Goal: Task Accomplishment & Management: Use online tool/utility

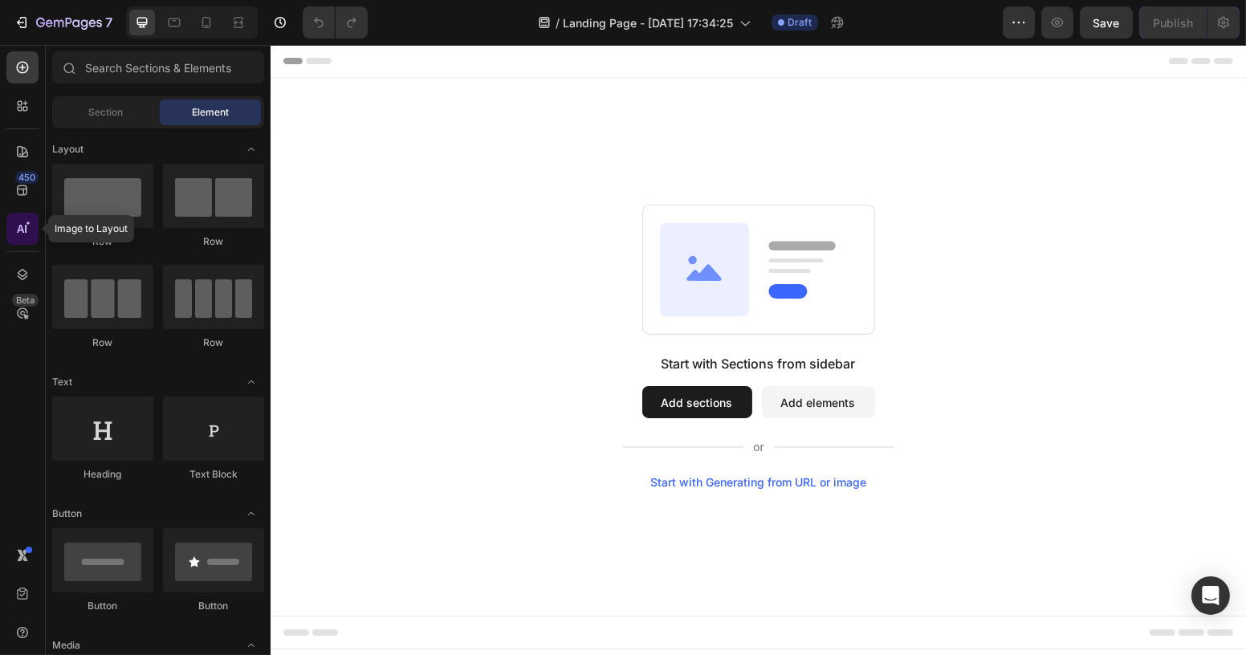
click at [28, 226] on icon at bounding box center [22, 229] width 16 height 16
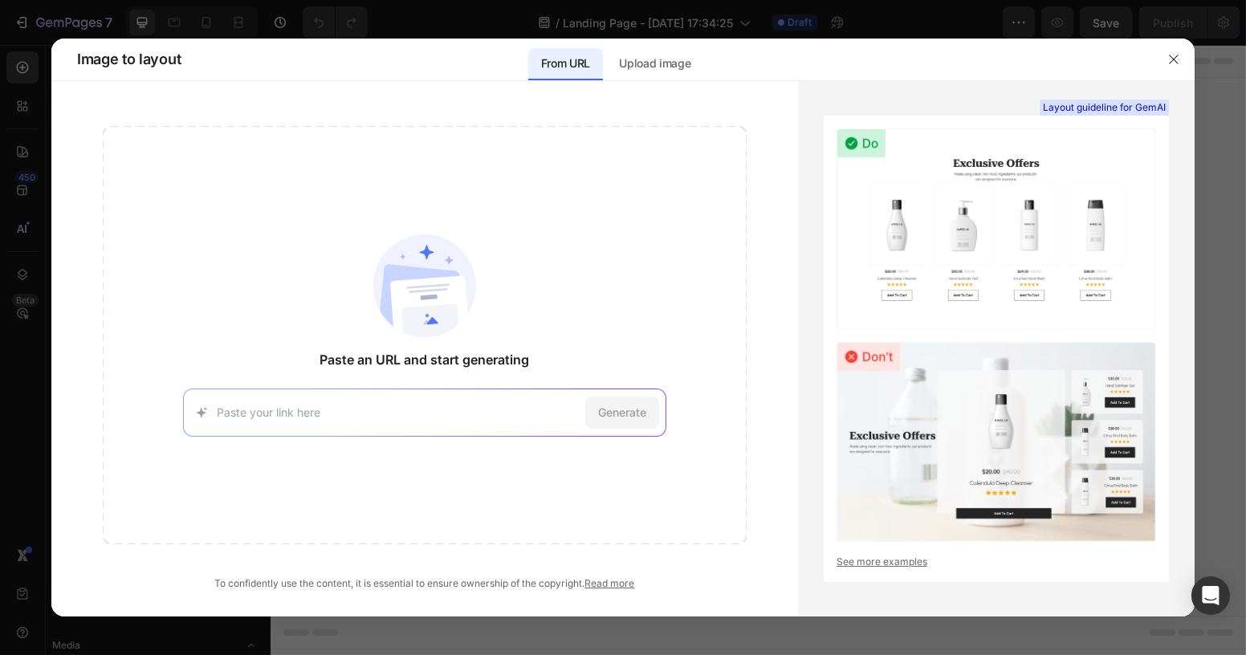
click at [392, 405] on input at bounding box center [397, 412] width 361 height 17
type input "[URL][DOMAIN_NAME][DOMAIN_NAME][DOMAIN_NAME][DOMAIN_NAME]"
click at [627, 414] on span "Generate" at bounding box center [622, 412] width 48 height 17
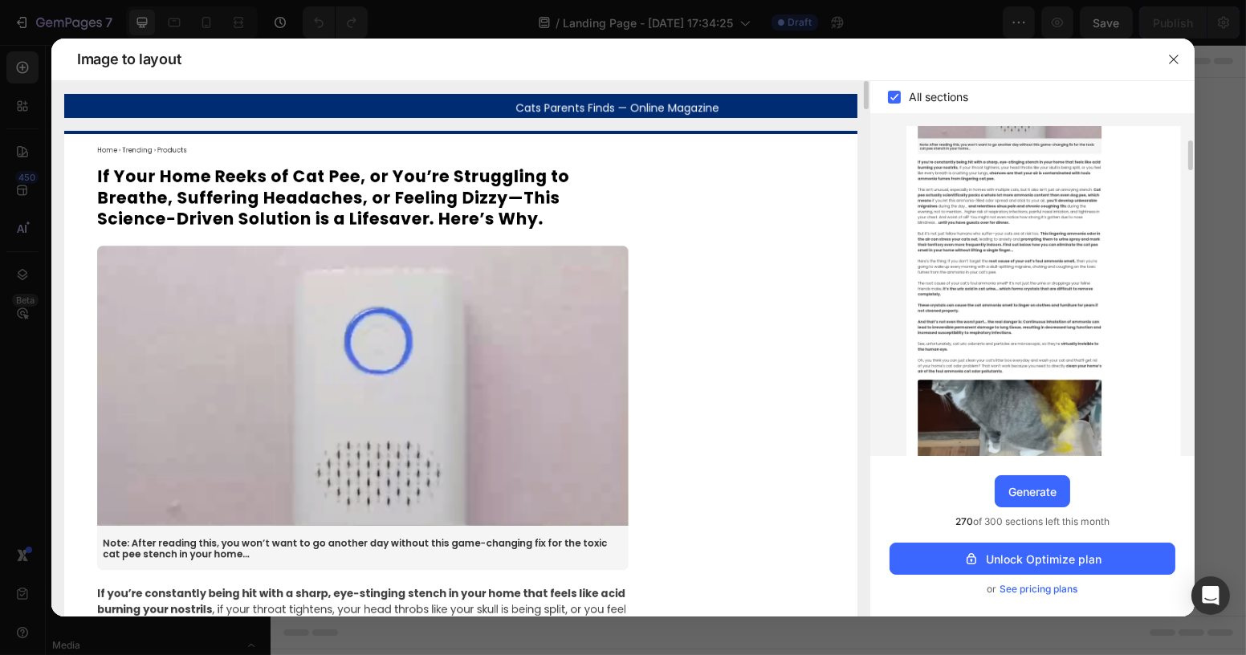
drag, startPoint x: 725, startPoint y: 274, endPoint x: 457, endPoint y: 152, distance: 293.8
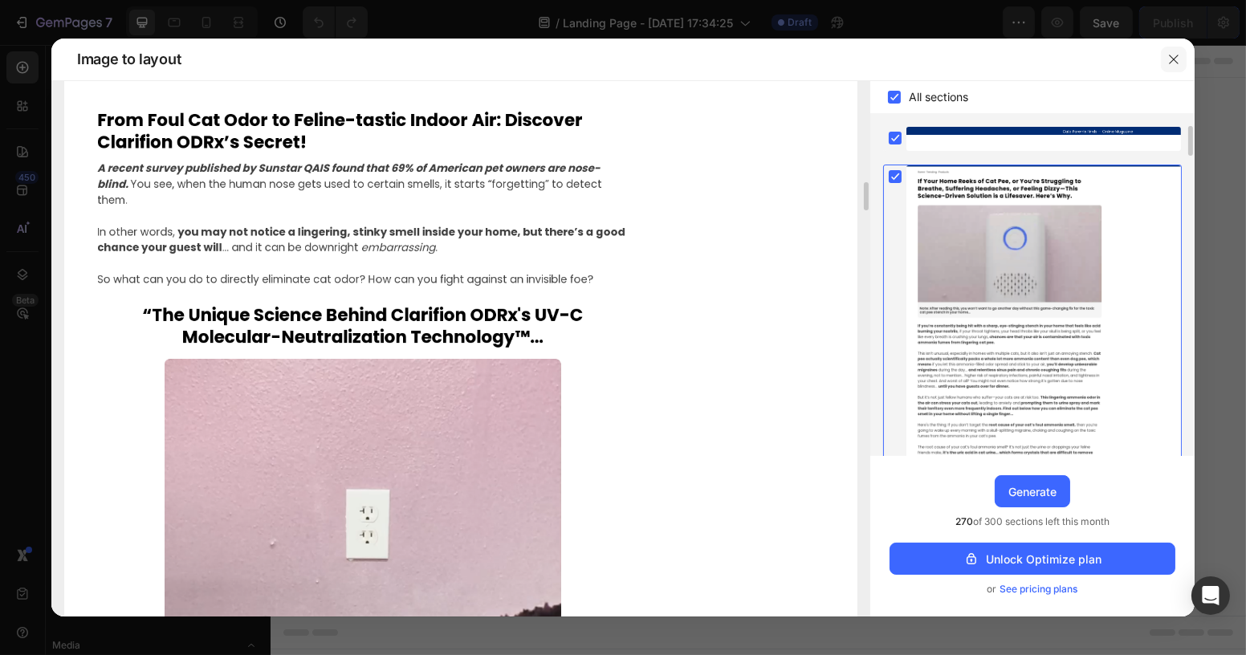
drag, startPoint x: 1170, startPoint y: 57, endPoint x: 503, endPoint y: 88, distance: 667.7
click at [1170, 57] on icon "button" at bounding box center [1173, 59] width 13 height 13
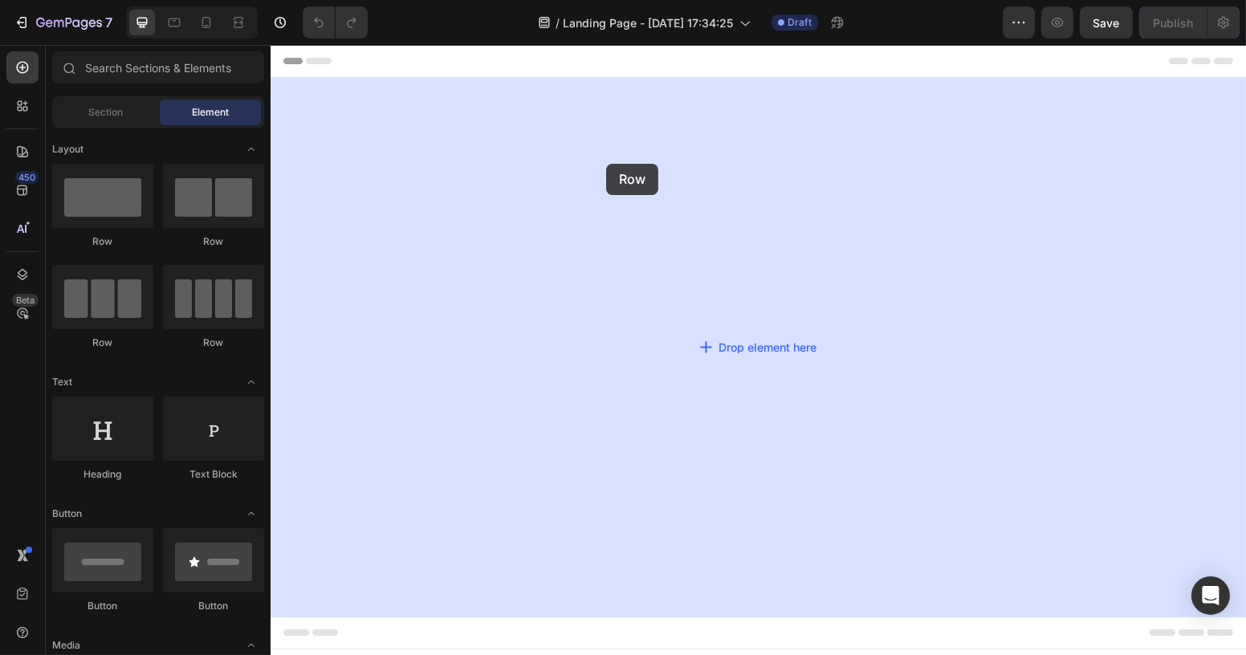
drag, startPoint x: 479, startPoint y: 258, endPoint x: 601, endPoint y: 158, distance: 158.0
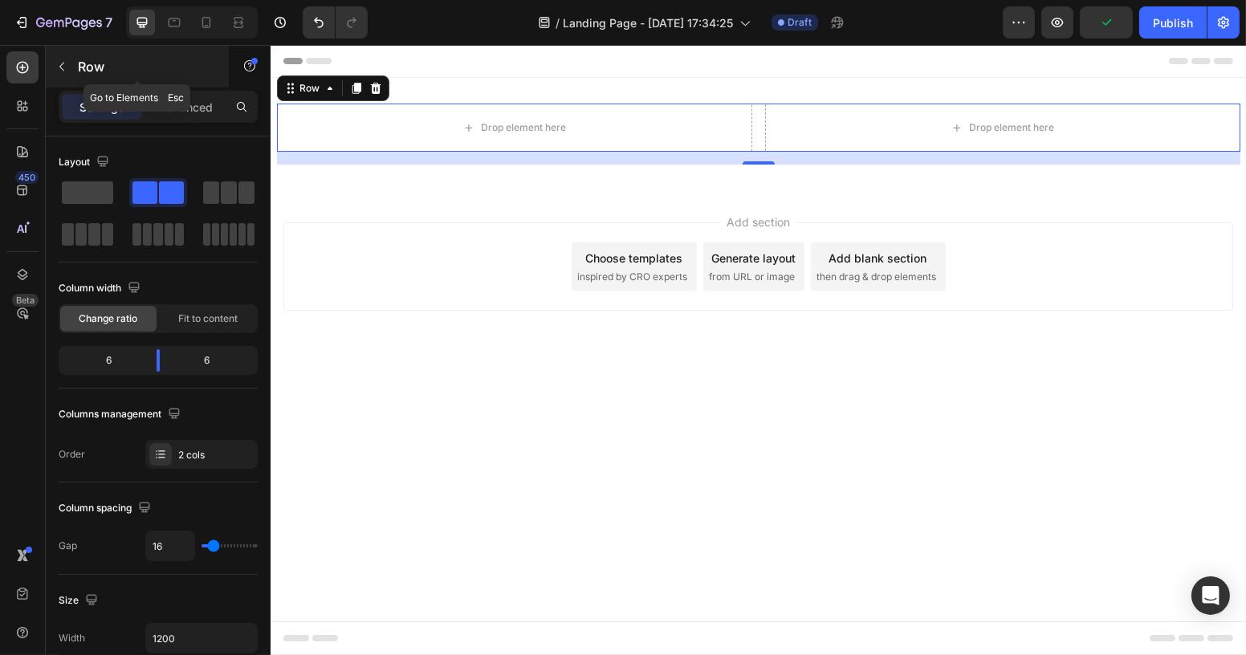
click at [56, 60] on icon "button" at bounding box center [61, 66] width 13 height 13
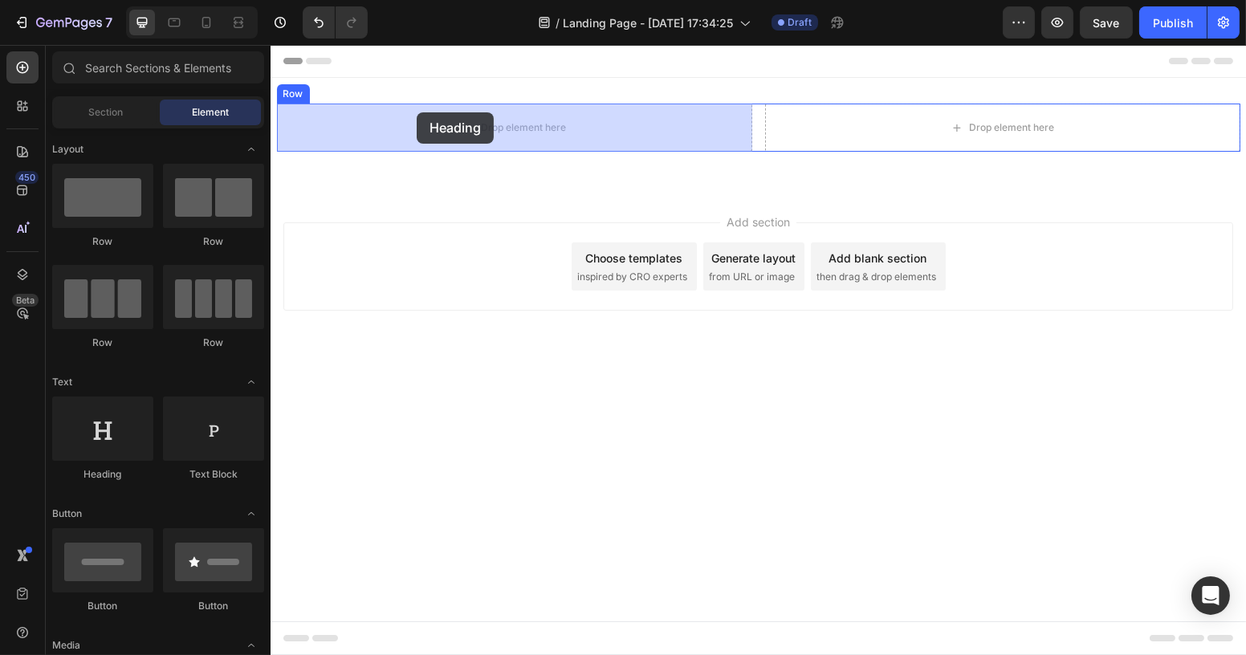
drag, startPoint x: 376, startPoint y: 497, endPoint x: 416, endPoint y: 112, distance: 386.5
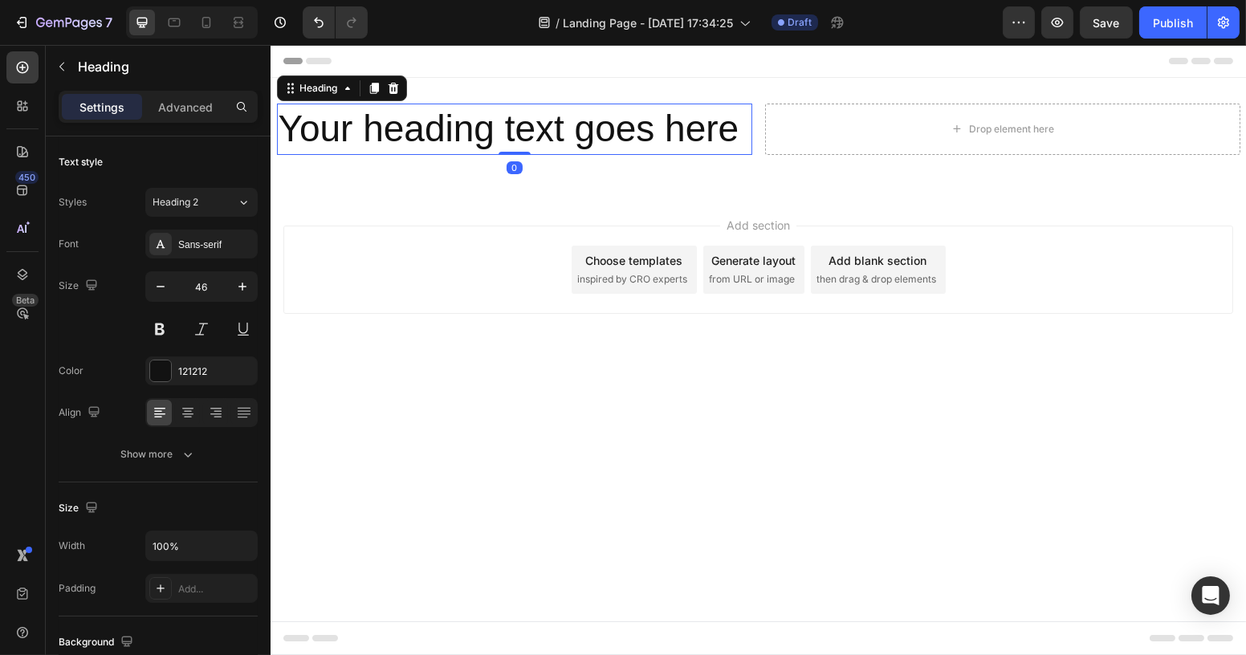
click at [400, 120] on h2 "Your heading text goes here" at bounding box center [513, 129] width 475 height 51
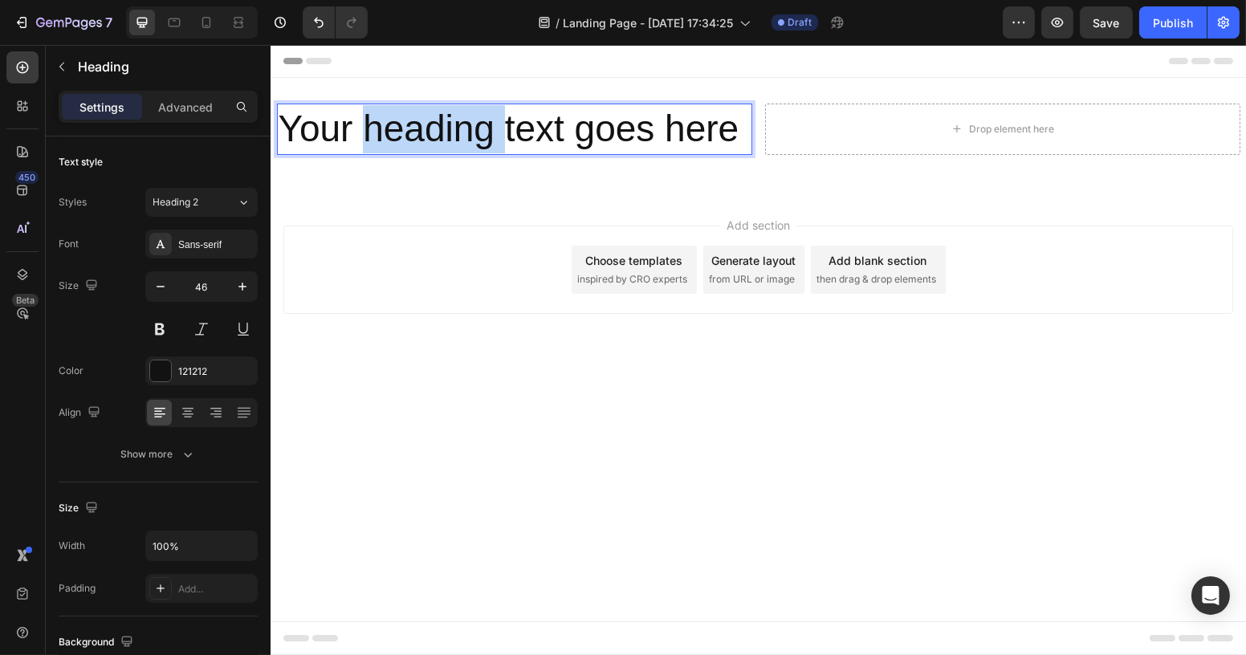
click at [400, 120] on p "Your heading text goes here" at bounding box center [514, 129] width 472 height 48
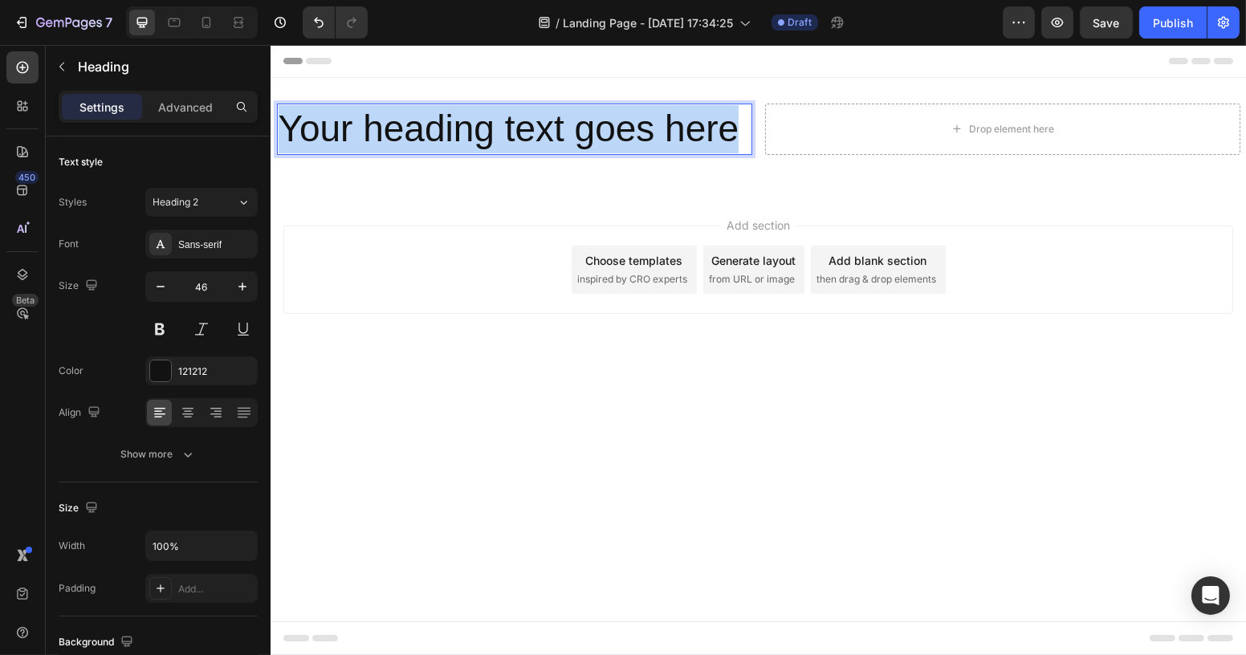
click at [400, 120] on p "Your heading text goes here" at bounding box center [514, 129] width 472 height 48
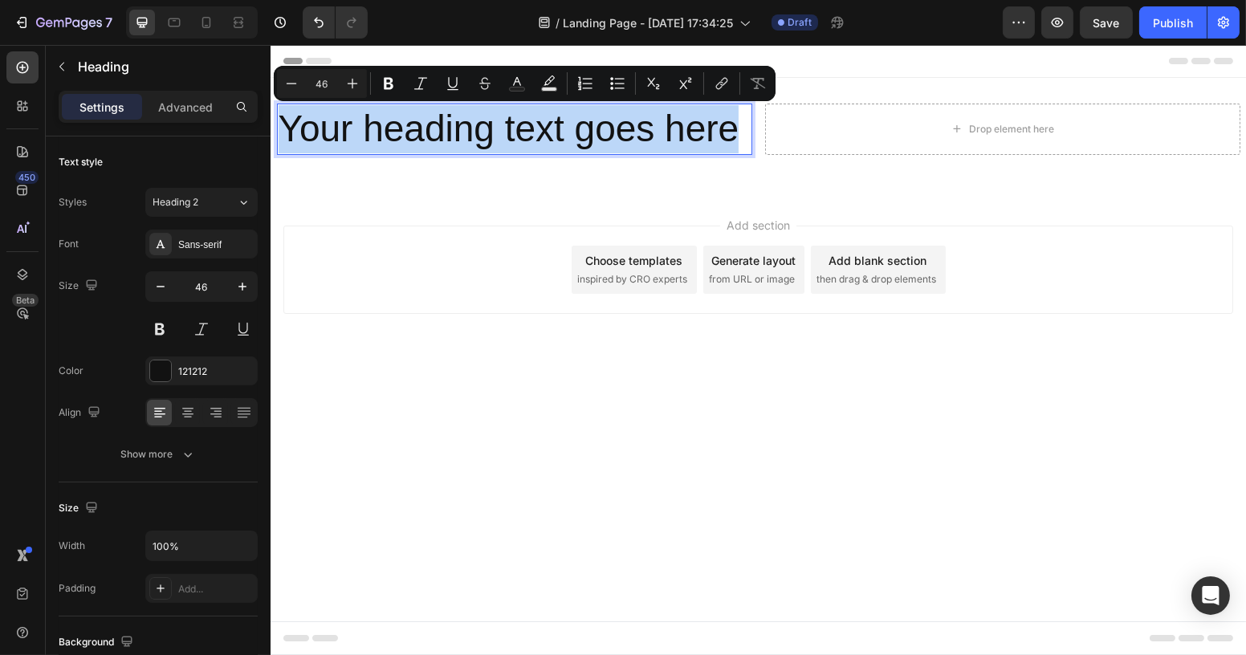
click at [631, 142] on p "Your heading text goes here" at bounding box center [514, 129] width 472 height 48
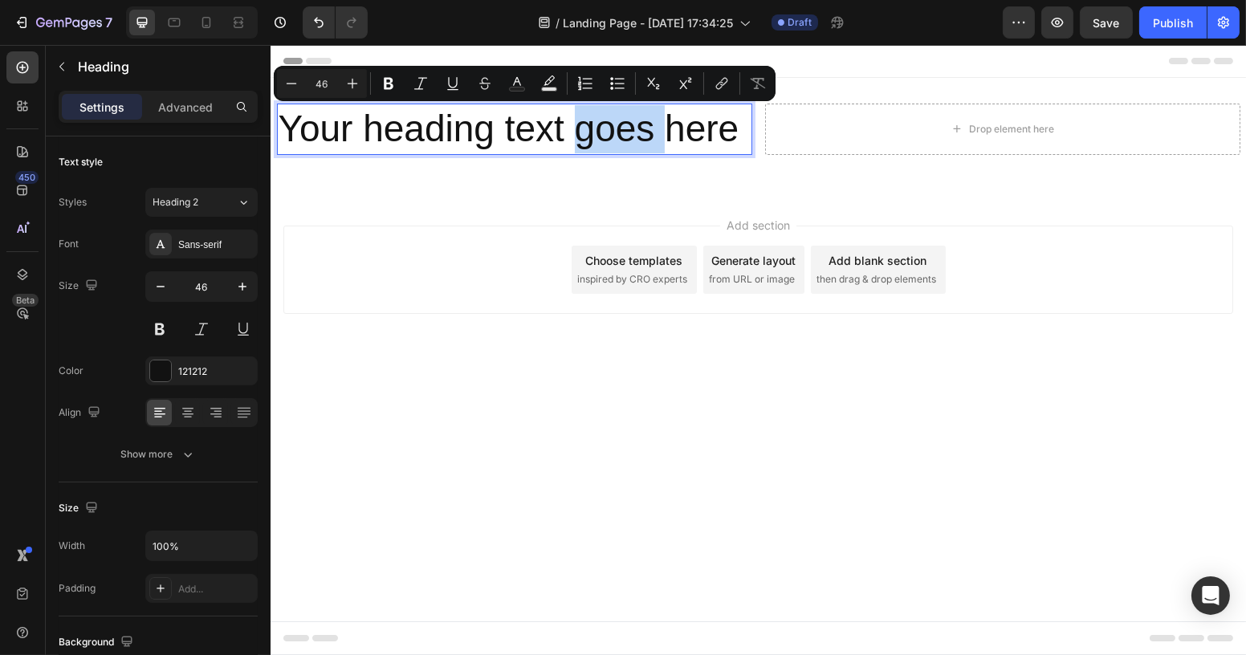
click at [631, 141] on p "Your heading text goes here" at bounding box center [514, 129] width 472 height 48
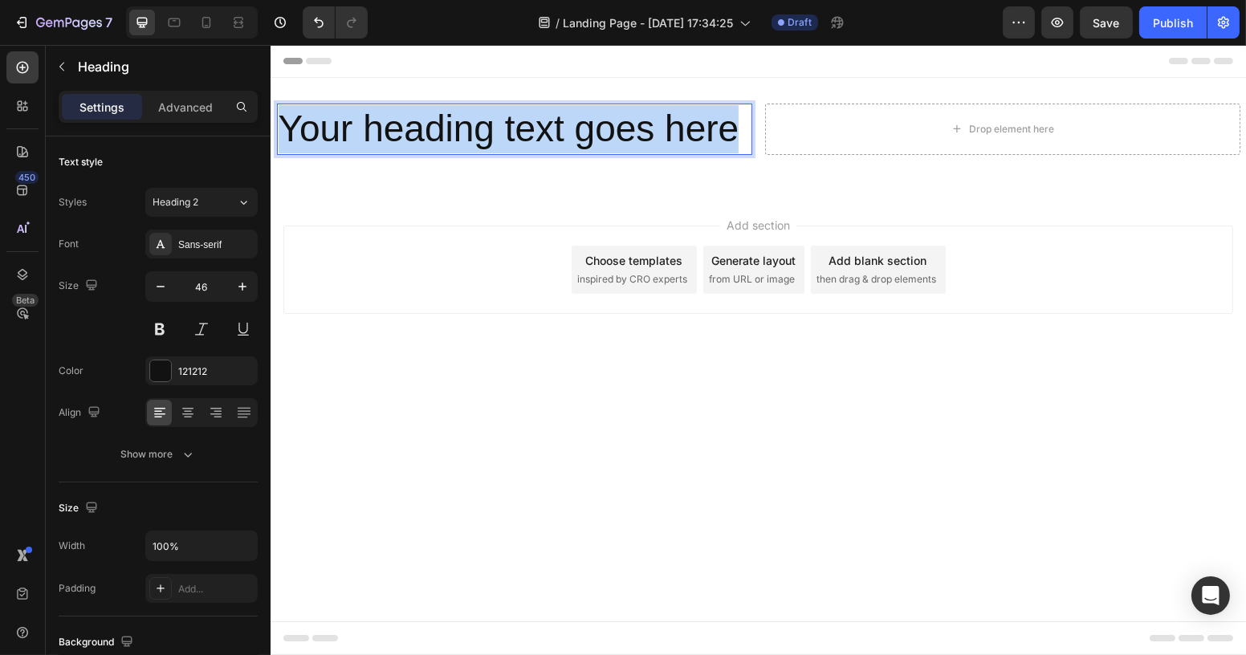
click at [631, 141] on p "Your heading text goes here" at bounding box center [514, 129] width 472 height 48
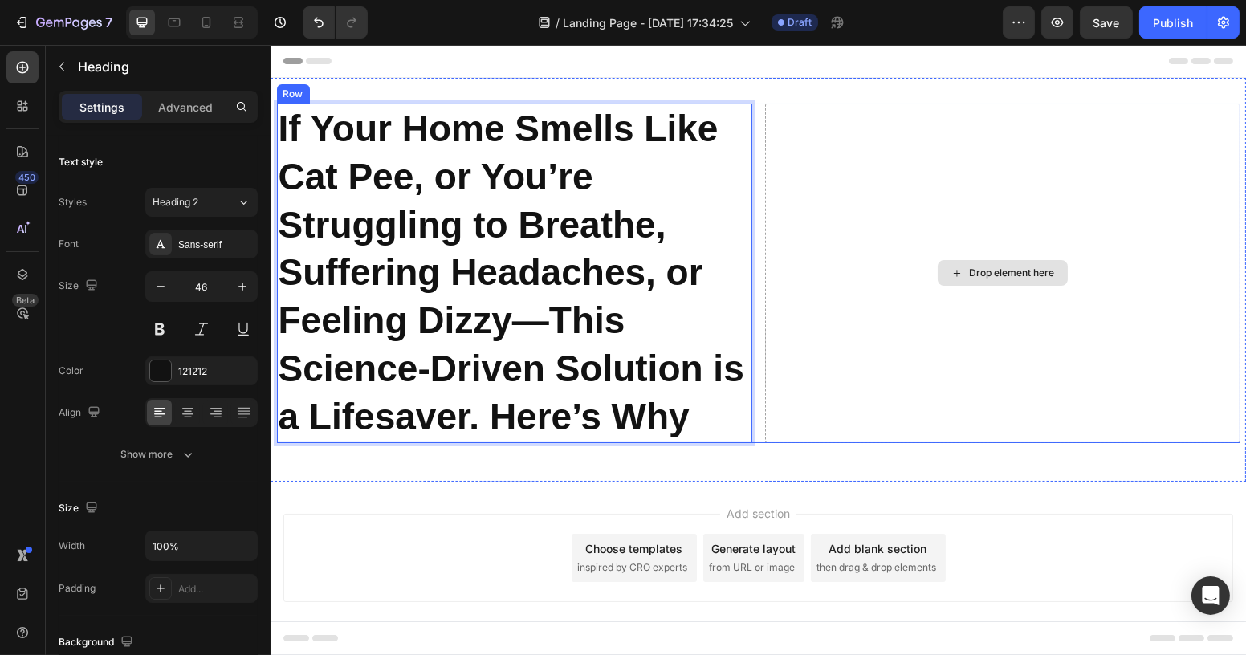
click at [1016, 253] on div "Drop element here" at bounding box center [1001, 274] width 475 height 340
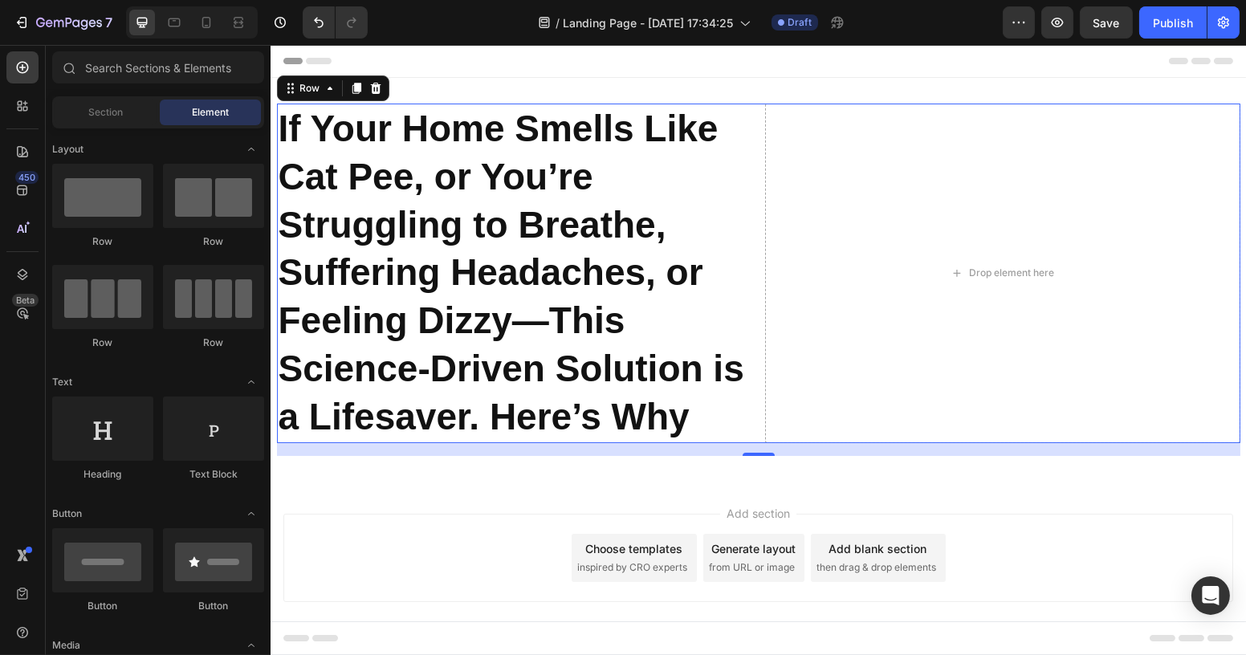
click at [379, 527] on div "Add section Choose templates inspired by CRO experts Generate layout from URL o…" at bounding box center [757, 558] width 949 height 88
click at [752, 112] on div "⁠⁠⁠⁠⁠⁠⁠ If Your Home Smells Like Cat Pee, or You’re Struggling to Breathe, Suff…" at bounding box center [757, 274] width 963 height 340
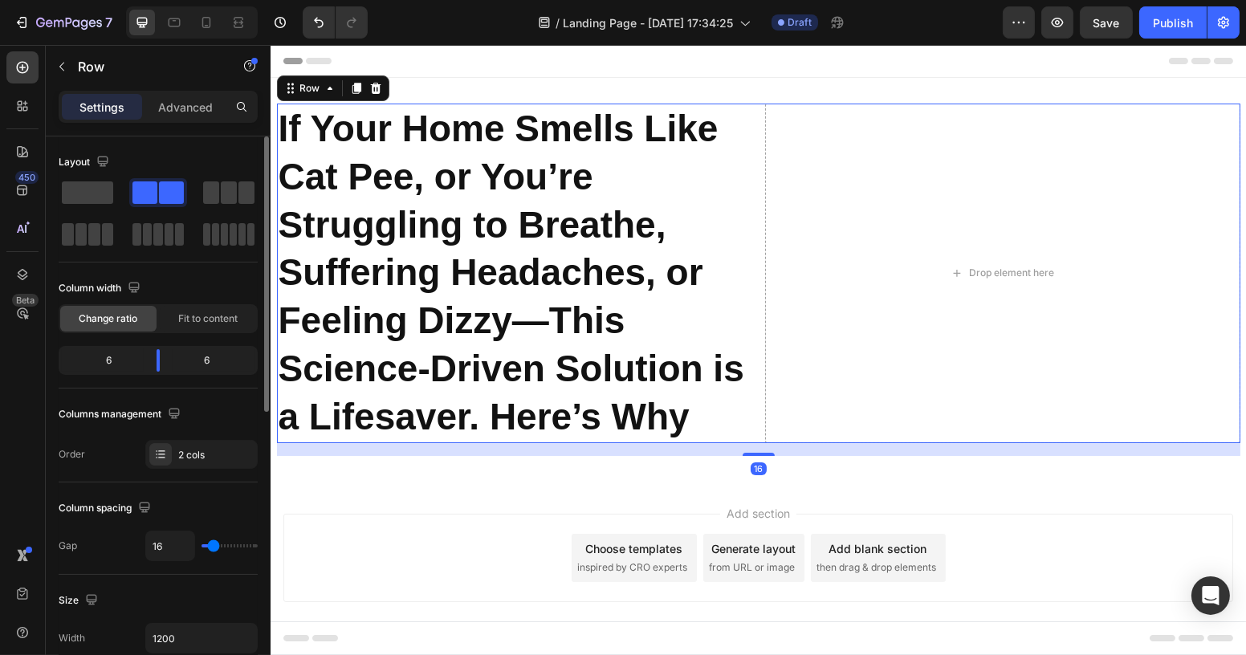
click at [108, 360] on div "6" at bounding box center [103, 360] width 82 height 22
click at [211, 307] on div "Fit to content" at bounding box center [208, 319] width 96 height 26
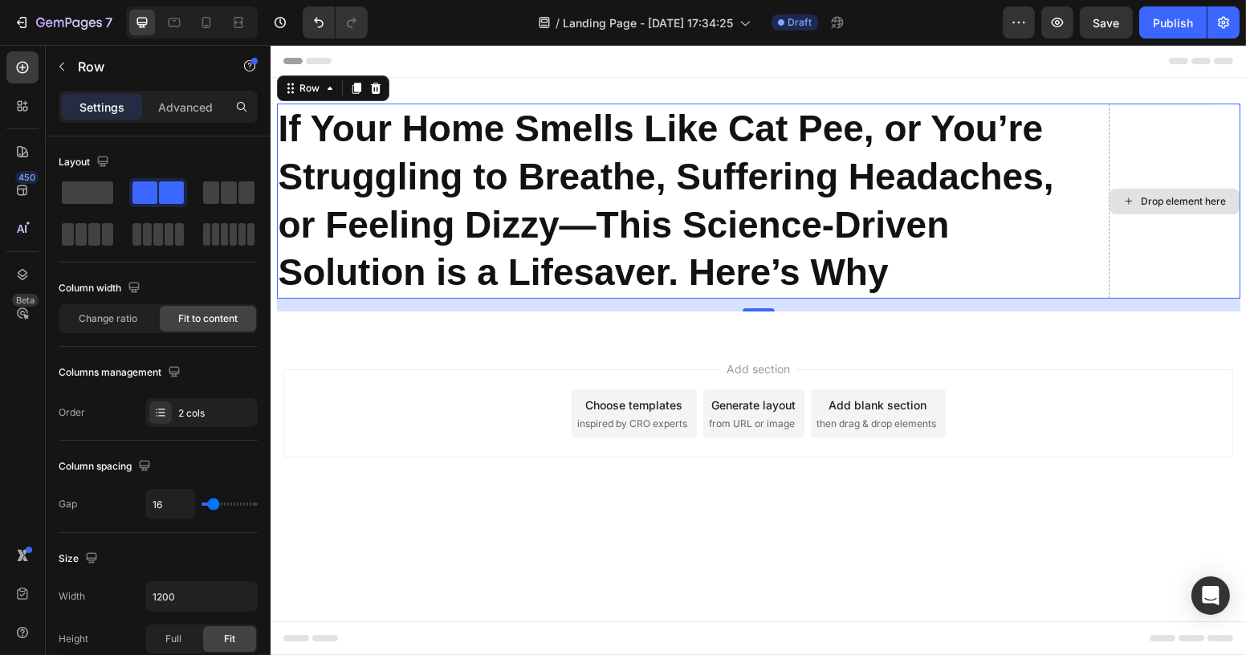
drag, startPoint x: 1135, startPoint y: 213, endPoint x: 1132, endPoint y: 222, distance: 8.6
click at [1135, 213] on div "Drop element here" at bounding box center [1174, 201] width 132 height 195
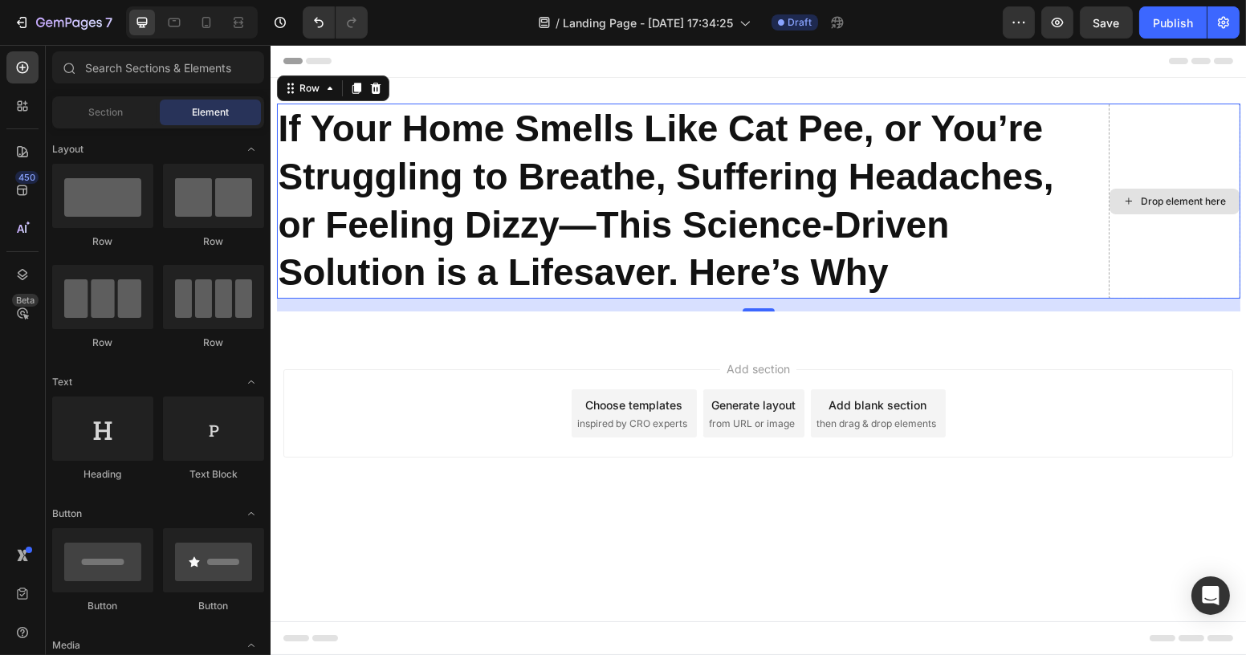
click at [1143, 195] on div "Drop element here" at bounding box center [1183, 201] width 85 height 13
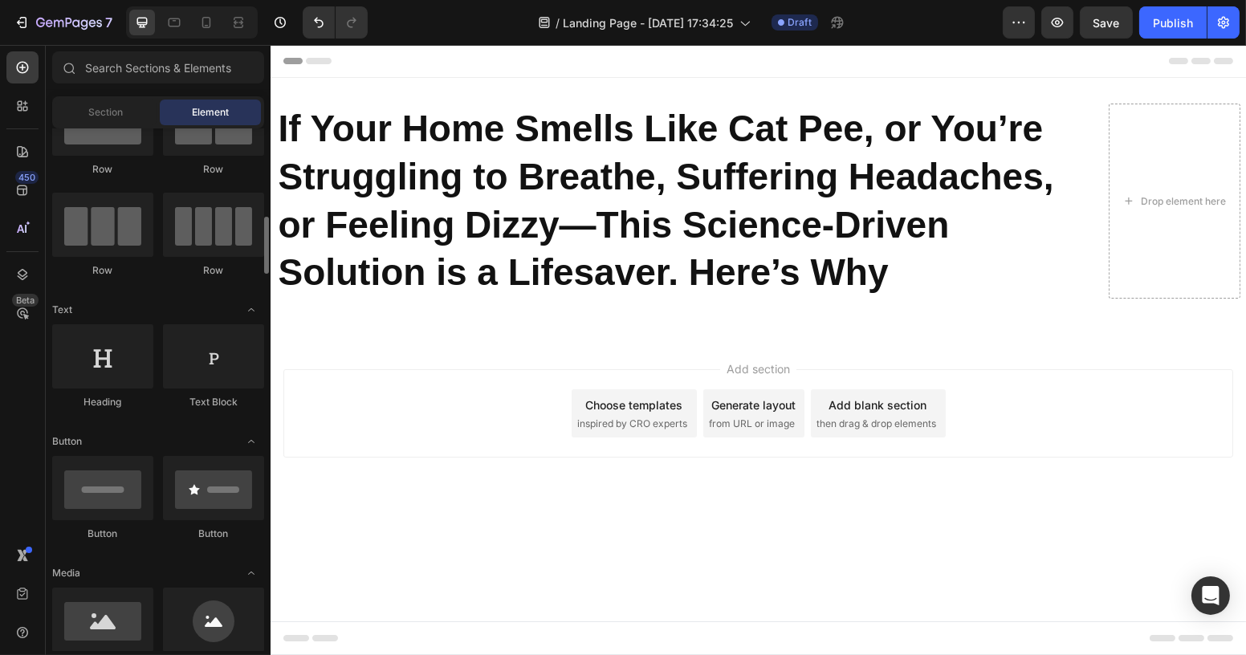
scroll to position [218, 0]
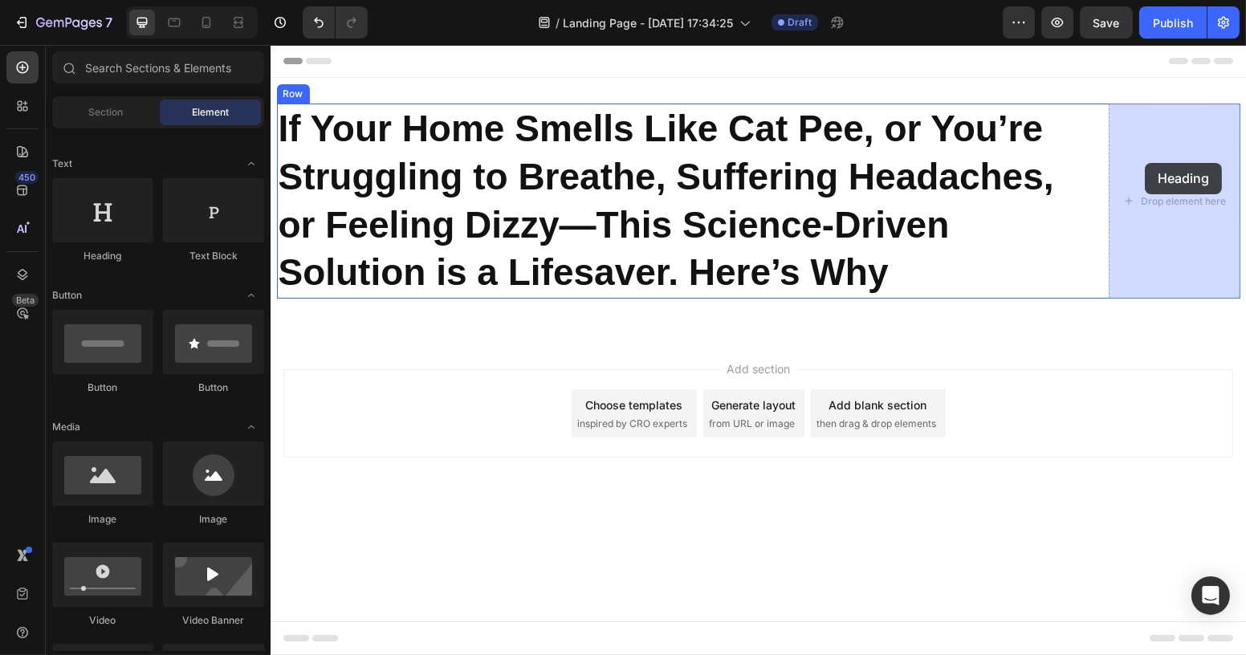
drag, startPoint x: 373, startPoint y: 257, endPoint x: 1144, endPoint y: 163, distance: 776.2
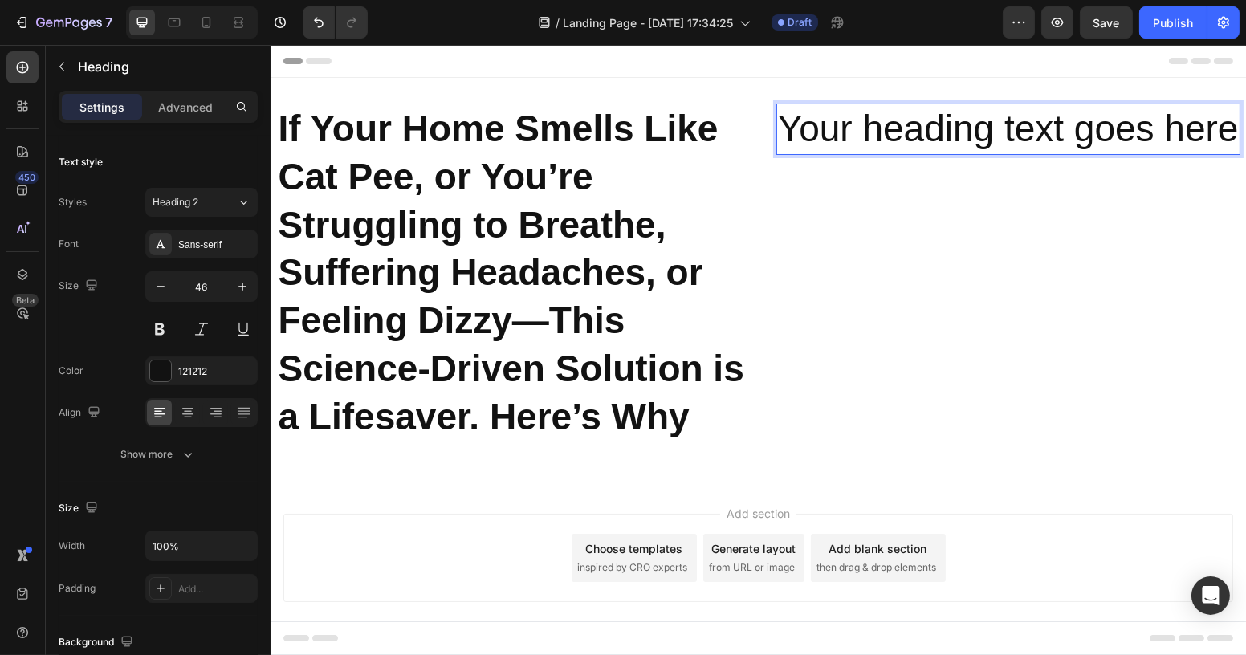
click at [848, 131] on h2 "Your heading text goes here" at bounding box center [1007, 129] width 464 height 51
click at [848, 131] on p "Your heading text goes here" at bounding box center [1007, 129] width 461 height 48
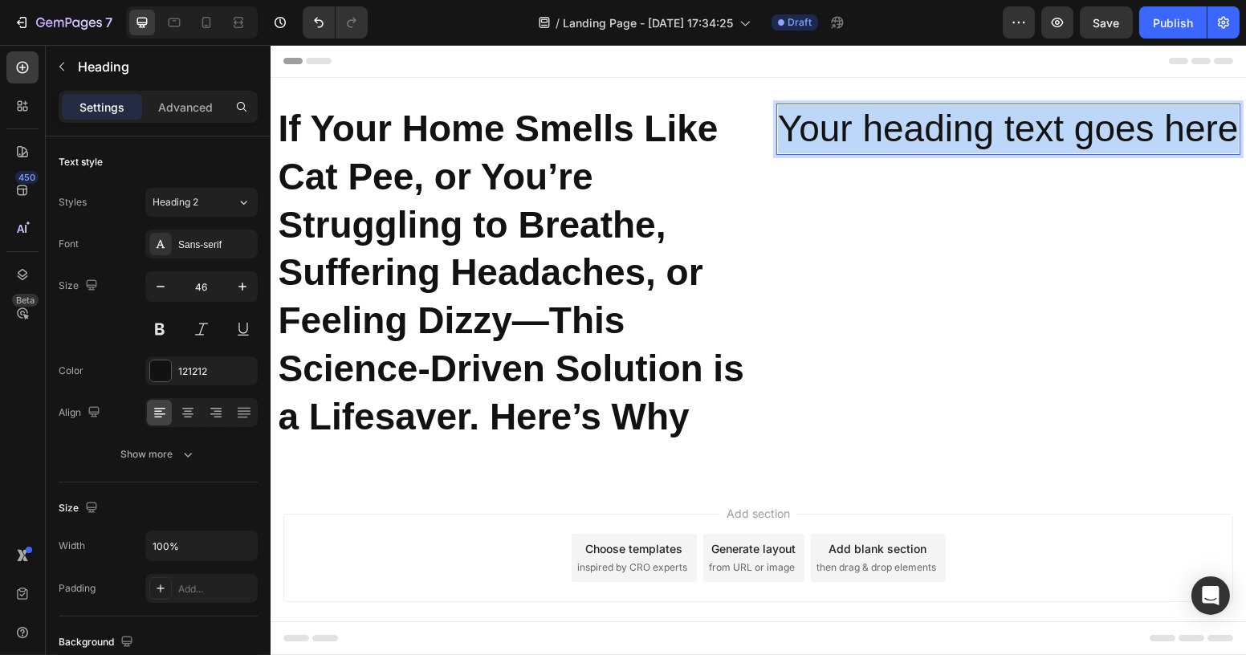
click at [848, 131] on p "Your heading text goes here" at bounding box center [1007, 129] width 461 height 48
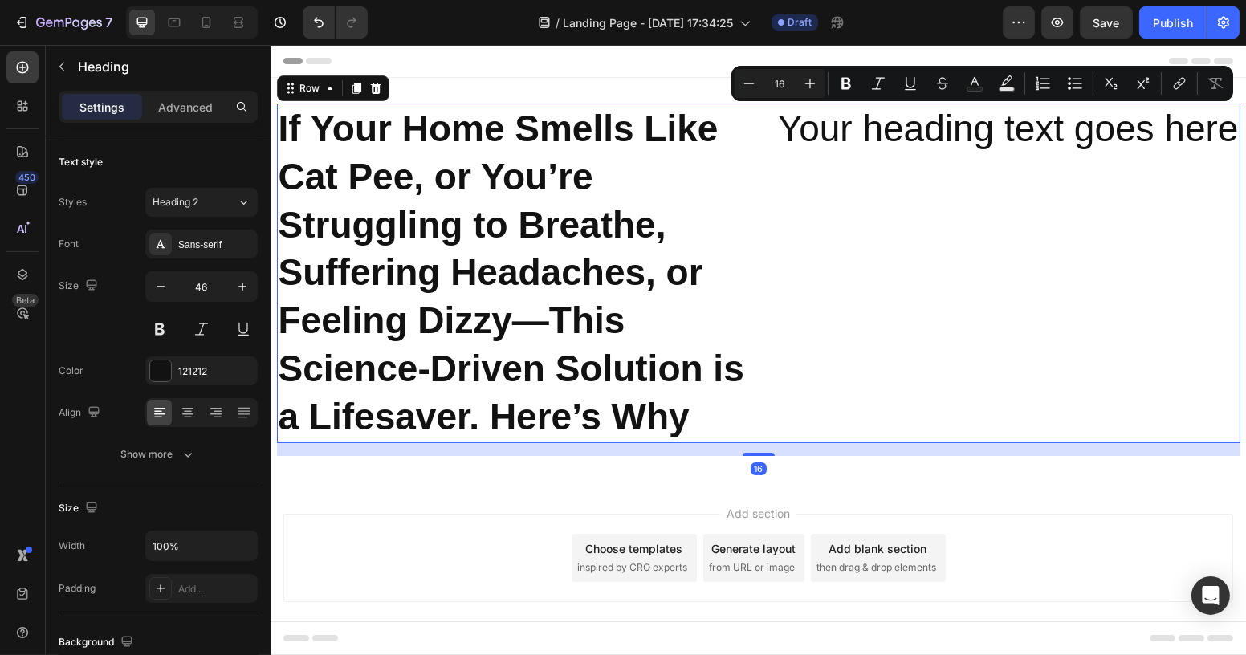
click at [829, 213] on div "Your heading text goes here Heading" at bounding box center [1007, 274] width 464 height 340
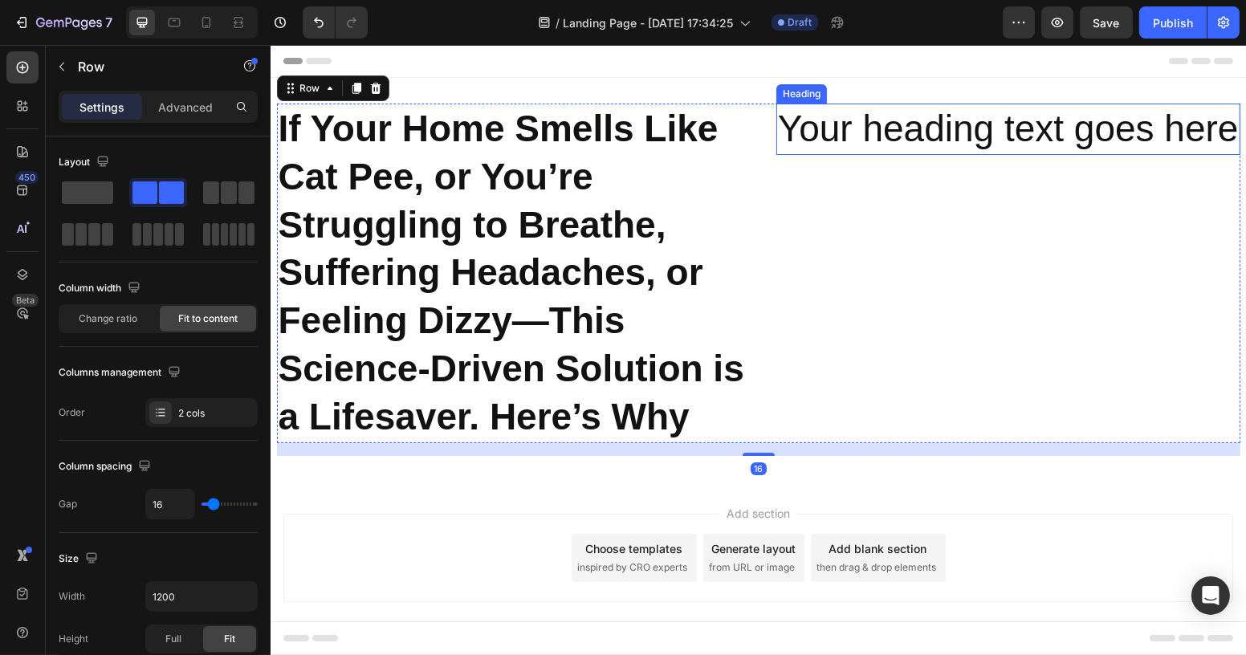
click at [882, 123] on p "Your heading text goes here" at bounding box center [1007, 129] width 461 height 48
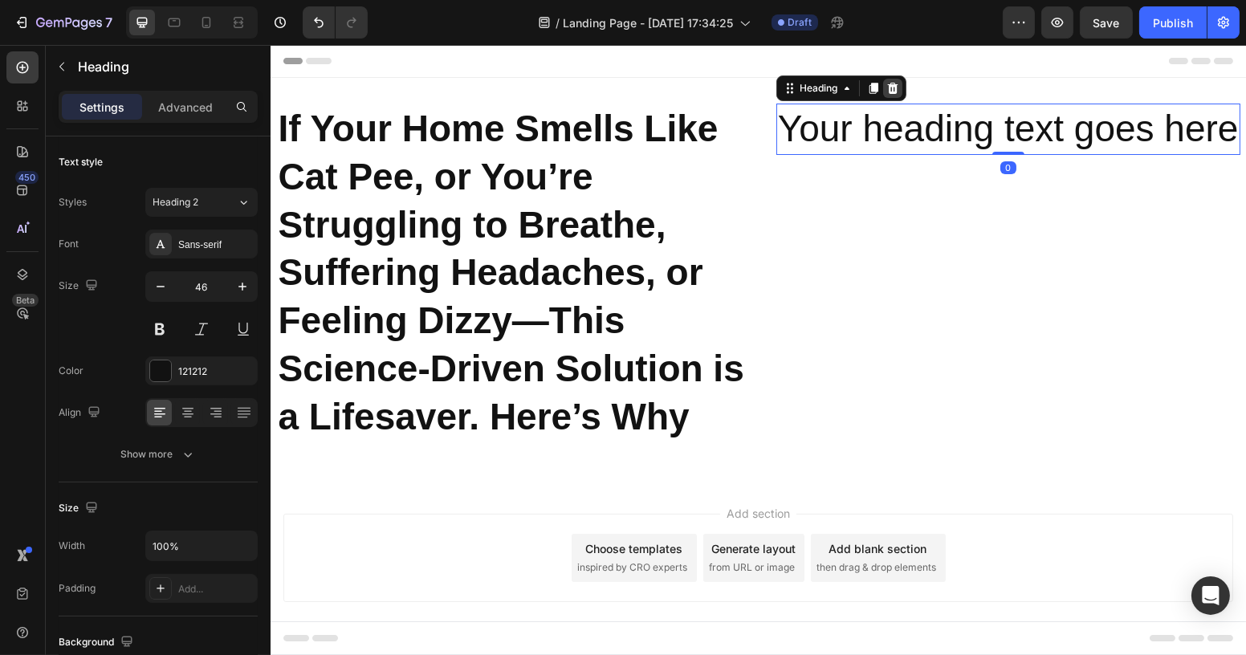
click at [889, 88] on icon at bounding box center [891, 88] width 10 height 11
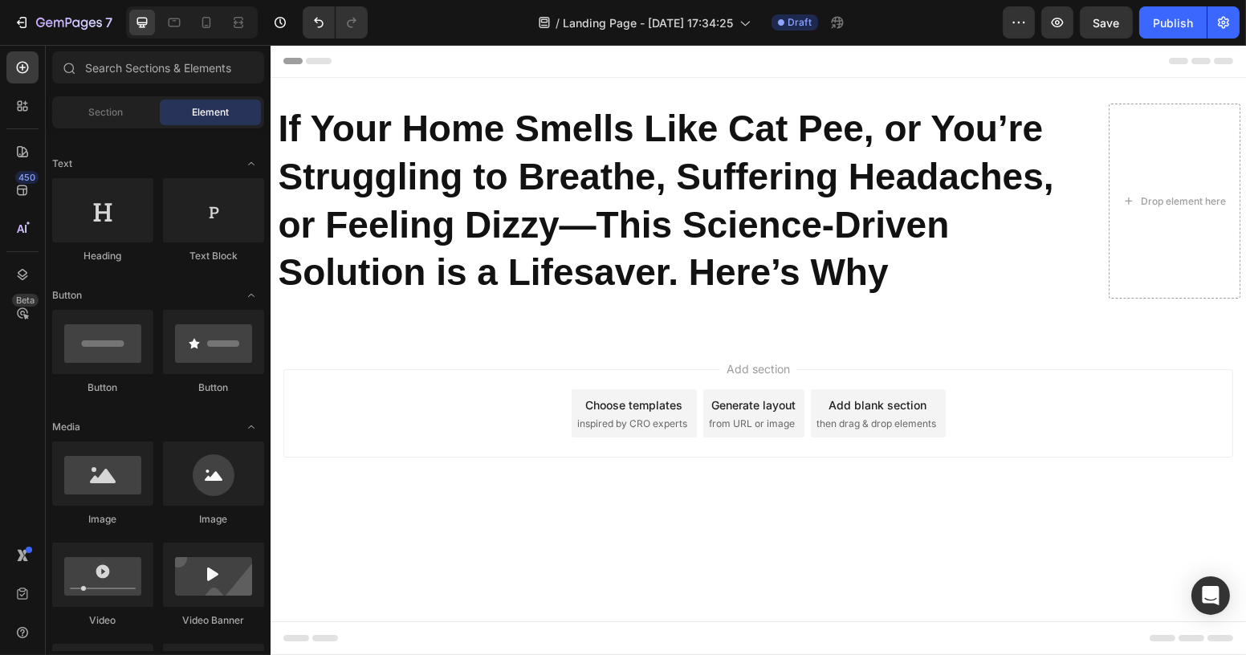
click at [404, 354] on div "Add section Choose templates inspired by CRO experts Generate layout from URL o…" at bounding box center [757, 435] width 975 height 197
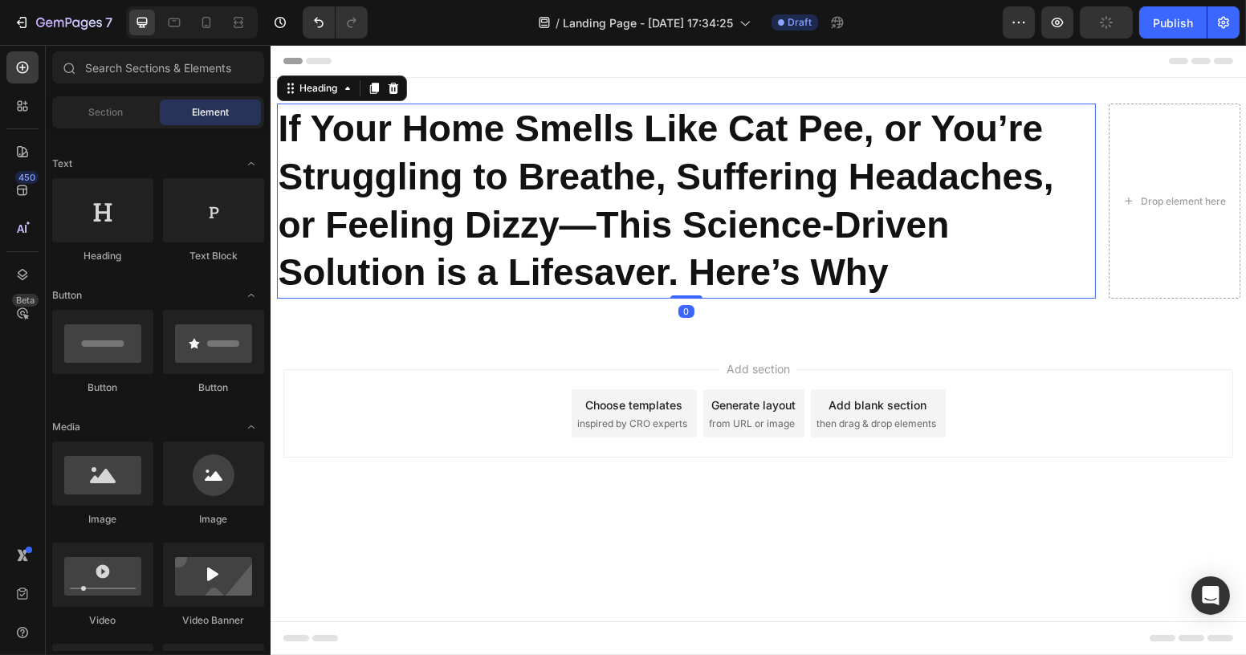
click at [298, 140] on strong "If Your Home Smells Like Cat Pee, or You’re Struggling to Breathe, Suffering He…" at bounding box center [665, 200] width 775 height 185
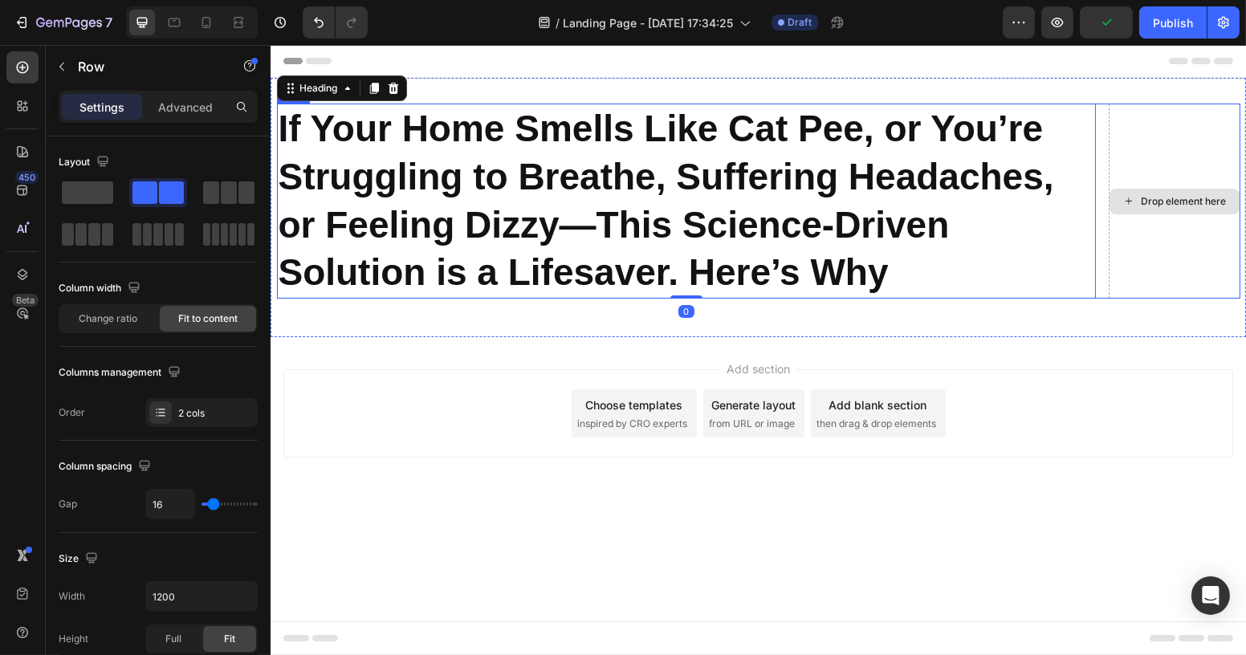
click at [1156, 156] on div "Drop element here" at bounding box center [1174, 201] width 132 height 195
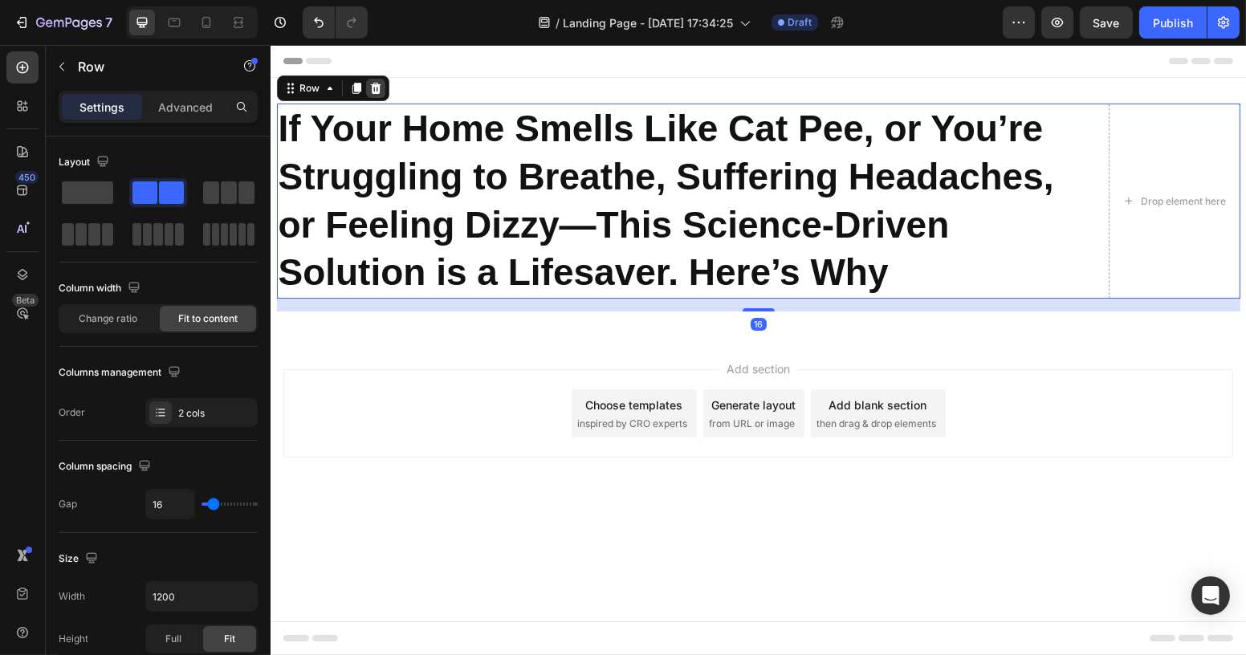
click at [376, 83] on icon at bounding box center [374, 88] width 13 height 13
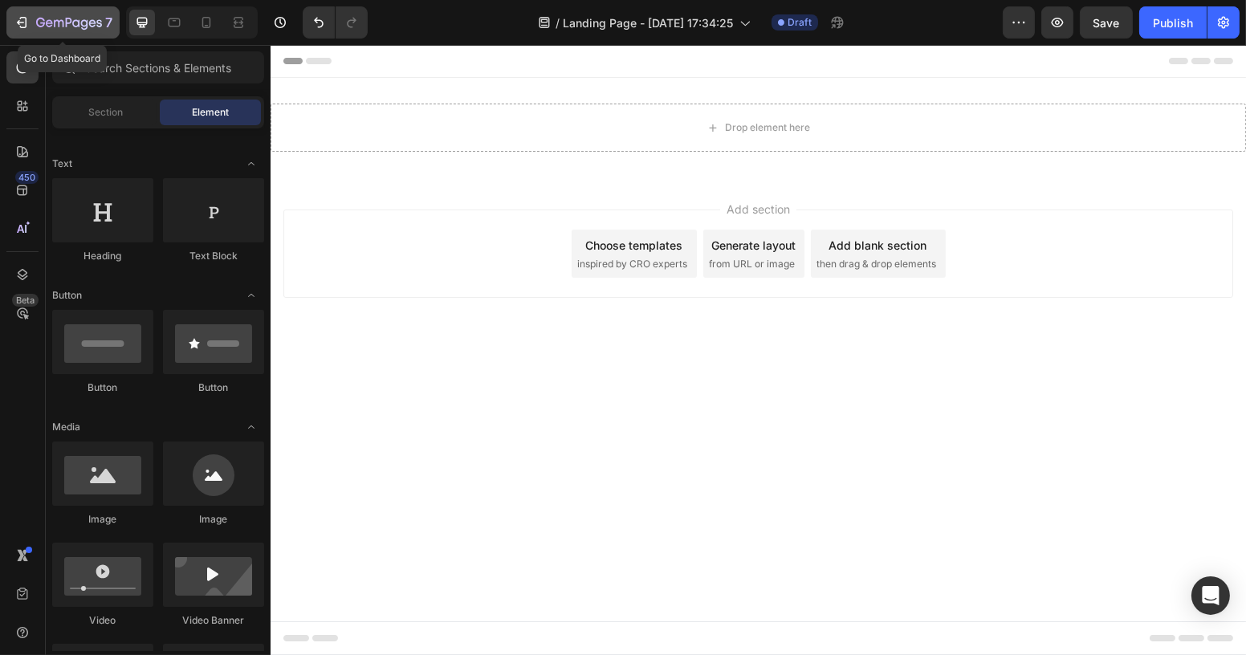
click at [26, 21] on icon "button" at bounding box center [22, 22] width 16 height 16
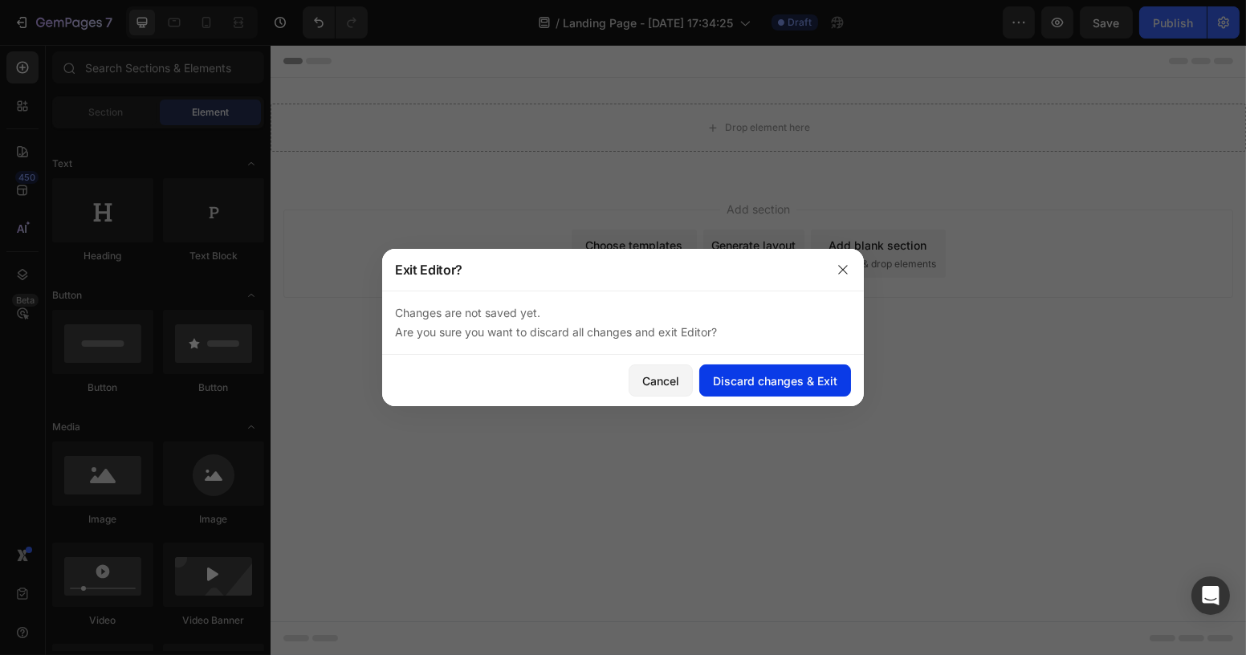
drag, startPoint x: 742, startPoint y: 384, endPoint x: 730, endPoint y: 382, distance: 13.1
click at [742, 384] on div "Discard changes & Exit" at bounding box center [775, 380] width 124 height 17
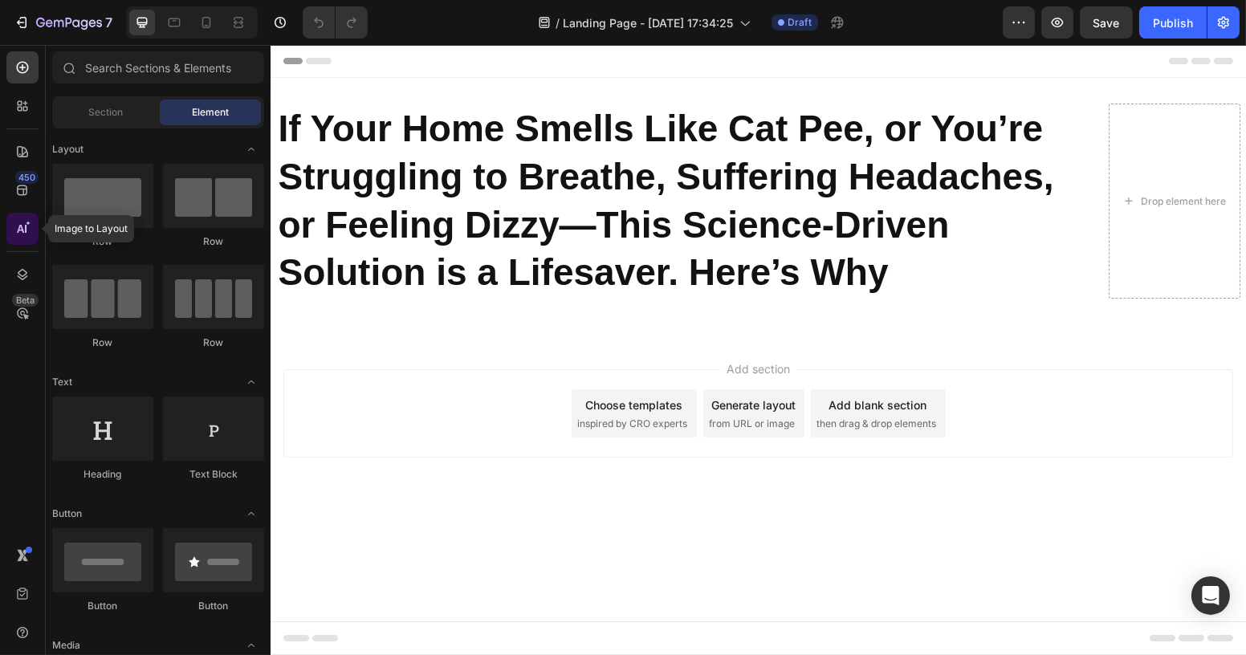
click at [24, 230] on icon at bounding box center [22, 229] width 16 height 16
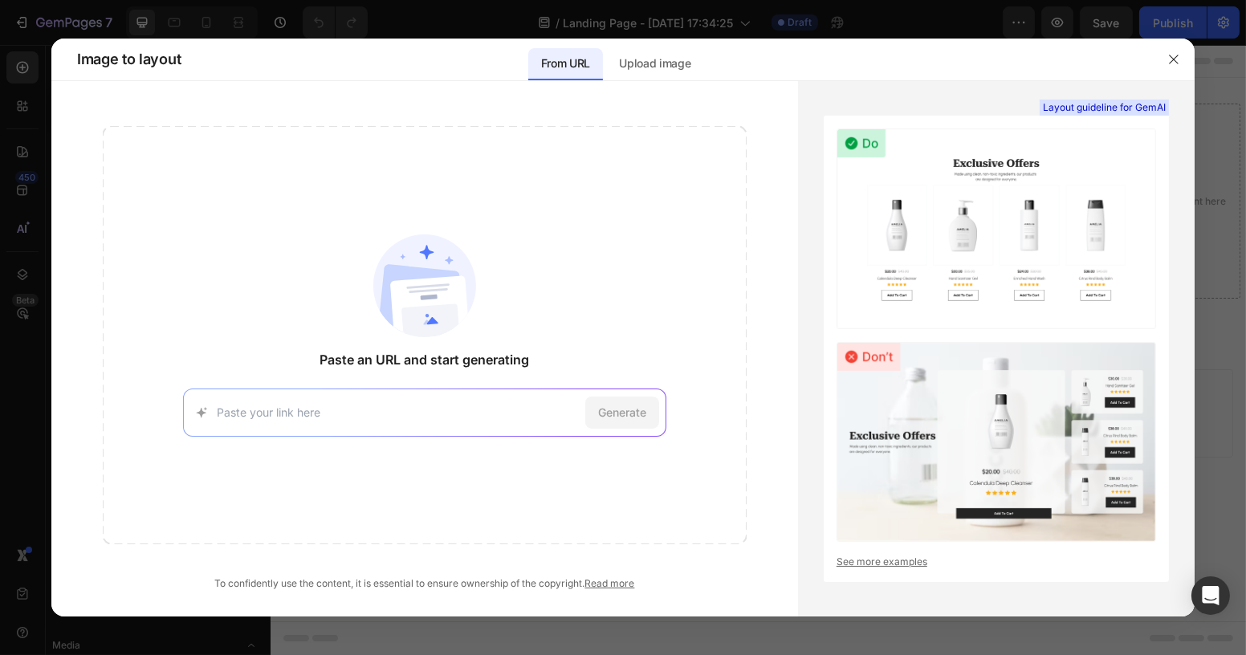
click at [359, 412] on input at bounding box center [397, 412] width 361 height 17
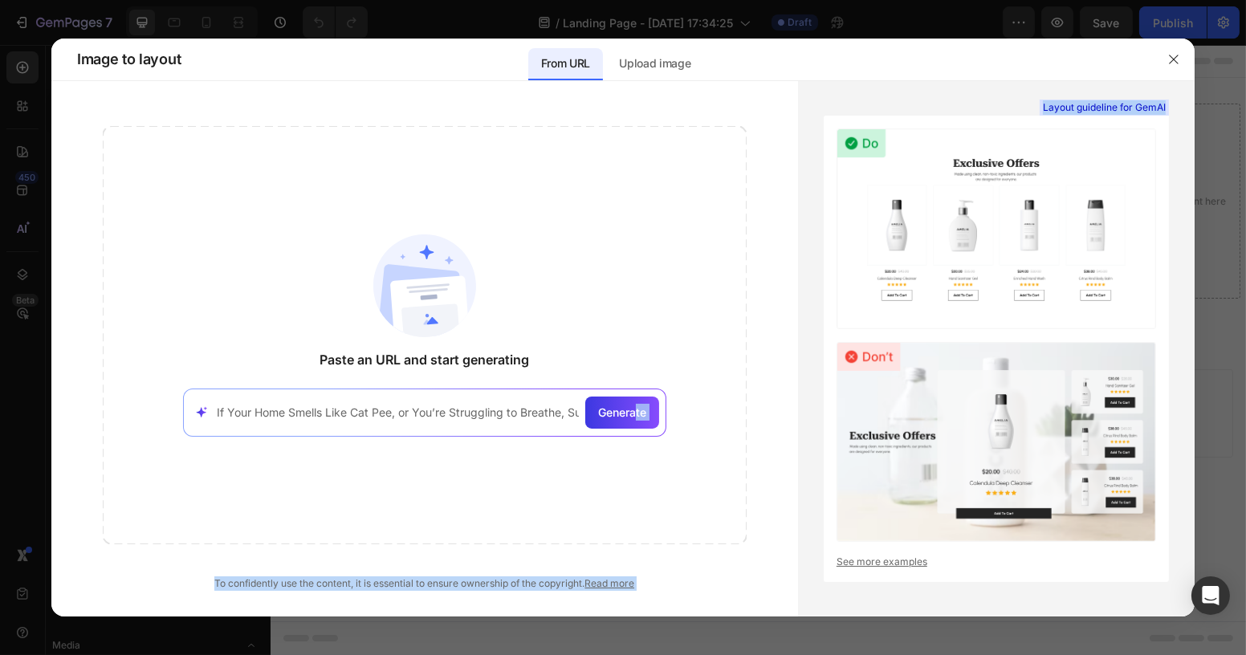
drag, startPoint x: 636, startPoint y: 408, endPoint x: 1243, endPoint y: 117, distance: 673.5
click at [949, 144] on div "Paste an URL and start generating If Your Home Smells Like Cat Pee, or You’re S…" at bounding box center [622, 348] width 1143 height 535
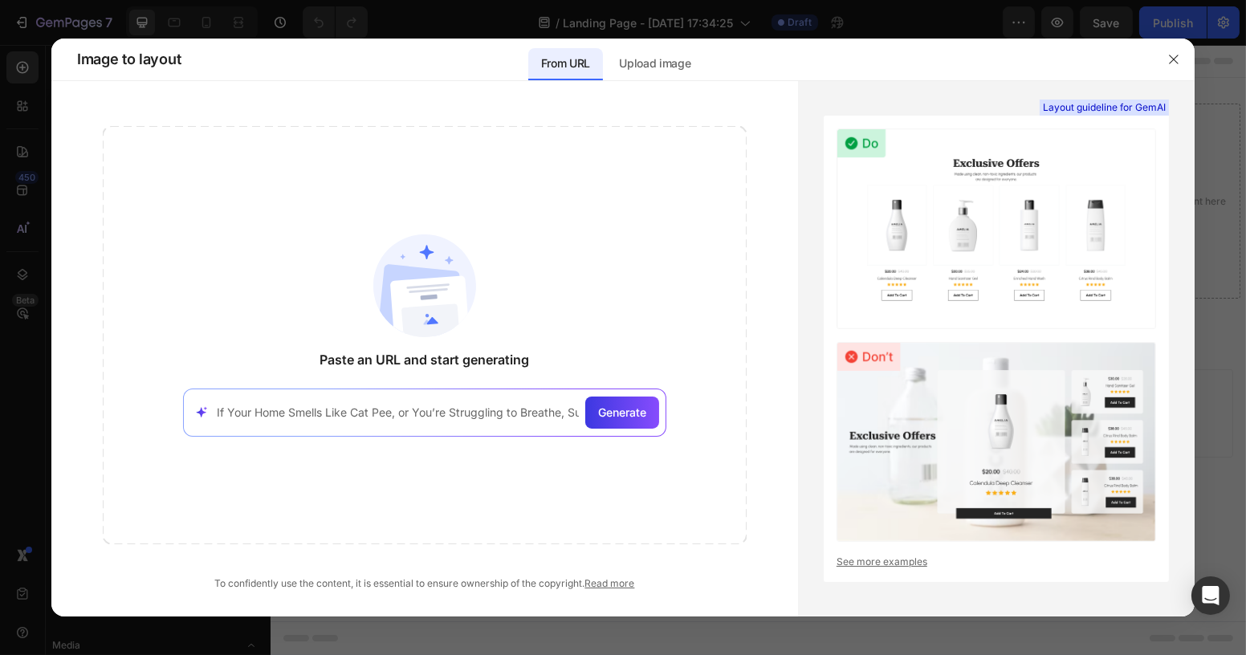
click at [339, 401] on div "If Your Home Smells Like Cat Pee, or You’re Struggling to Breathe, Suffering He…" at bounding box center [424, 412] width 482 height 48
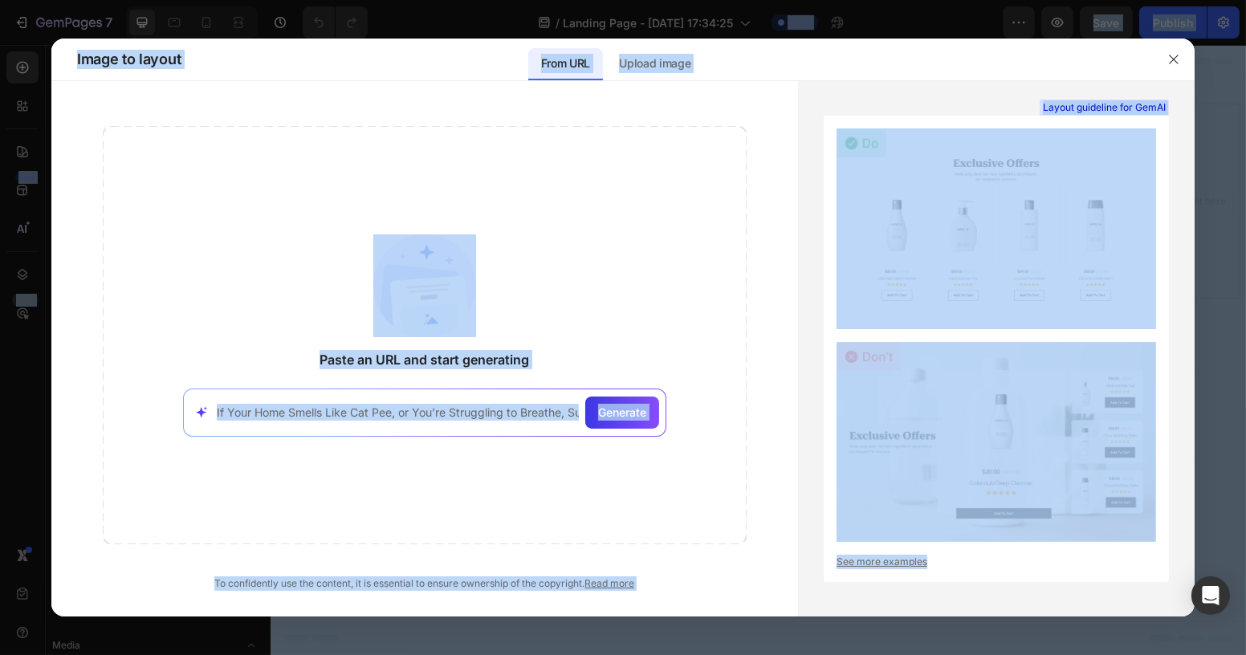
click at [354, 412] on input "If Your Home Smells Like Cat Pee, or You’re Struggling to Breathe, Suffering He…" at bounding box center [397, 412] width 361 height 17
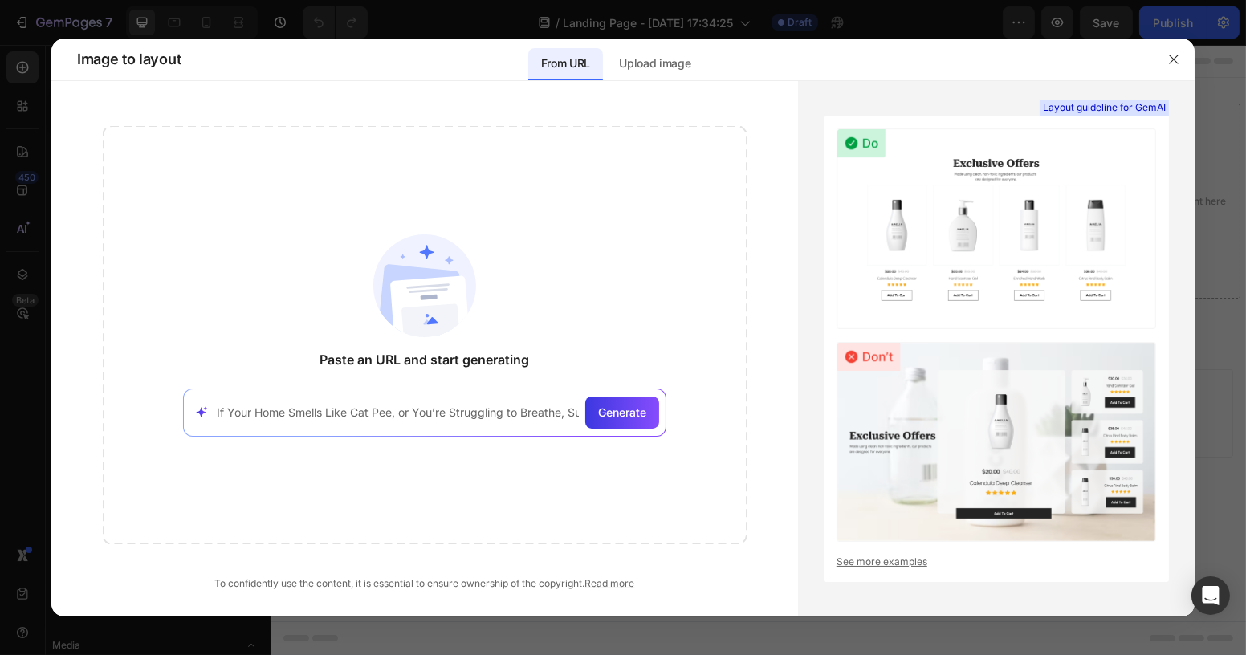
click at [354, 412] on input "If Your Home Smells Like Cat Pee, or You’re Struggling to Breathe, Suffering He…" at bounding box center [397, 412] width 361 height 17
paste input "https://info.clarifionodrx.com/odrx/meta/lp1/?utm_source=facebook&utm_medium=pa…"
type input "https://info.clarifionodrx.com/odrx/meta/lp1/?utm_source=facebook&utm_medium=pa…"
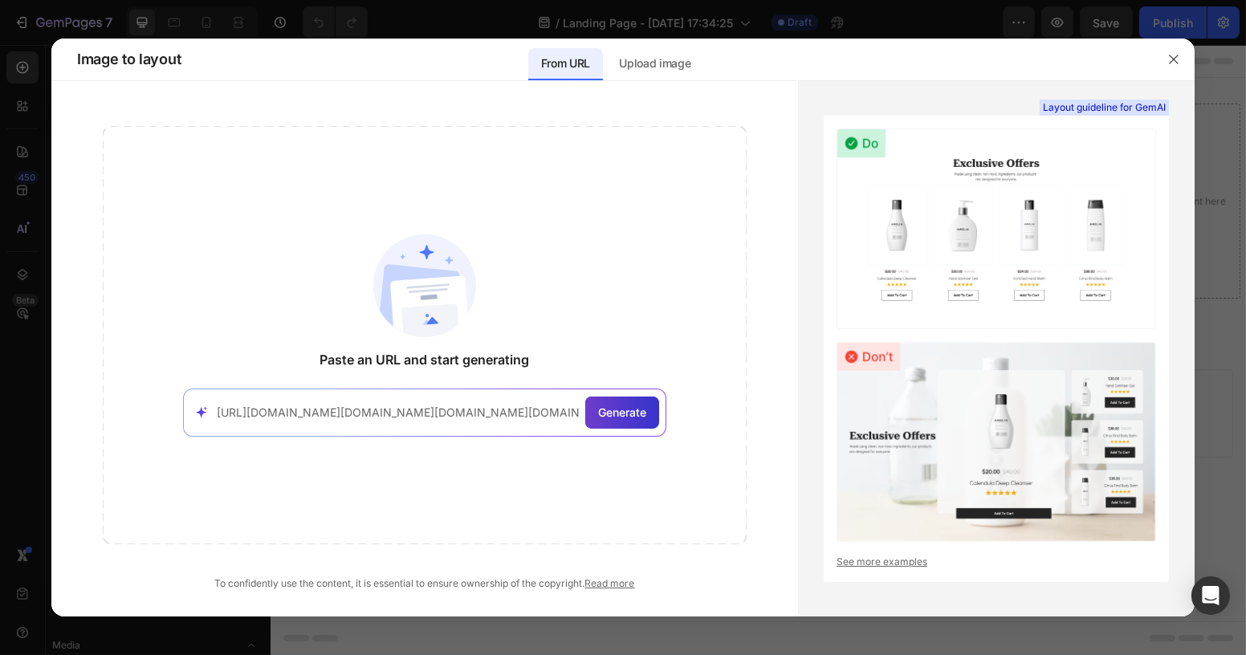
click at [644, 406] on span "Generate" at bounding box center [622, 412] width 48 height 17
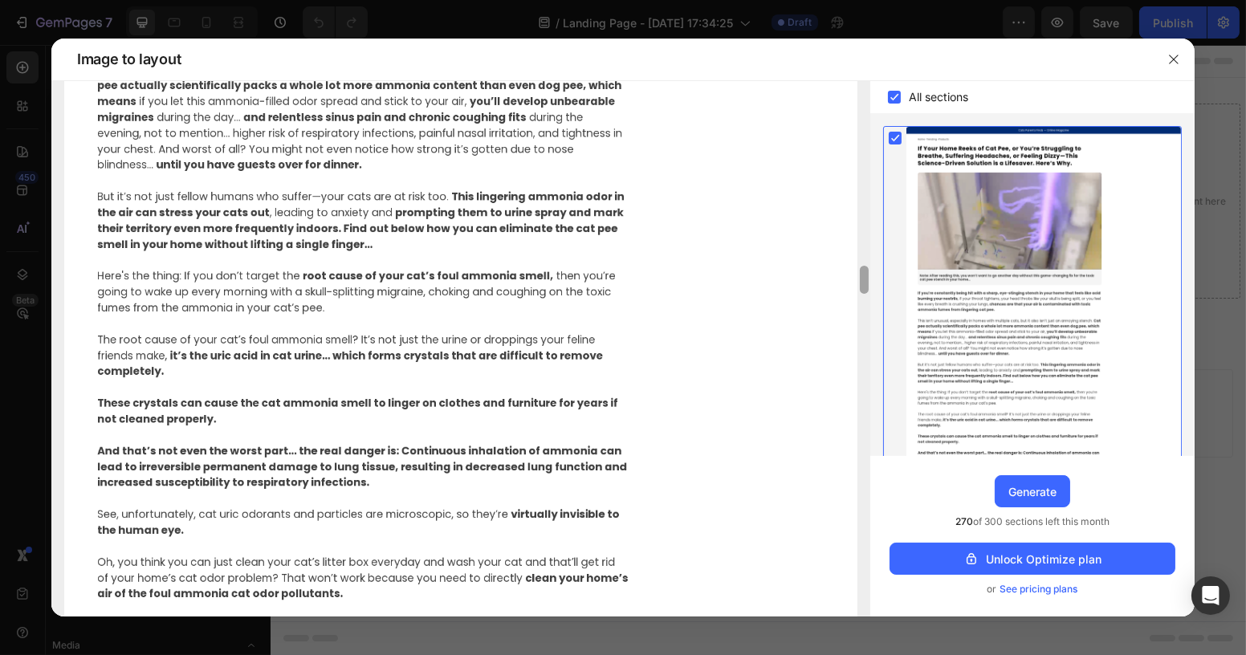
scroll to position [875, 0]
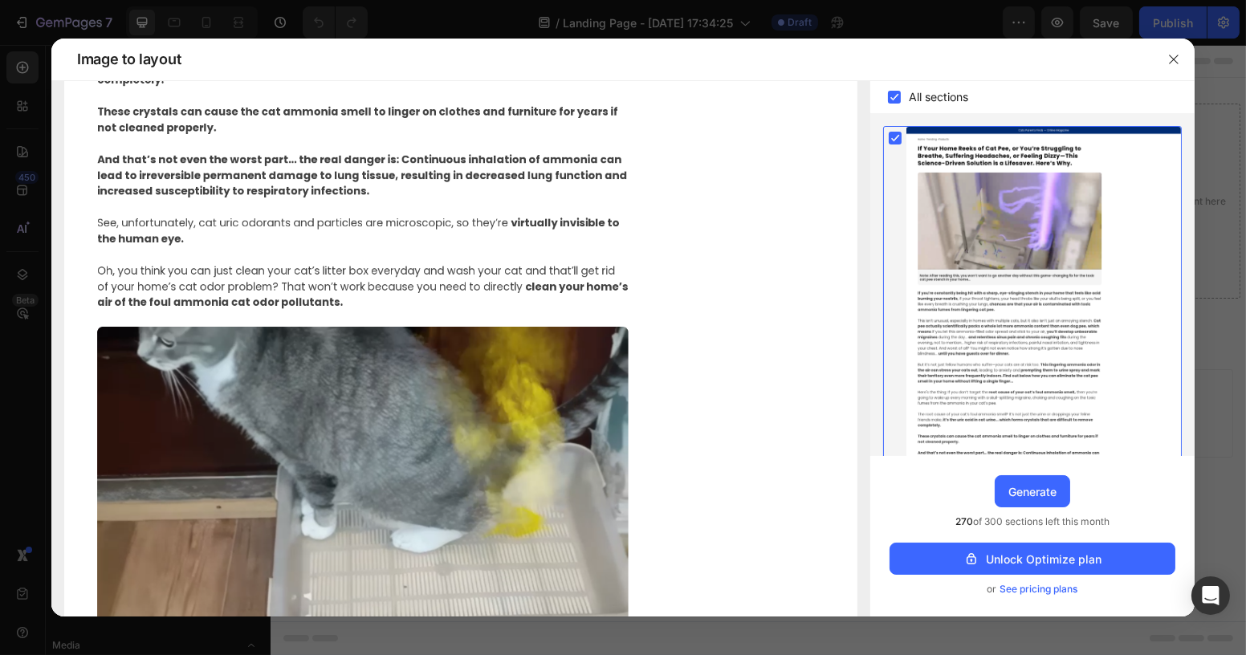
click at [1028, 522] on span "270 of 300 sections left this month" at bounding box center [1032, 522] width 154 height 16
click at [980, 516] on span "270 of 300 sections left this month" at bounding box center [1032, 522] width 154 height 16
click at [1034, 493] on div "Generate" at bounding box center [1032, 491] width 48 height 17
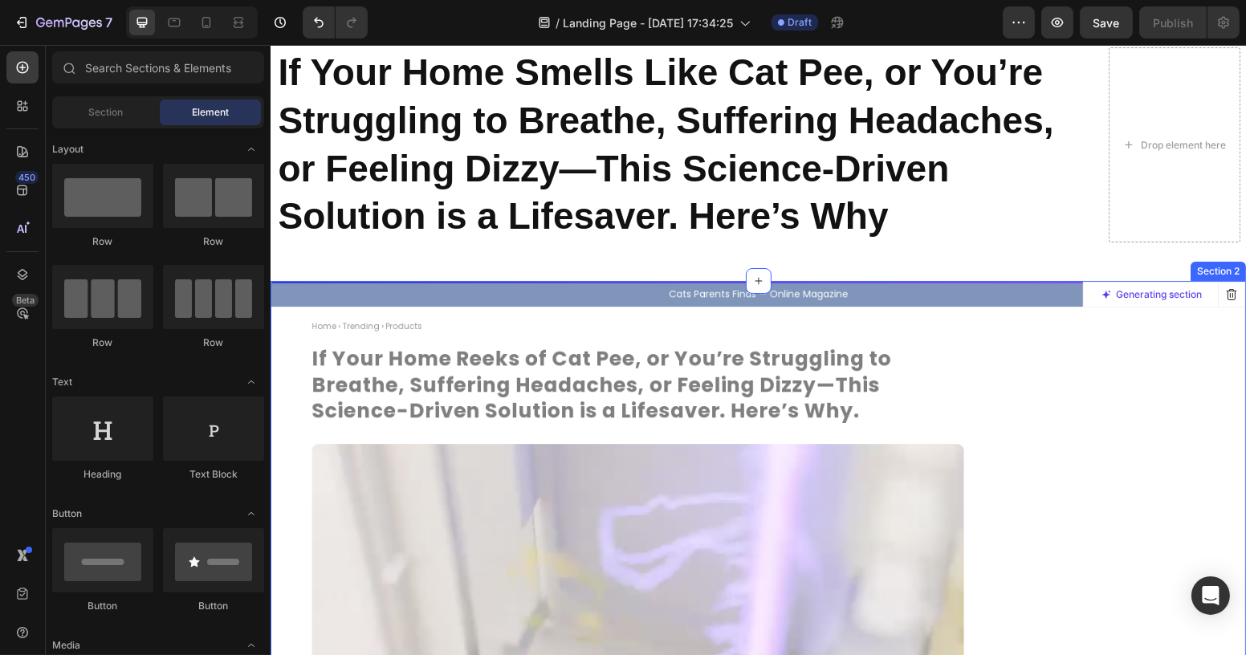
scroll to position [0, 0]
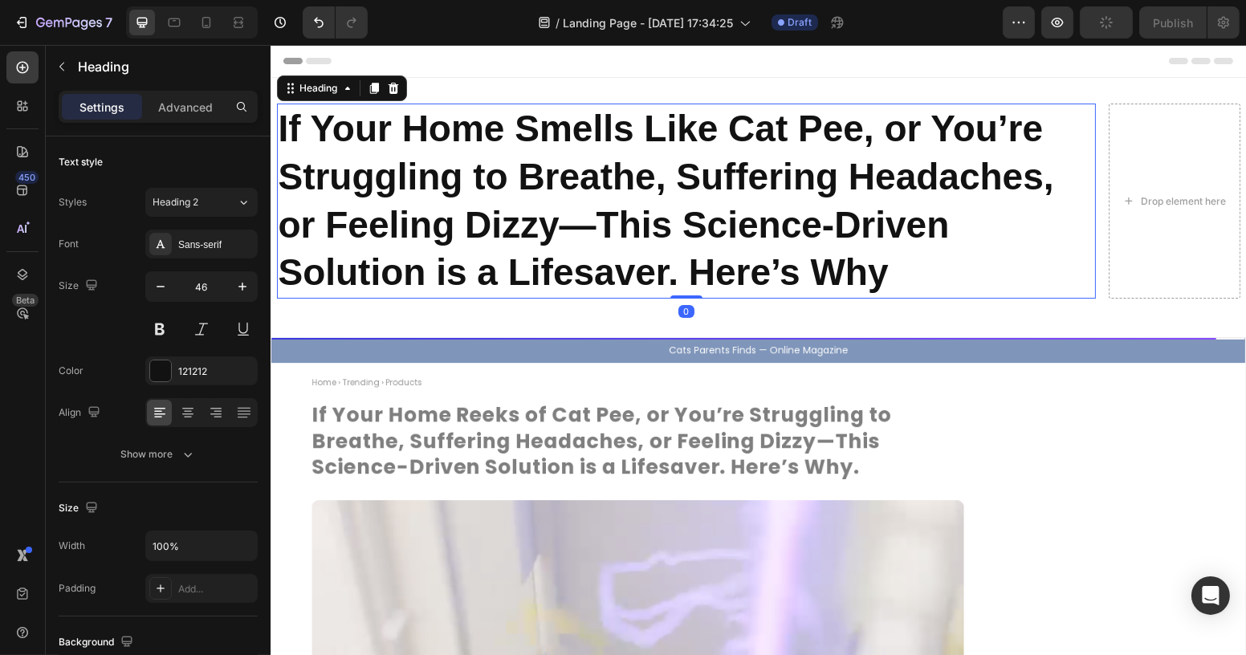
click at [617, 168] on strong "If Your Home Smells Like Cat Pee, or You’re Struggling to Breathe, Suffering He…" at bounding box center [665, 200] width 775 height 185
click at [391, 89] on icon at bounding box center [392, 88] width 13 height 13
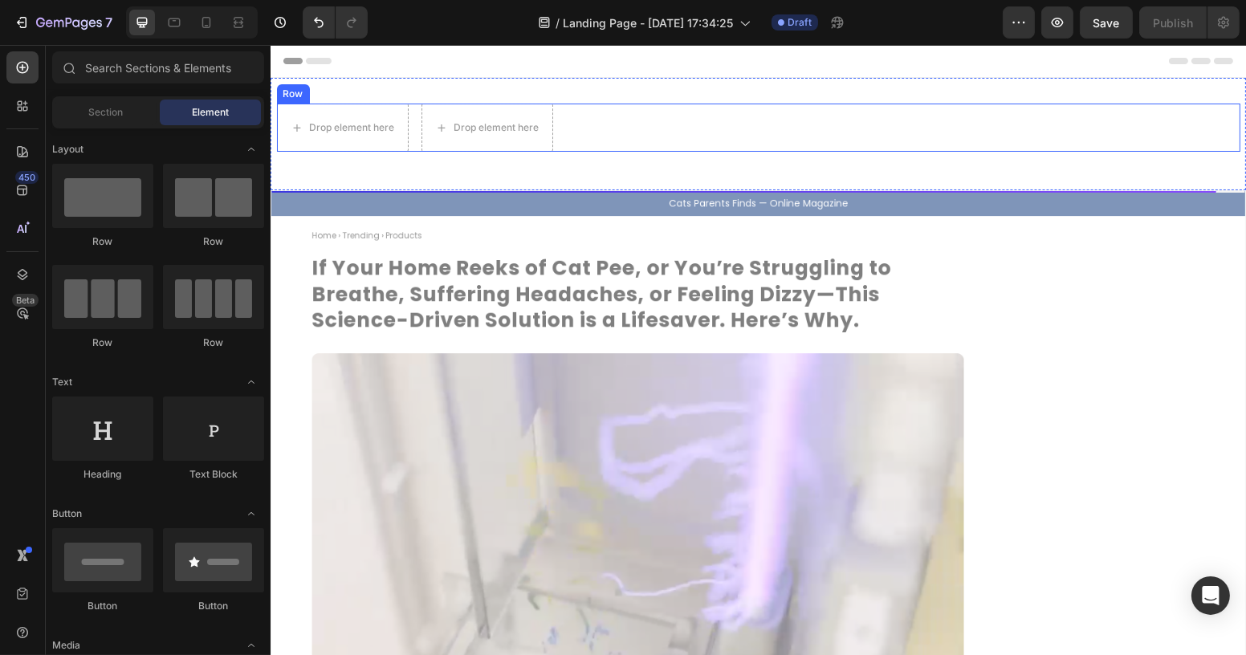
click at [709, 122] on div "Drop element here Drop element here Row" at bounding box center [757, 128] width 963 height 48
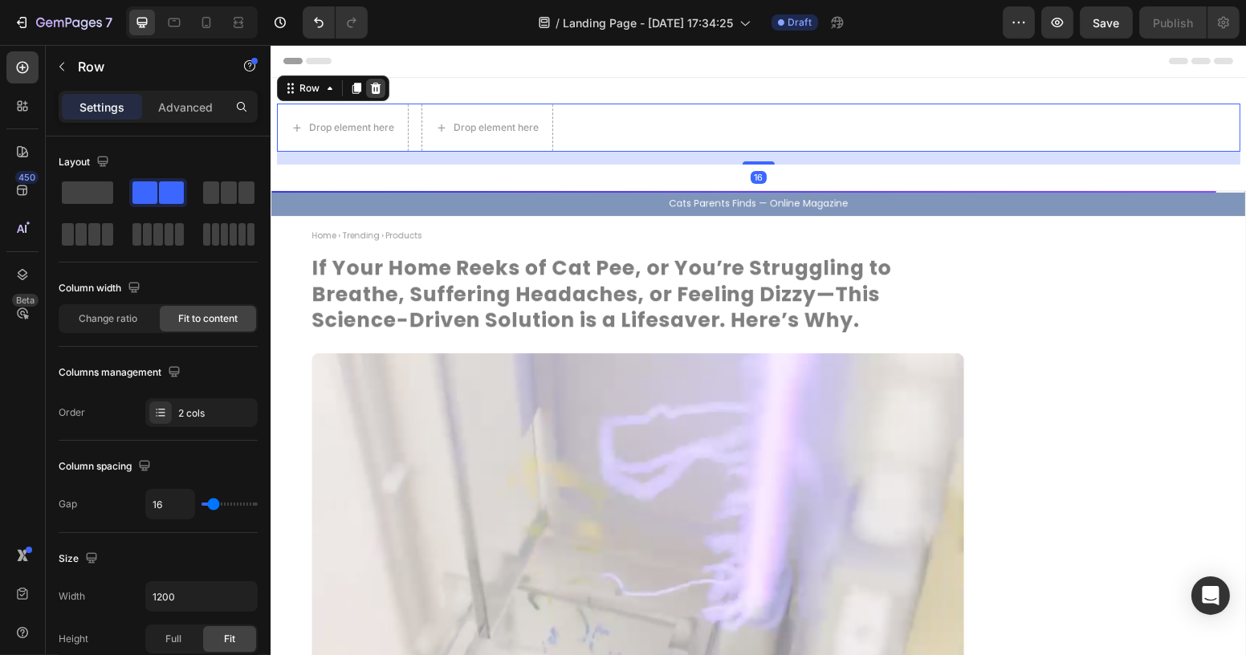
click at [369, 86] on icon at bounding box center [374, 88] width 10 height 11
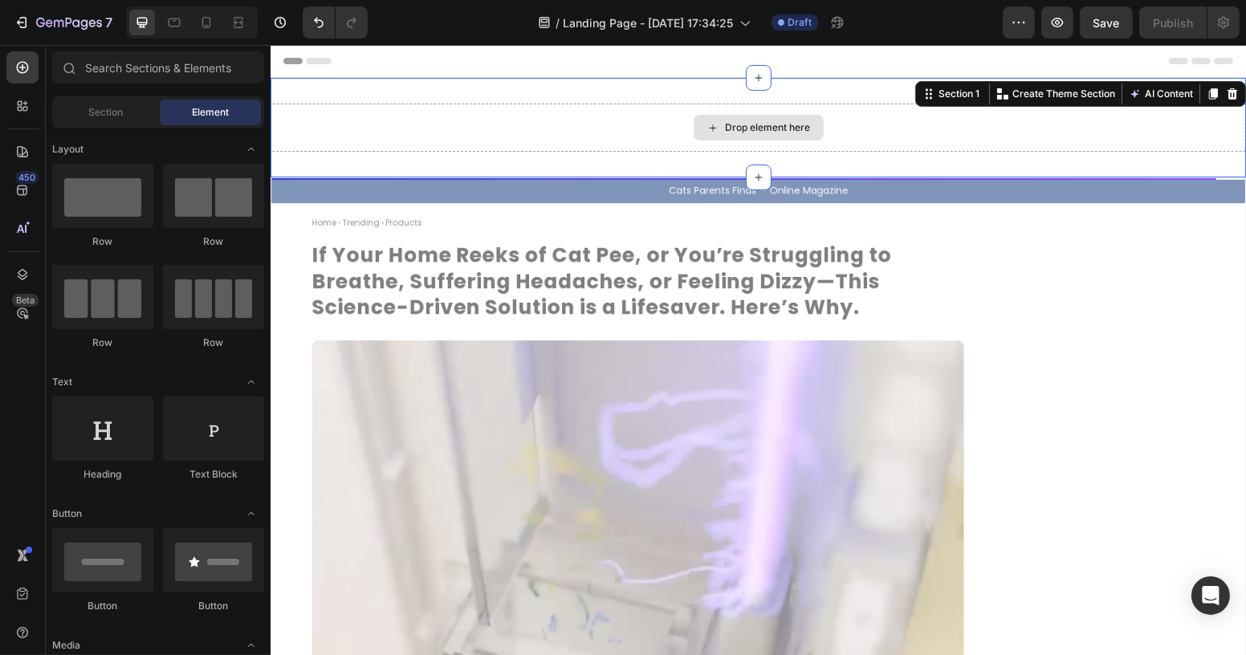
drag, startPoint x: 472, startPoint y: 124, endPoint x: 463, endPoint y: 122, distance: 9.0
click at [470, 123] on div "Drop element here" at bounding box center [757, 128] width 975 height 48
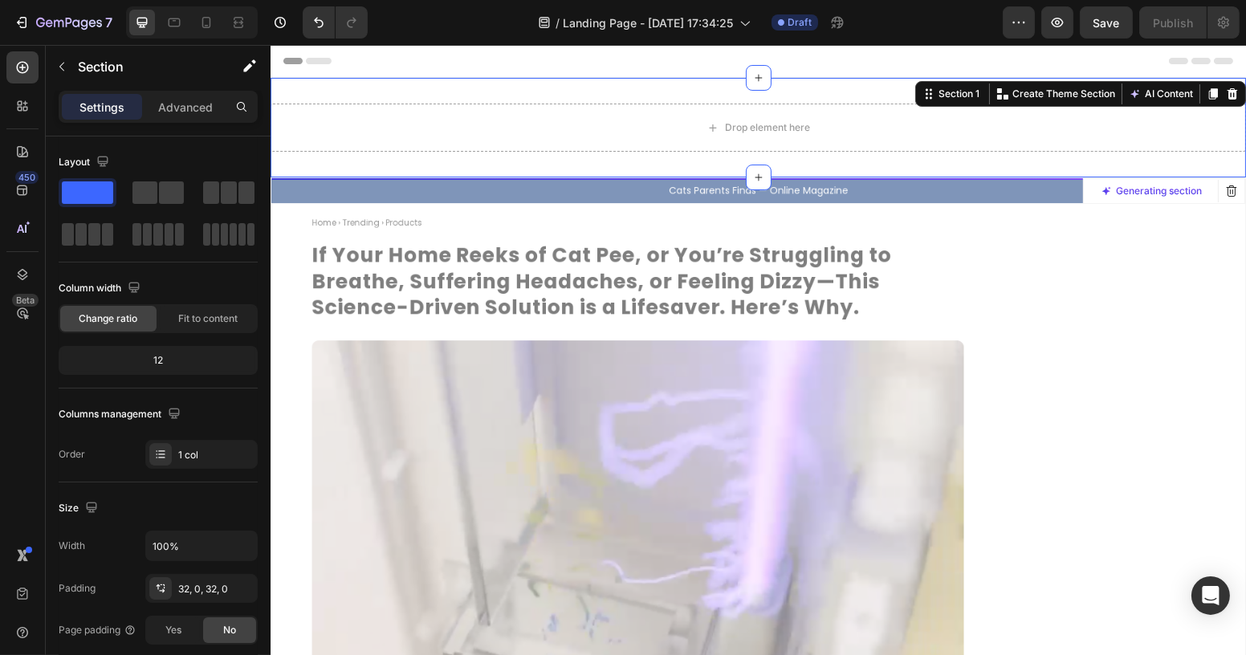
drag, startPoint x: 1222, startPoint y: 92, endPoint x: 1172, endPoint y: 96, distance: 49.9
click at [1225, 91] on icon at bounding box center [1231, 93] width 13 height 13
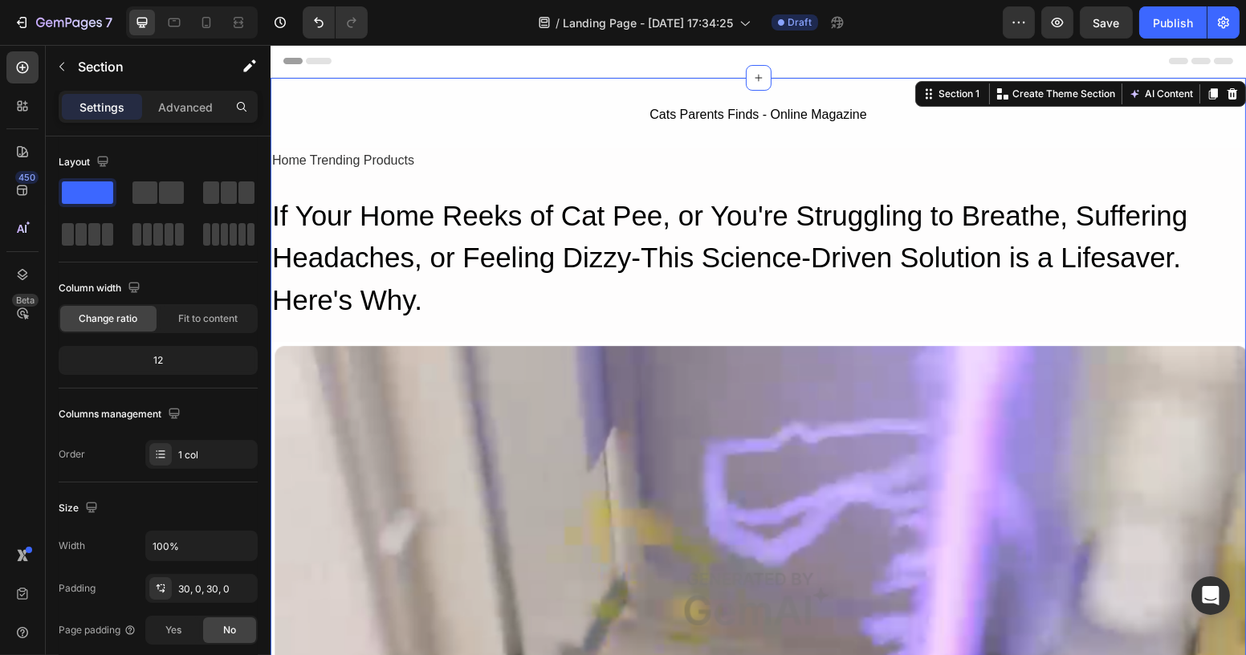
click at [157, 195] on span at bounding box center [144, 192] width 25 height 22
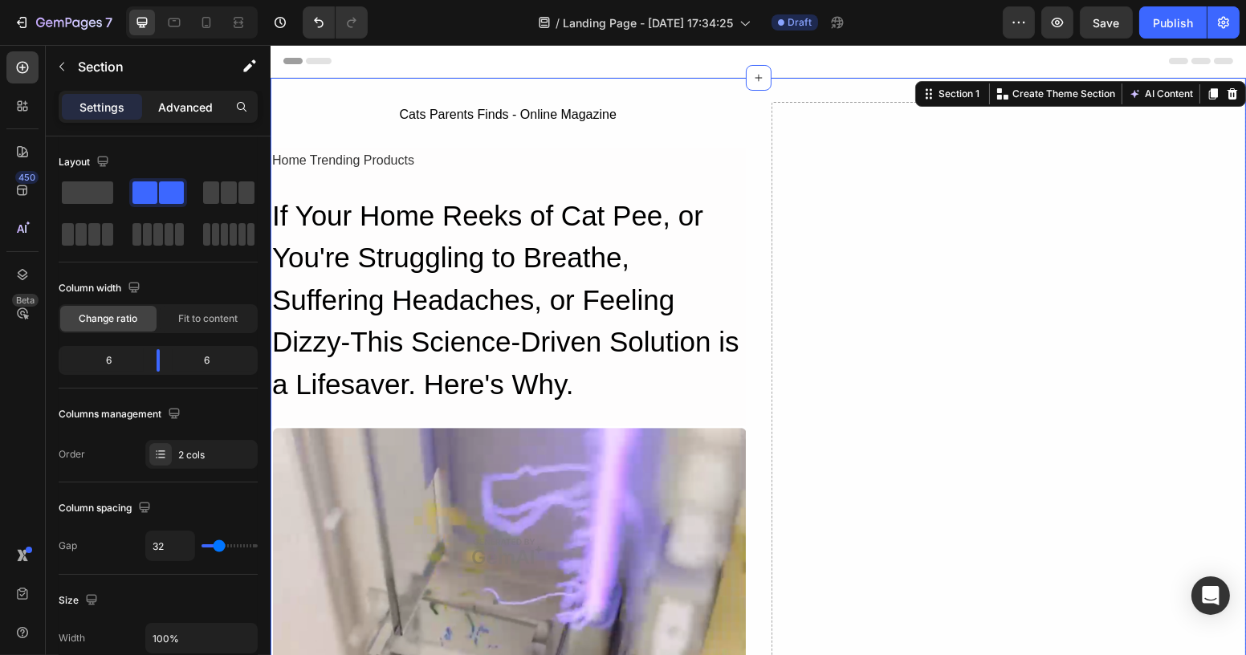
click at [201, 108] on p "Advanced" at bounding box center [185, 107] width 55 height 17
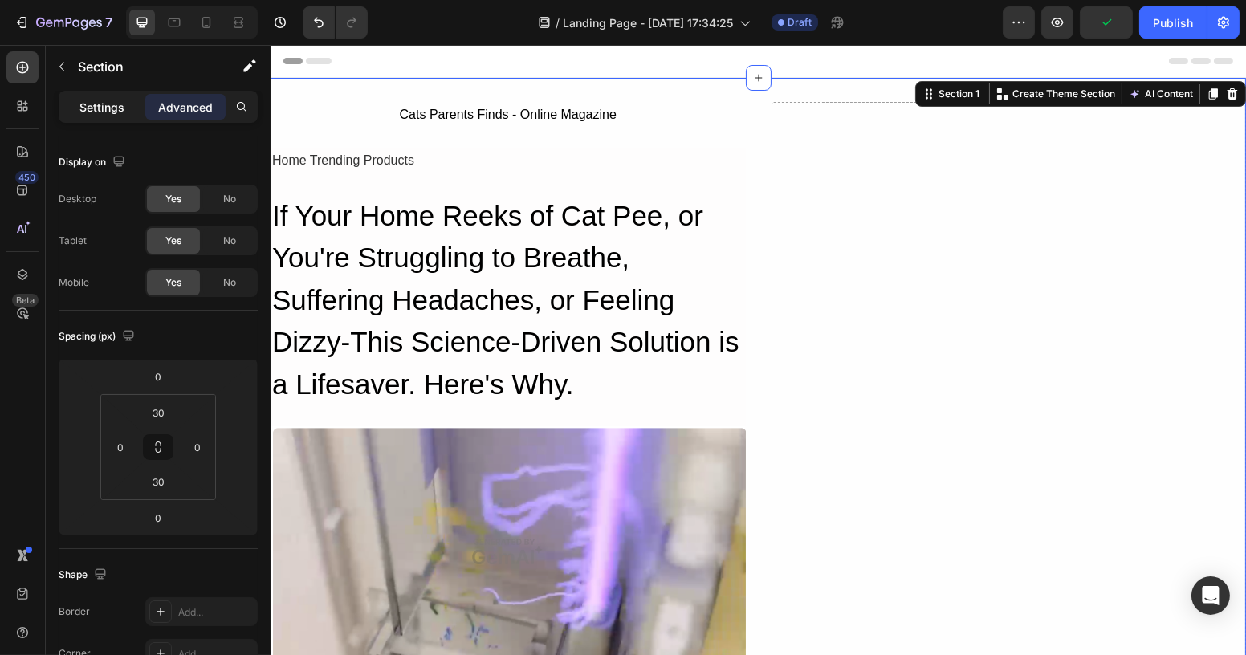
click at [91, 96] on div "Settings" at bounding box center [102, 107] width 80 height 26
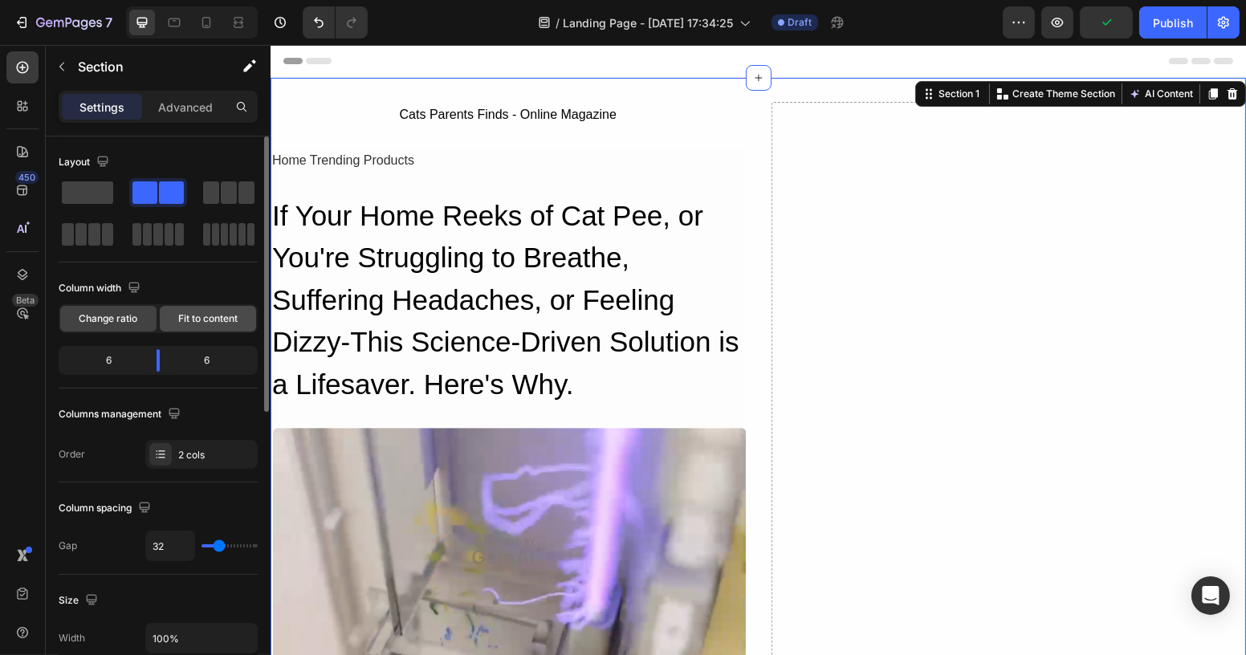
click at [203, 321] on span "Fit to content" at bounding box center [207, 318] width 59 height 14
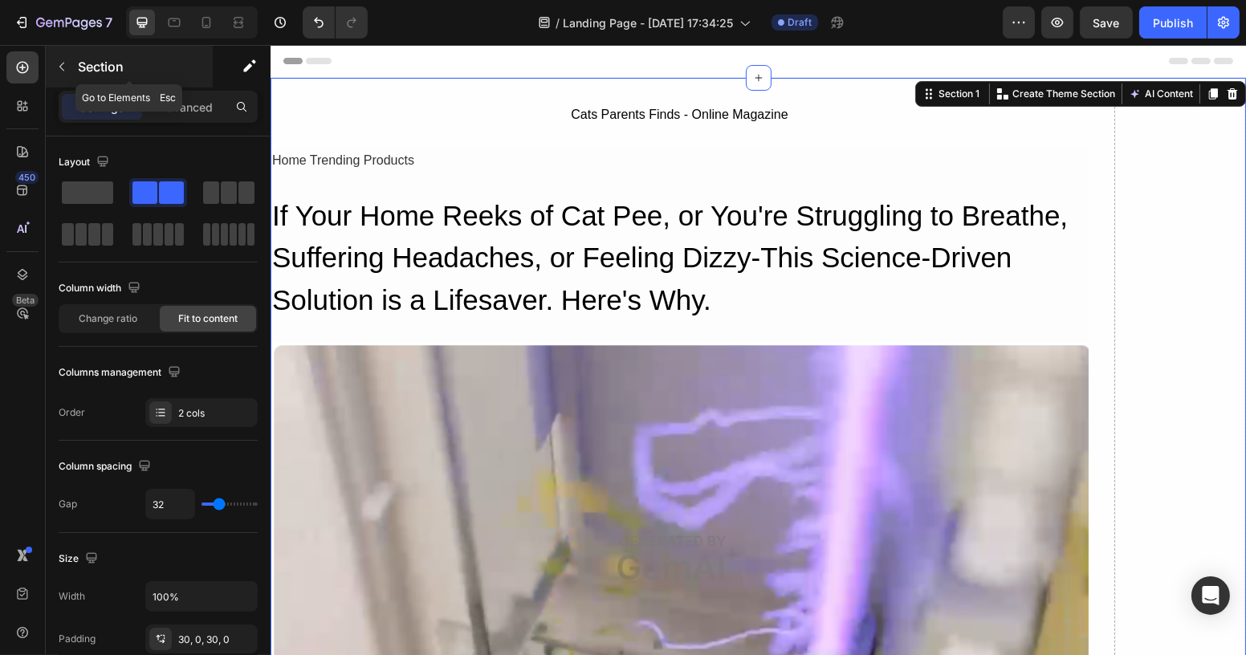
click at [58, 63] on icon "button" at bounding box center [61, 66] width 13 height 13
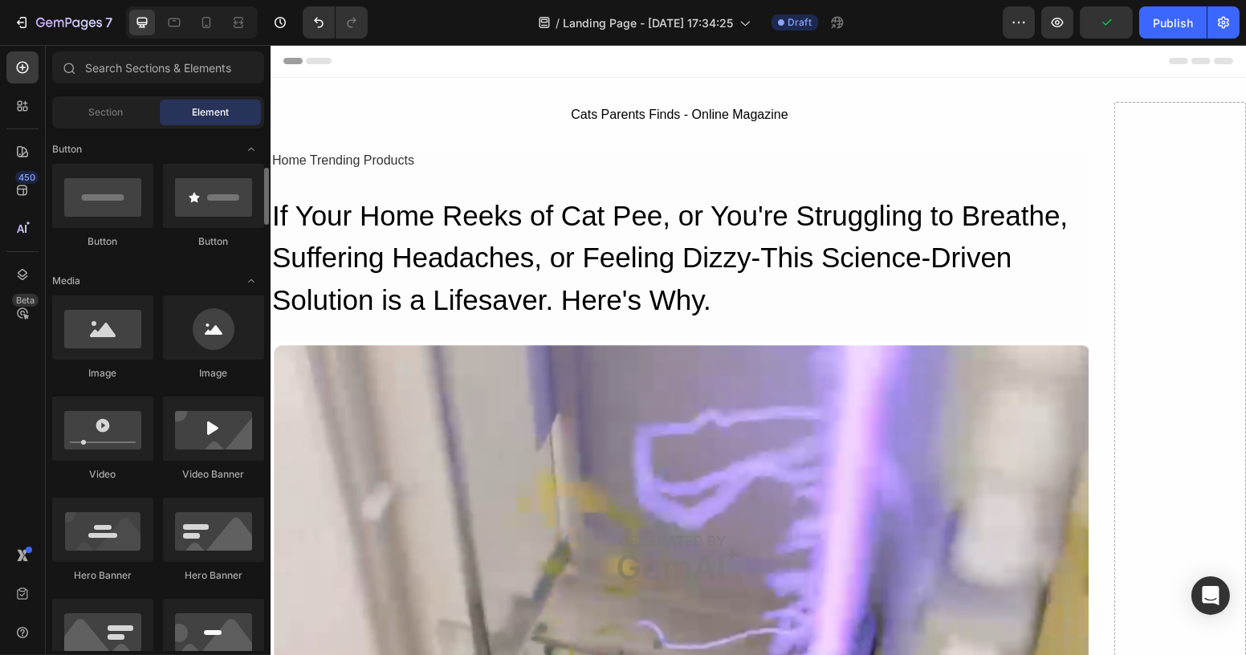
scroll to position [657, 0]
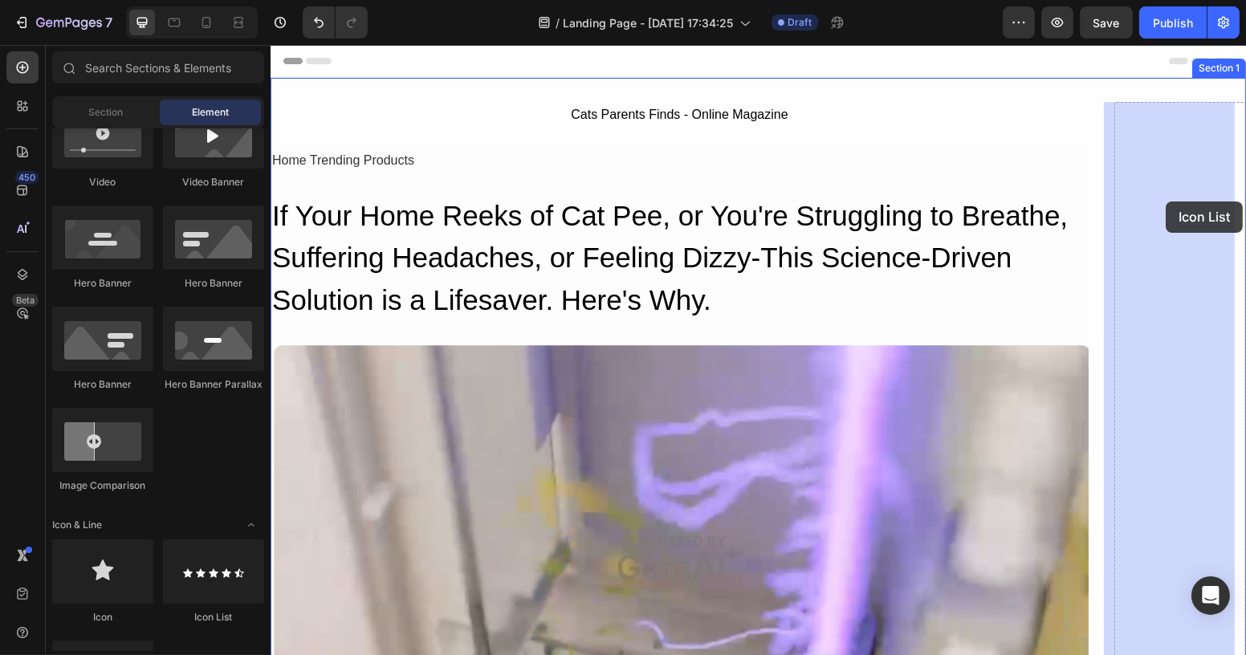
drag, startPoint x: 539, startPoint y: 620, endPoint x: 1161, endPoint y: 197, distance: 752.9
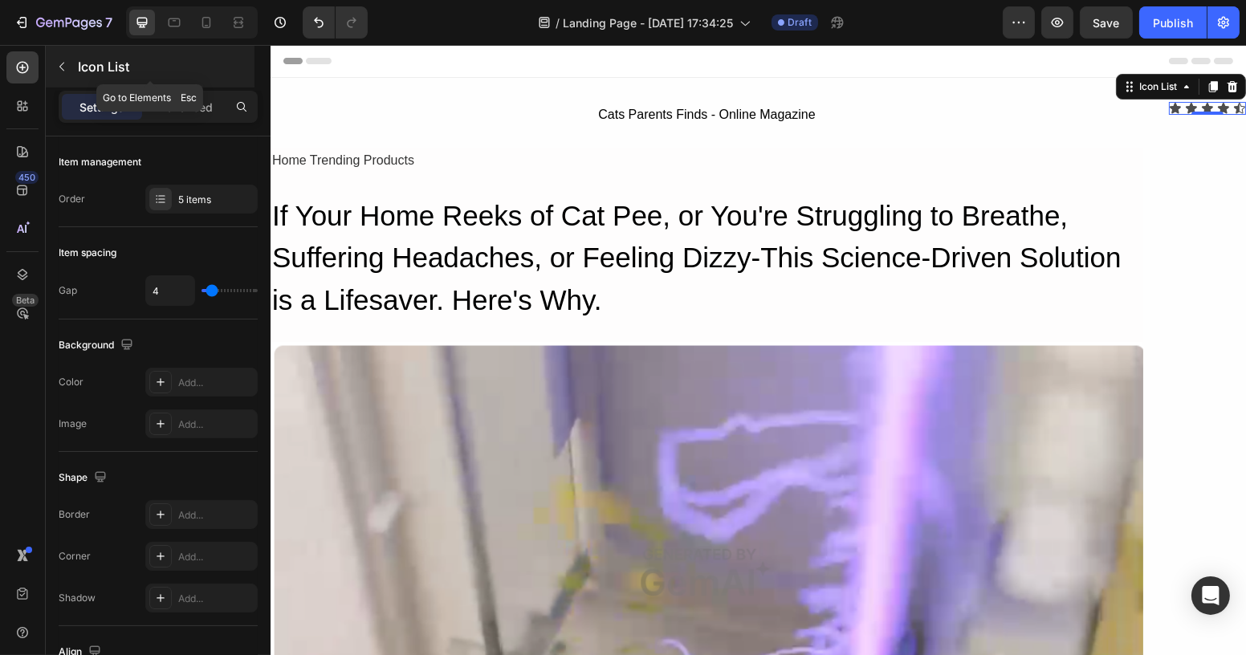
click at [59, 65] on icon "button" at bounding box center [61, 66] width 13 height 13
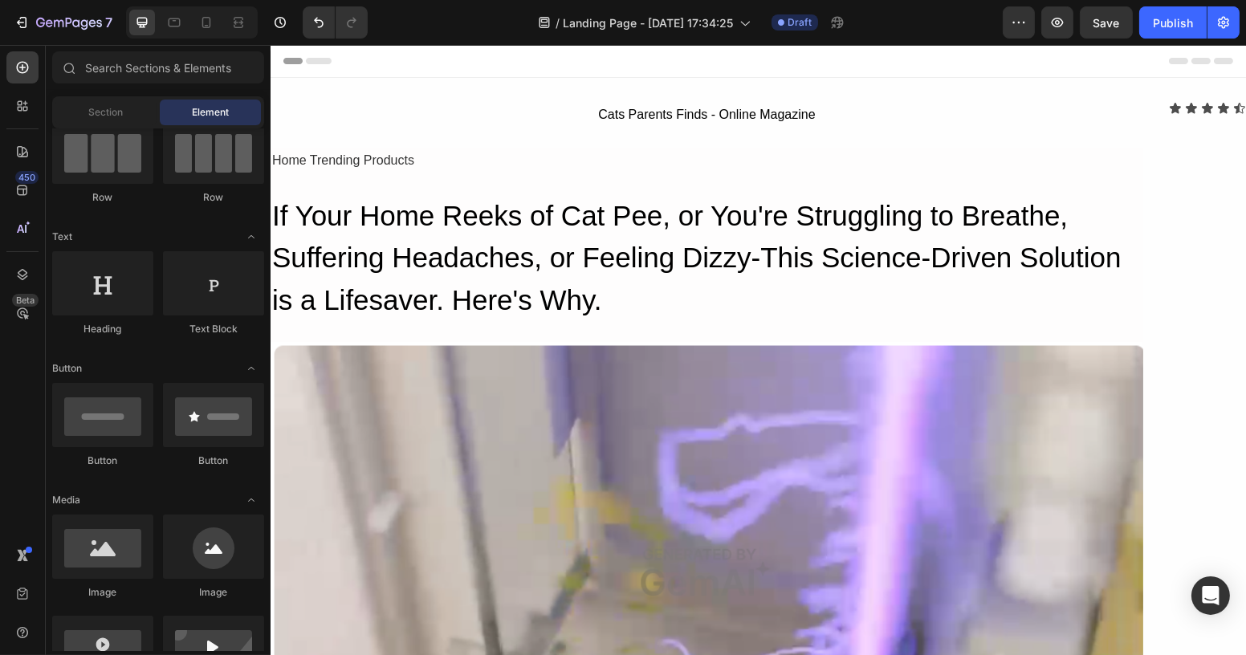
scroll to position [0, 0]
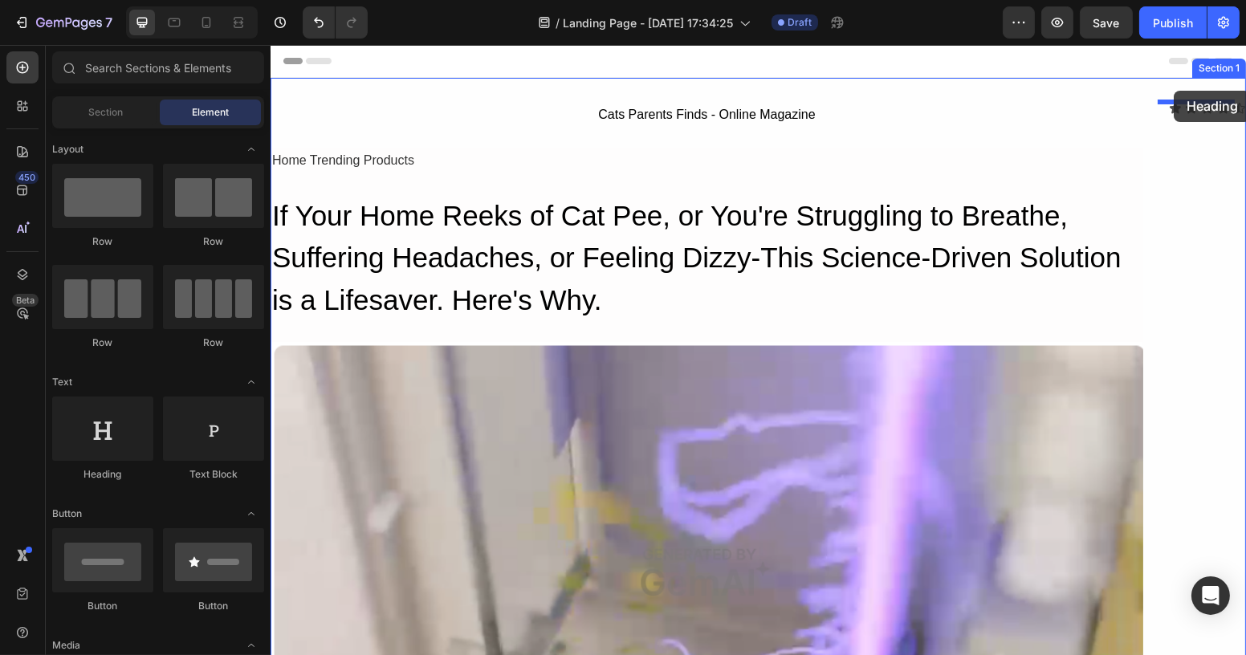
drag, startPoint x: 380, startPoint y: 498, endPoint x: 1173, endPoint y: 91, distance: 890.2
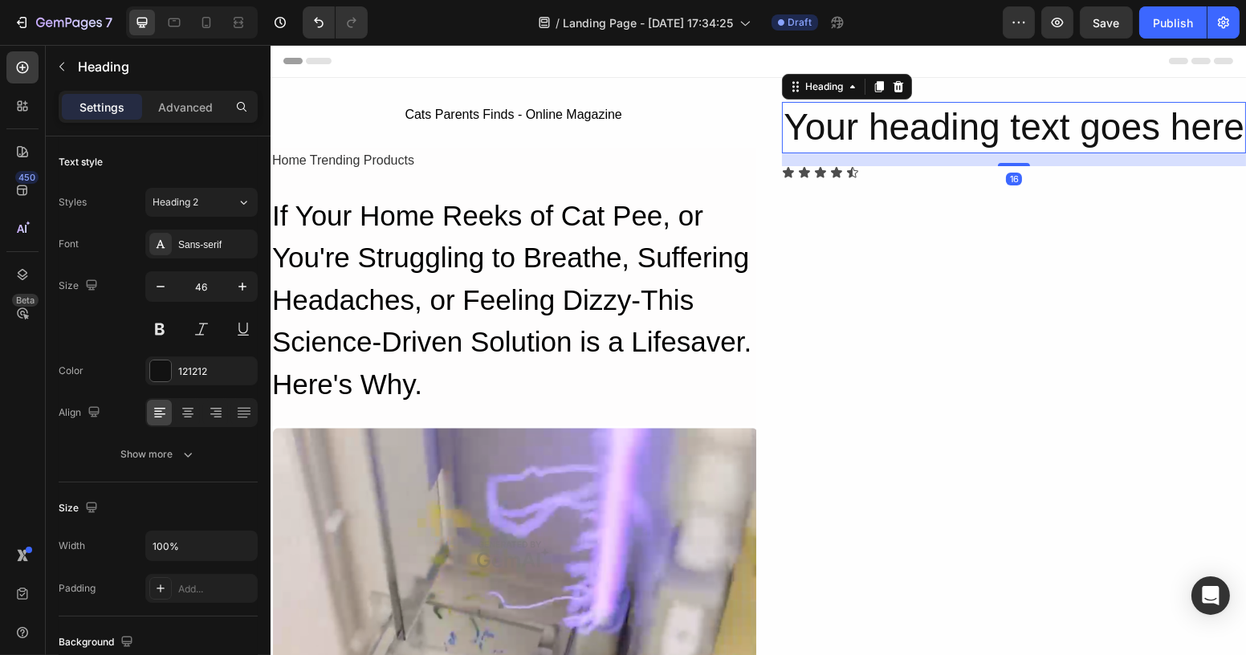
click at [954, 116] on h2 "Your heading text goes here" at bounding box center [1013, 127] width 464 height 51
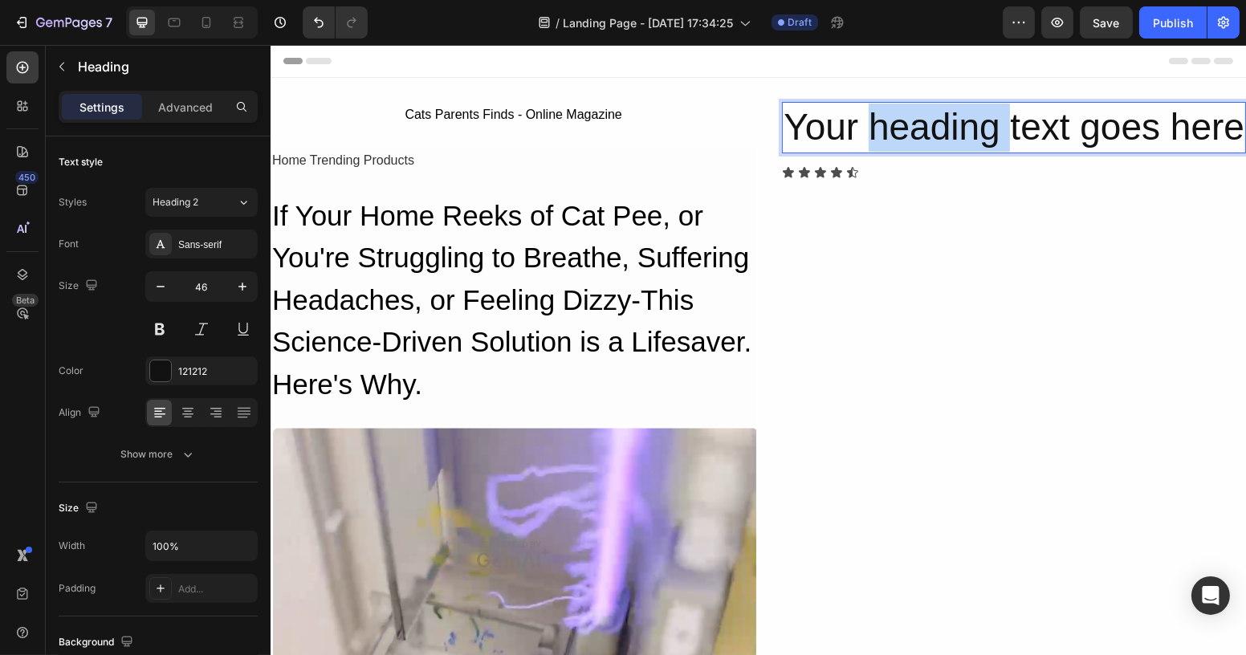
click at [954, 116] on p "Your heading text goes here" at bounding box center [1013, 128] width 461 height 48
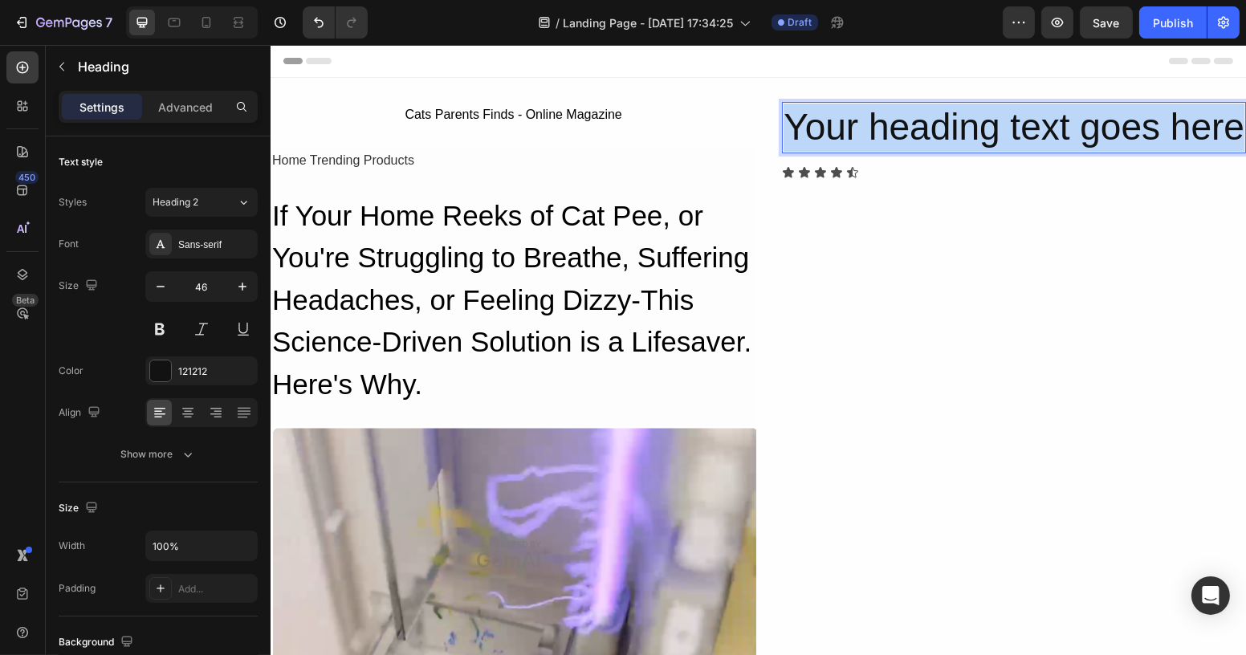
click at [954, 116] on p "Your heading text goes here" at bounding box center [1013, 128] width 461 height 48
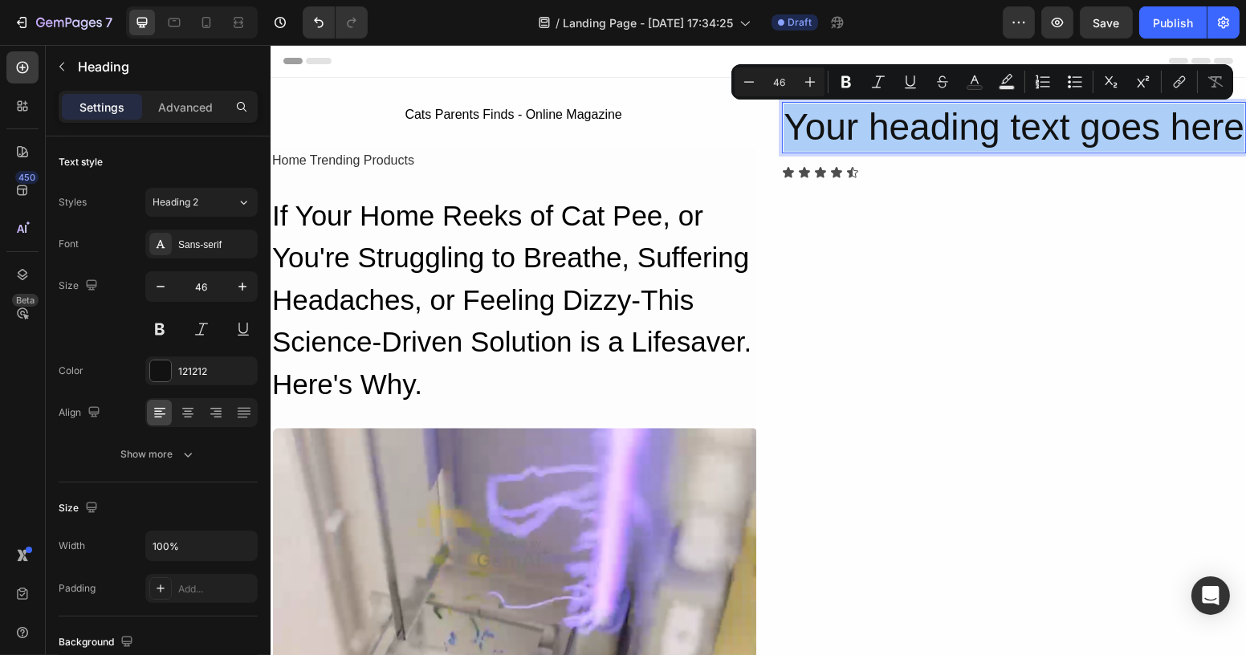
click at [775, 80] on input "46" at bounding box center [779, 81] width 32 height 19
type input "25"
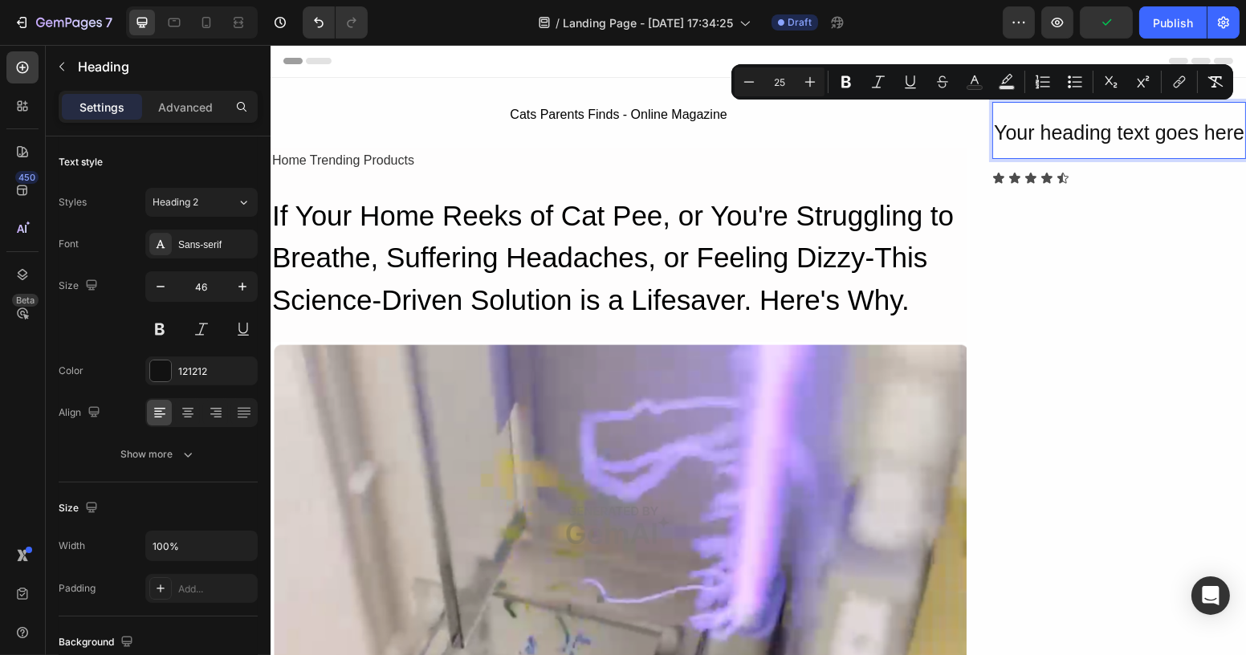
click at [1105, 133] on span "Your heading text goes here" at bounding box center [1118, 132] width 250 height 22
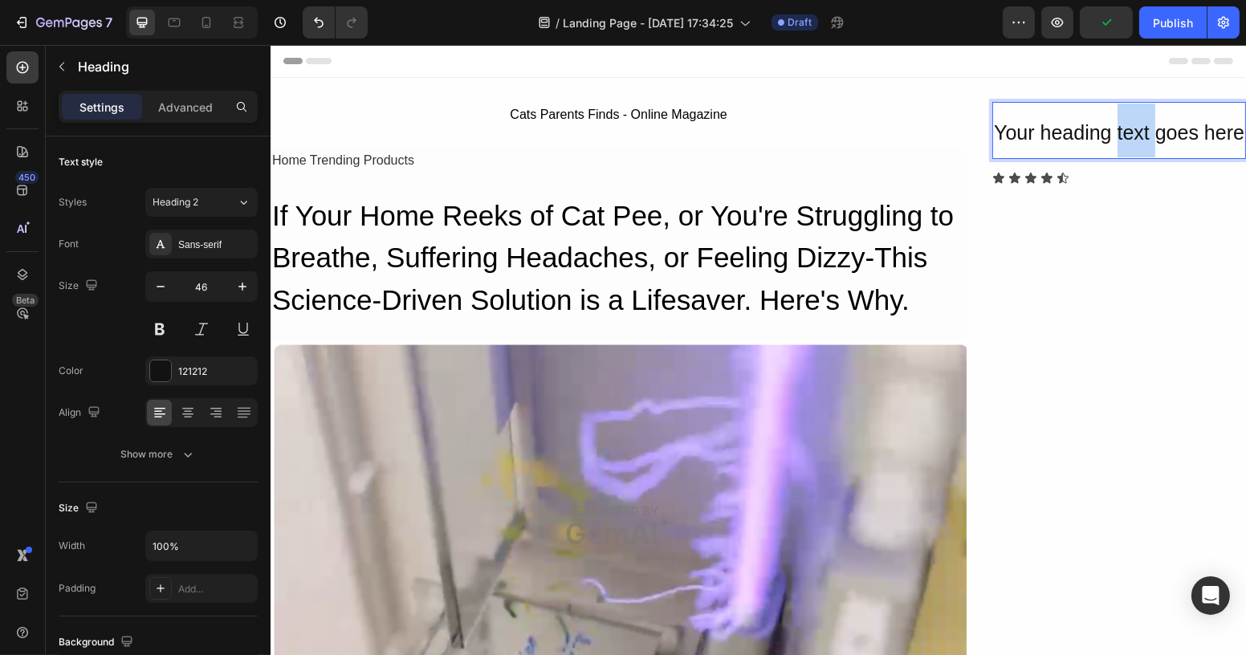
click at [1105, 133] on span "Your heading text goes here" at bounding box center [1118, 132] width 250 height 22
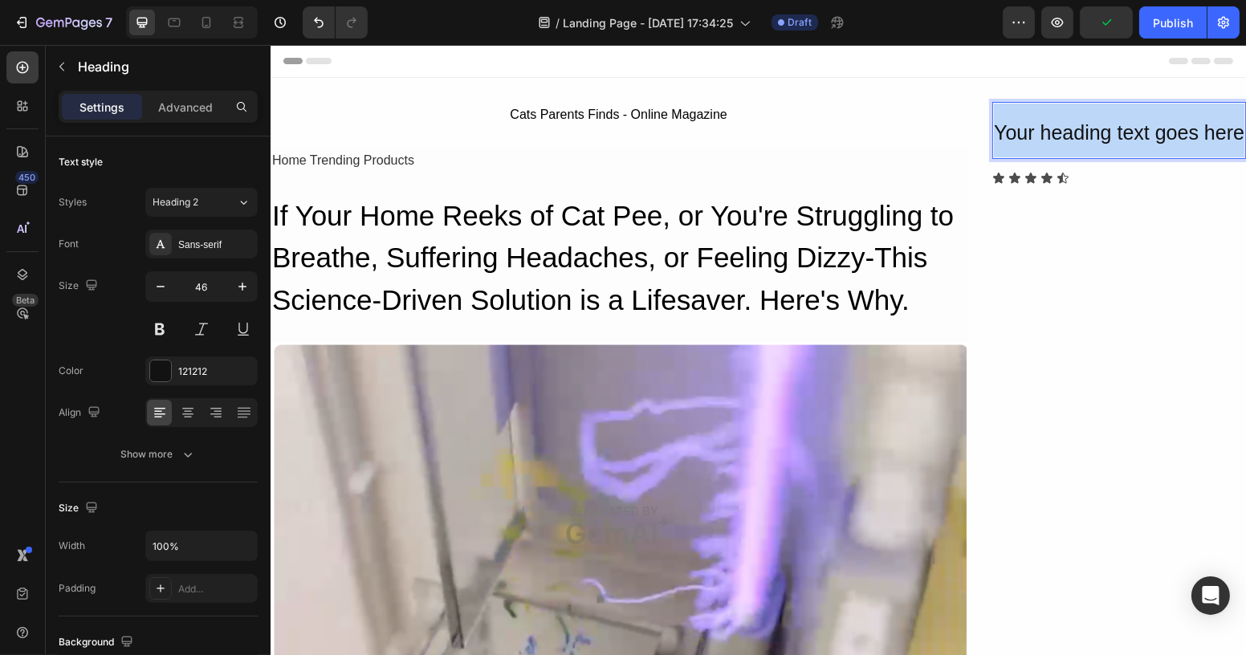
click at [1105, 133] on span "Your heading text goes here" at bounding box center [1118, 132] width 250 height 22
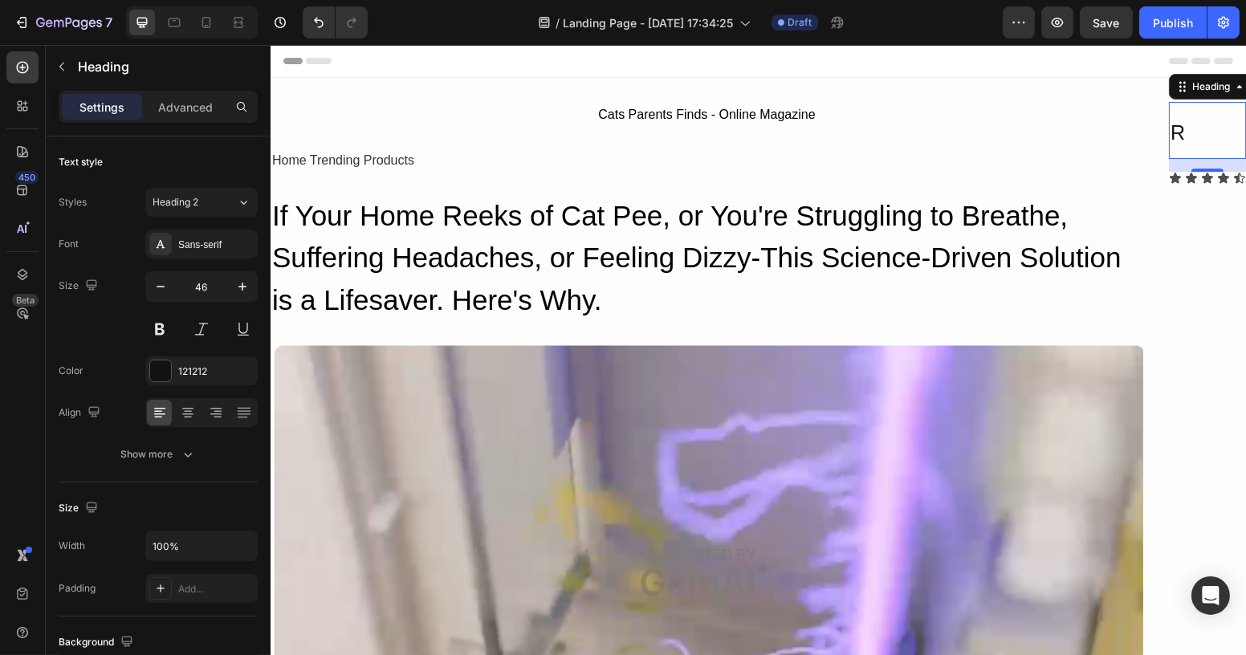
click at [1179, 140] on p "R" at bounding box center [1206, 131] width 74 height 54
click at [1178, 139] on p "R" at bounding box center [1206, 131] width 74 height 54
click at [1169, 130] on span "R" at bounding box center [1176, 132] width 14 height 22
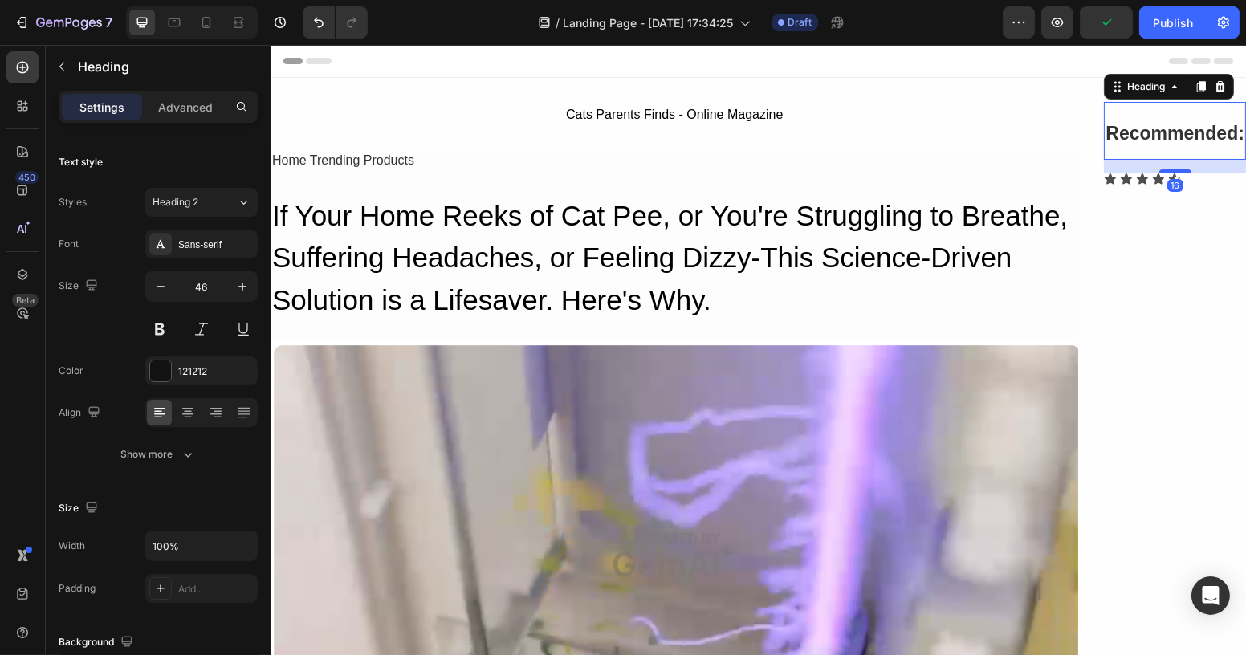
click at [1117, 137] on strong "Recommended:" at bounding box center [1173, 133] width 139 height 21
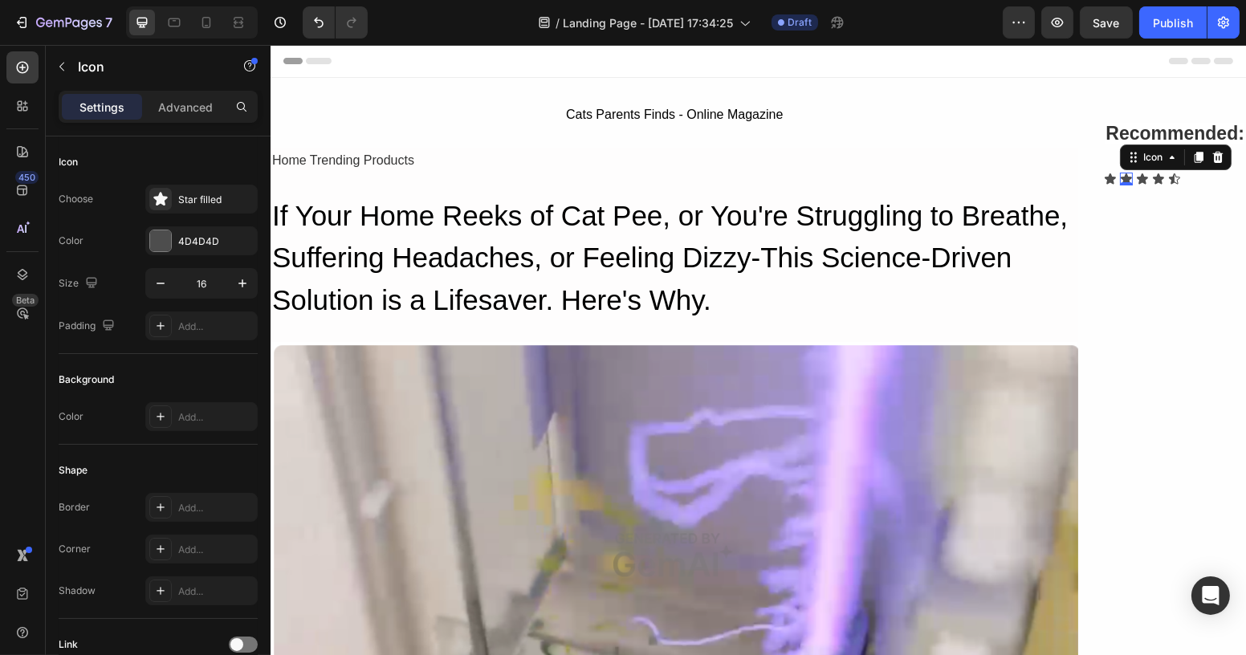
click at [1119, 174] on icon at bounding box center [1125, 179] width 13 height 13
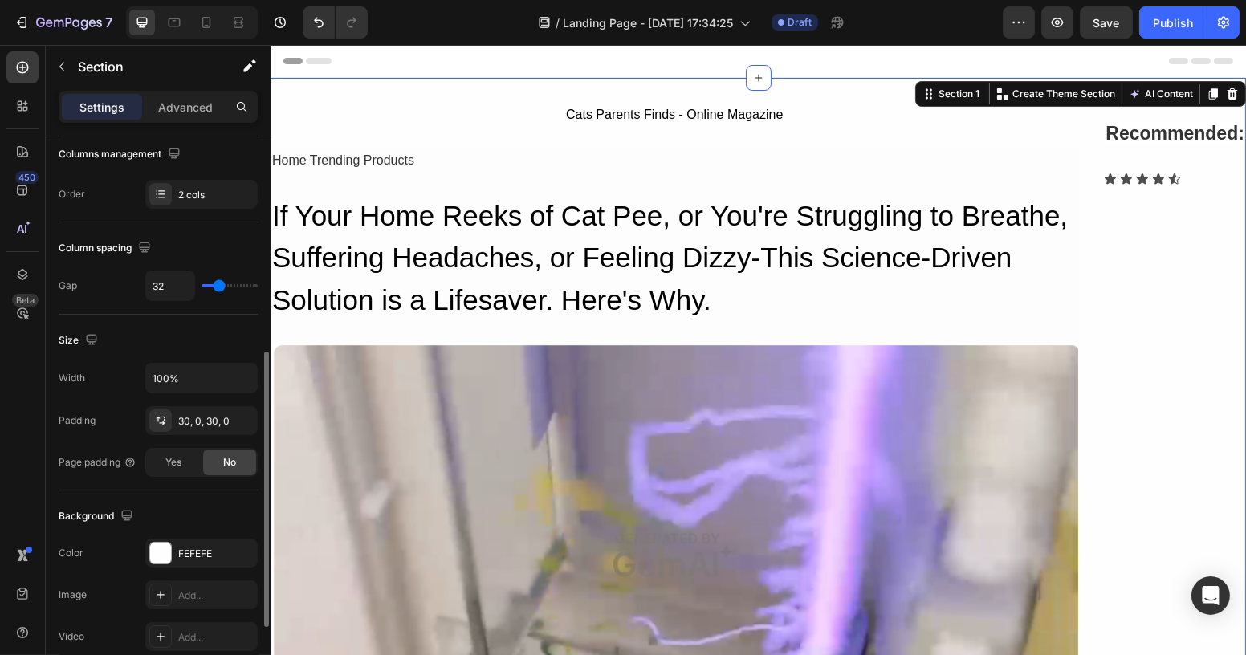
scroll to position [510, 0]
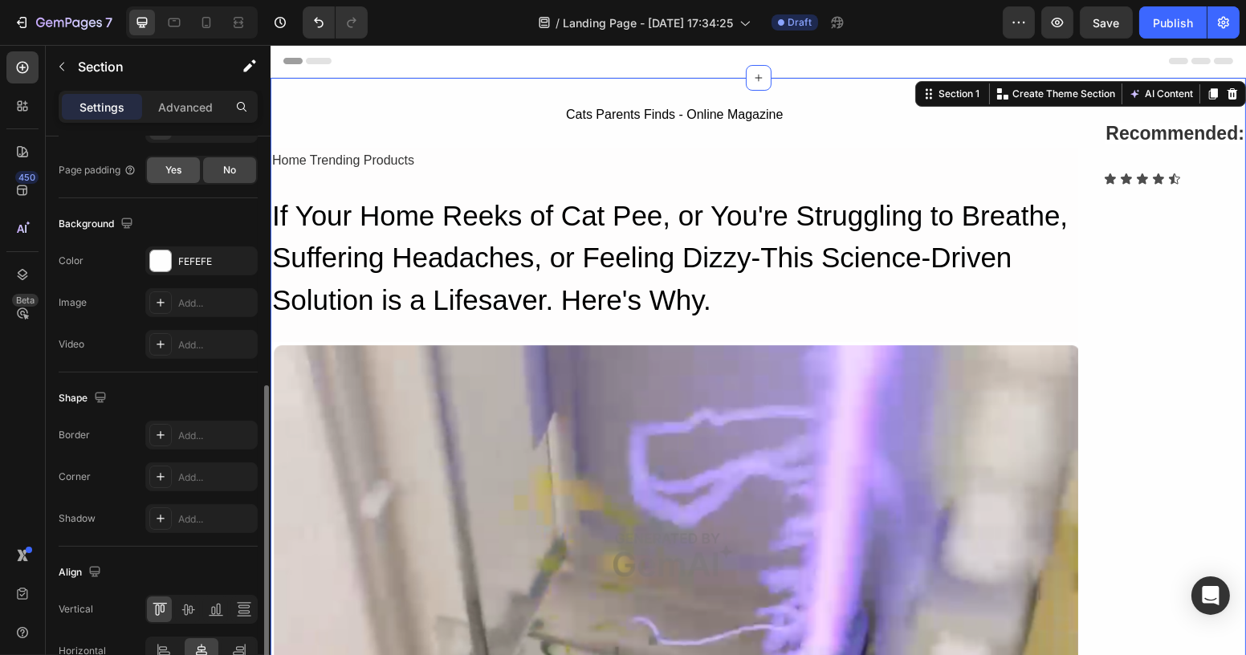
click at [174, 173] on span "Yes" at bounding box center [173, 170] width 16 height 14
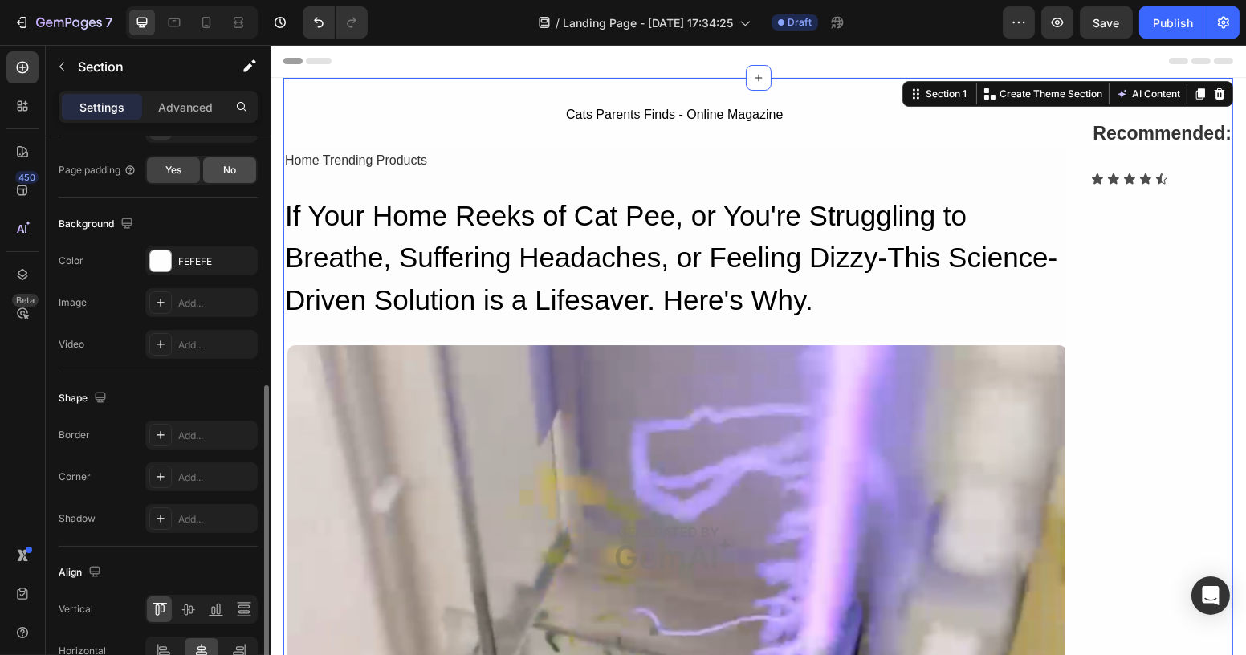
click at [232, 169] on span "No" at bounding box center [229, 170] width 13 height 14
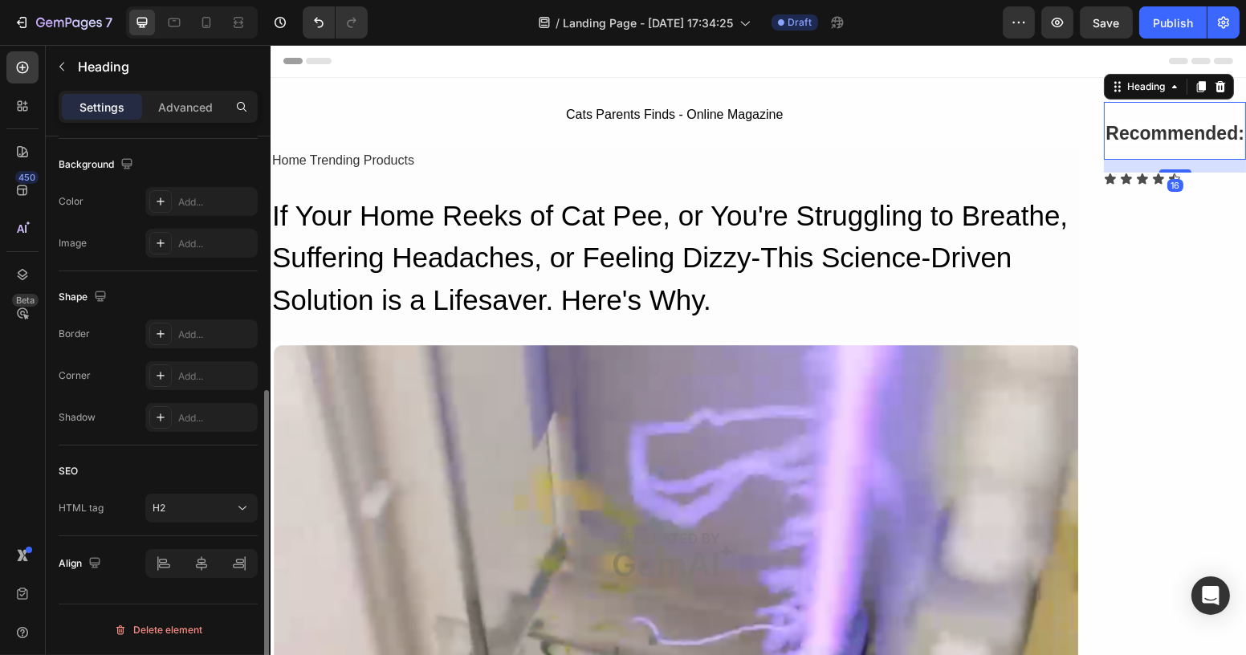
click at [1145, 157] on p "⁠⁠⁠⁠⁠⁠⁠ Recommended:" at bounding box center [1173, 131] width 139 height 55
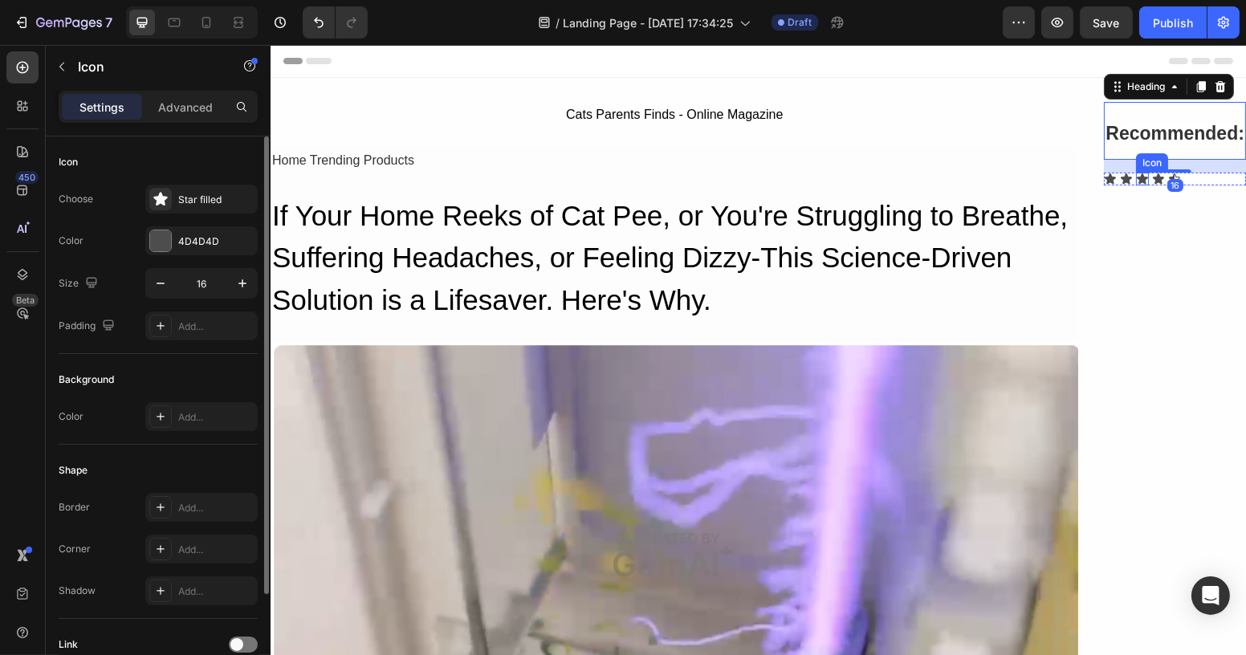
click at [1135, 181] on div "Icon" at bounding box center [1141, 179] width 13 height 13
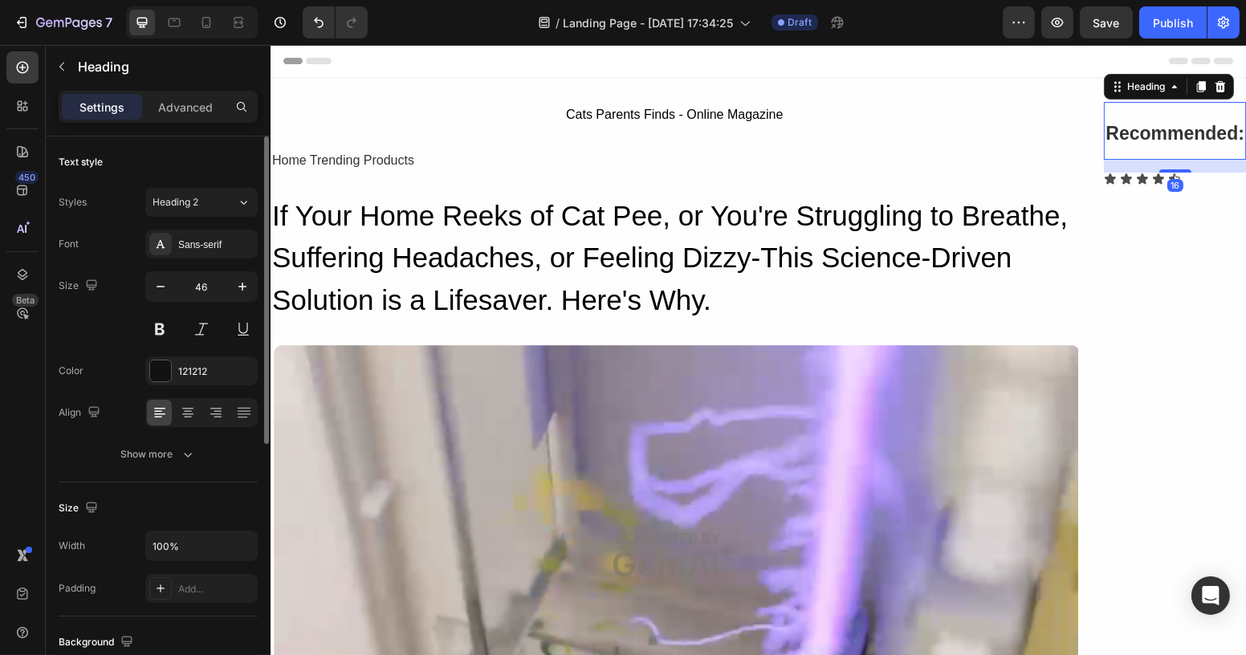
click at [1122, 135] on strong "Recommended:" at bounding box center [1173, 133] width 139 height 21
click at [1135, 173] on icon at bounding box center [1141, 179] width 13 height 13
click at [1211, 123] on strong "Recommended:" at bounding box center [1173, 133] width 139 height 21
click at [1214, 91] on icon at bounding box center [1219, 86] width 10 height 11
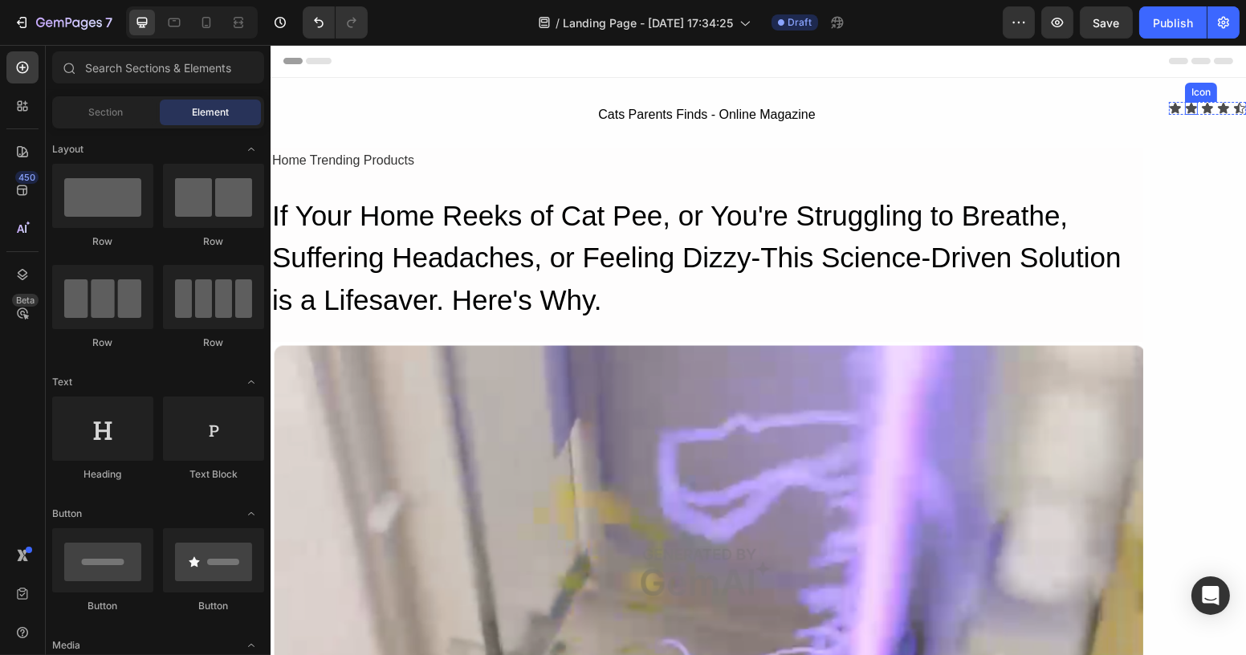
click at [1185, 104] on icon at bounding box center [1190, 108] width 11 height 10
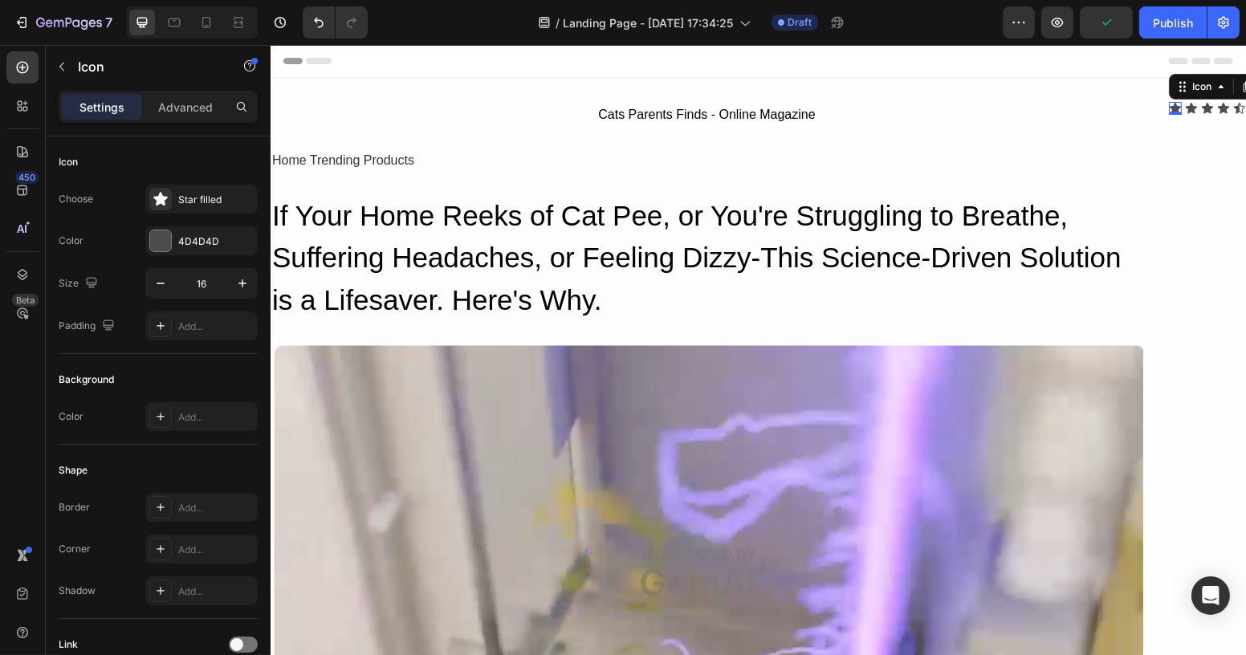
click at [1168, 112] on div "Icon 0" at bounding box center [1174, 108] width 13 height 13
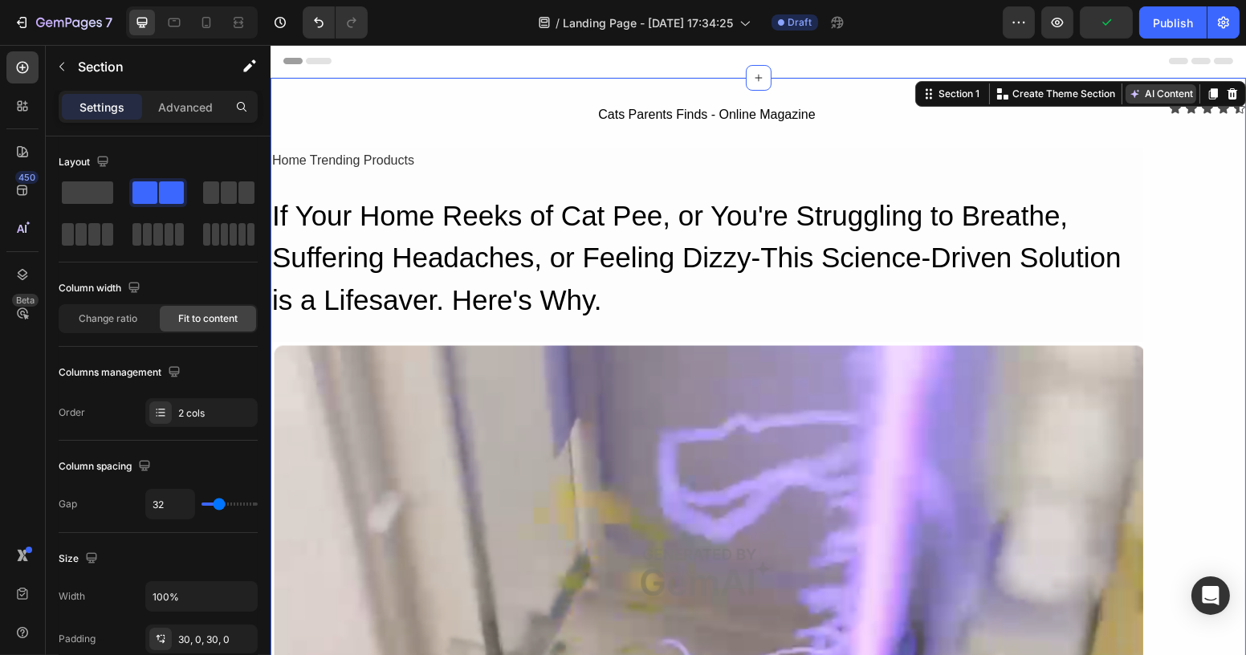
drag, startPoint x: 1138, startPoint y: 110, endPoint x: 1149, endPoint y: 103, distance: 13.4
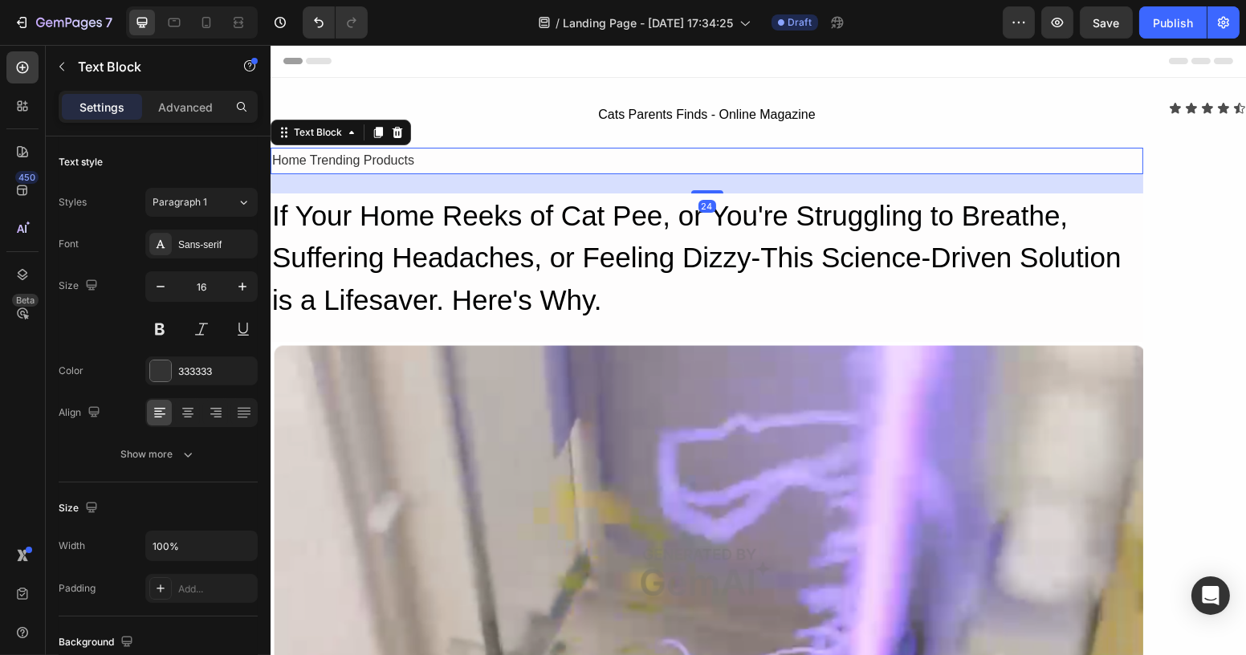
click at [1018, 163] on div "Home Trending Products" at bounding box center [706, 161] width 872 height 26
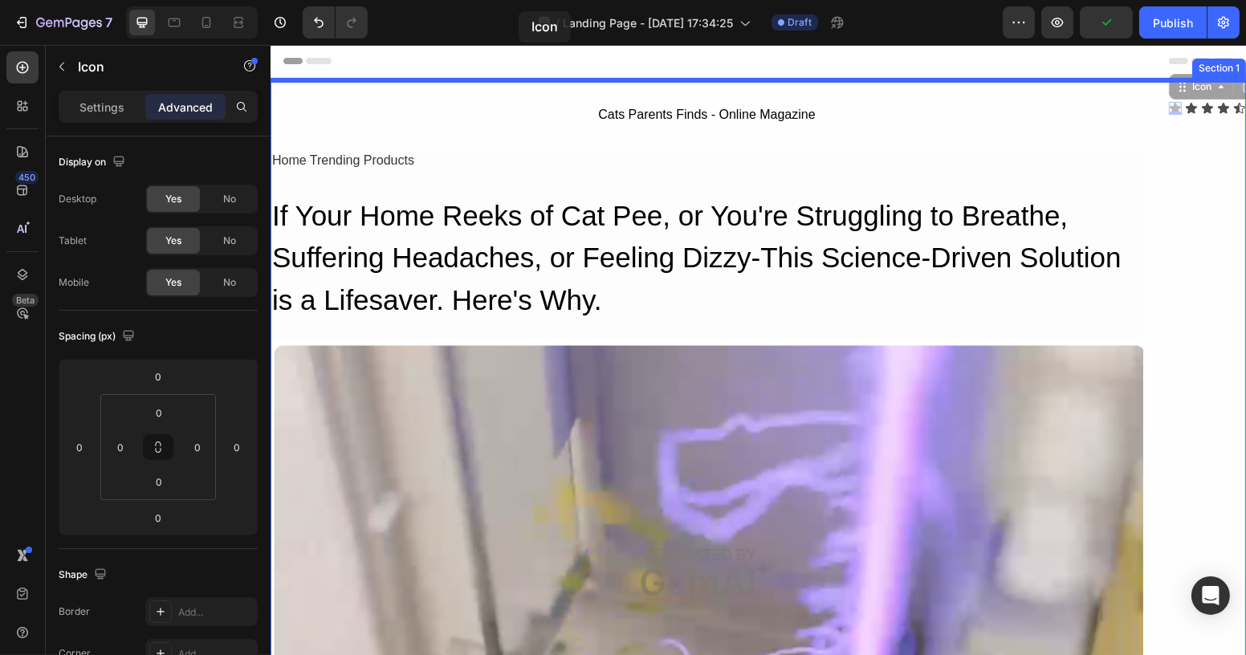
drag, startPoint x: 1165, startPoint y: 89, endPoint x: 637, endPoint y: 51, distance: 529.5
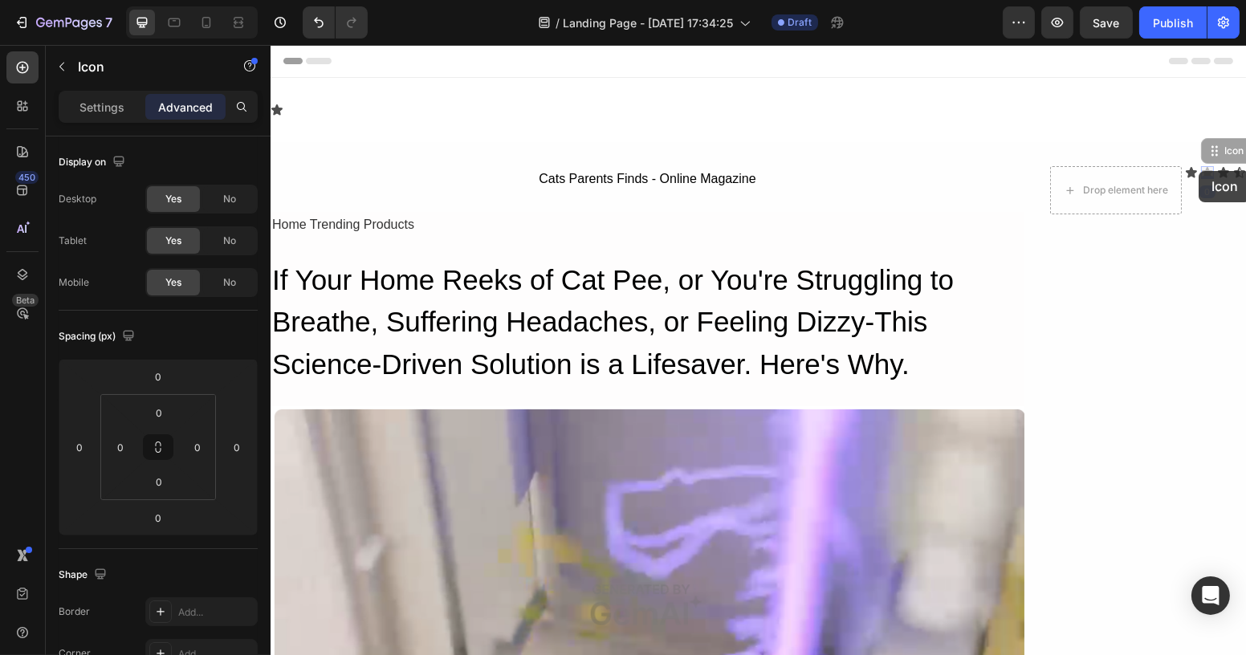
drag, startPoint x: 1197, startPoint y: 171, endPoint x: 1185, endPoint y: 171, distance: 12.0
click at [1185, 171] on div "Drop element here Icon Icon 0 Icon 0 Icon Icon" at bounding box center [1147, 190] width 196 height 48
click at [1179, 193] on div "Drop element here Icon Icon 0 Icon Icon" at bounding box center [1147, 190] width 196 height 48
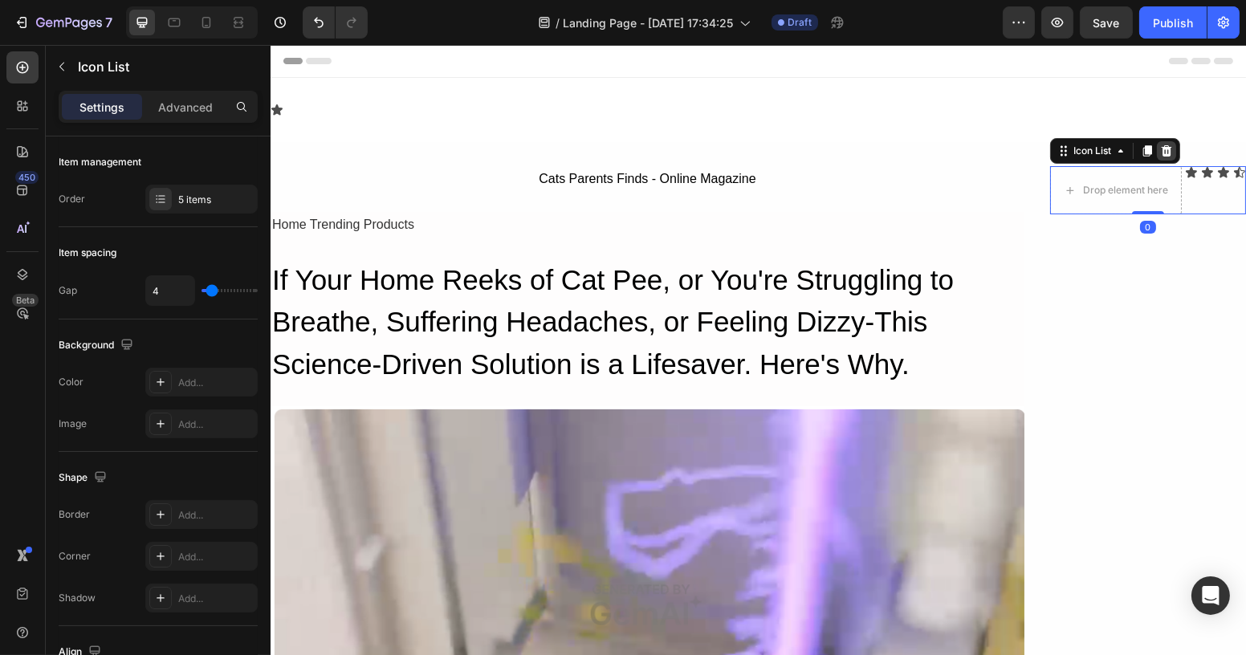
click at [1161, 149] on icon at bounding box center [1166, 150] width 10 height 11
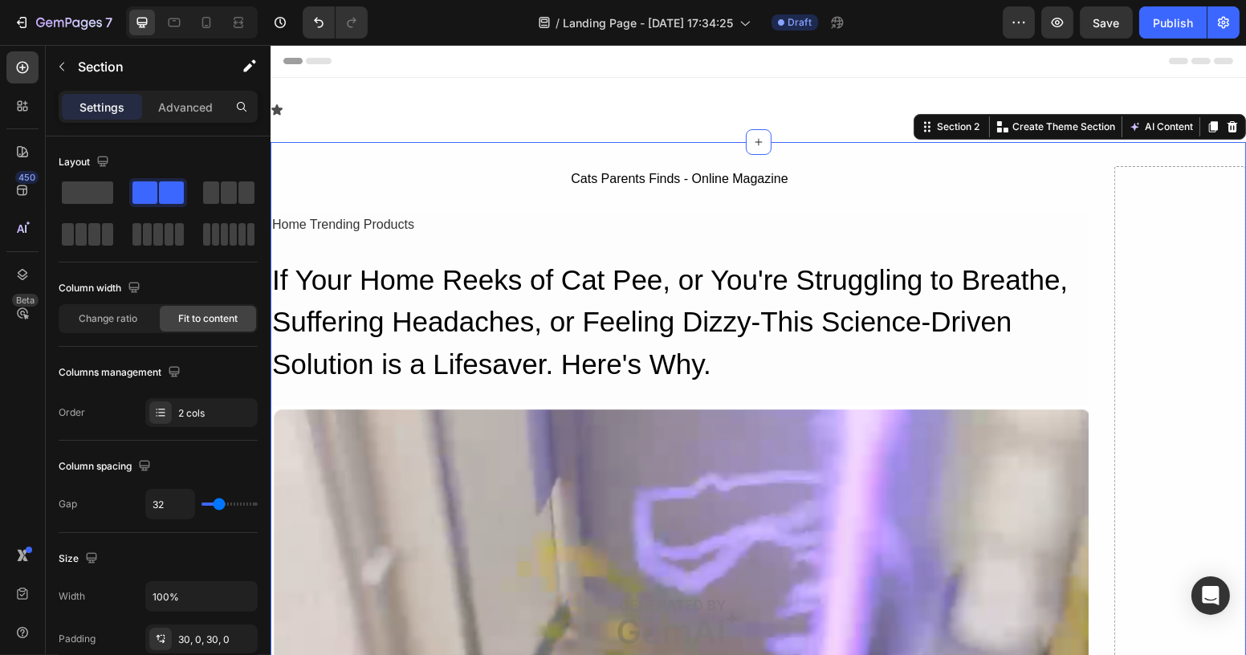
click at [317, 110] on div "Icon" at bounding box center [757, 110] width 975 height 13
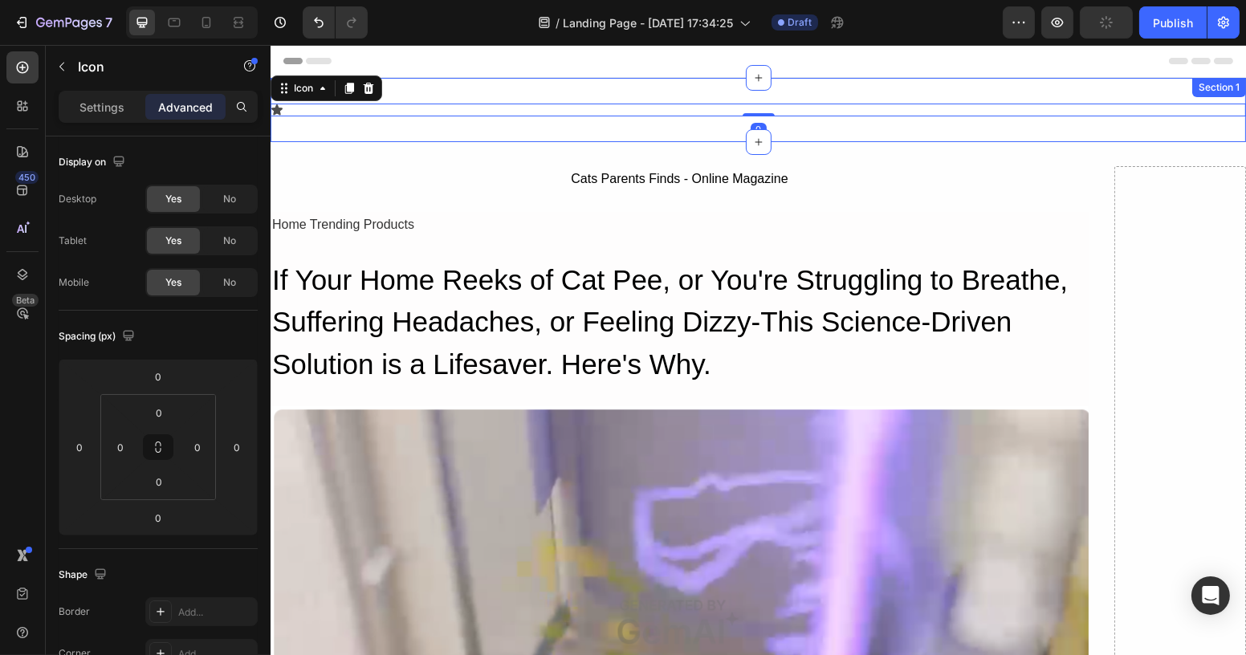
click at [513, 85] on div "Icon 0 Section 1" at bounding box center [757, 110] width 975 height 64
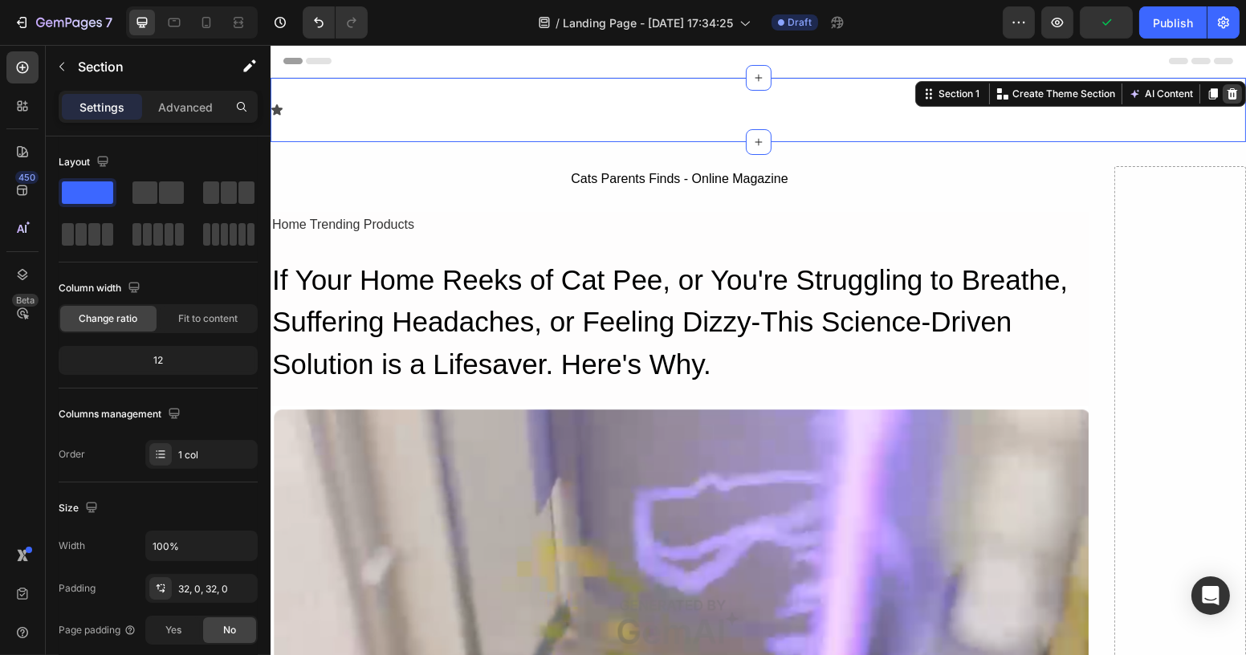
click at [1225, 92] on icon at bounding box center [1231, 93] width 13 height 13
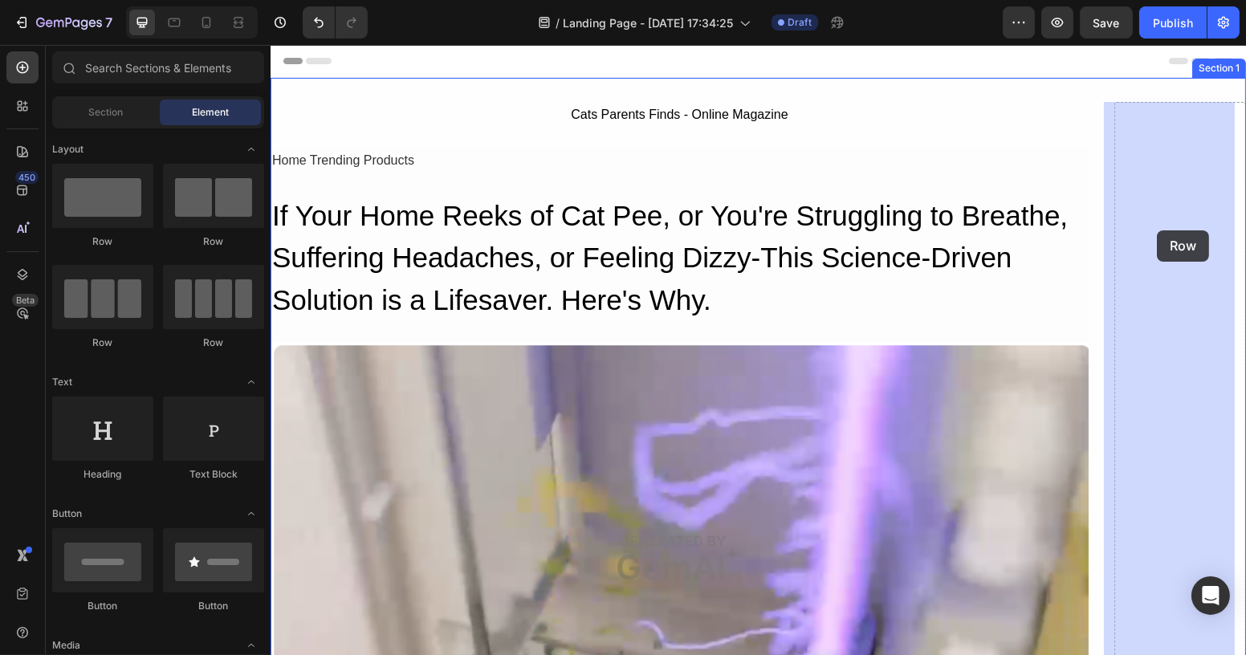
drag, startPoint x: 378, startPoint y: 244, endPoint x: 1156, endPoint y: 230, distance: 777.8
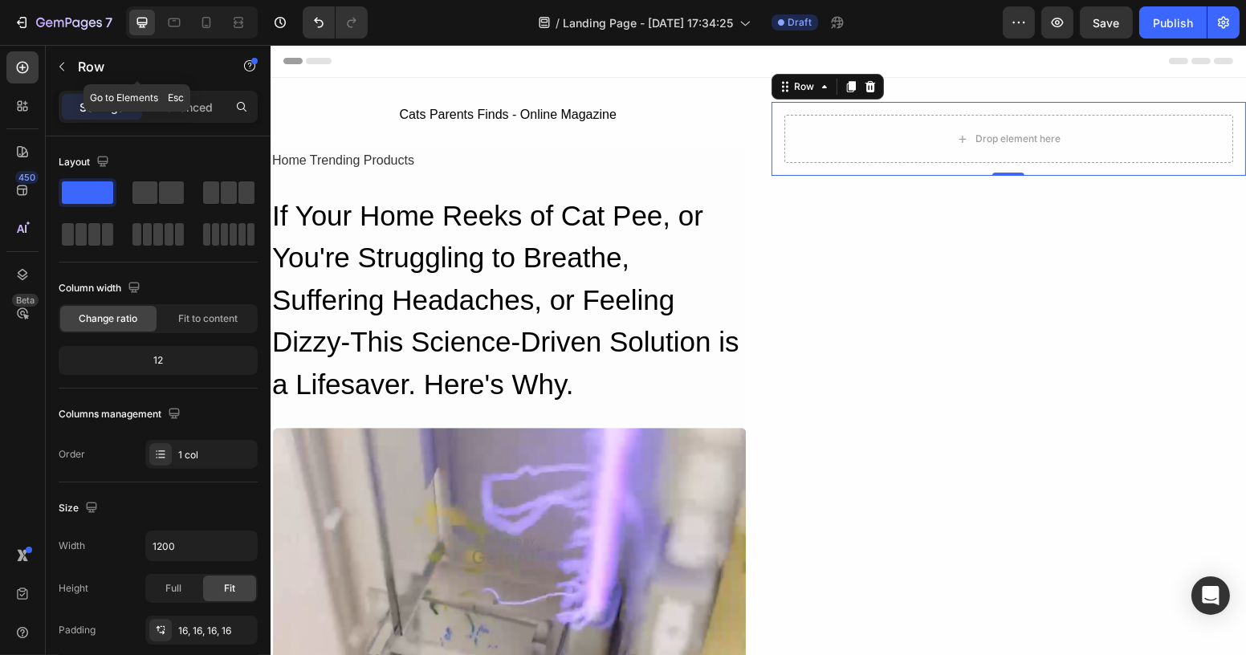
click at [55, 66] on icon "button" at bounding box center [61, 66] width 13 height 13
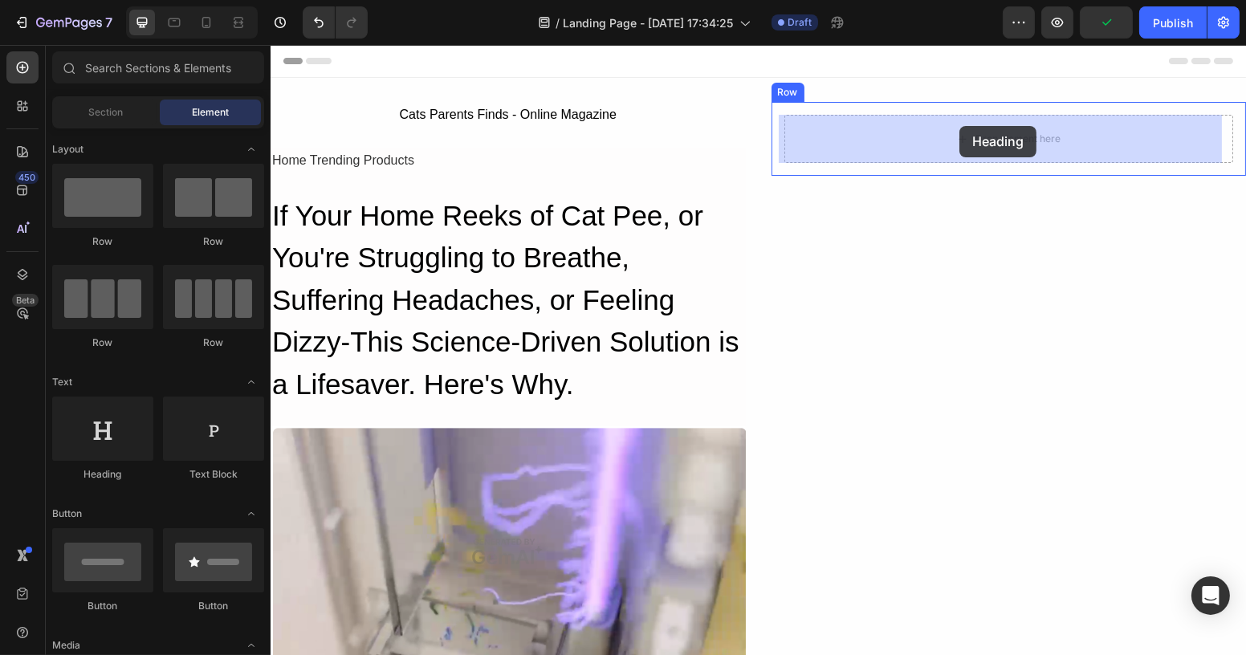
drag, startPoint x: 495, startPoint y: 466, endPoint x: 958, endPoint y: 127, distance: 573.7
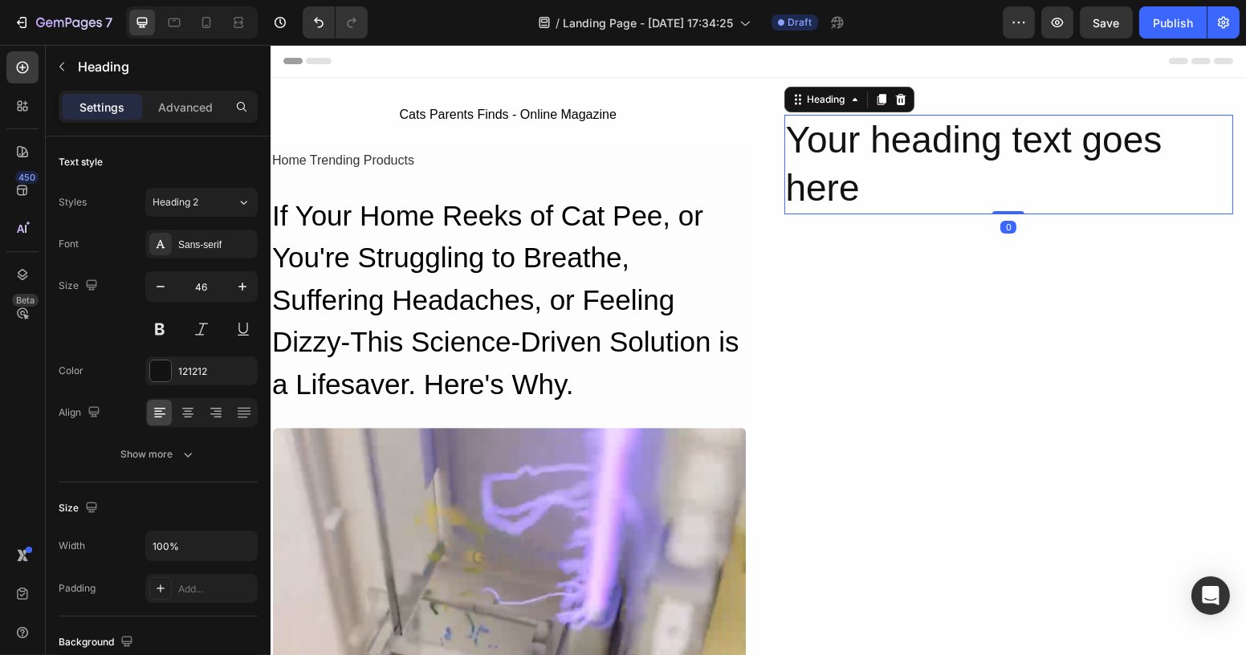
click at [906, 146] on h2 "Your heading text goes here" at bounding box center [1007, 165] width 449 height 100
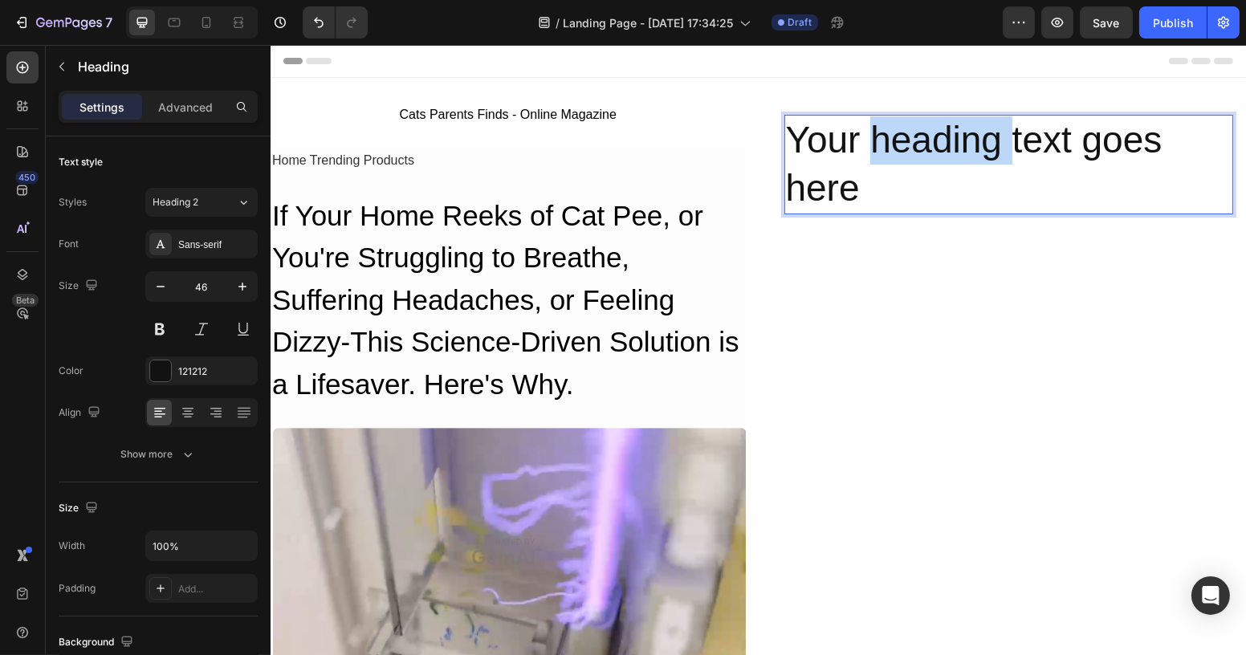
click at [906, 146] on p "Your heading text goes here" at bounding box center [1008, 164] width 446 height 96
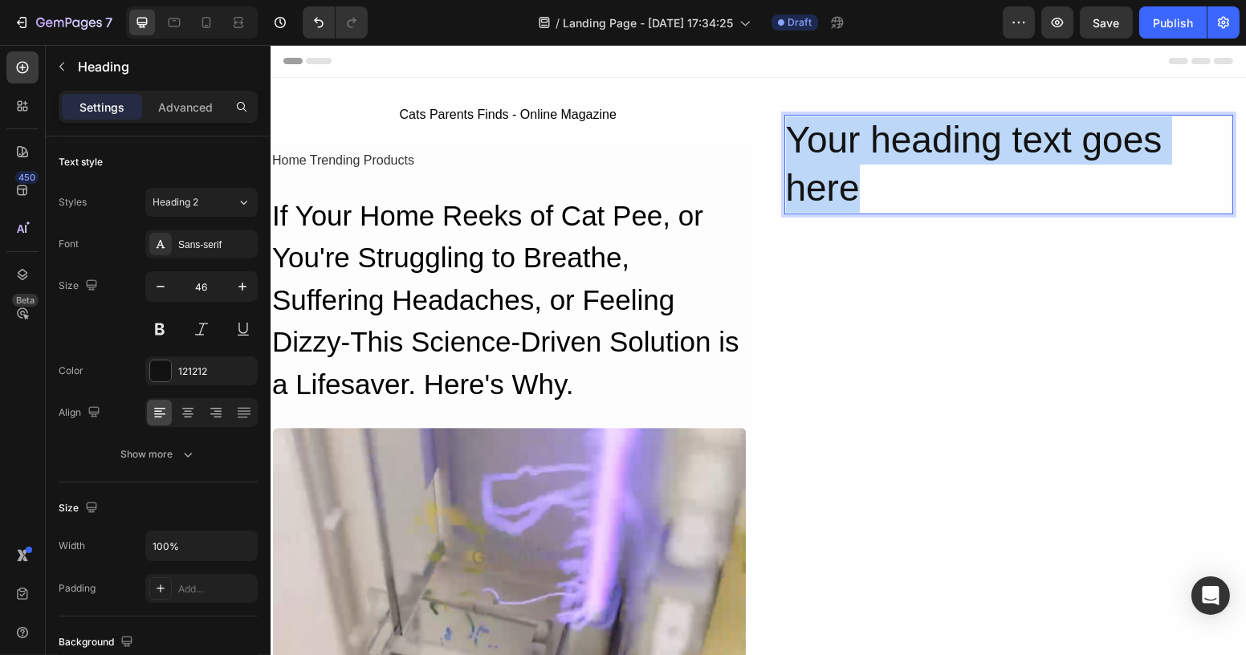
click at [906, 146] on p "Your heading text goes here" at bounding box center [1008, 164] width 446 height 96
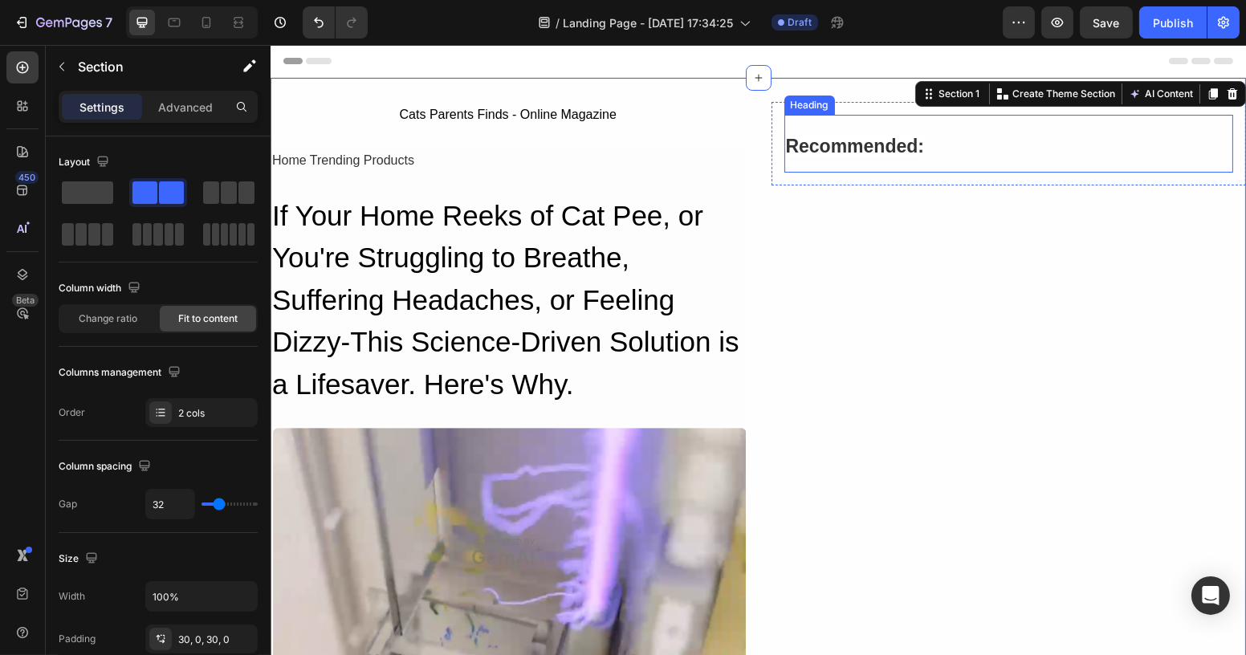
click at [811, 141] on strong "Recommended:" at bounding box center [854, 146] width 139 height 21
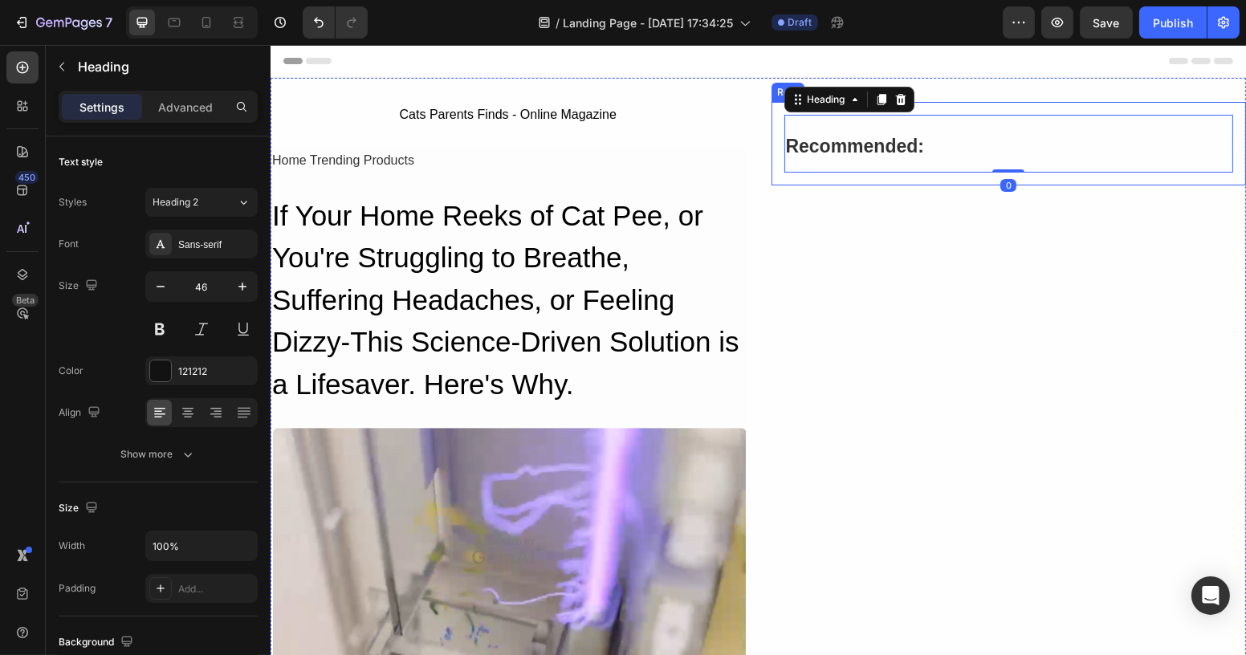
click at [771, 144] on div "⁠⁠⁠⁠⁠⁠⁠ Recommended: Heading 0 Row" at bounding box center [1008, 143] width 475 height 83
click at [921, 157] on p "⁠⁠⁠⁠⁠⁠⁠ Recommended:" at bounding box center [1008, 143] width 446 height 55
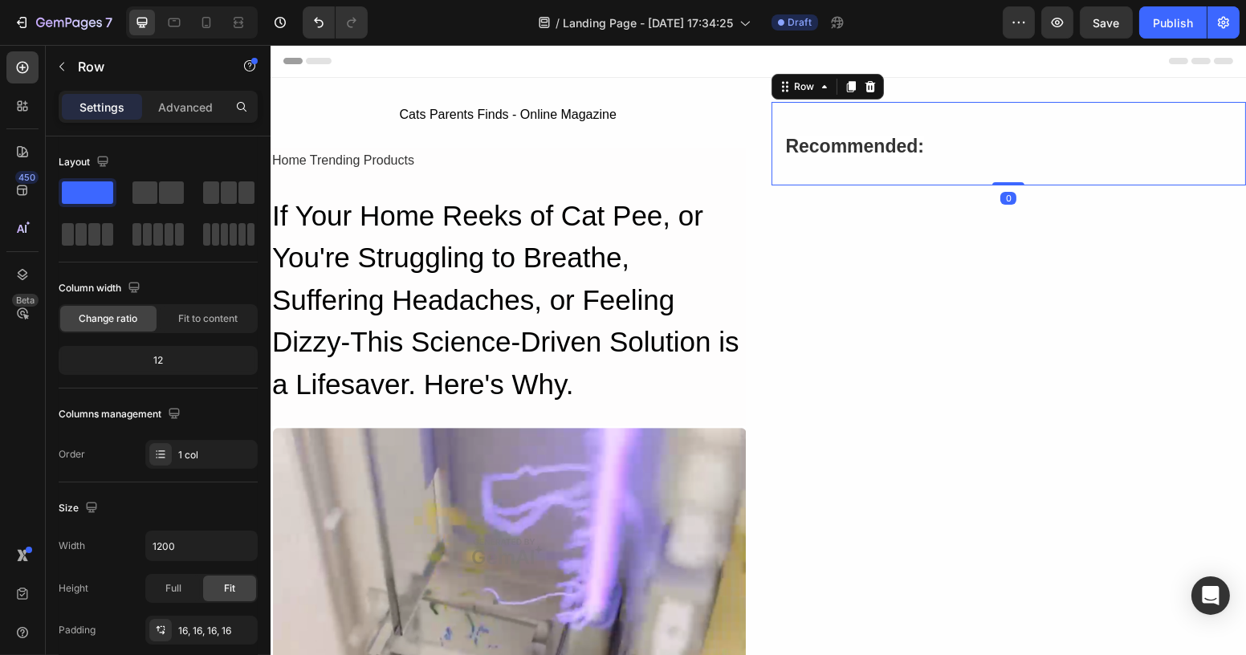
click at [977, 107] on div "⁠⁠⁠⁠⁠⁠⁠ Recommended: Heading Row 0" at bounding box center [1008, 143] width 475 height 83
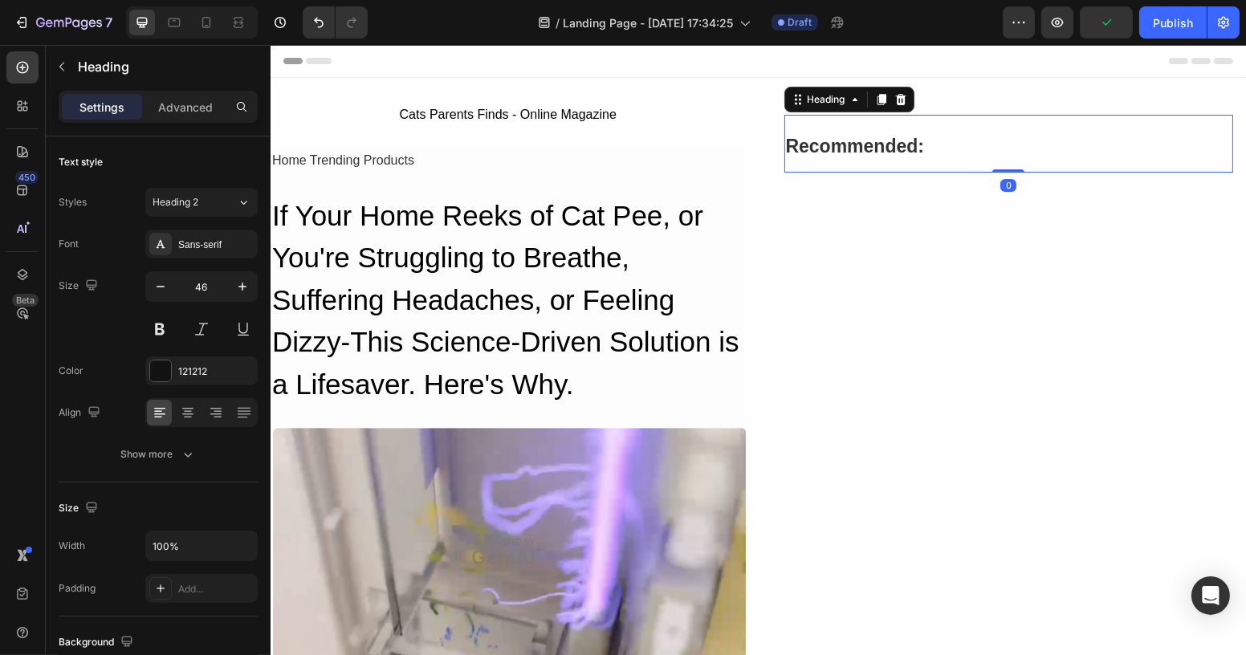
click at [967, 146] on p "⁠⁠⁠⁠⁠⁠⁠ Recommended:" at bounding box center [1008, 143] width 446 height 55
click at [945, 102] on div "⁠⁠⁠⁠⁠⁠⁠ Recommended: Heading 0 Row" at bounding box center [1008, 143] width 475 height 83
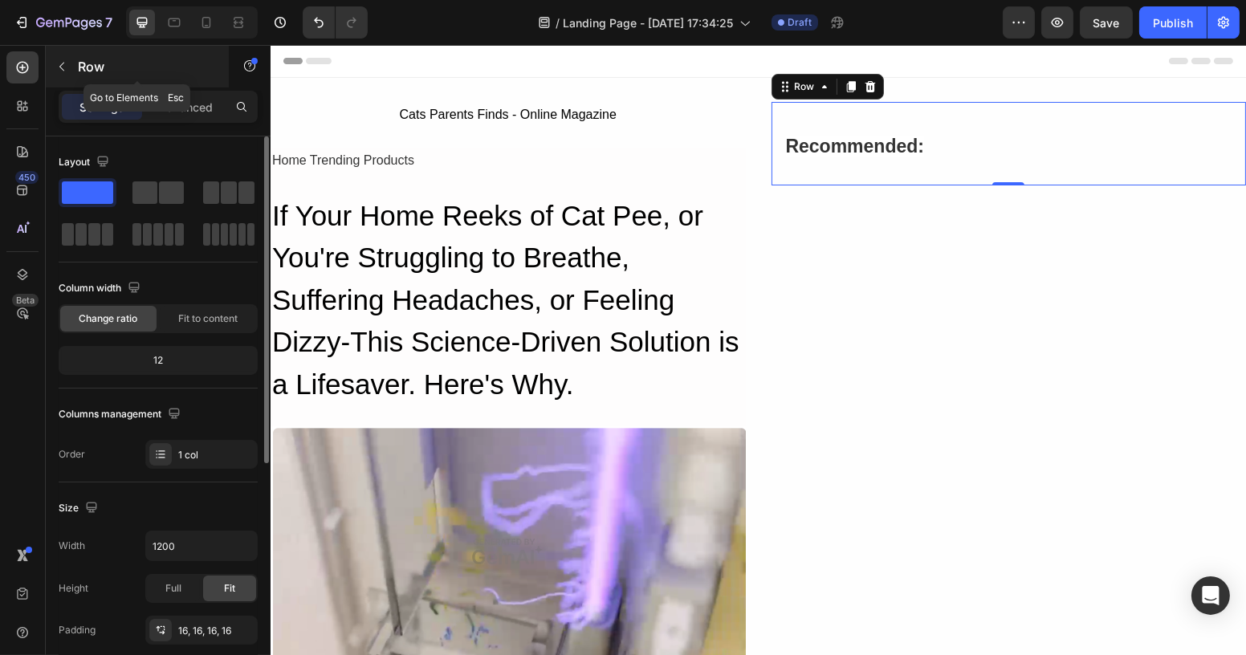
click at [63, 63] on icon "button" at bounding box center [61, 67] width 5 height 9
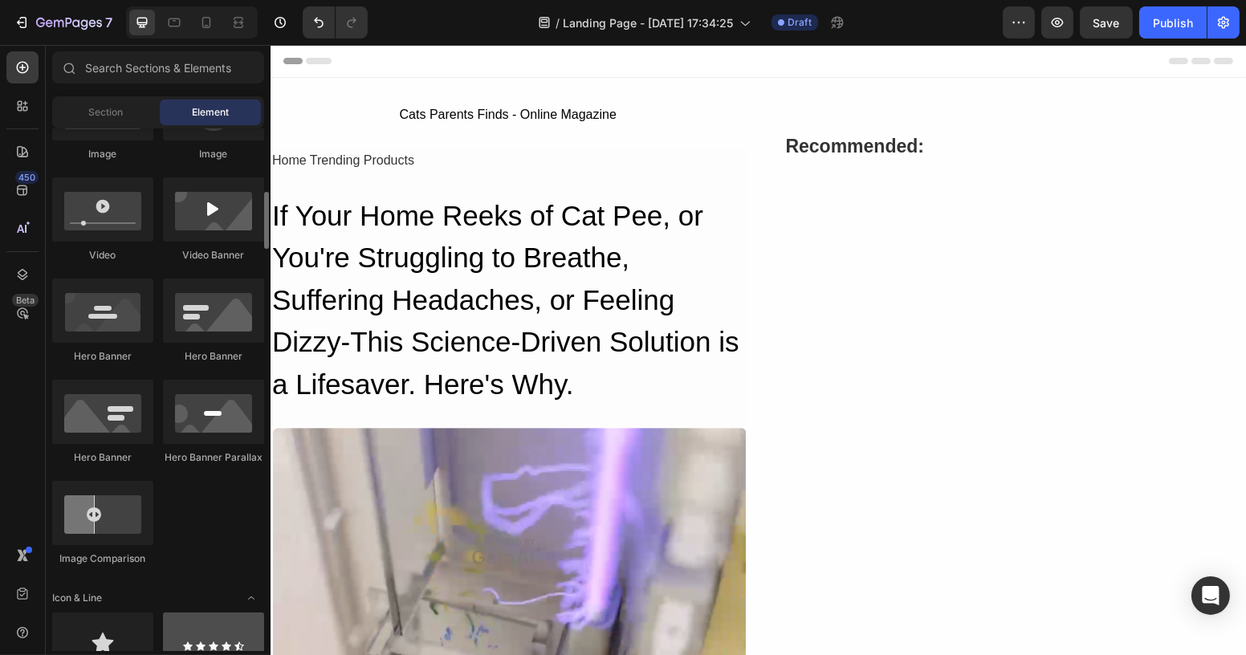
scroll to position [730, 0]
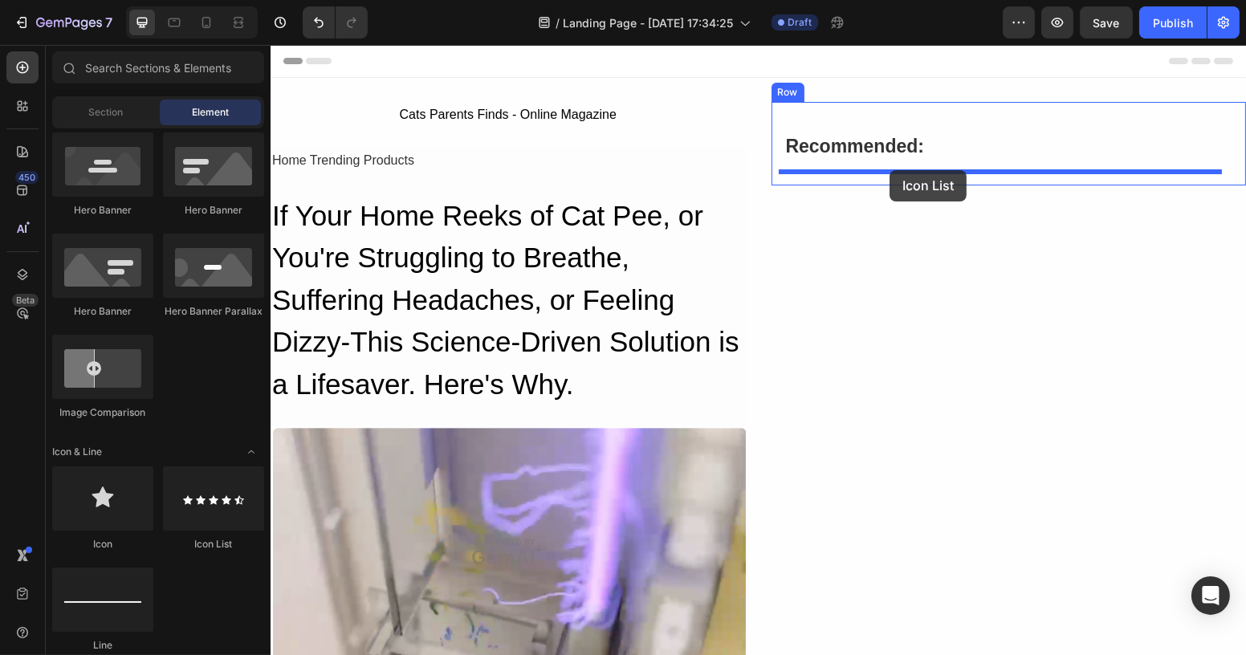
drag, startPoint x: 536, startPoint y: 549, endPoint x: 888, endPoint y: 170, distance: 517.4
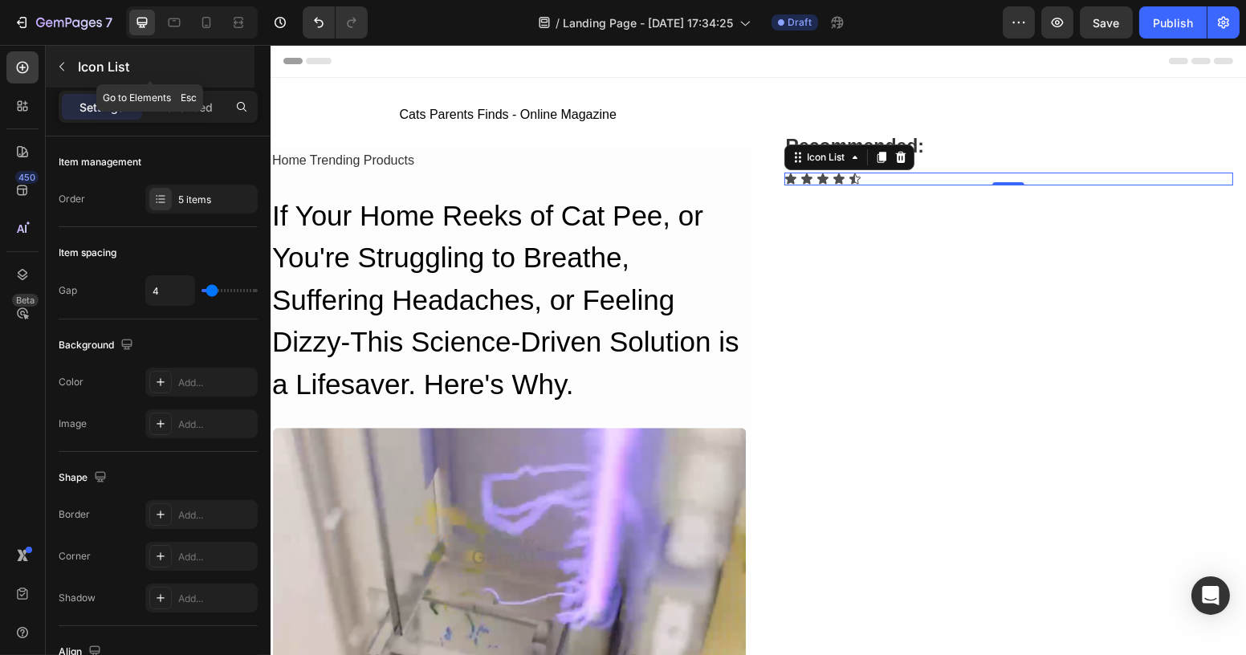
click at [63, 66] on icon "button" at bounding box center [61, 66] width 13 height 13
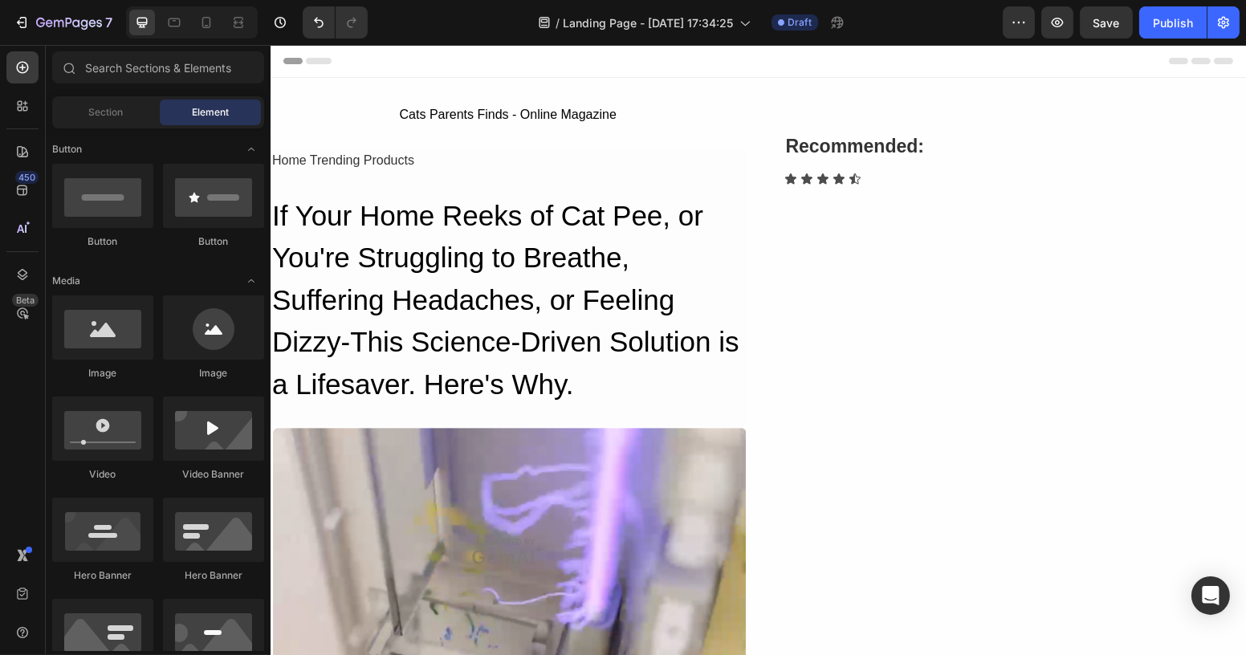
scroll to position [0, 0]
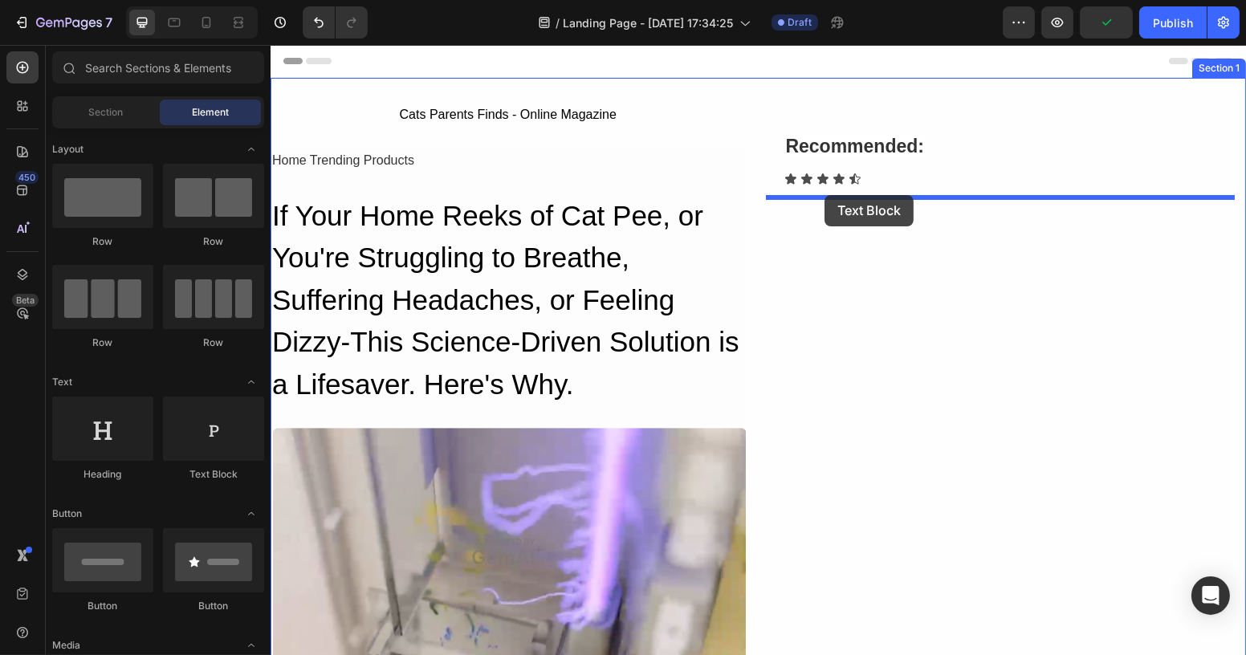
drag, startPoint x: 484, startPoint y: 487, endPoint x: 826, endPoint y: 194, distance: 450.2
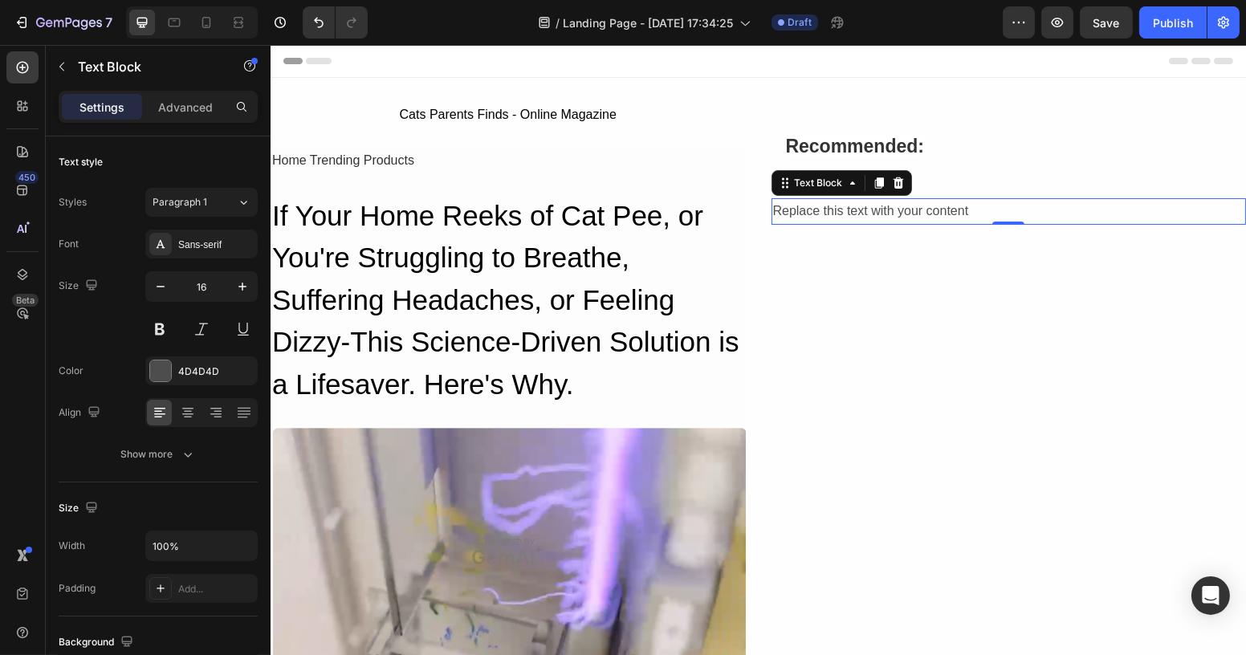
click at [851, 205] on div "Replace this text with your content" at bounding box center [1008, 211] width 475 height 26
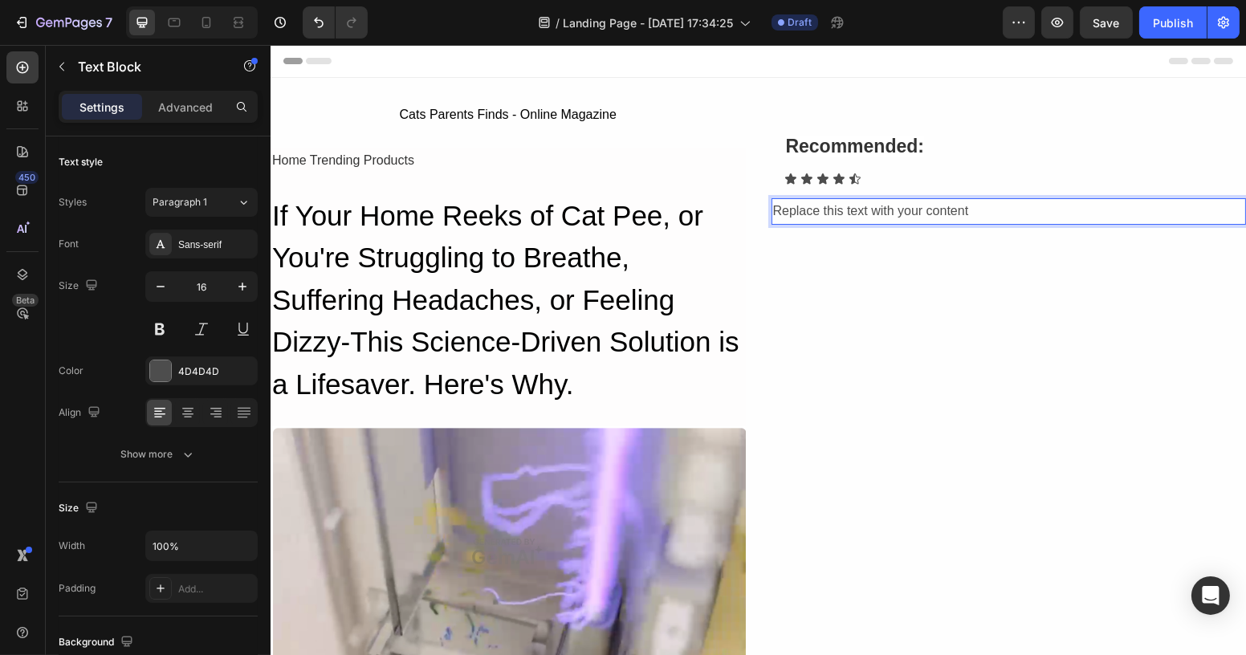
click at [851, 205] on p "Replace this text with your content" at bounding box center [1008, 211] width 472 height 23
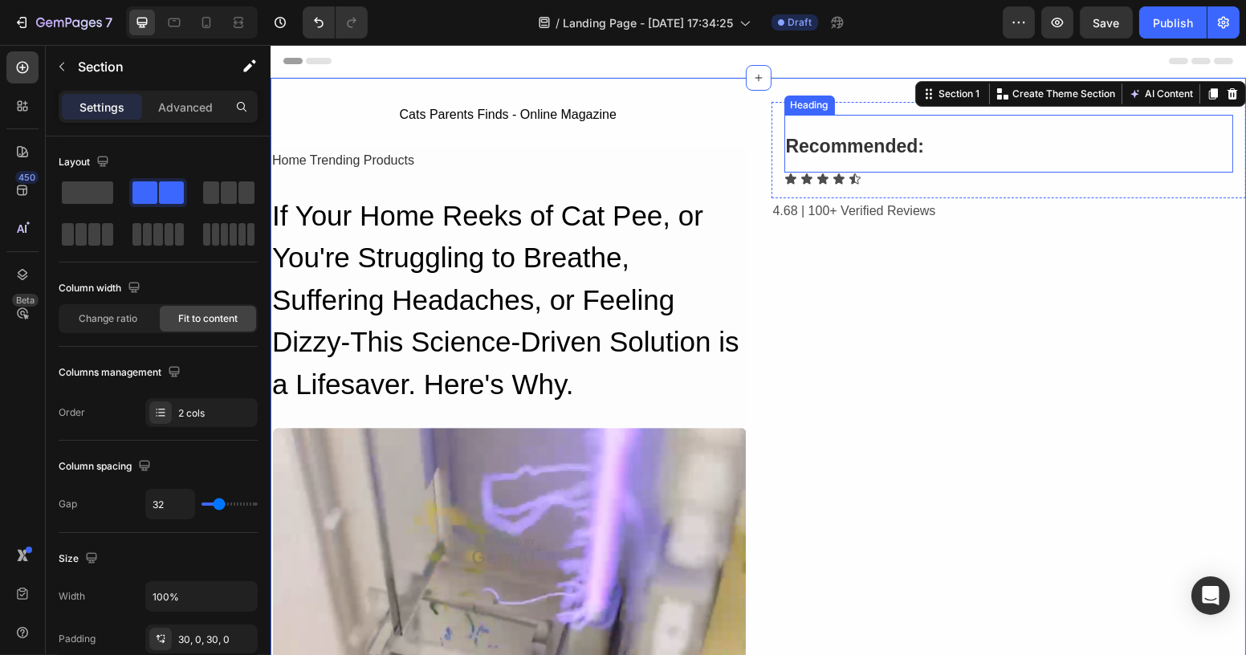
click at [860, 145] on strong "Recommended:" at bounding box center [854, 146] width 139 height 21
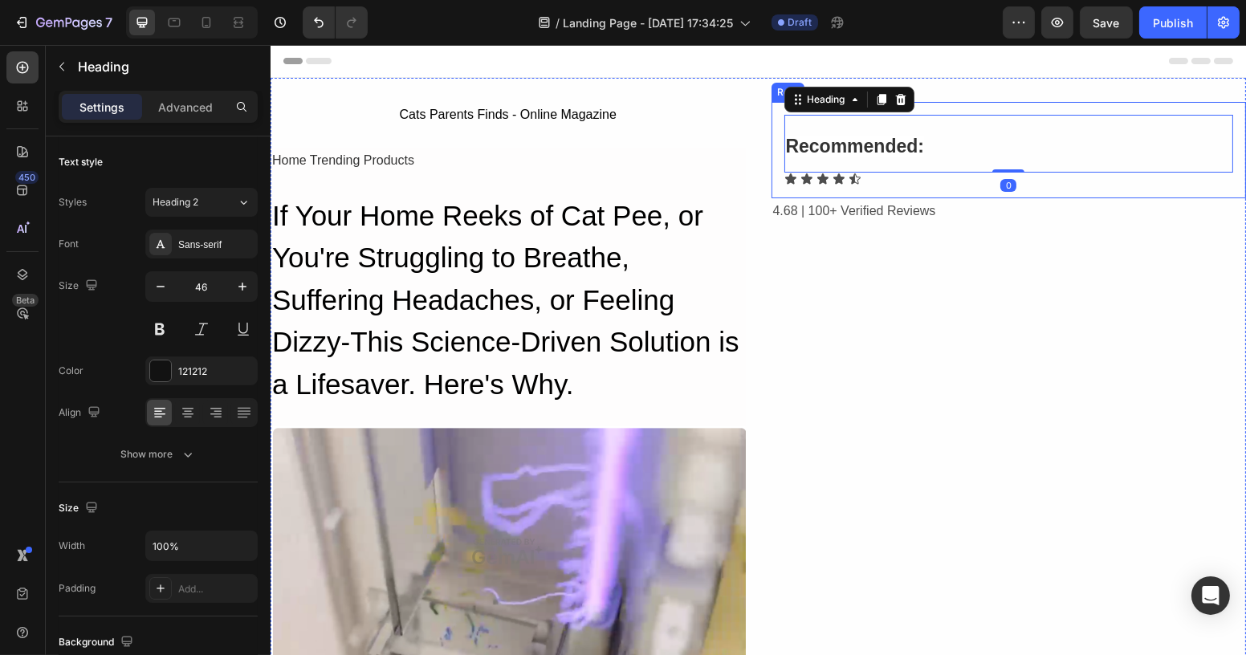
click at [810, 197] on div "⁠⁠⁠⁠⁠⁠⁠ Recommended: Heading 0 Icon Icon Icon Icon Icon Icon List Row" at bounding box center [1008, 150] width 475 height 96
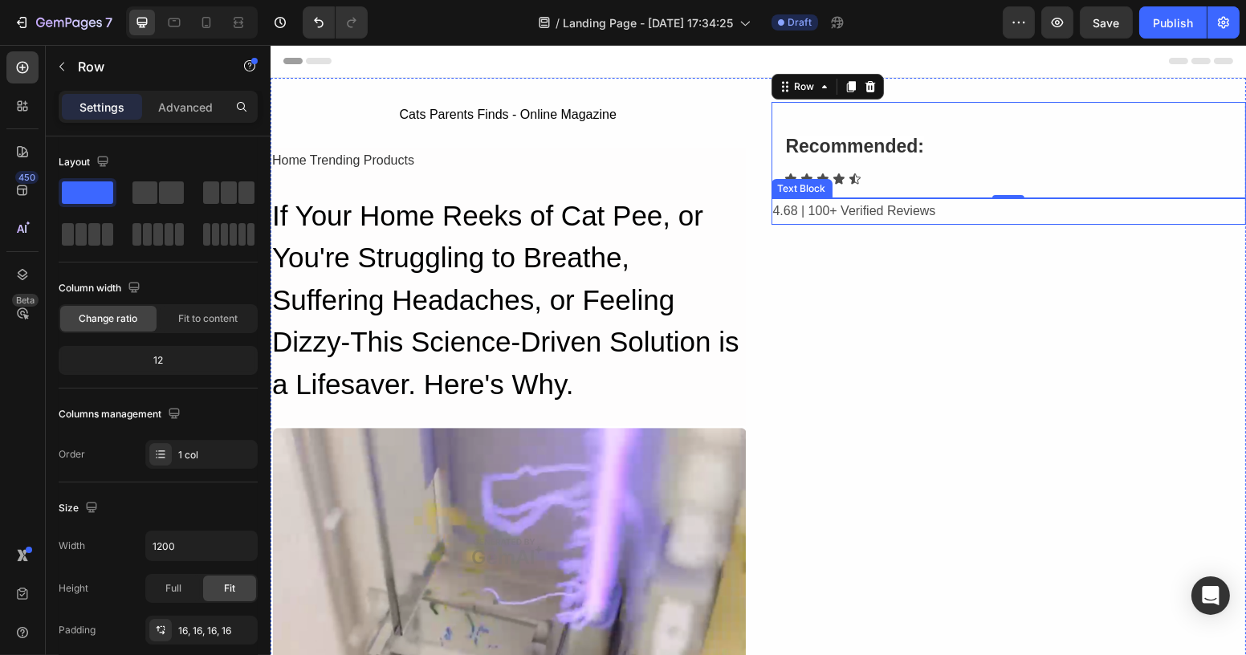
click at [811, 213] on p "4.68 | 100+ Verified Reviews" at bounding box center [1008, 211] width 472 height 23
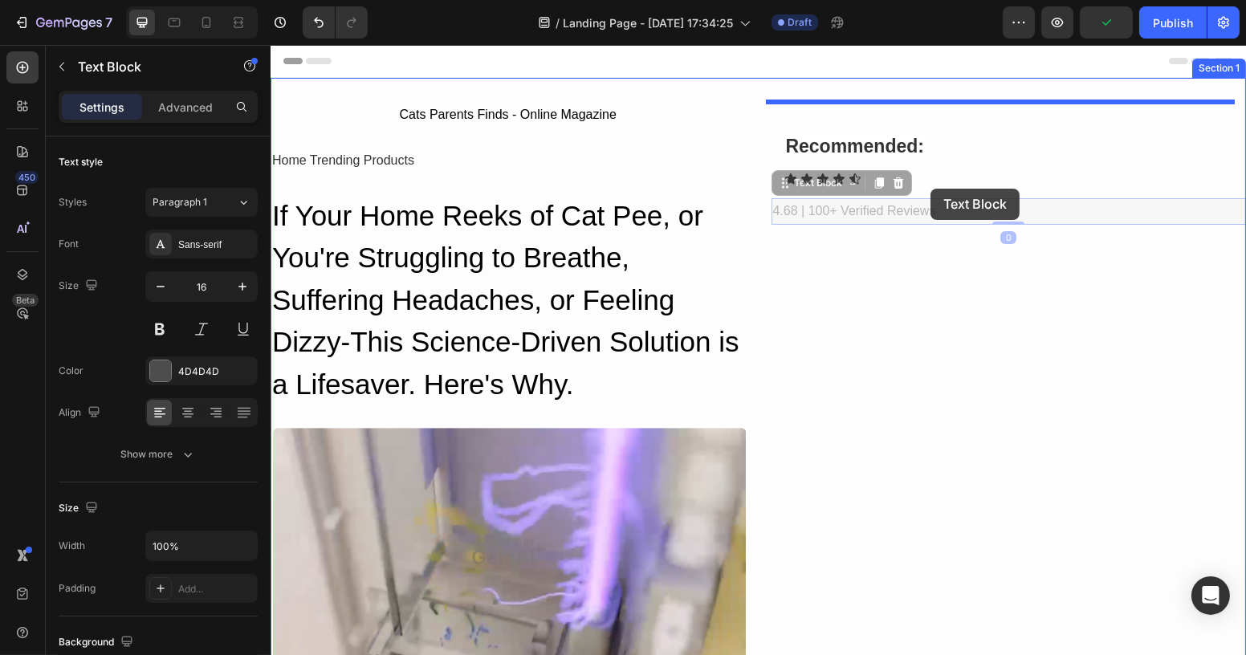
drag, startPoint x: 776, startPoint y: 183, endPoint x: 929, endPoint y: 189, distance: 152.6
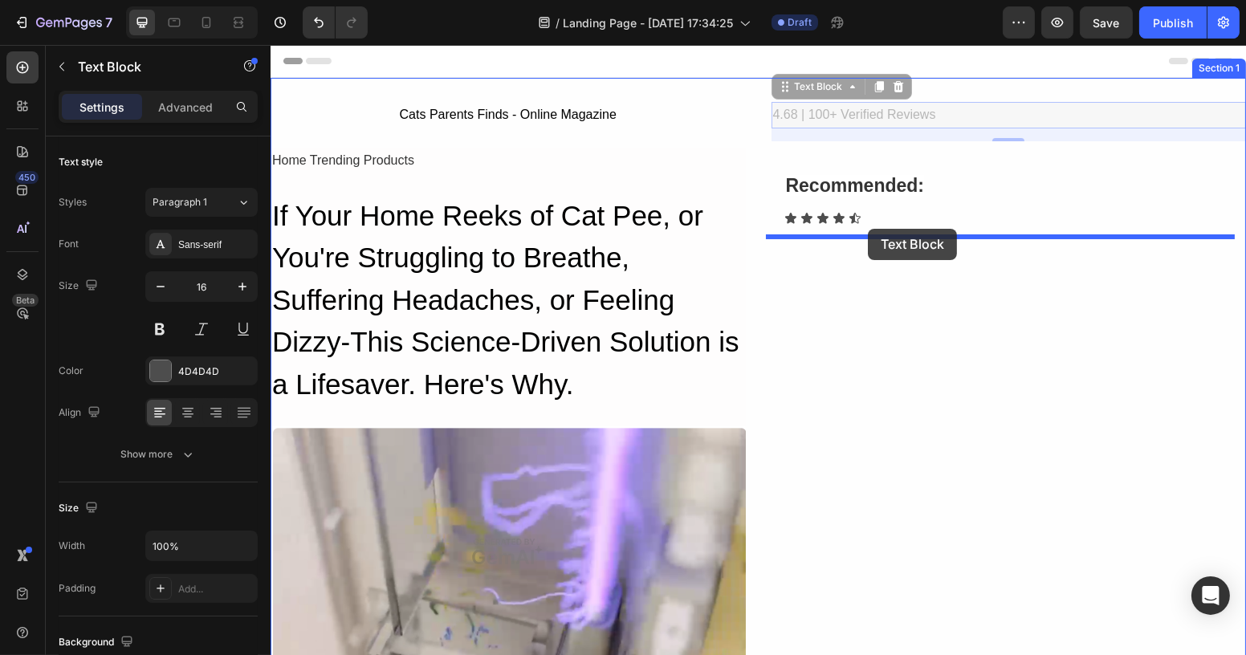
drag, startPoint x: 778, startPoint y: 94, endPoint x: 867, endPoint y: 229, distance: 161.6
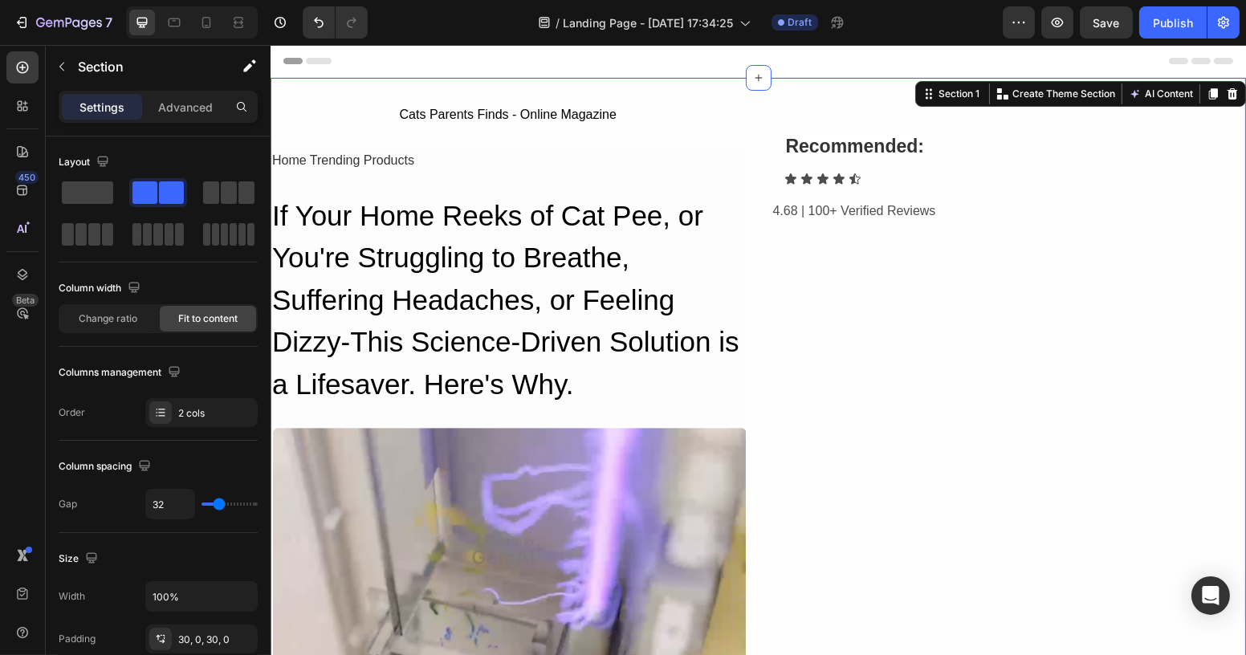
click at [771, 155] on div "⁠⁠⁠⁠⁠⁠⁠ Recommended: Heading Icon Icon Icon Icon Icon Icon List Row" at bounding box center [1008, 150] width 475 height 96
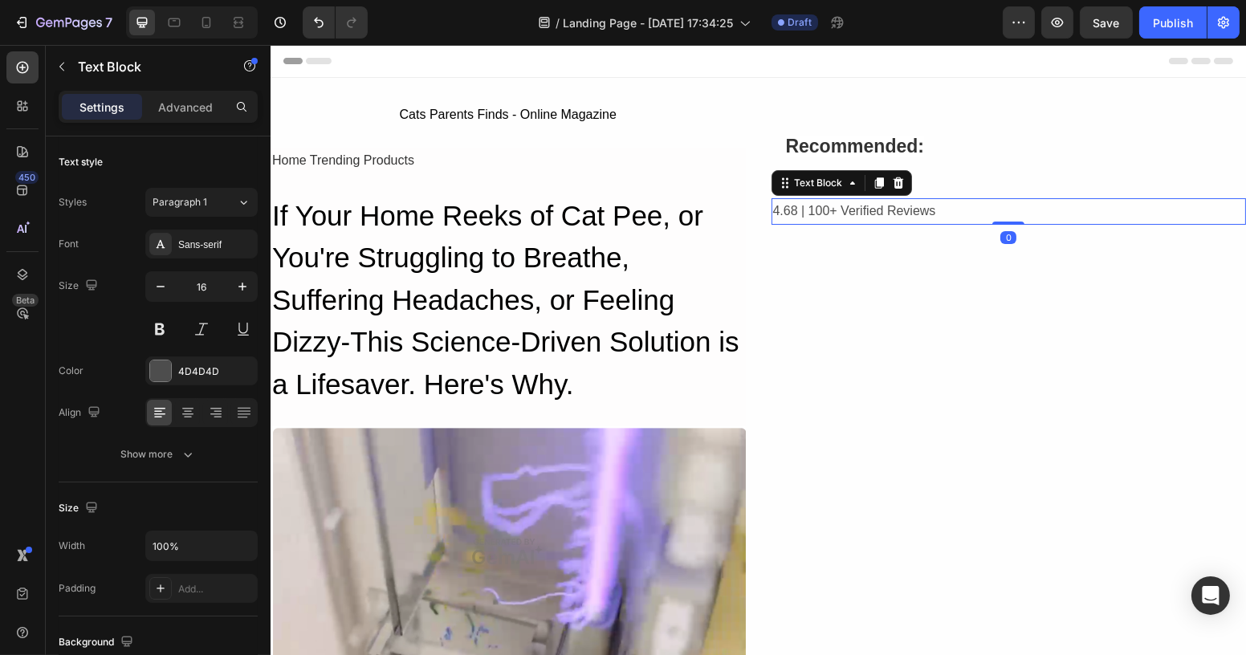
click at [772, 212] on p "4.68 | 100+ Verified Reviews" at bounding box center [1008, 211] width 472 height 23
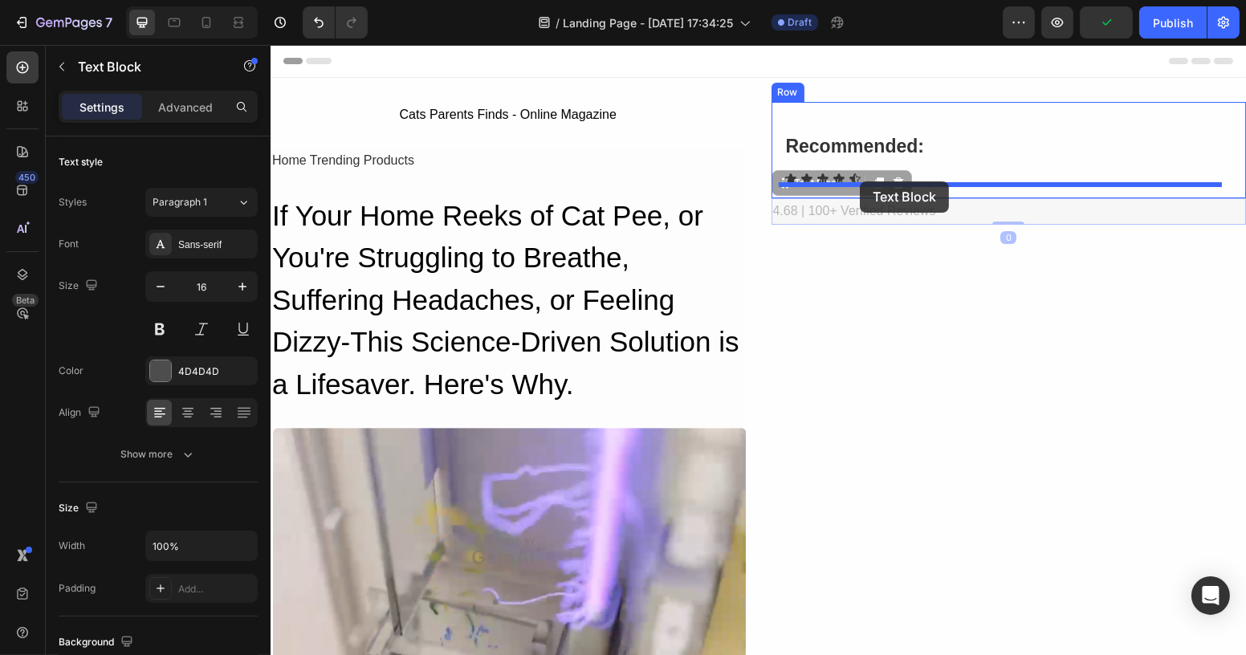
drag, startPoint x: 775, startPoint y: 181, endPoint x: 859, endPoint y: 181, distance: 84.3
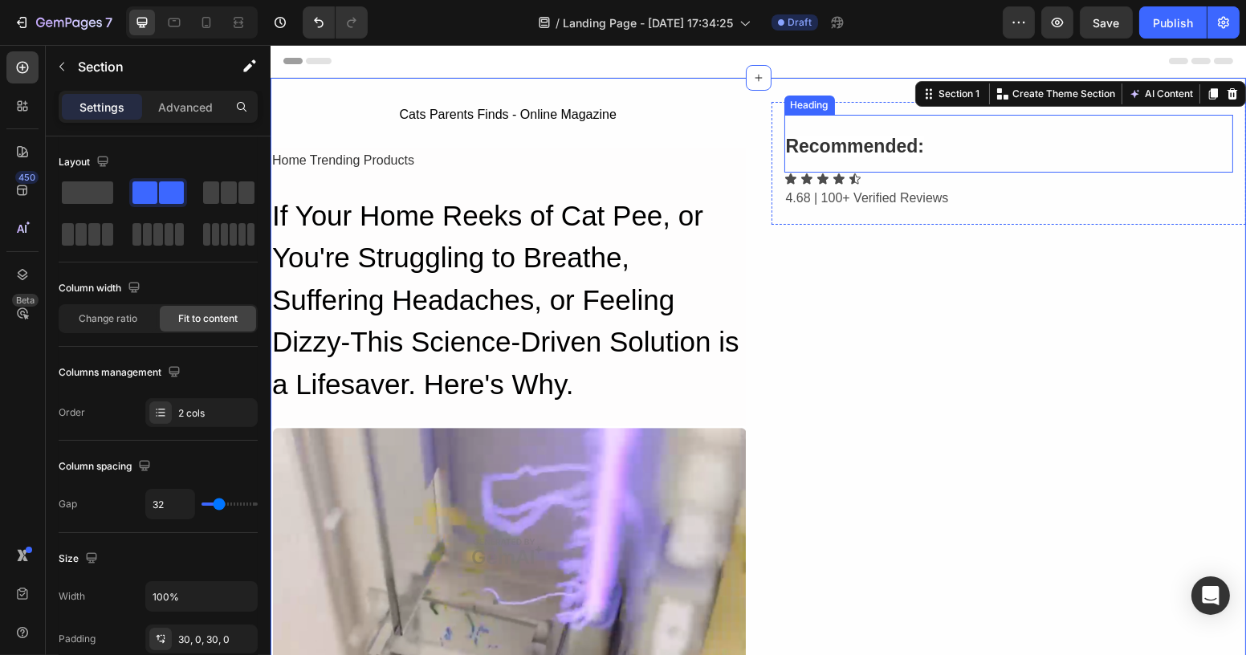
click at [982, 154] on p "⁠⁠⁠⁠⁠⁠⁠ Recommended:" at bounding box center [1008, 143] width 446 height 55
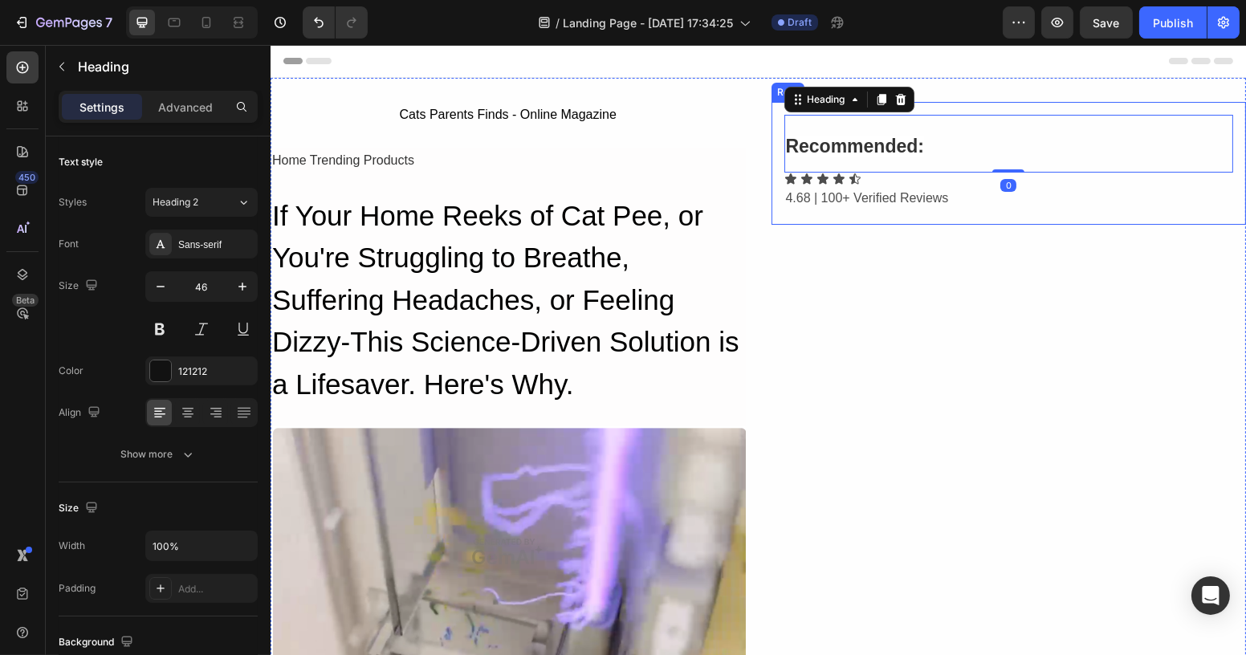
click at [771, 201] on div "⁠⁠⁠⁠⁠⁠⁠ Recommended: Heading 0 Icon Icon Icon Icon Icon Icon List 4.68 | 100+ V…" at bounding box center [1008, 163] width 475 height 123
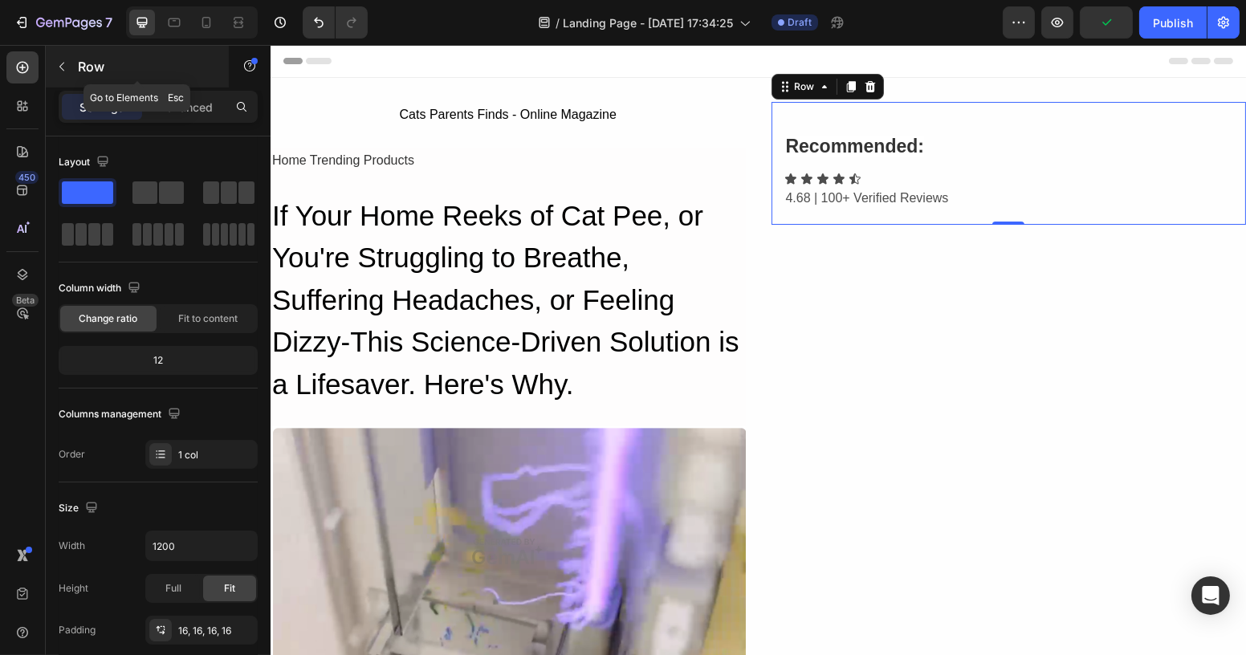
click at [66, 74] on button "button" at bounding box center [62, 67] width 26 height 26
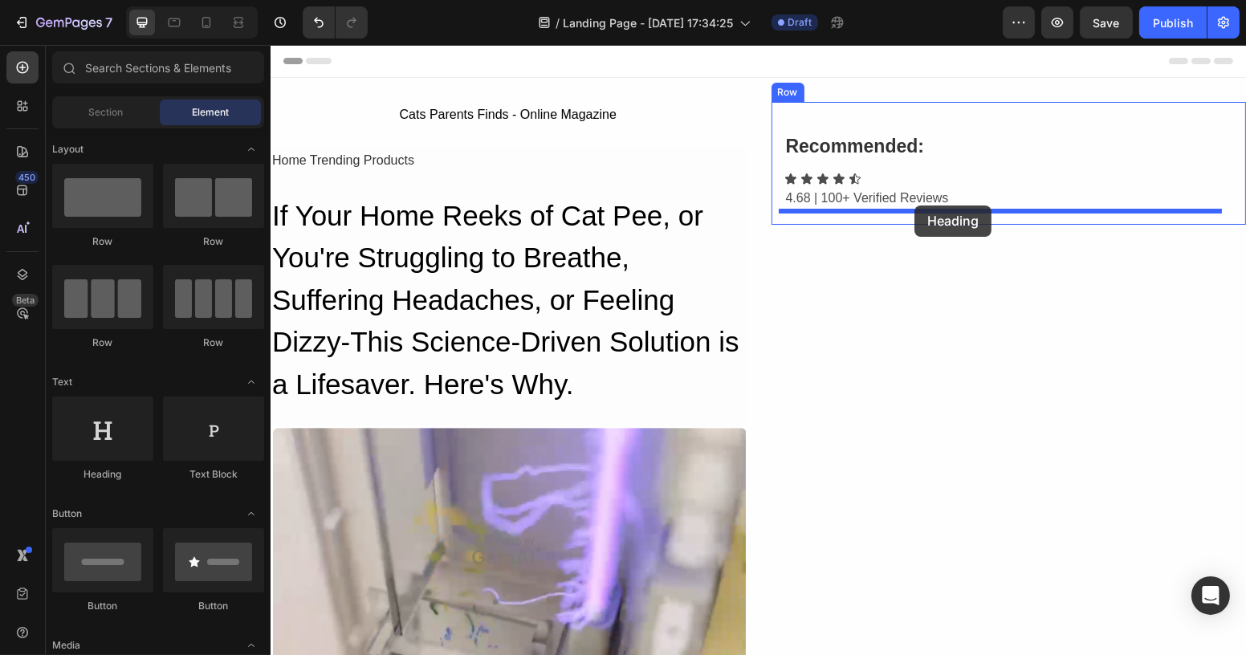
drag, startPoint x: 529, startPoint y: 486, endPoint x: 913, endPoint y: 205, distance: 475.7
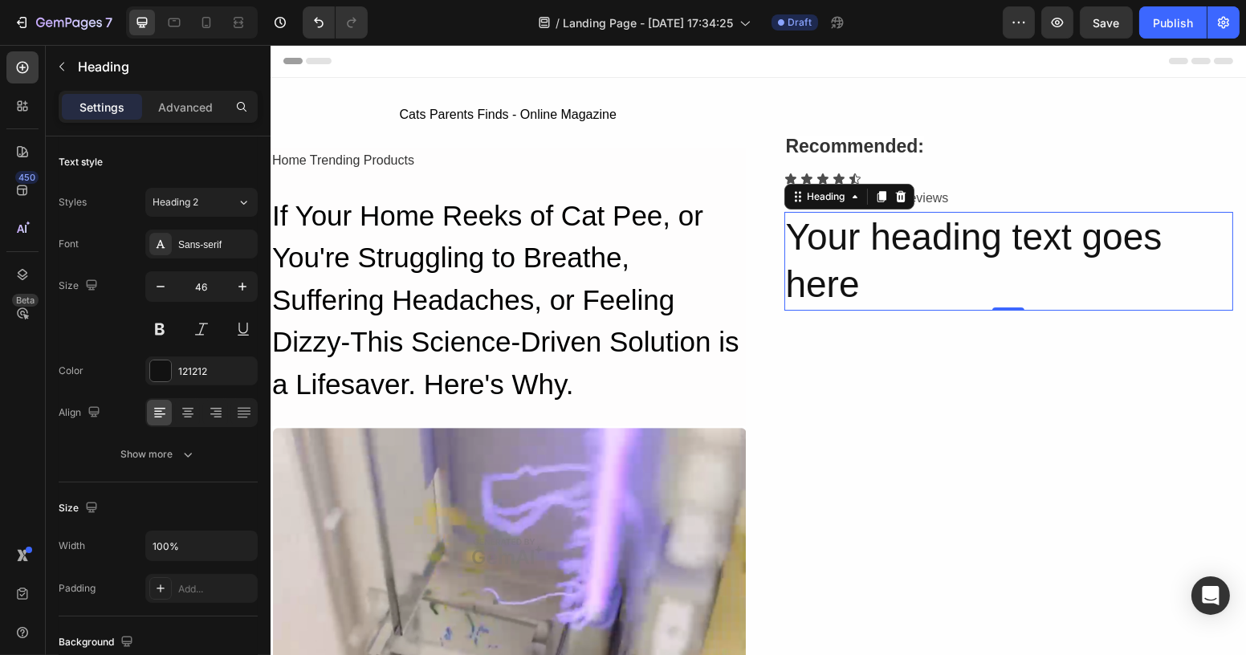
click at [894, 240] on h2 "Your heading text goes here" at bounding box center [1007, 262] width 449 height 100
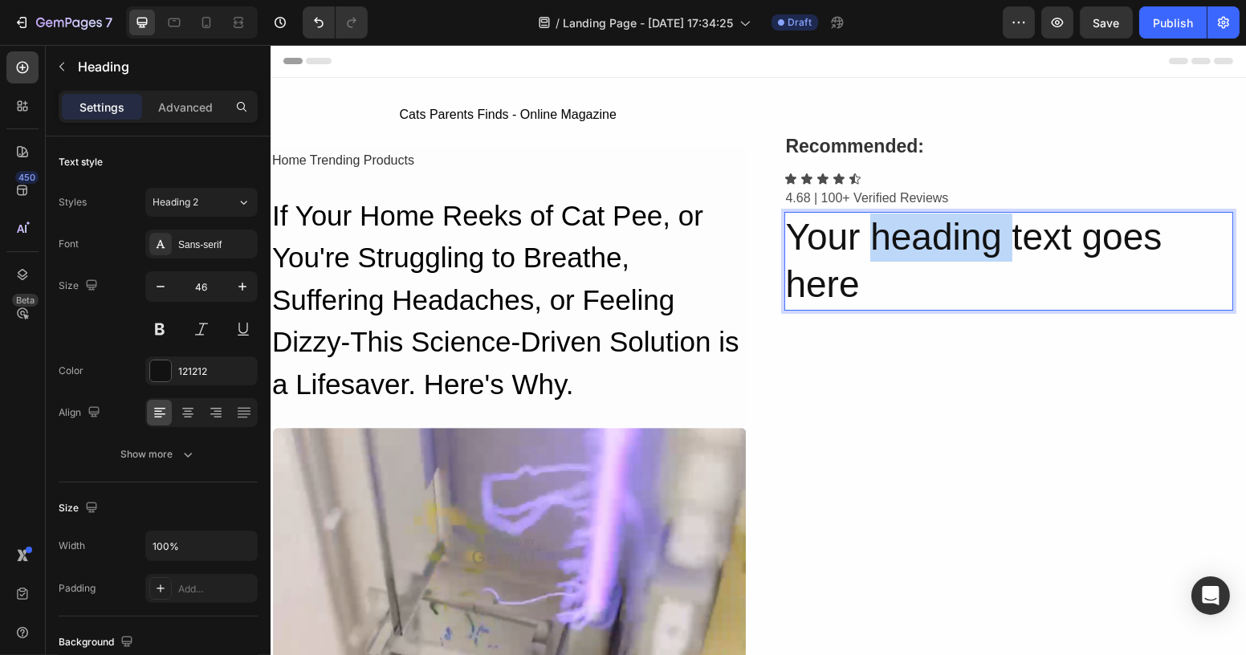
click at [894, 240] on p "Your heading text goes here" at bounding box center [1008, 261] width 446 height 96
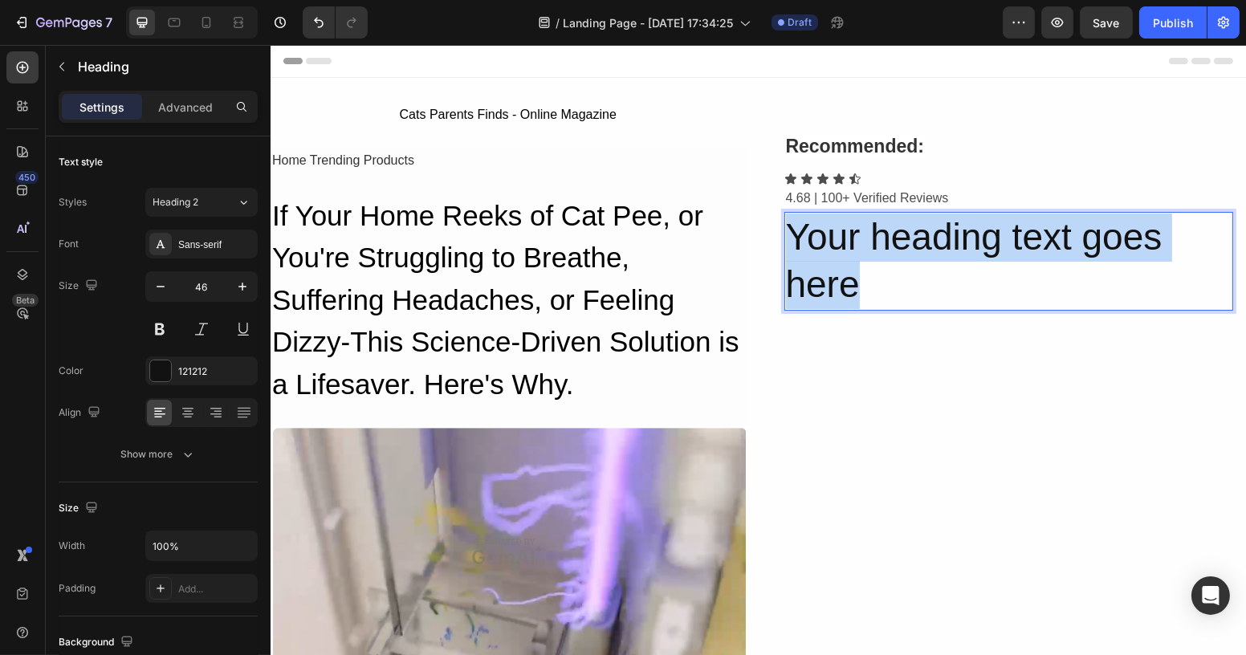
click at [894, 240] on p "Your heading text goes here" at bounding box center [1008, 261] width 446 height 96
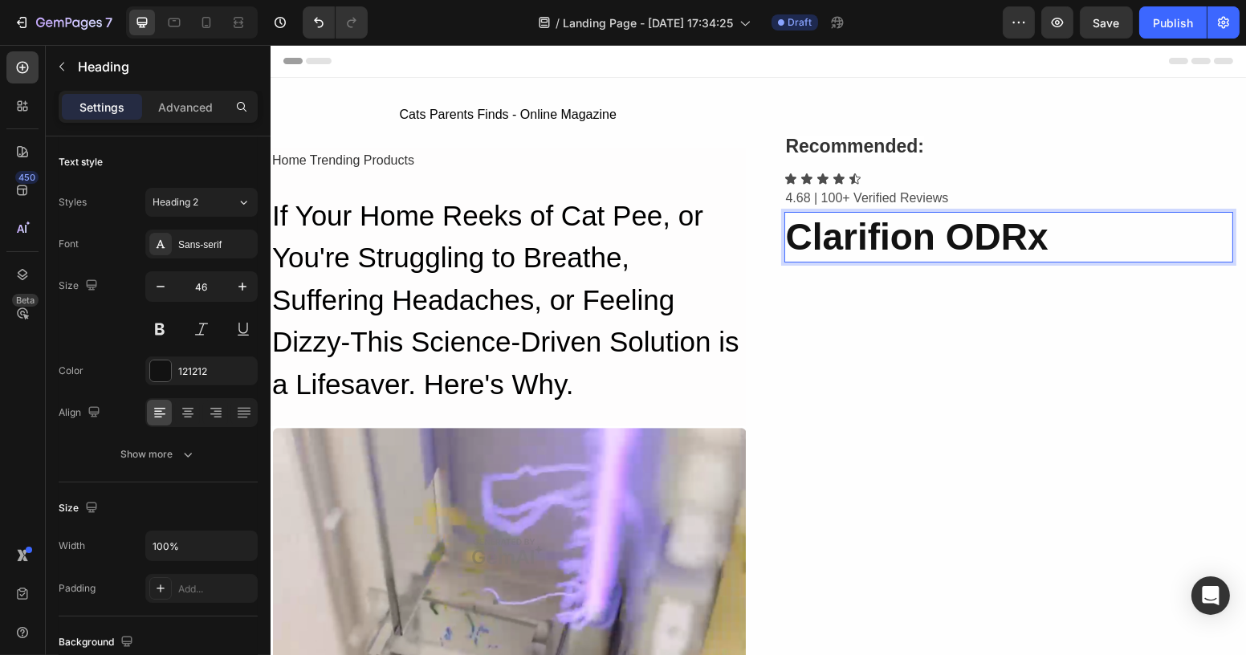
click at [943, 242] on strong "Clarifion ODRx" at bounding box center [916, 237] width 262 height 42
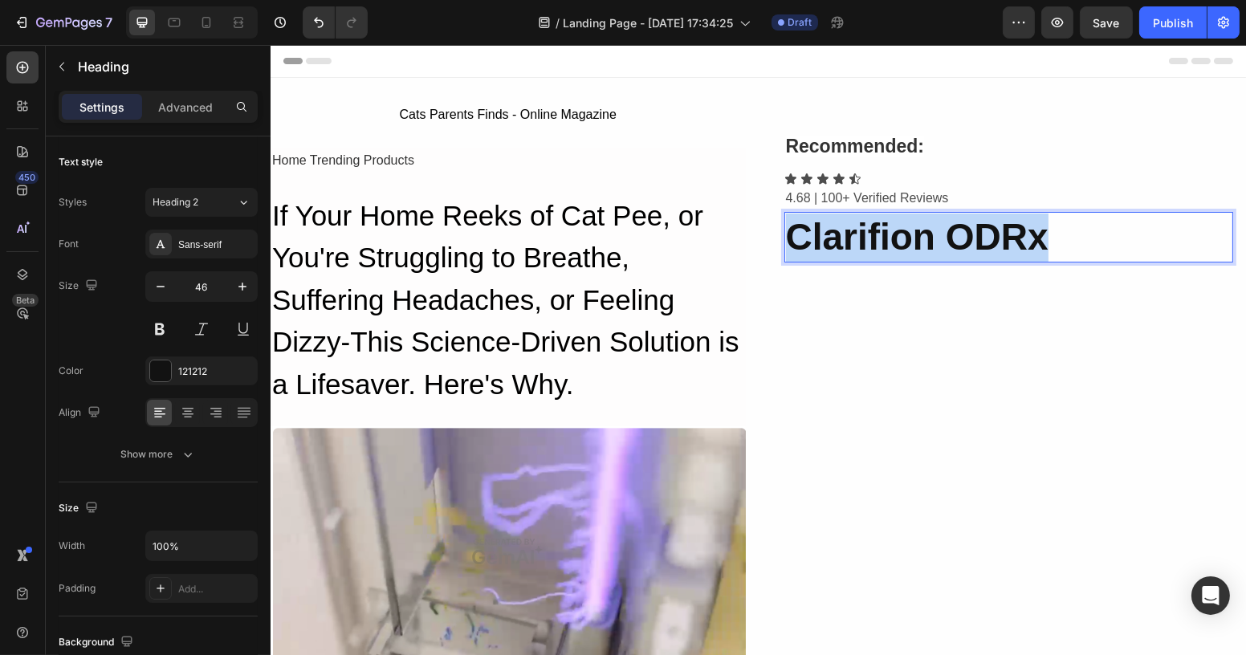
click at [943, 242] on strong "Clarifion ODRx" at bounding box center [916, 237] width 262 height 42
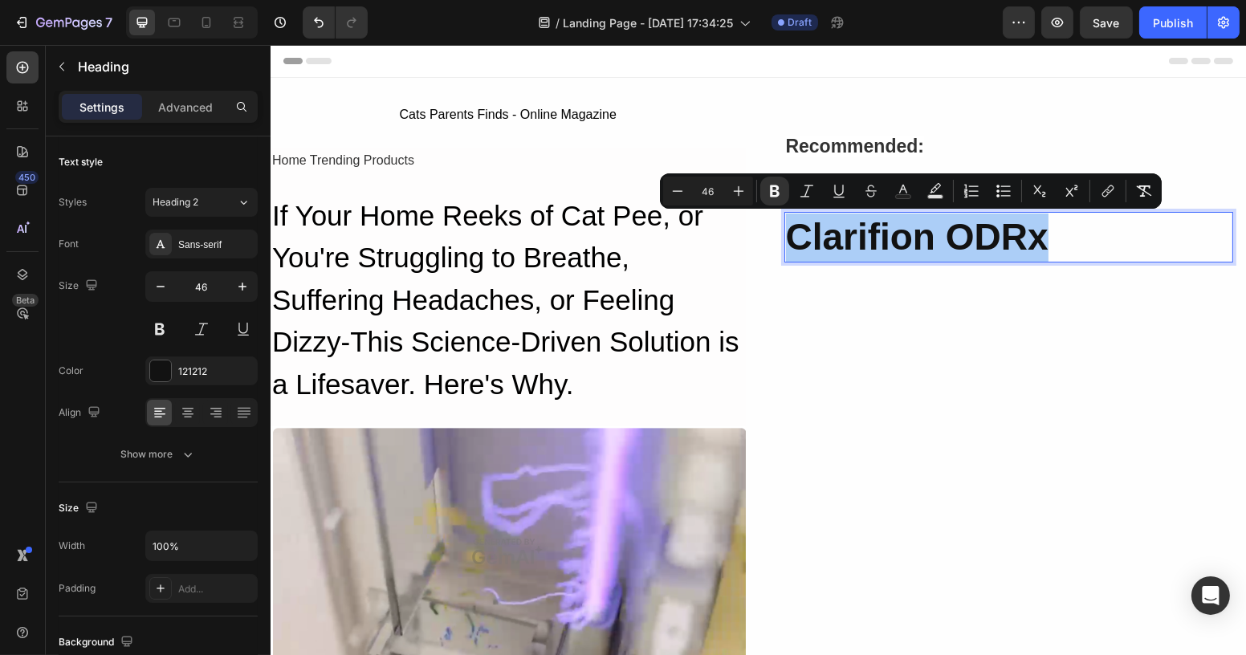
click at [714, 191] on input "46" at bounding box center [708, 190] width 32 height 19
type input "20"
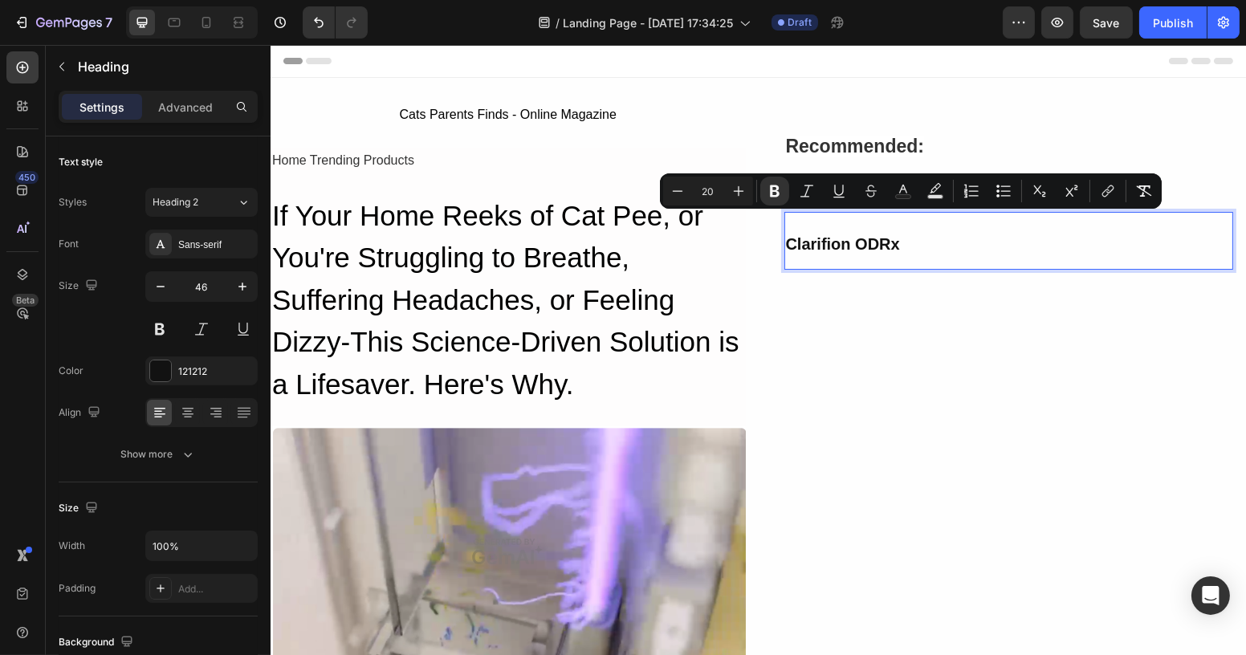
click at [909, 259] on p "Clarifion ODRx" at bounding box center [1008, 240] width 446 height 55
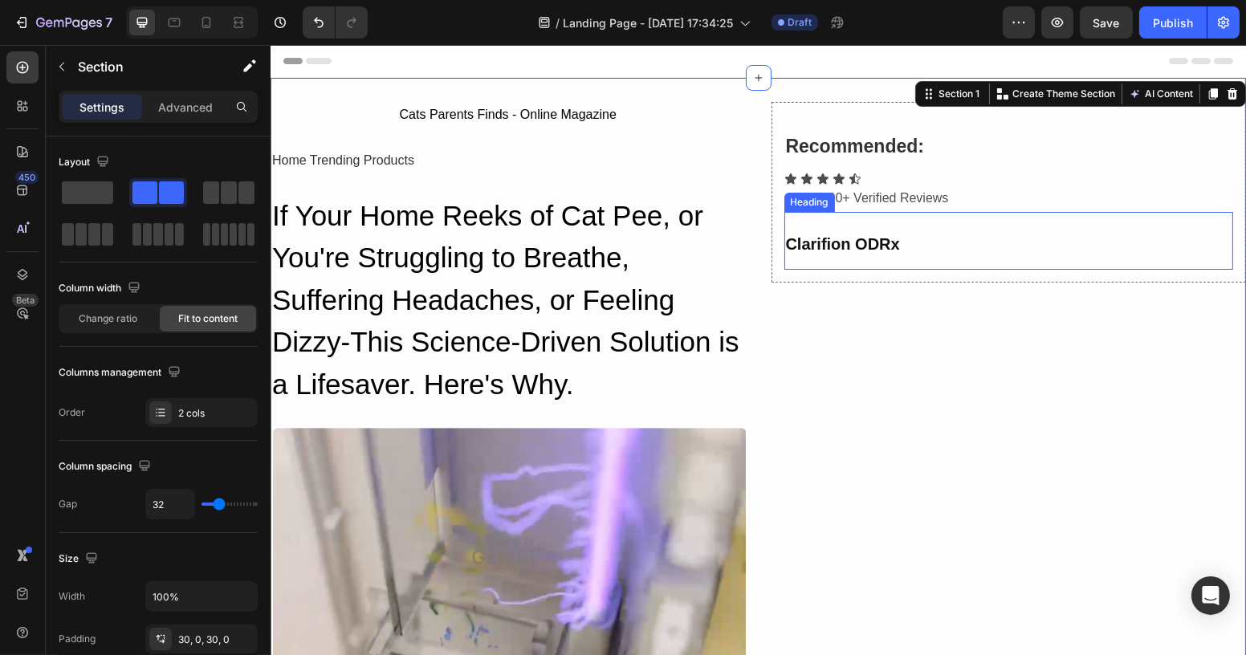
click at [868, 236] on strong "Clarifion ODRx" at bounding box center [842, 244] width 114 height 18
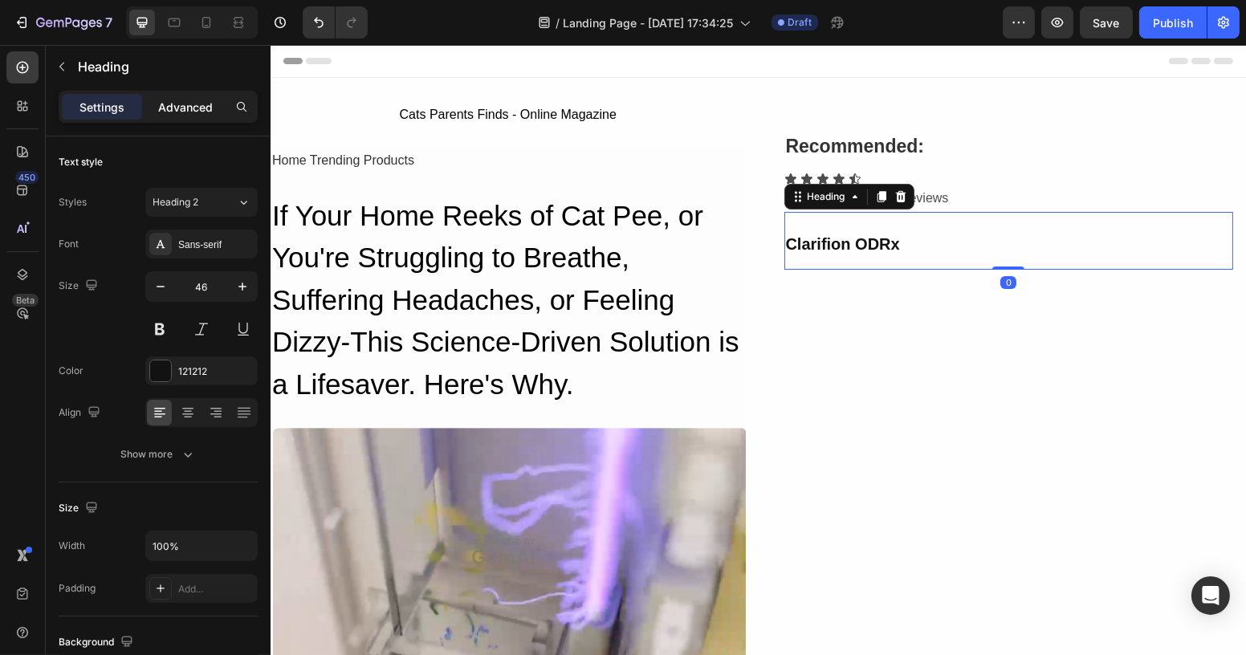
click at [177, 114] on p "Advanced" at bounding box center [185, 107] width 55 height 17
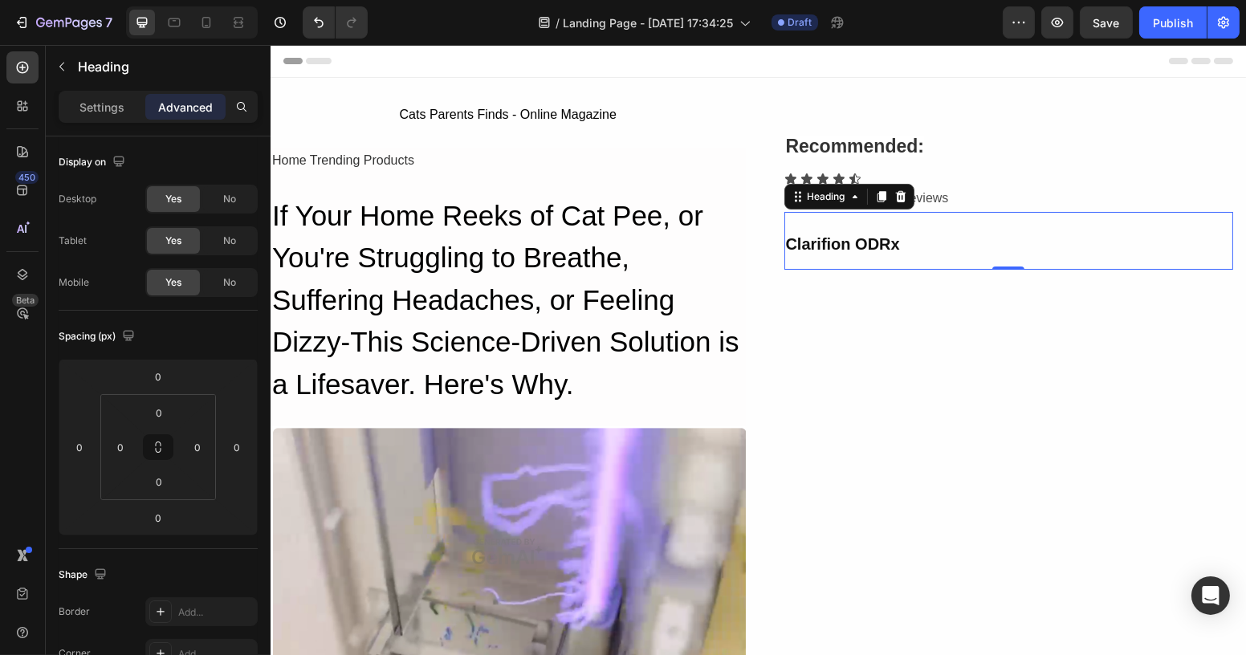
click at [888, 250] on strong "Clarifion ODRx" at bounding box center [842, 244] width 114 height 18
click at [94, 104] on p "Settings" at bounding box center [101, 107] width 45 height 17
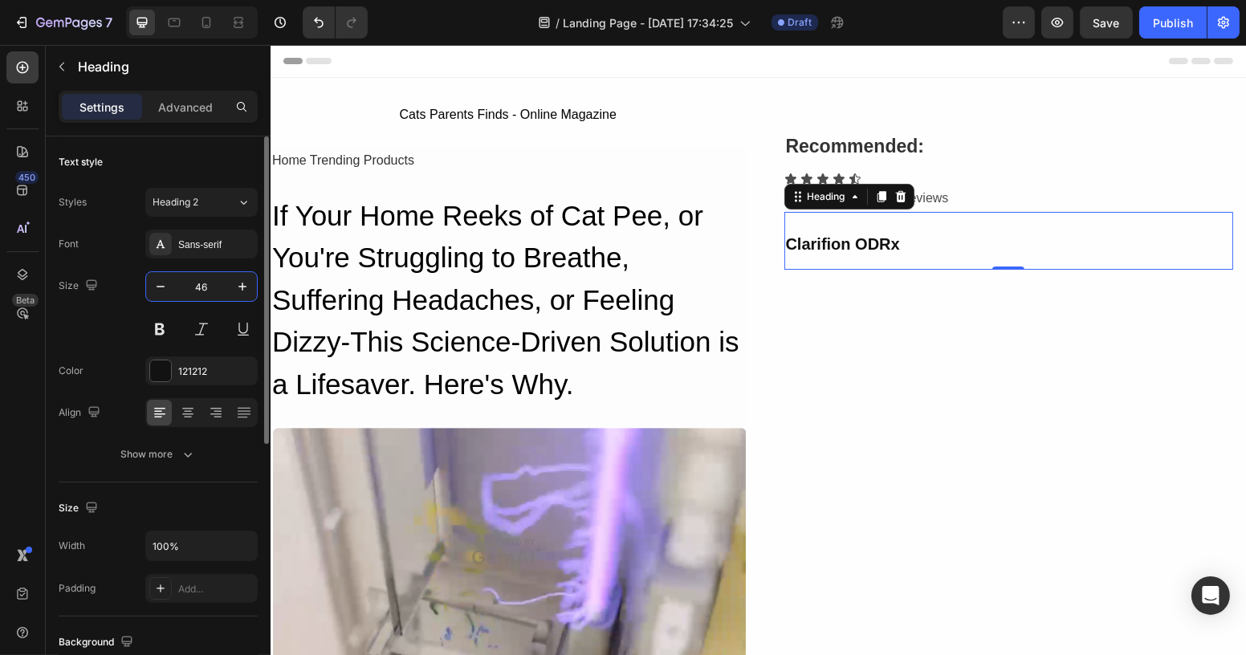
click at [203, 288] on input "46" at bounding box center [201, 286] width 53 height 29
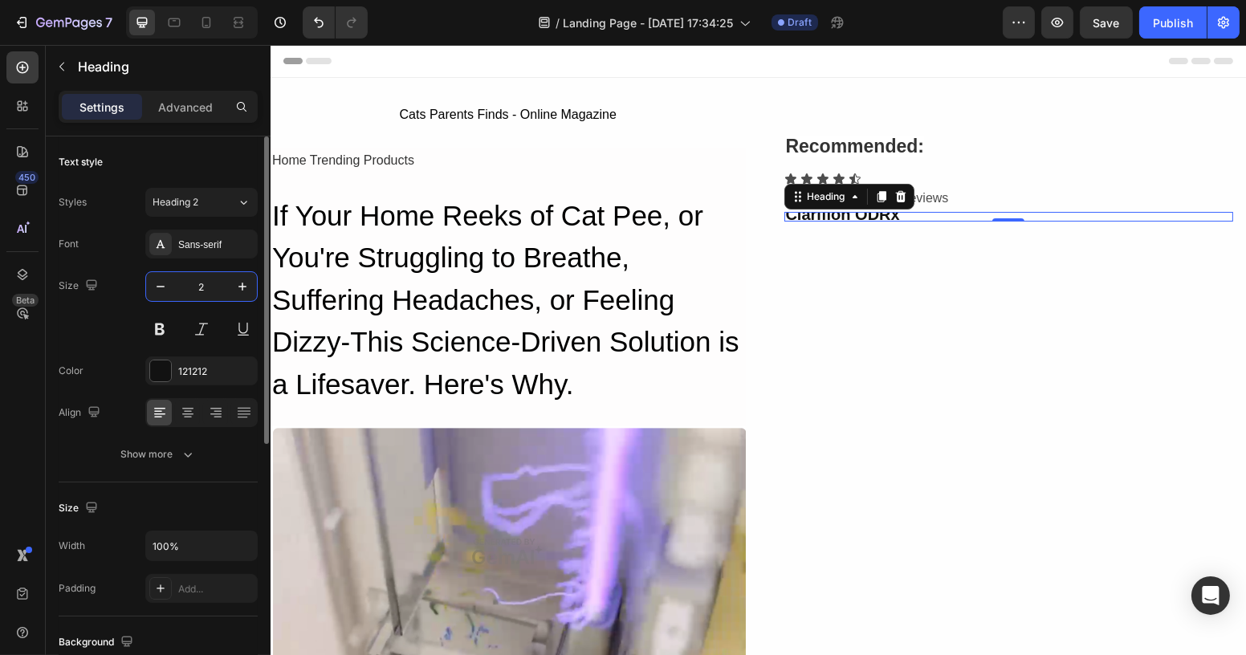
type input "25"
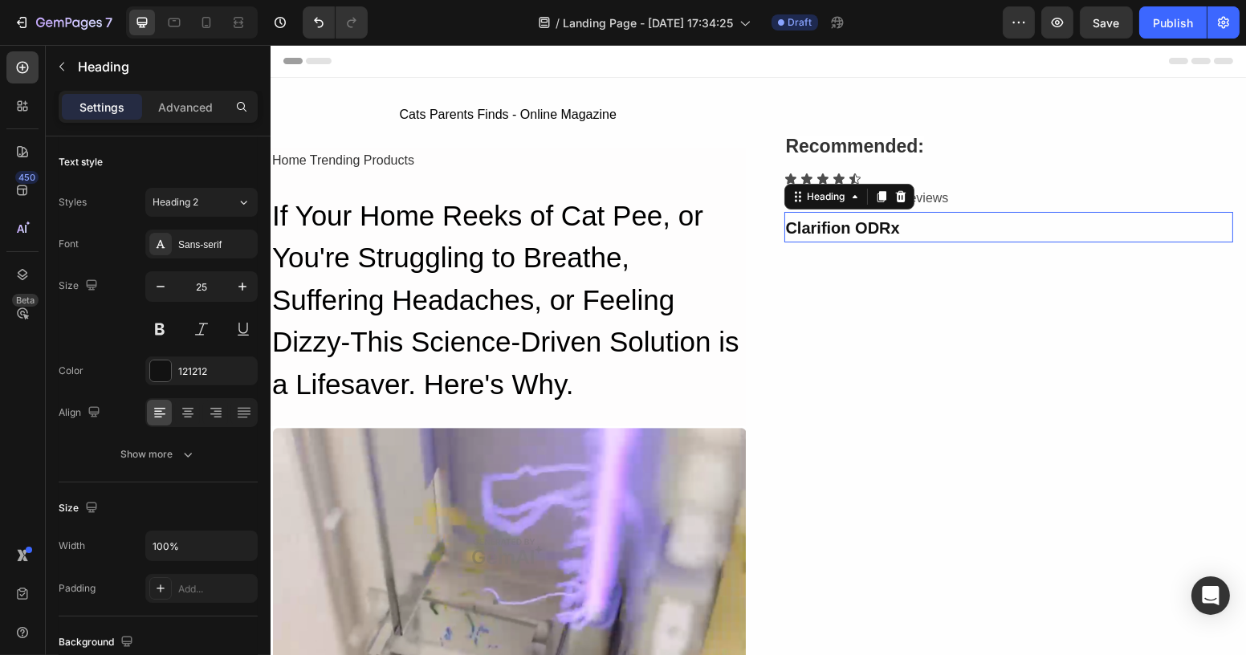
click at [947, 234] on p "⁠⁠⁠⁠⁠⁠⁠ Clarifion ODRx" at bounding box center [1008, 227] width 446 height 28
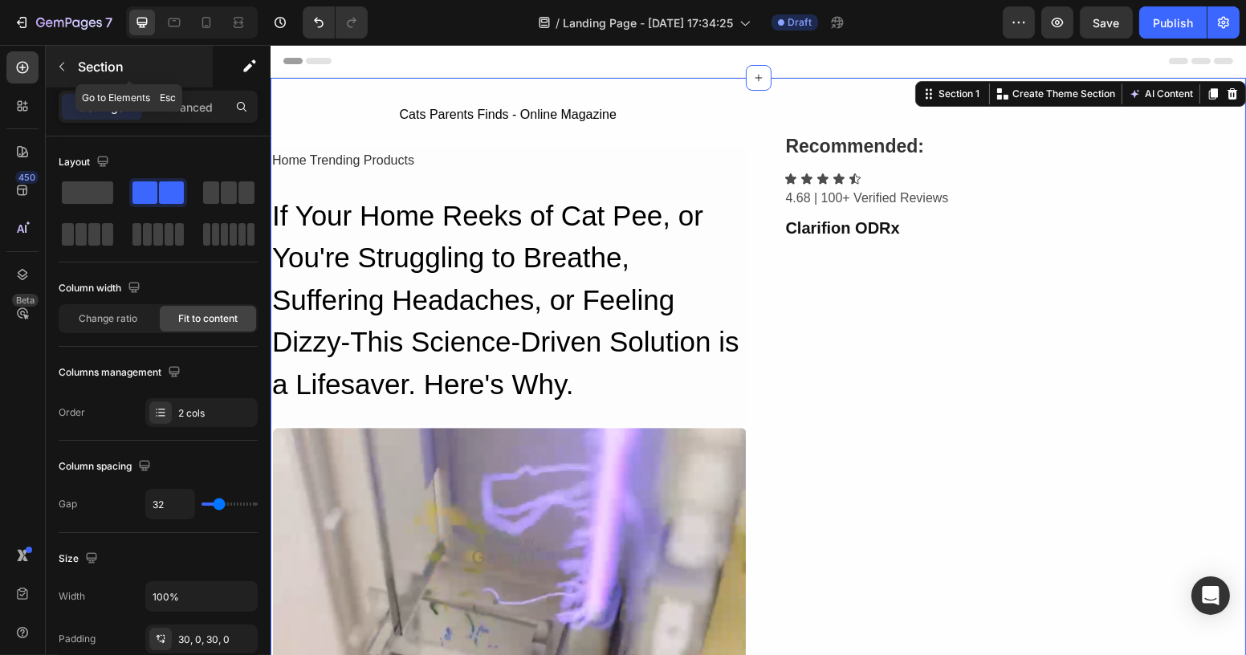
click at [69, 62] on button "button" at bounding box center [62, 67] width 26 height 26
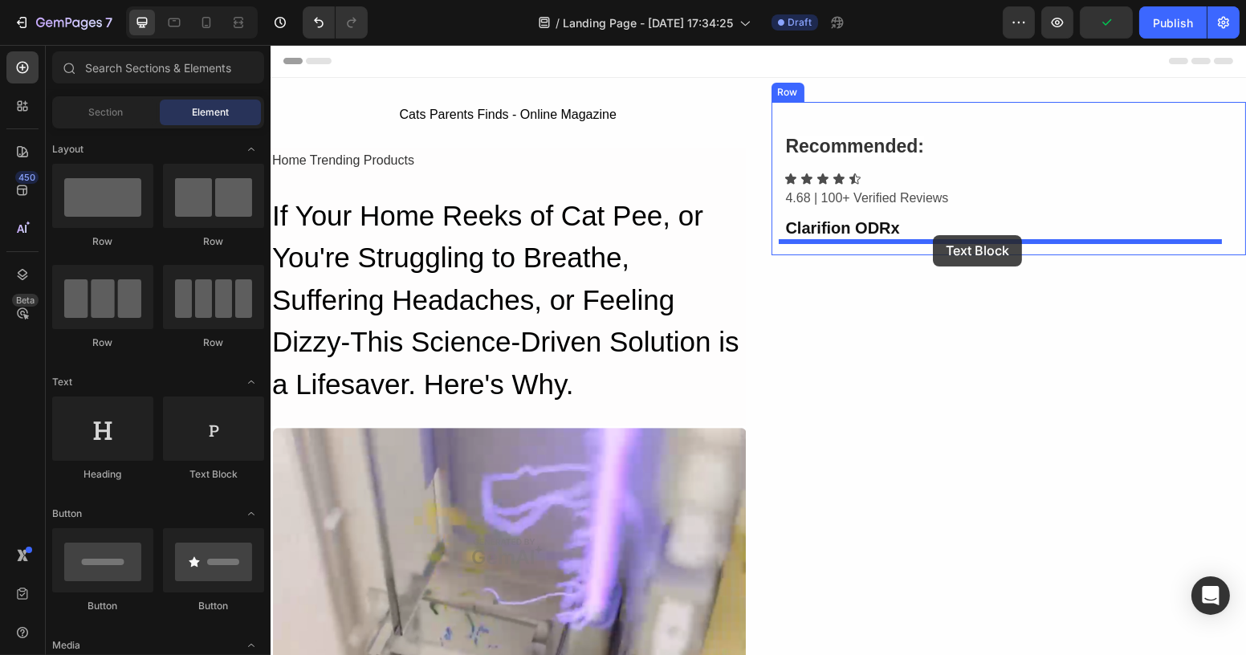
drag, startPoint x: 462, startPoint y: 489, endPoint x: 932, endPoint y: 235, distance: 534.4
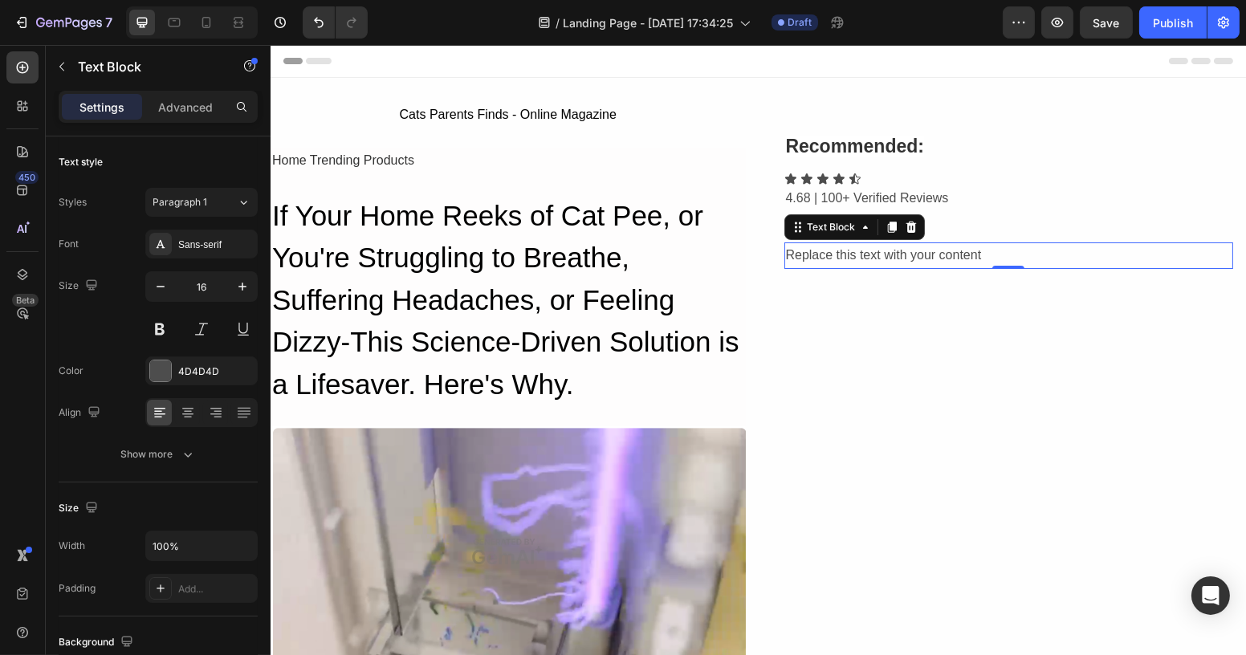
click at [972, 250] on div "Replace this text with your content" at bounding box center [1007, 255] width 449 height 26
click at [972, 250] on p "Replace this text with your content" at bounding box center [1008, 255] width 446 height 23
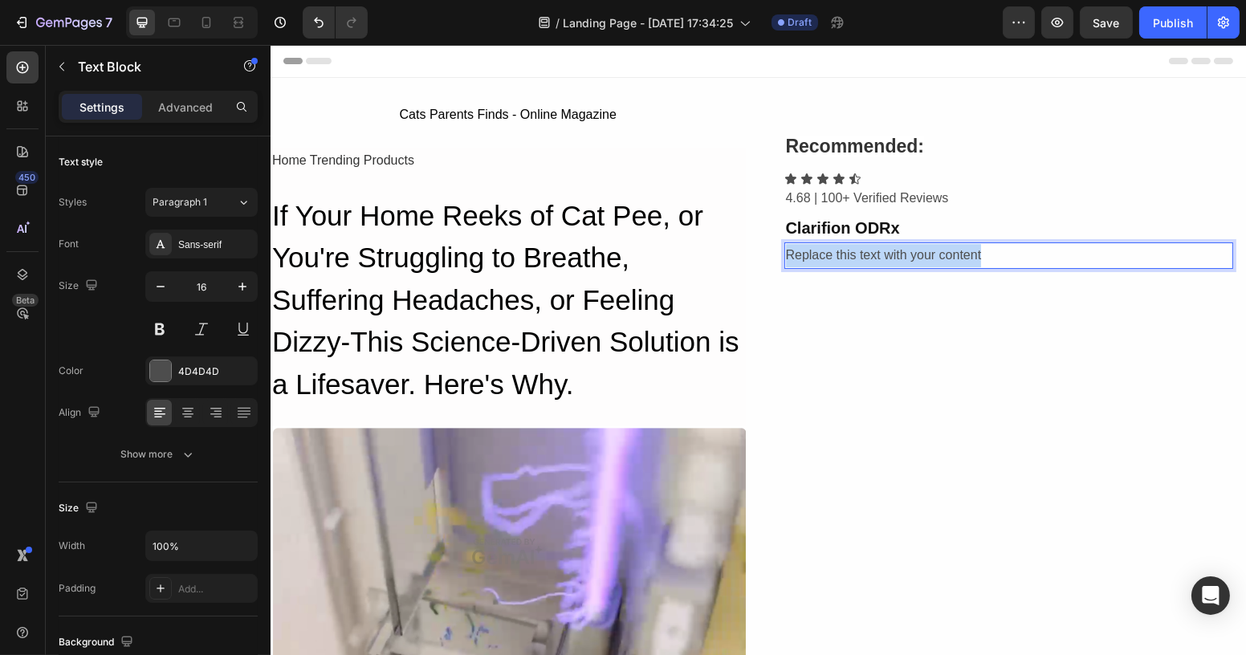
click at [972, 250] on p "Replace this text with your content" at bounding box center [1008, 255] width 446 height 23
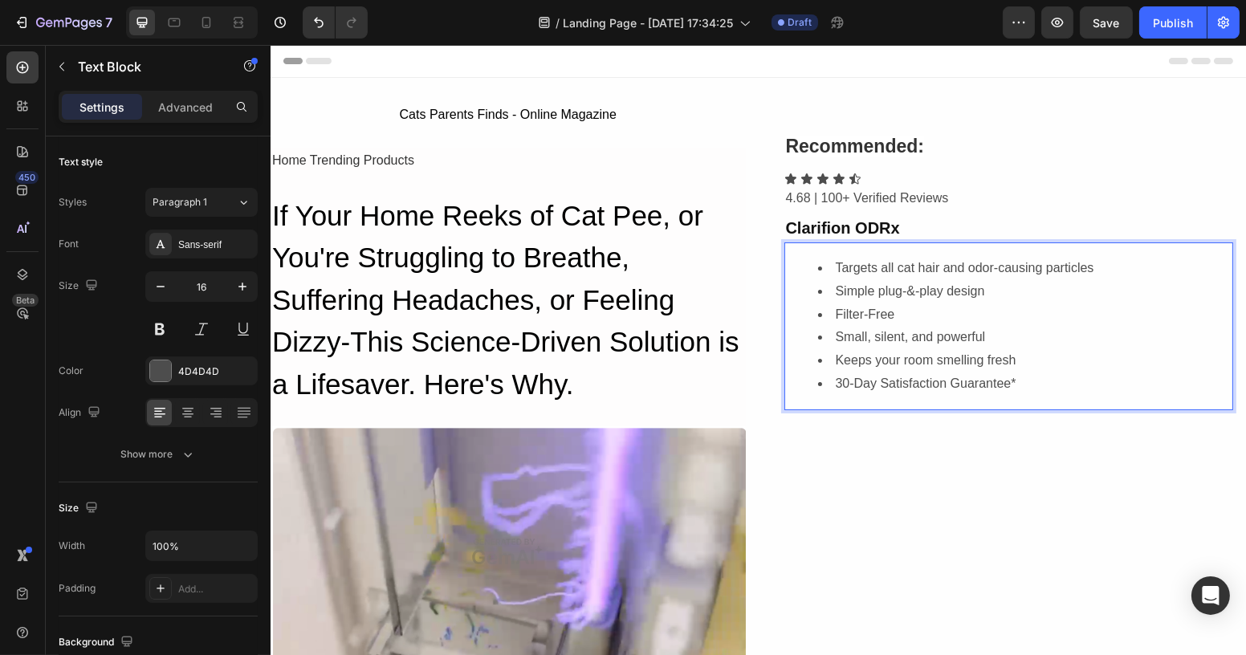
click at [810, 390] on ul "Targets all cat hair and odor-causing particles Simple plug-&-play design Filte…" at bounding box center [1008, 326] width 446 height 139
click at [823, 358] on li "Keeps your room smelling fresh" at bounding box center [1024, 360] width 414 height 23
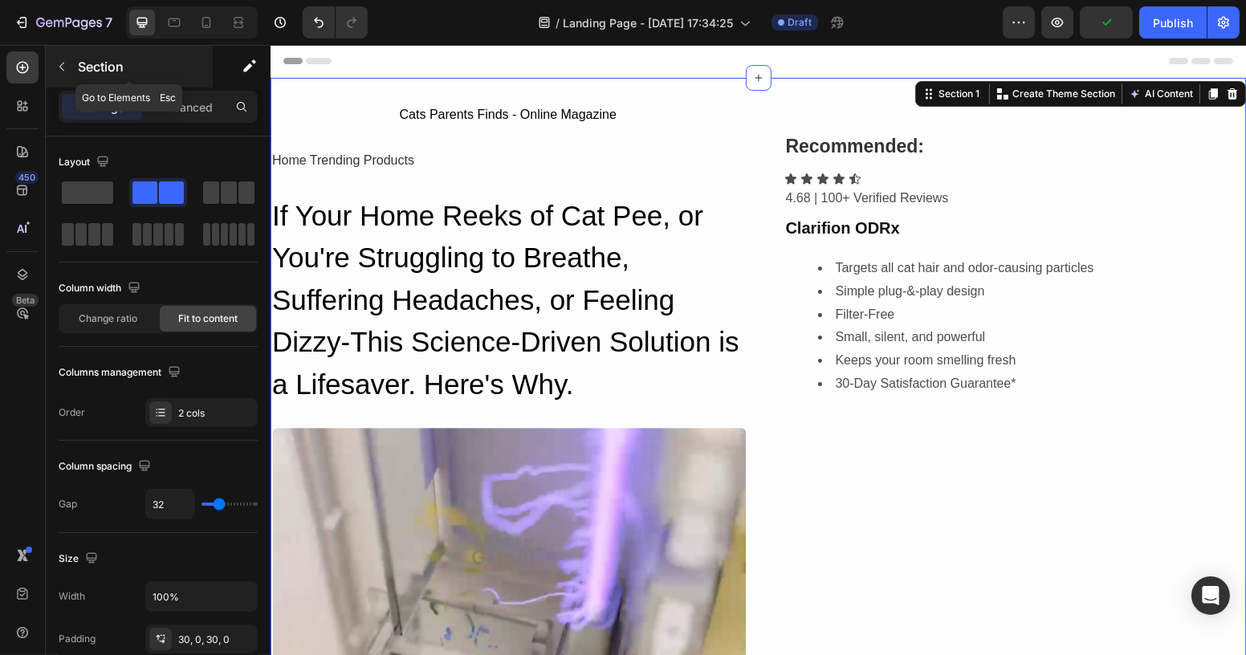
click at [63, 61] on icon "button" at bounding box center [61, 66] width 13 height 13
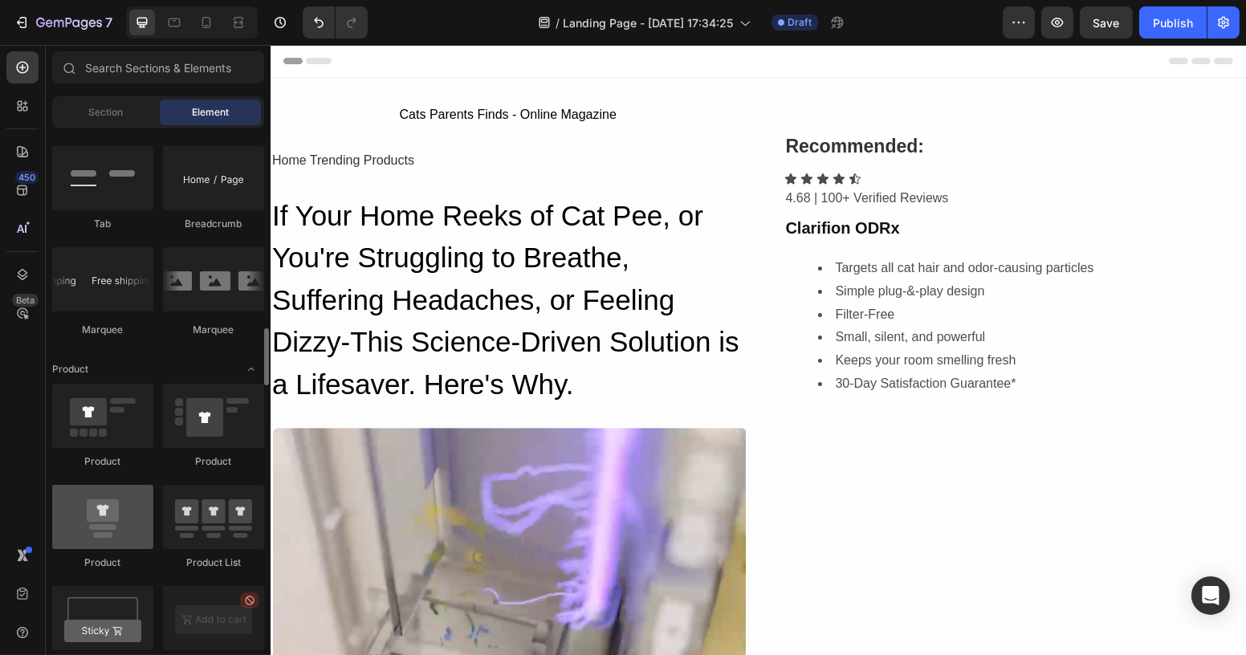
scroll to position [1970, 0]
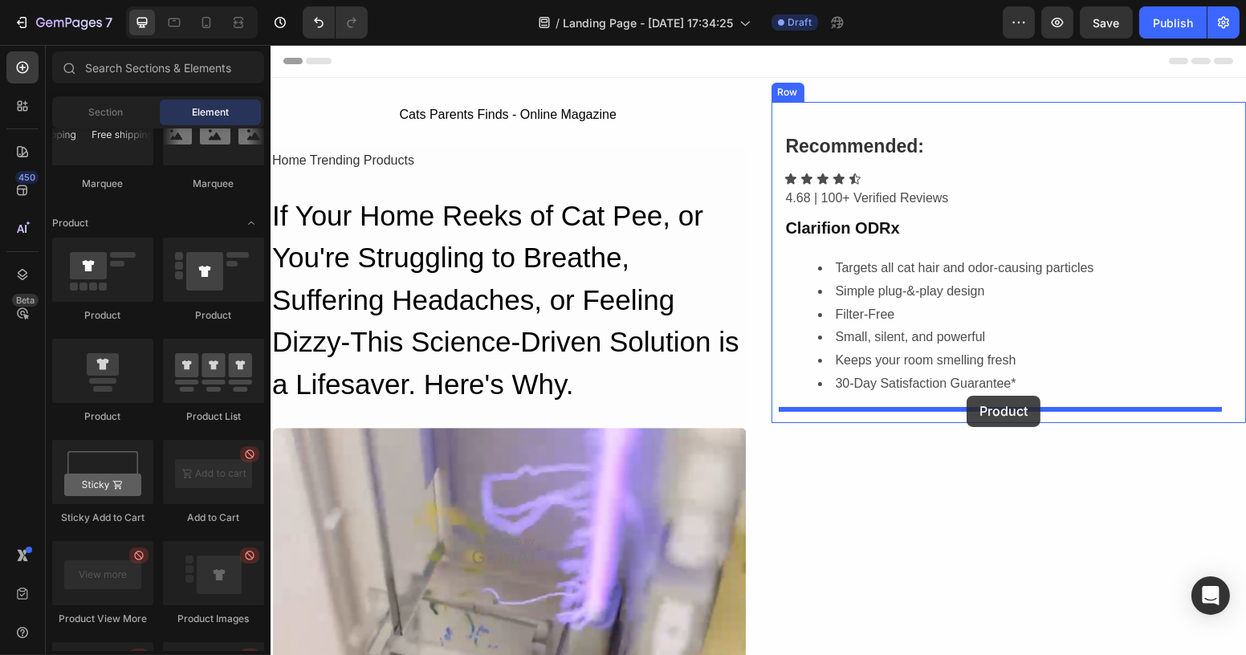
drag, startPoint x: 368, startPoint y: 424, endPoint x: 962, endPoint y: 401, distance: 593.6
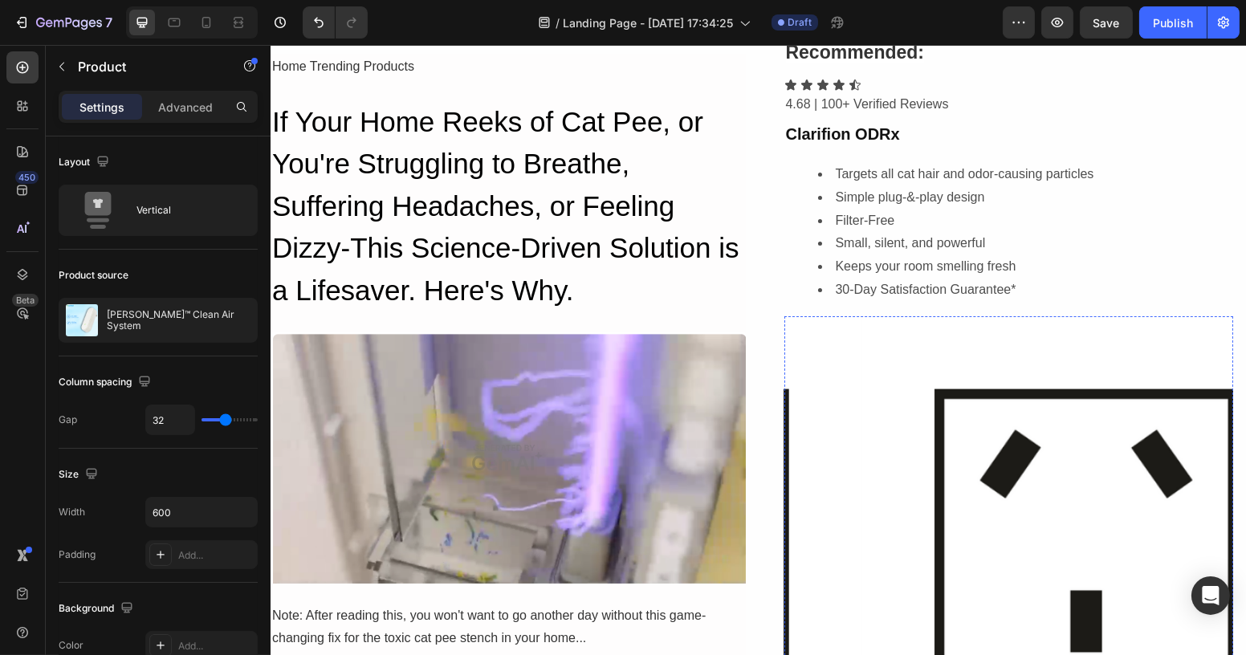
scroll to position [0, 0]
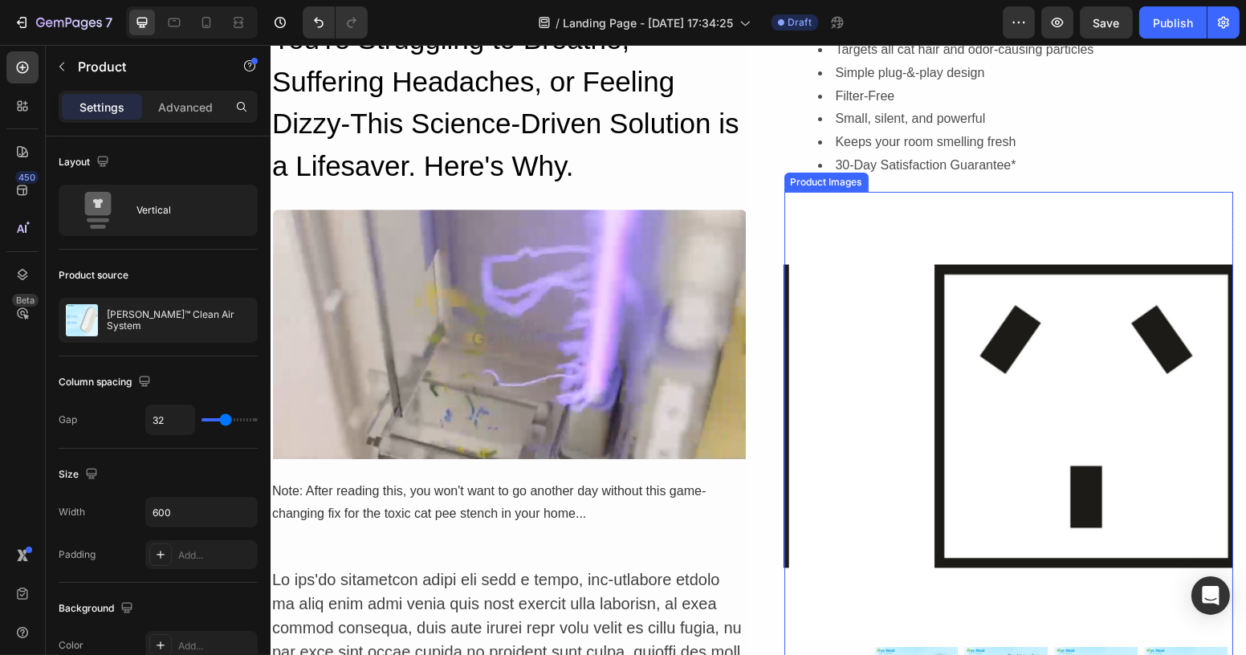
click at [860, 362] on img at bounding box center [1084, 416] width 449 height 449
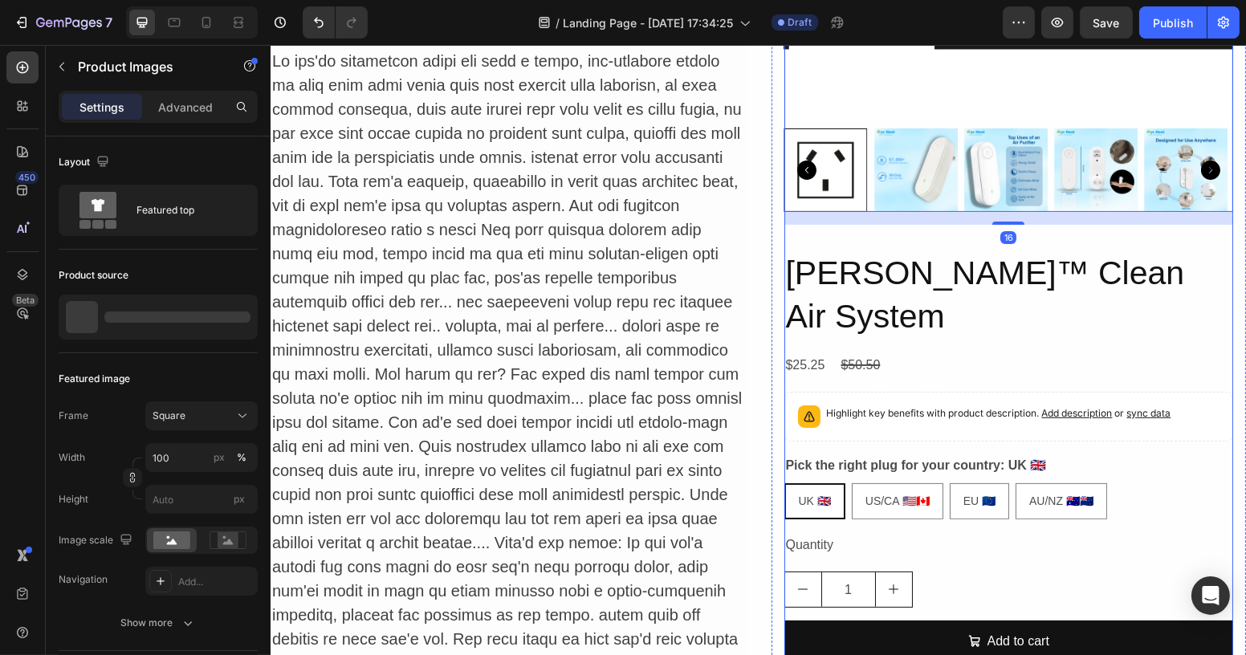
scroll to position [802, 0]
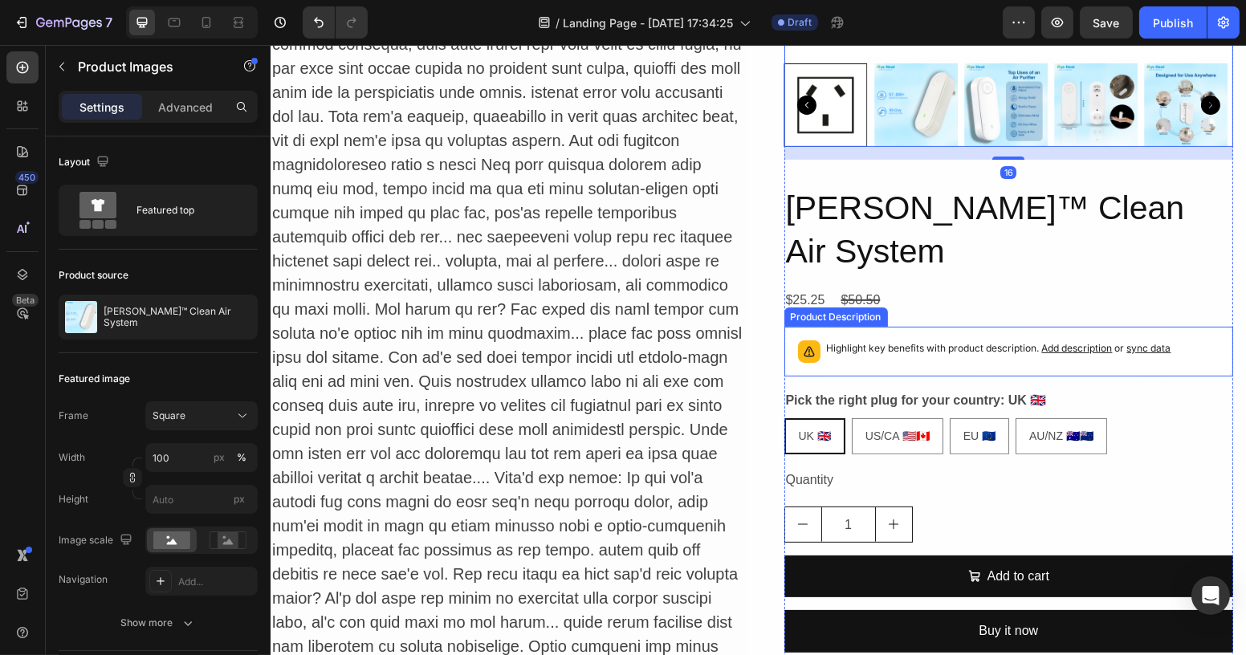
click at [925, 334] on div "Highlight key benefits with product description. Add description or sync data" at bounding box center [1008, 351] width 435 height 35
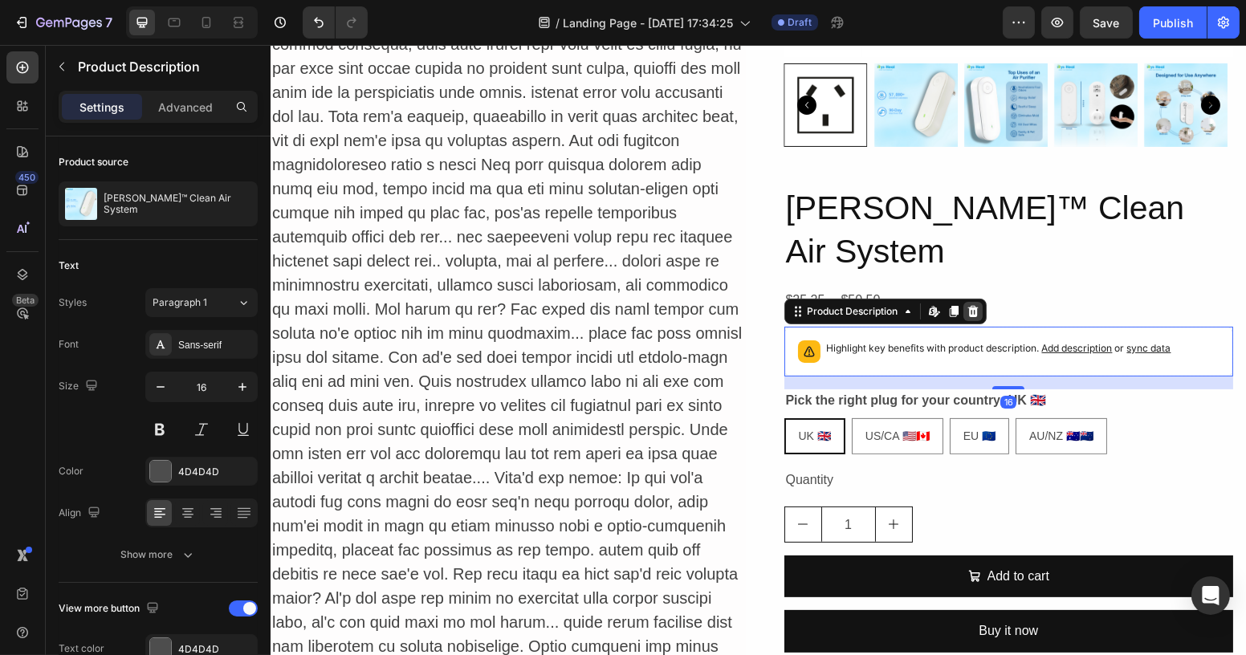
click at [972, 305] on icon at bounding box center [972, 311] width 13 height 13
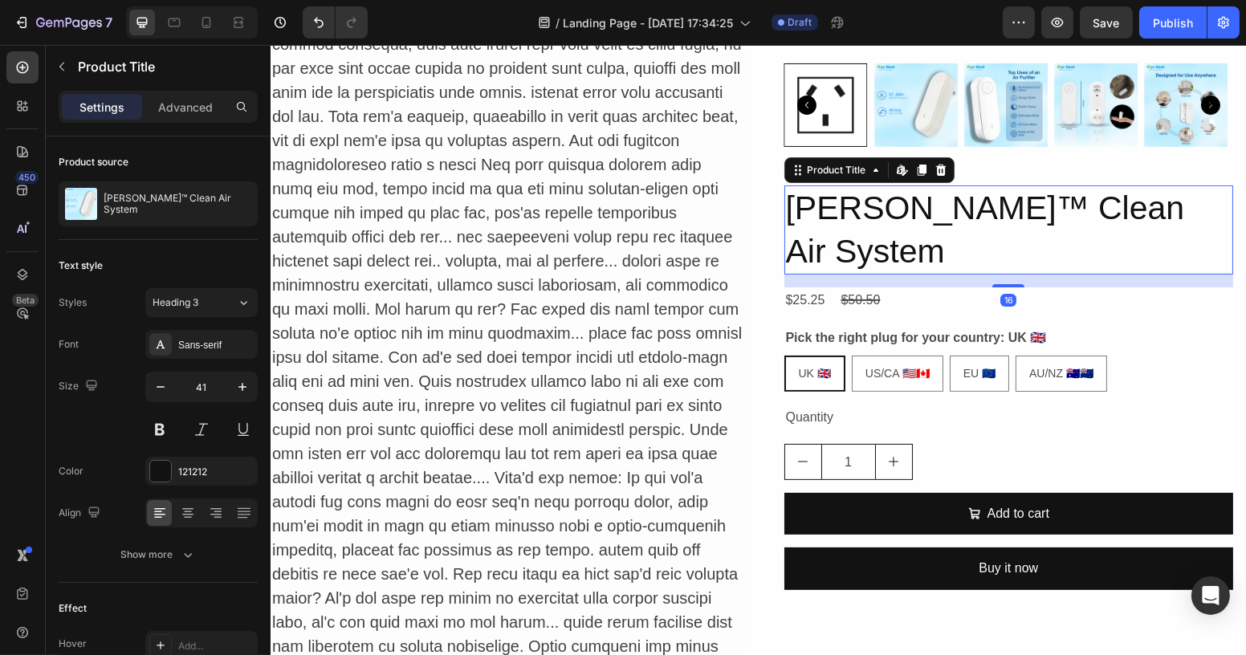
click at [968, 210] on h2 "[PERSON_NAME]™ Clean Air System" at bounding box center [1007, 229] width 449 height 89
click at [934, 166] on icon at bounding box center [939, 170] width 10 height 11
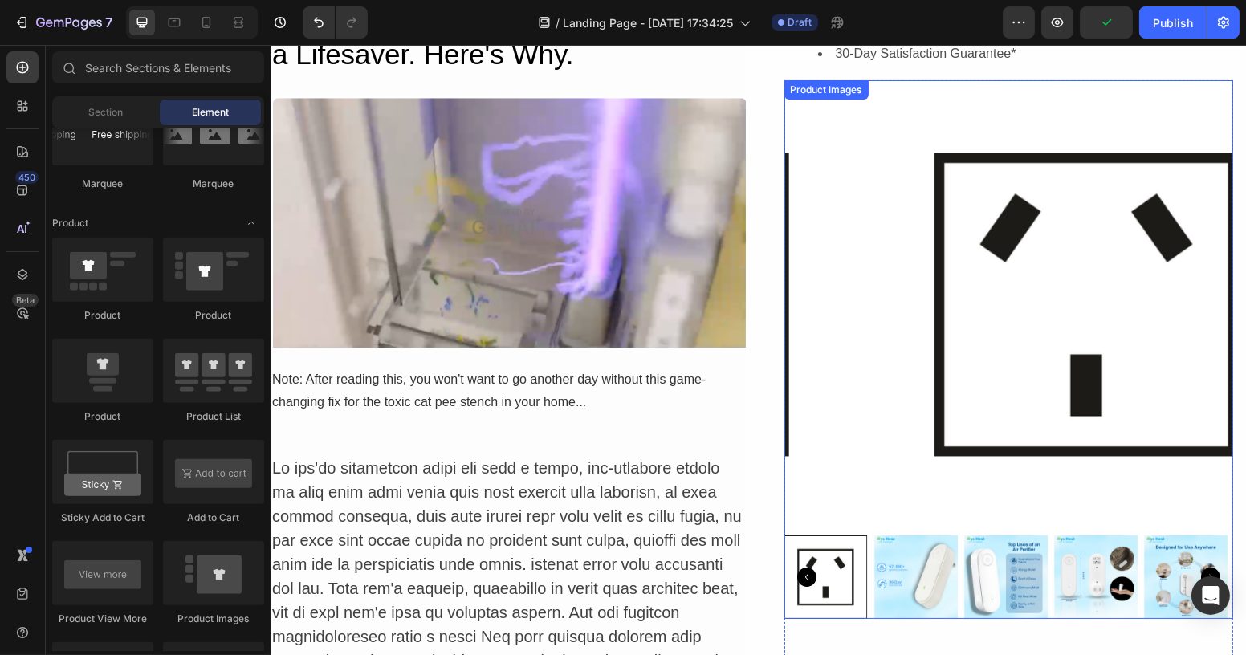
scroll to position [291, 0]
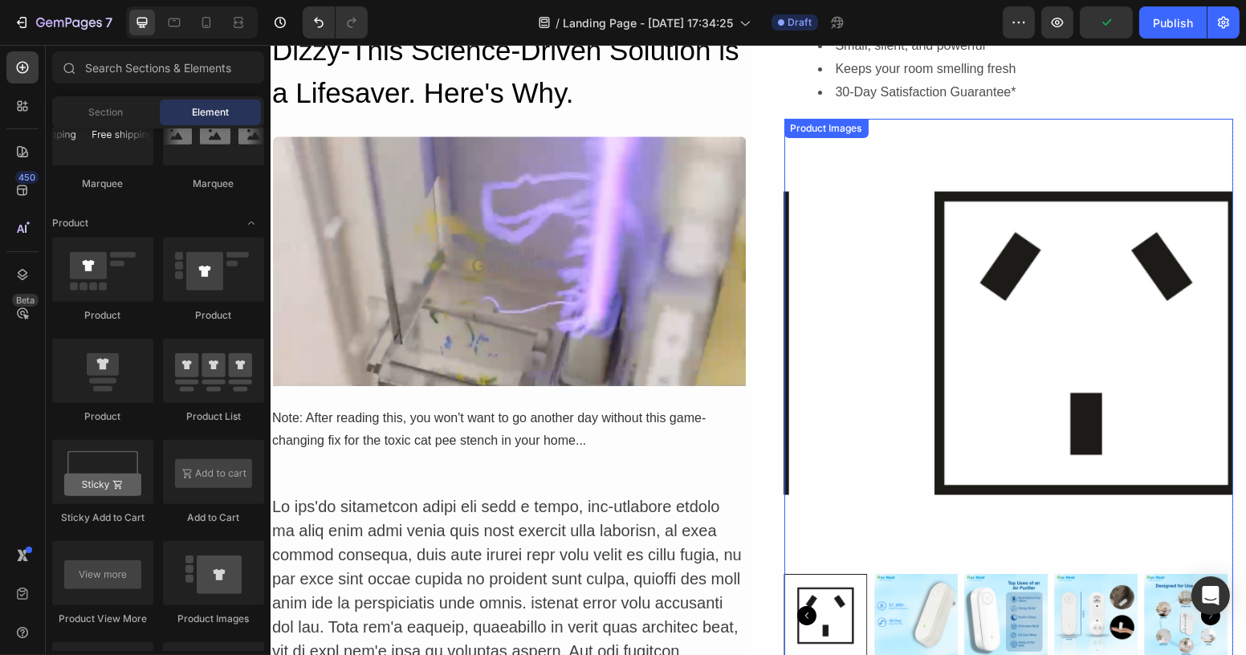
click at [884, 144] on img at bounding box center [1084, 343] width 449 height 449
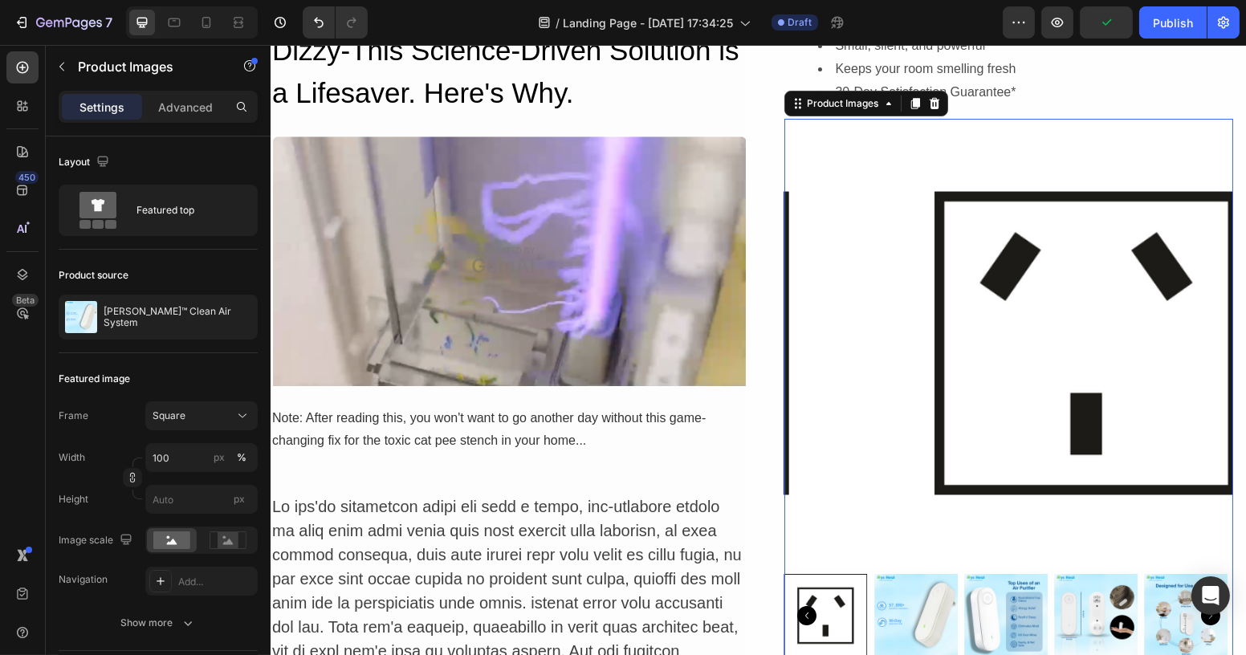
drag, startPoint x: 926, startPoint y: 102, endPoint x: 919, endPoint y: 116, distance: 15.4
click at [927, 102] on icon at bounding box center [933, 103] width 13 height 13
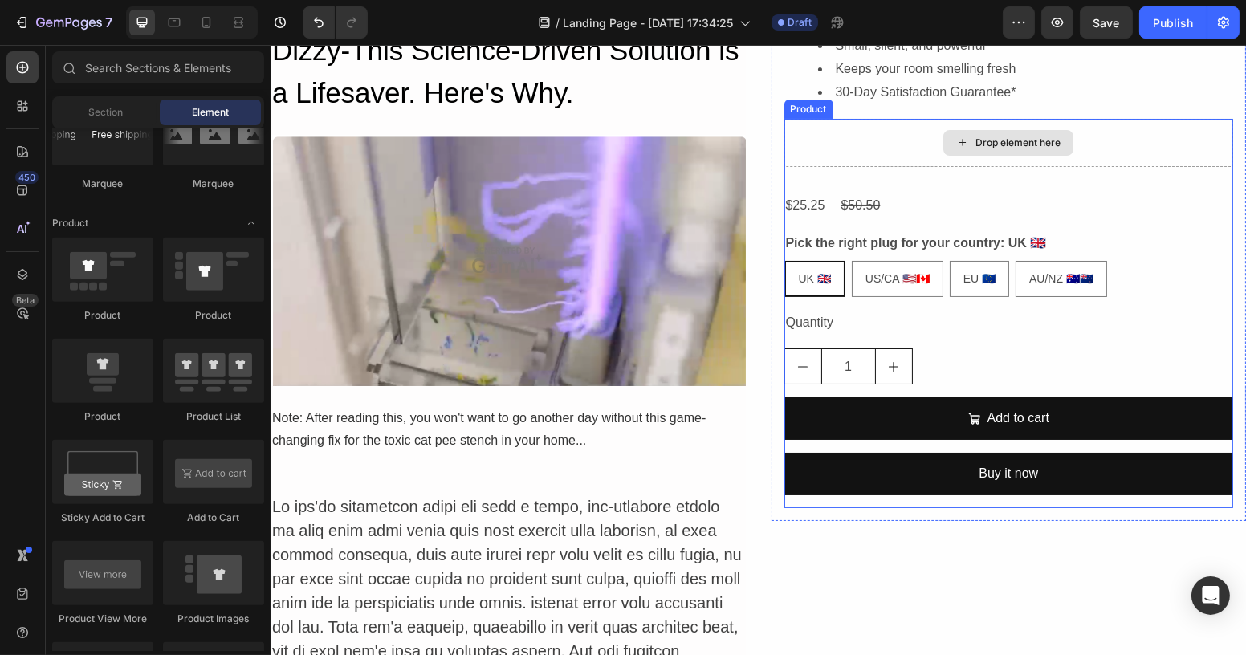
click at [876, 125] on div "Drop element here" at bounding box center [1007, 143] width 449 height 48
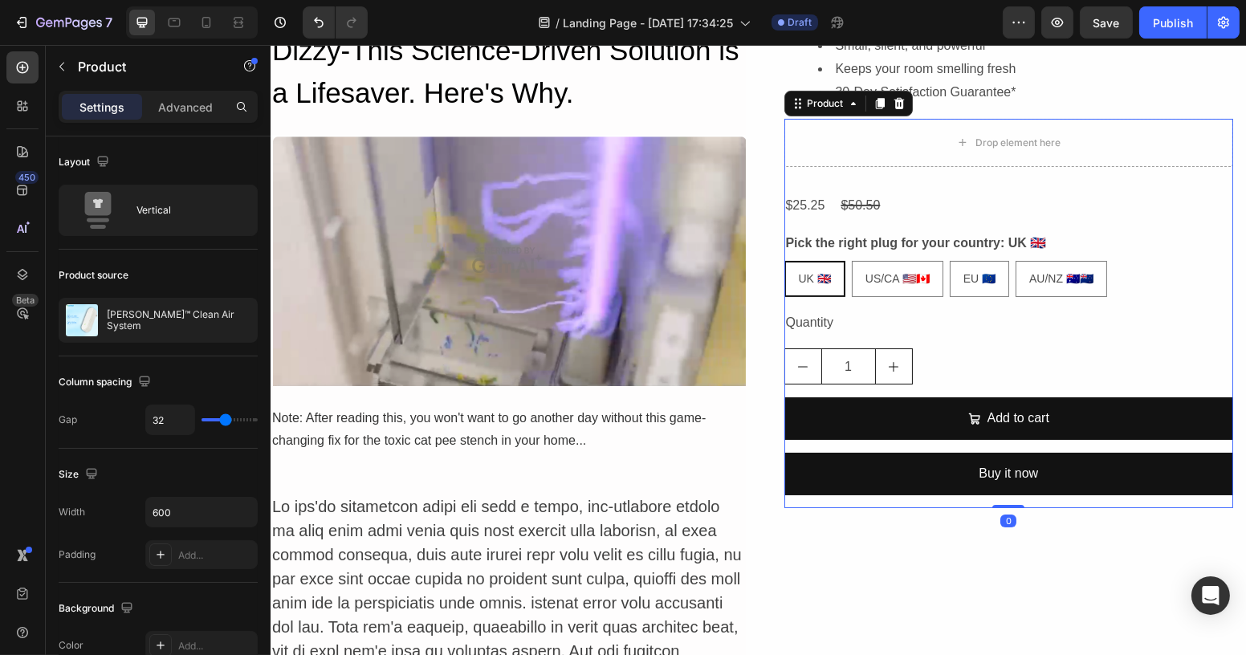
drag, startPoint x: 892, startPoint y: 105, endPoint x: 670, endPoint y: 151, distance: 226.2
click at [893, 105] on icon at bounding box center [898, 103] width 10 height 11
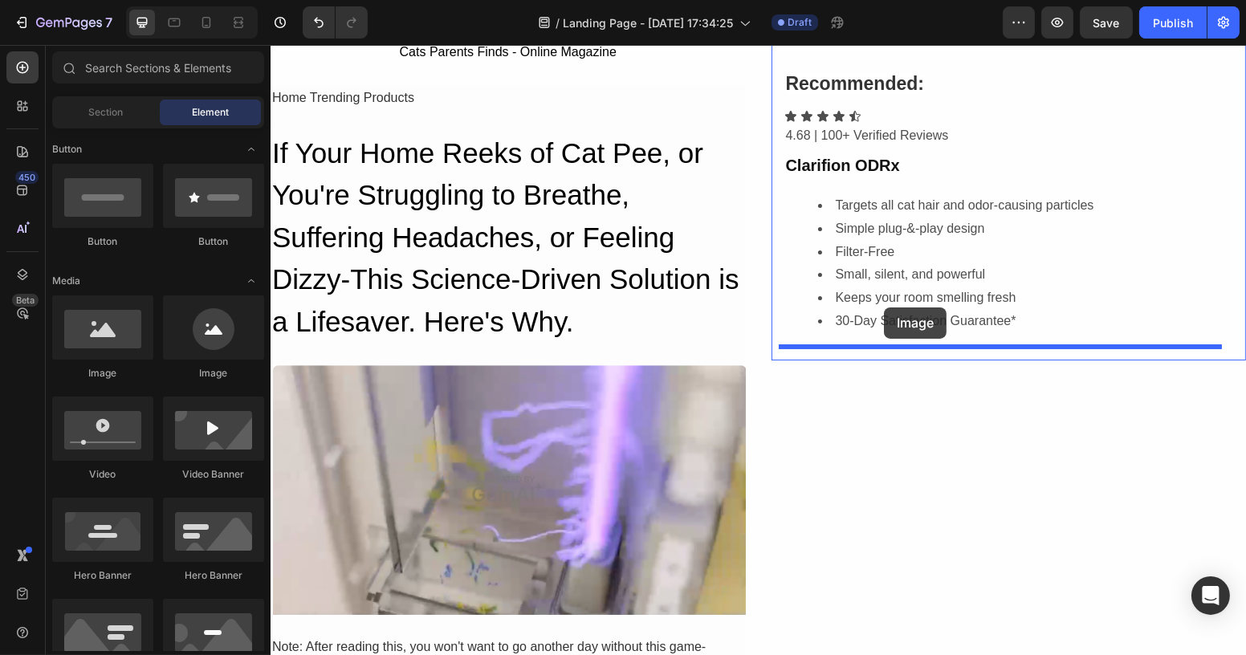
scroll to position [34, 0]
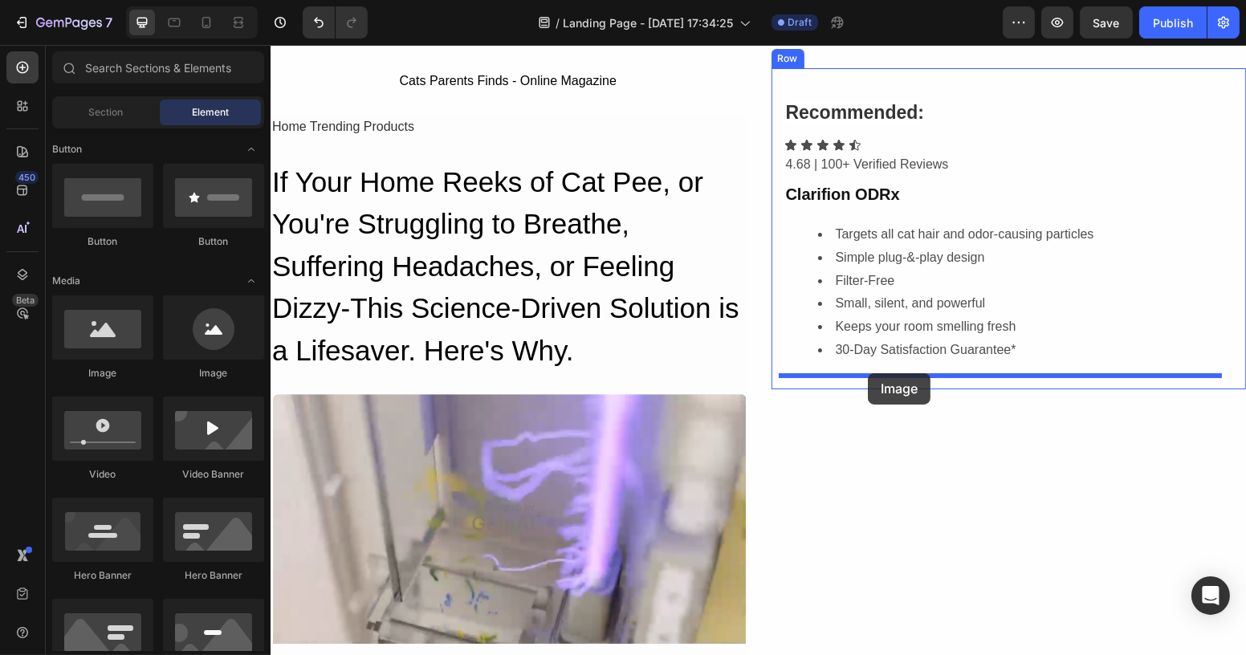
drag, startPoint x: 382, startPoint y: 385, endPoint x: 867, endPoint y: 373, distance: 484.9
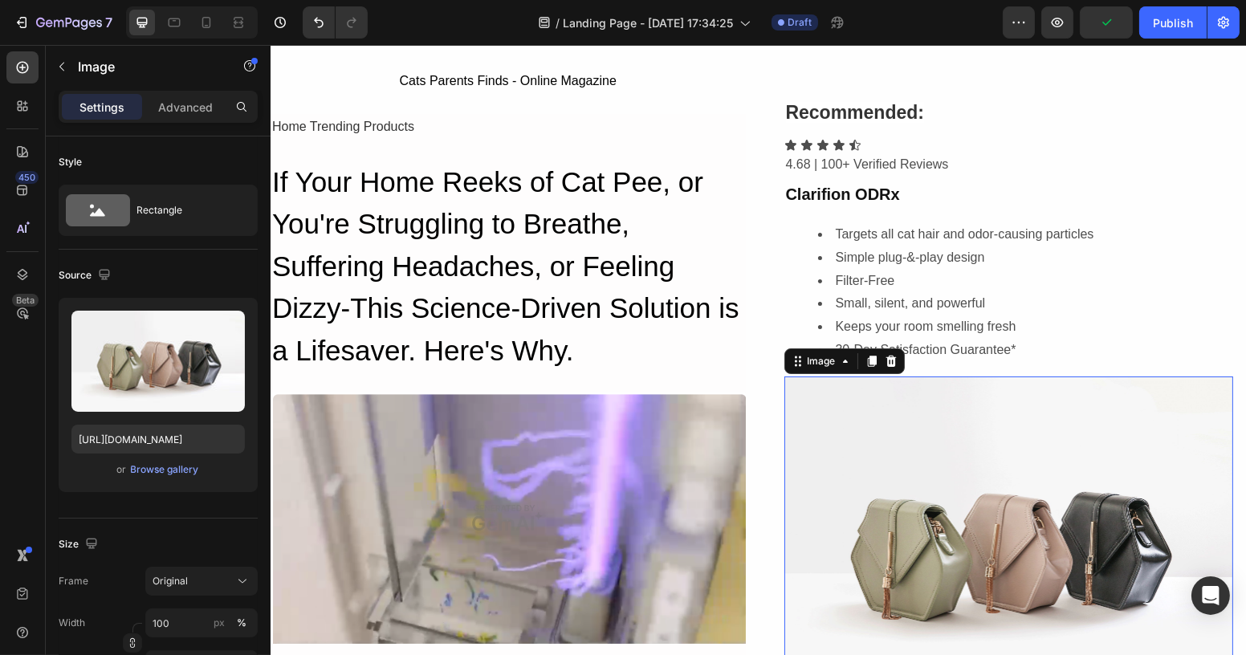
click at [931, 452] on img at bounding box center [1007, 544] width 449 height 337
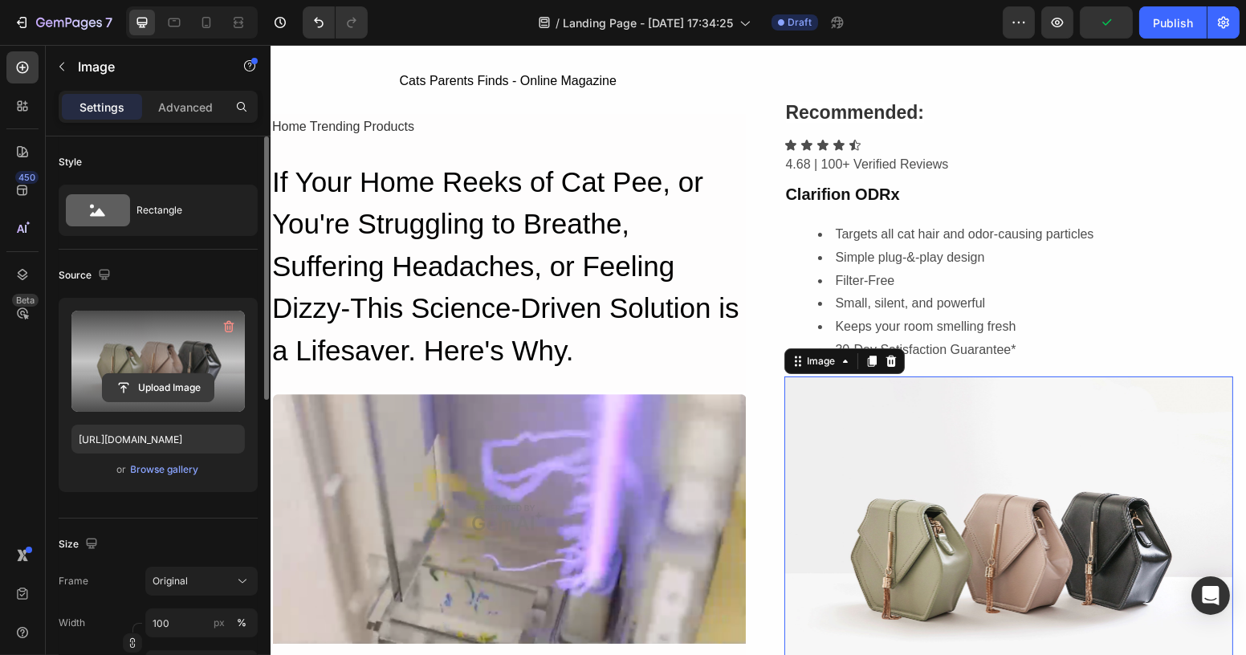
click at [173, 388] on input "file" at bounding box center [158, 387] width 111 height 27
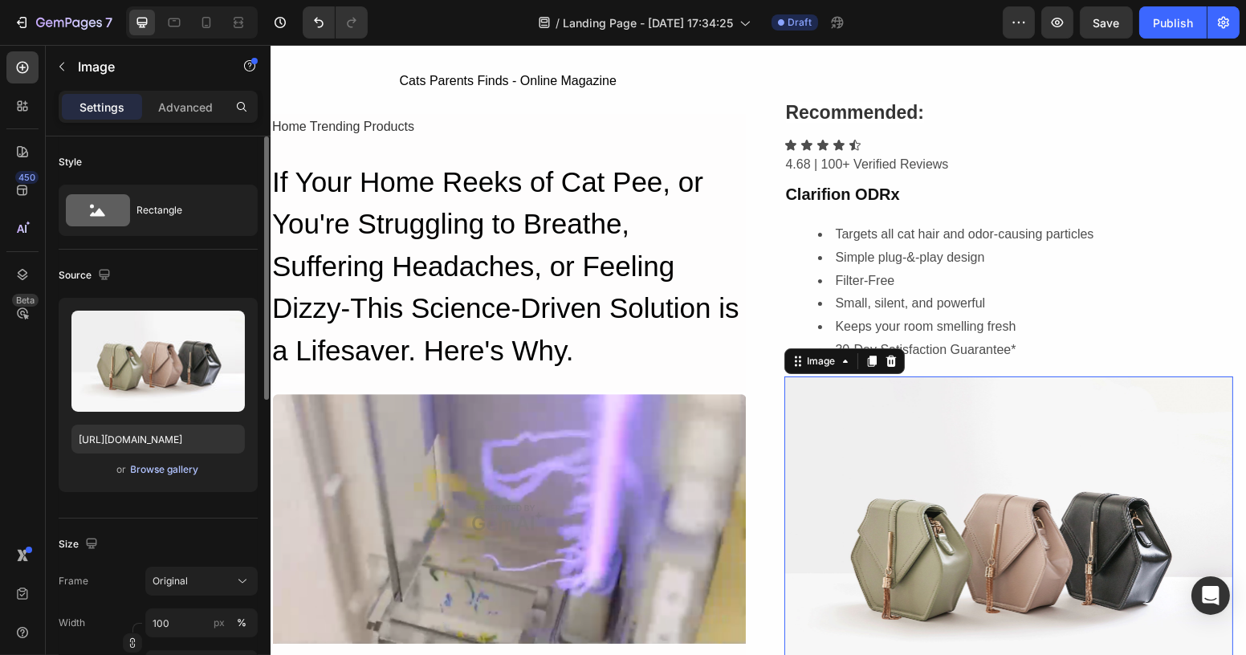
click at [177, 466] on div "Browse gallery" at bounding box center [165, 469] width 68 height 14
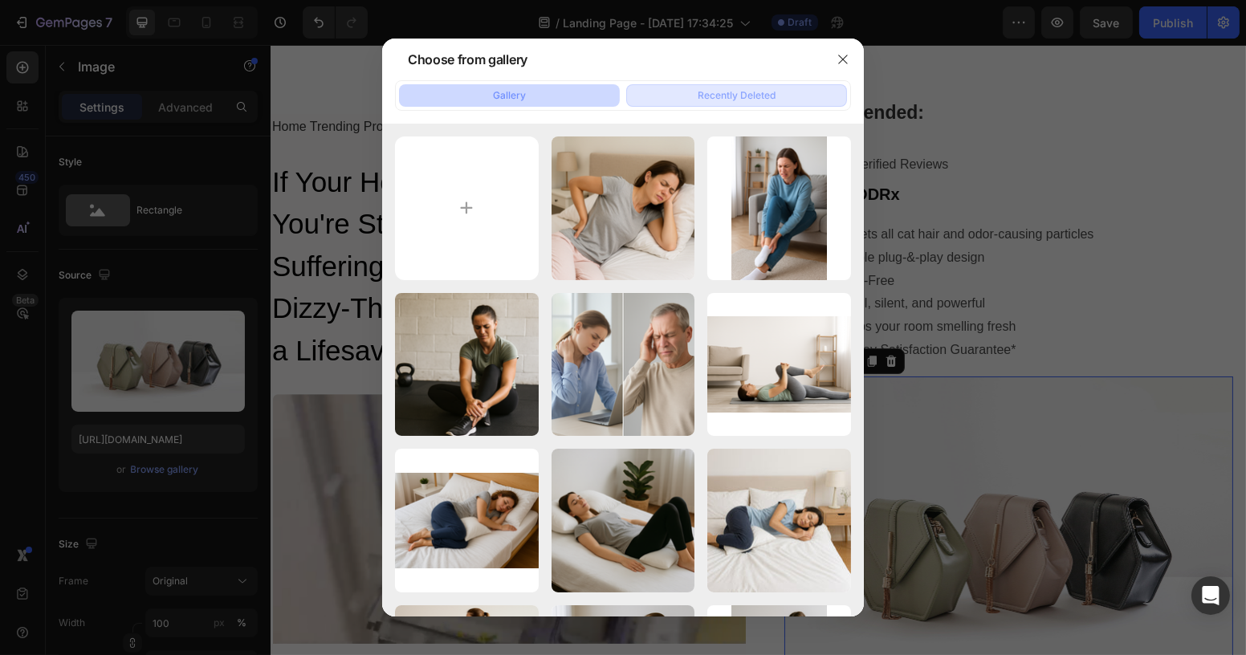
click at [738, 89] on div "Recently Deleted" at bounding box center [736, 95] width 78 height 14
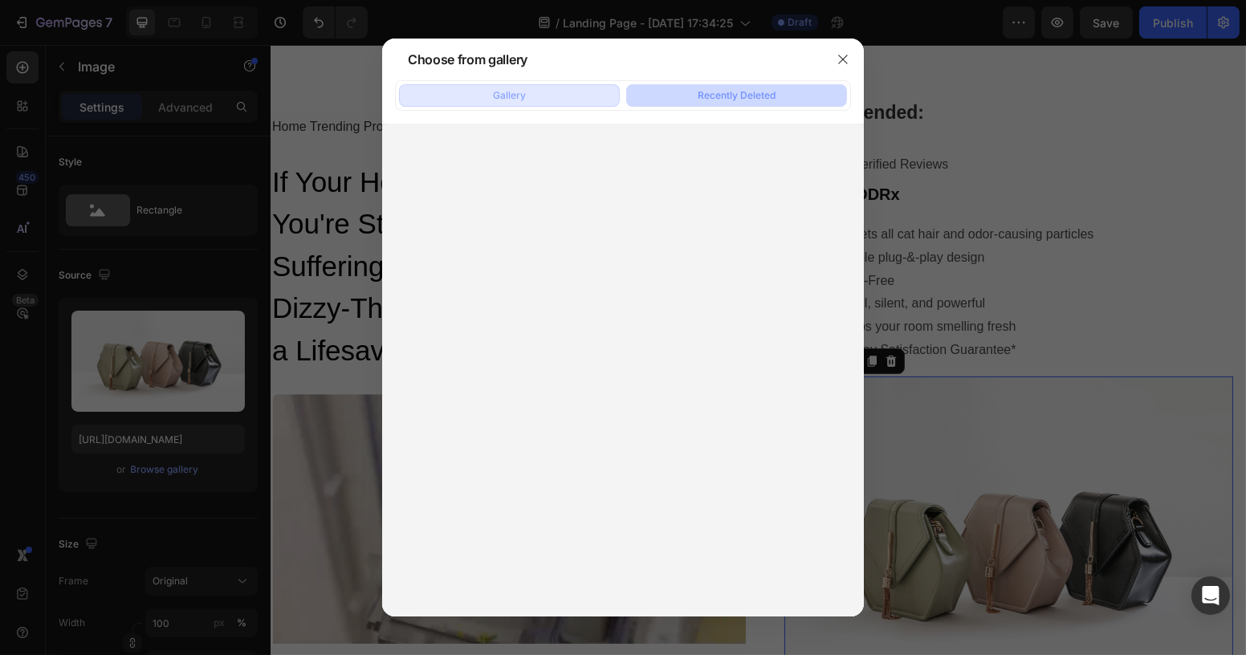
click at [549, 103] on button "Gallery" at bounding box center [509, 95] width 221 height 22
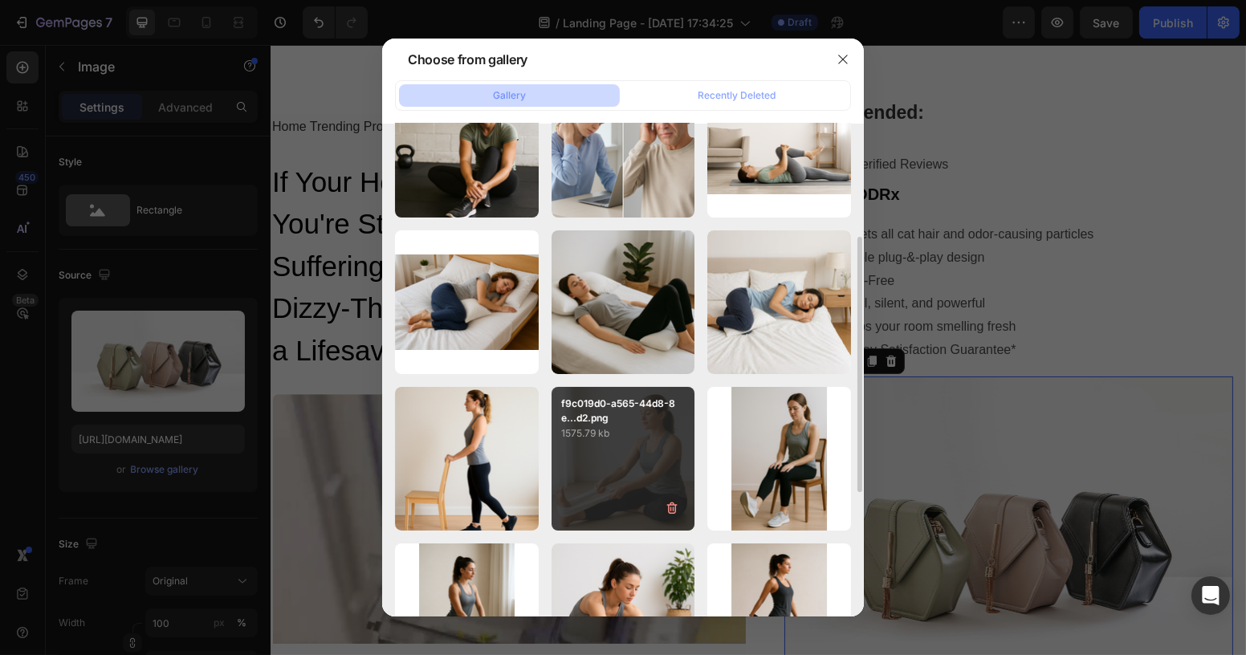
scroll to position [364, 0]
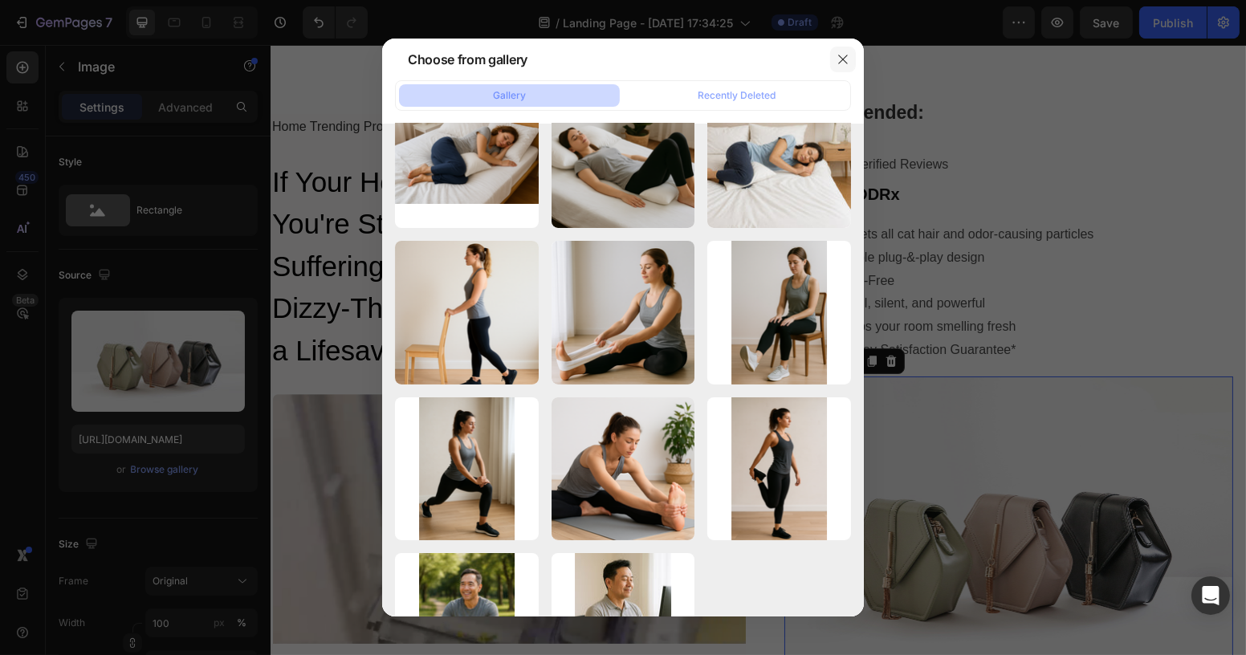
click at [844, 59] on icon "button" at bounding box center [842, 59] width 13 height 13
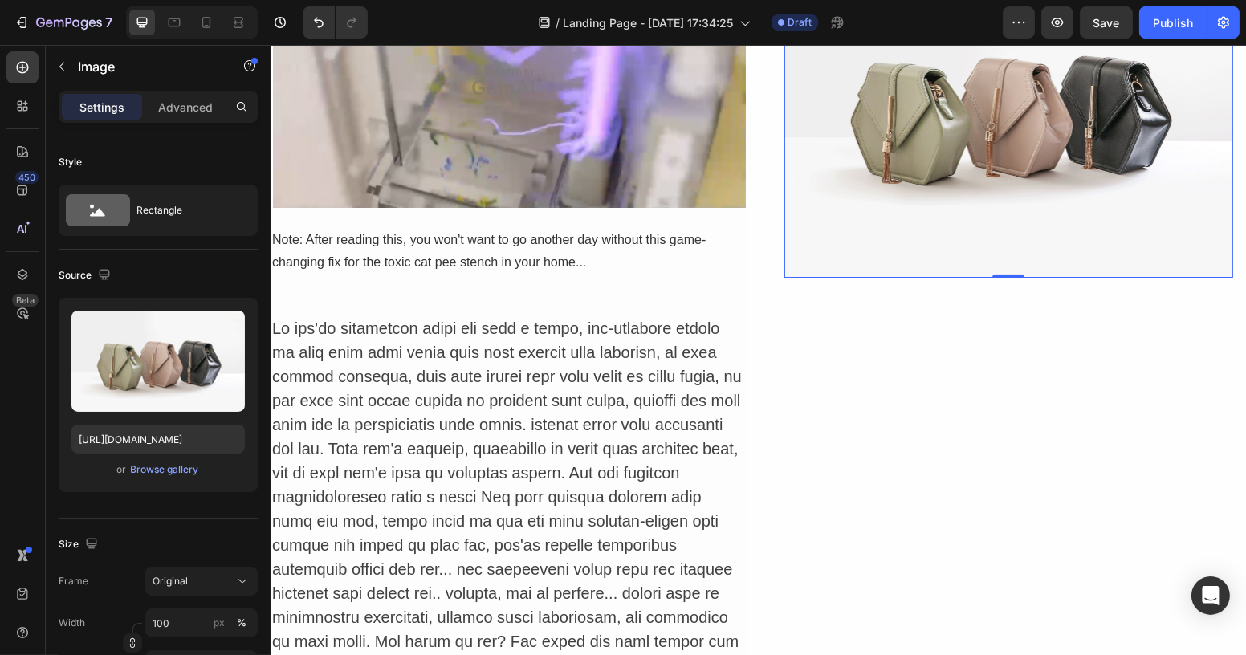
scroll to position [471, 0]
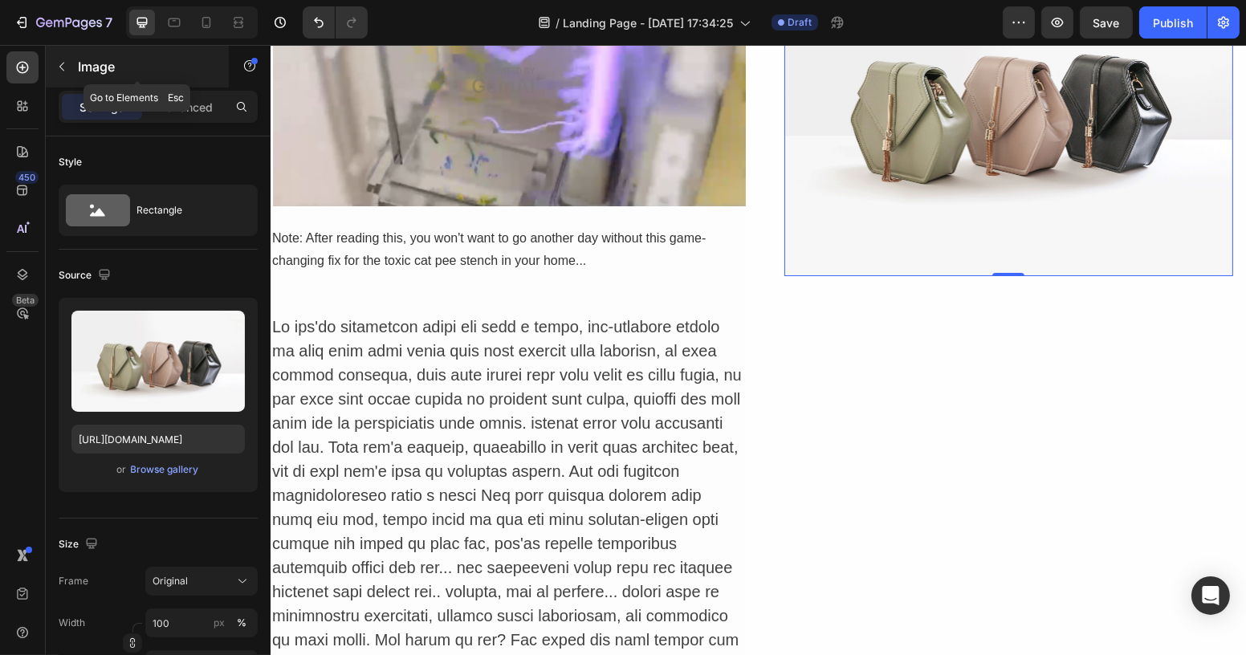
click at [67, 65] on icon "button" at bounding box center [61, 66] width 13 height 13
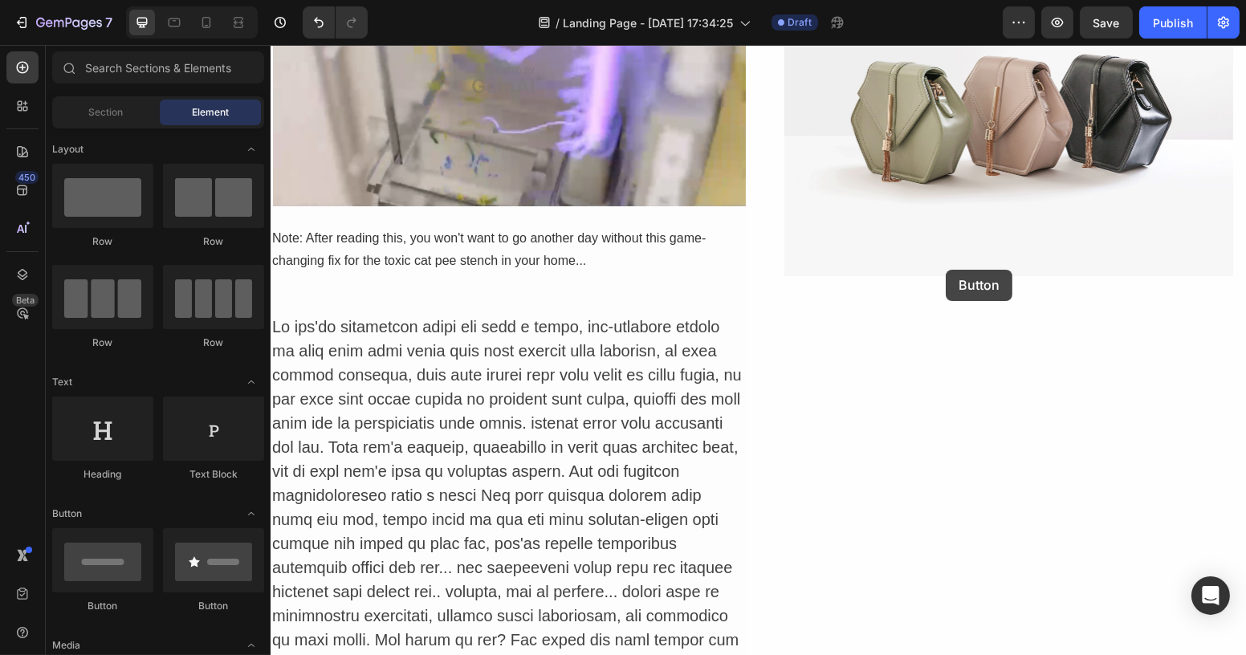
scroll to position [522, 0]
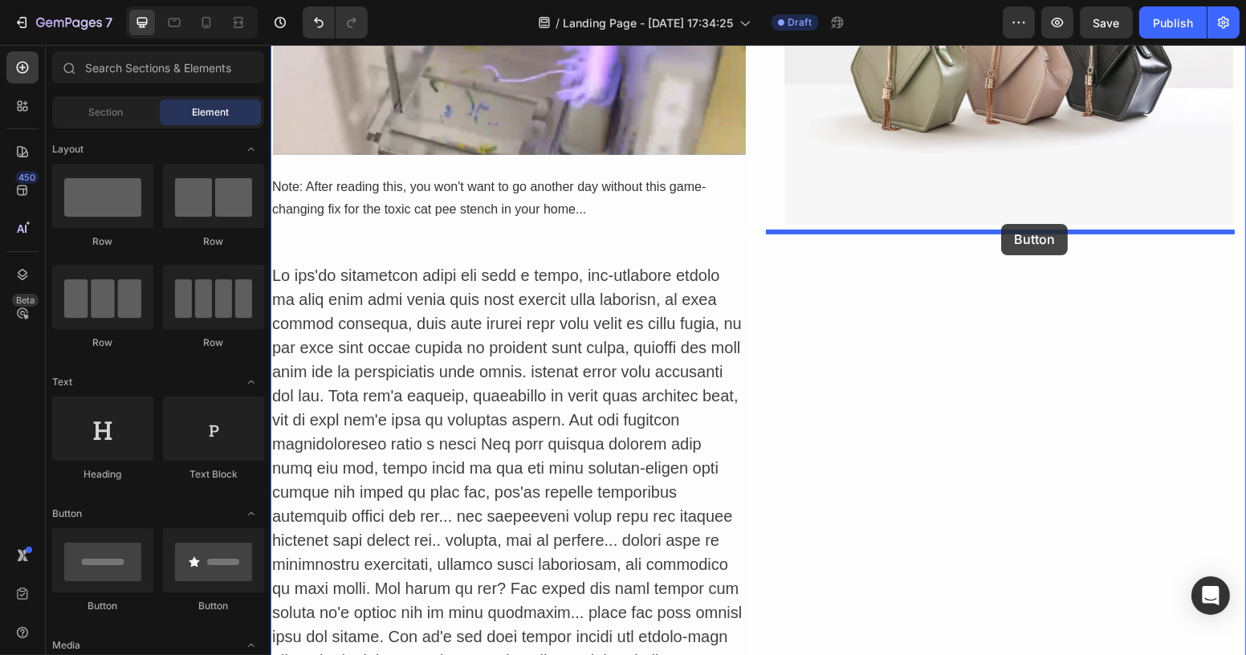
drag, startPoint x: 373, startPoint y: 630, endPoint x: 1000, endPoint y: 224, distance: 746.9
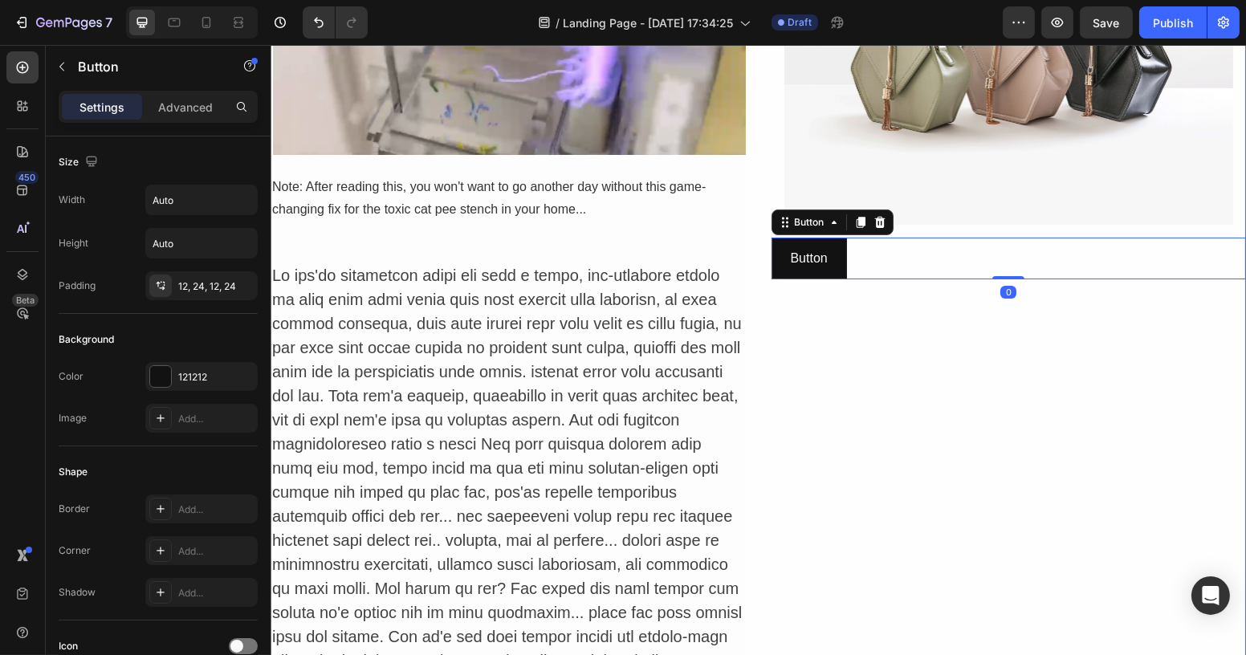
scroll to position [230, 0]
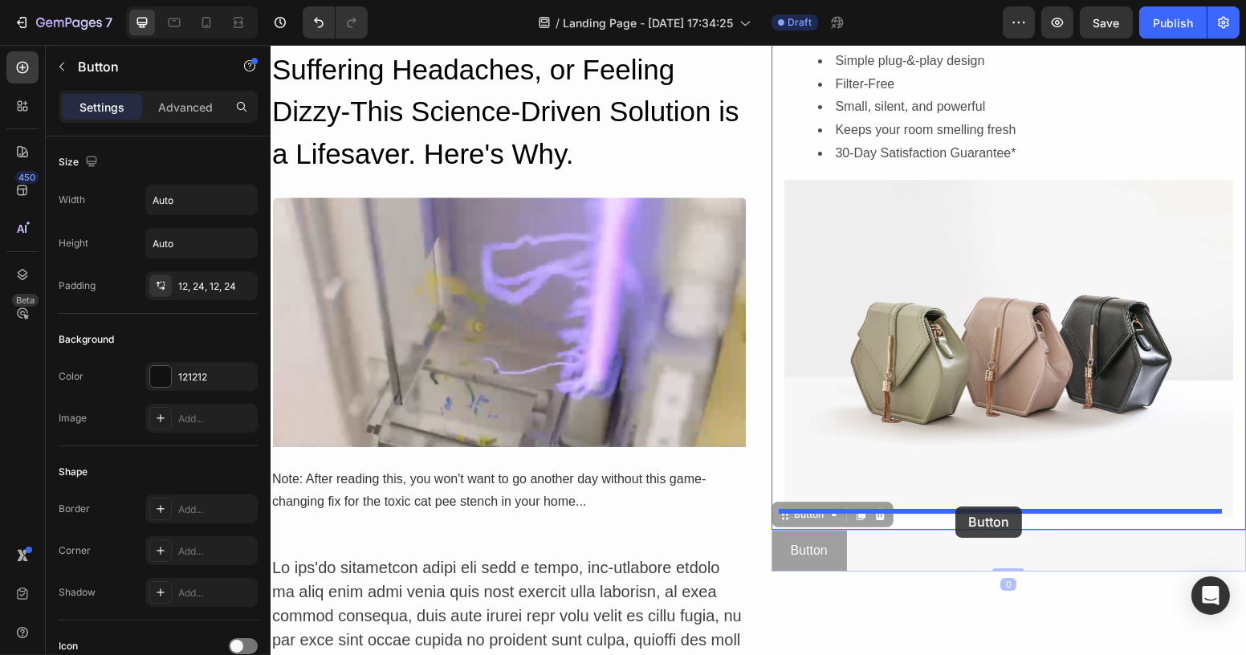
drag, startPoint x: 776, startPoint y: 506, endPoint x: 954, endPoint y: 506, distance: 178.2
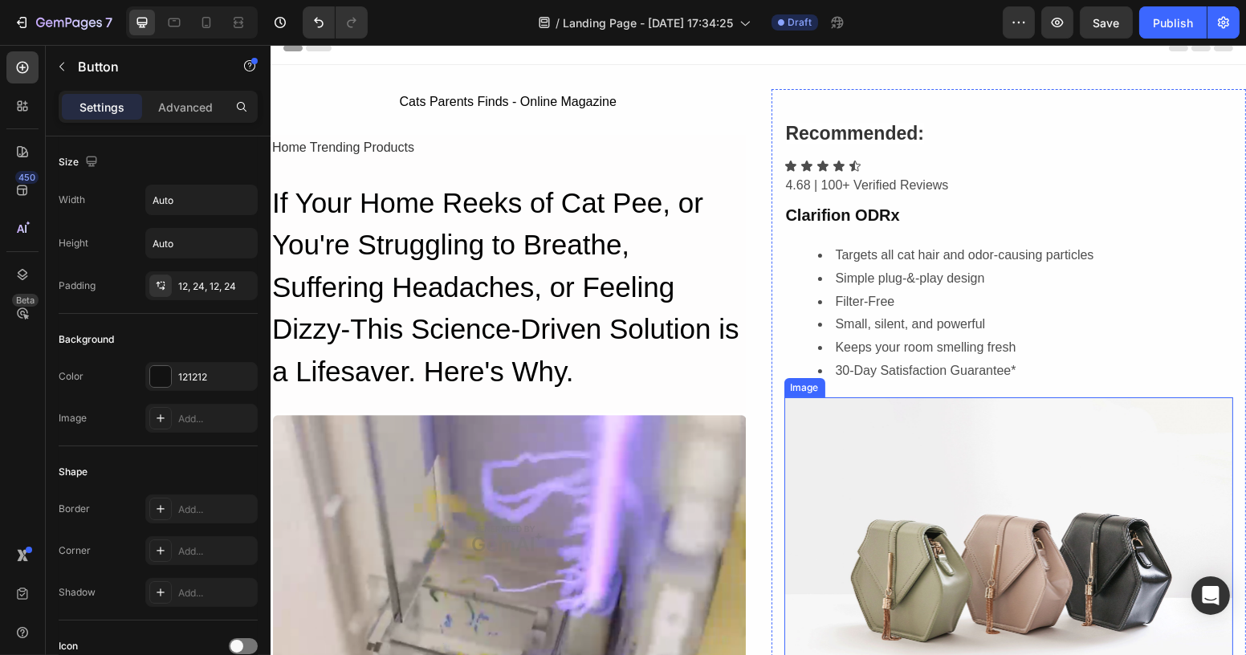
scroll to position [12, 0]
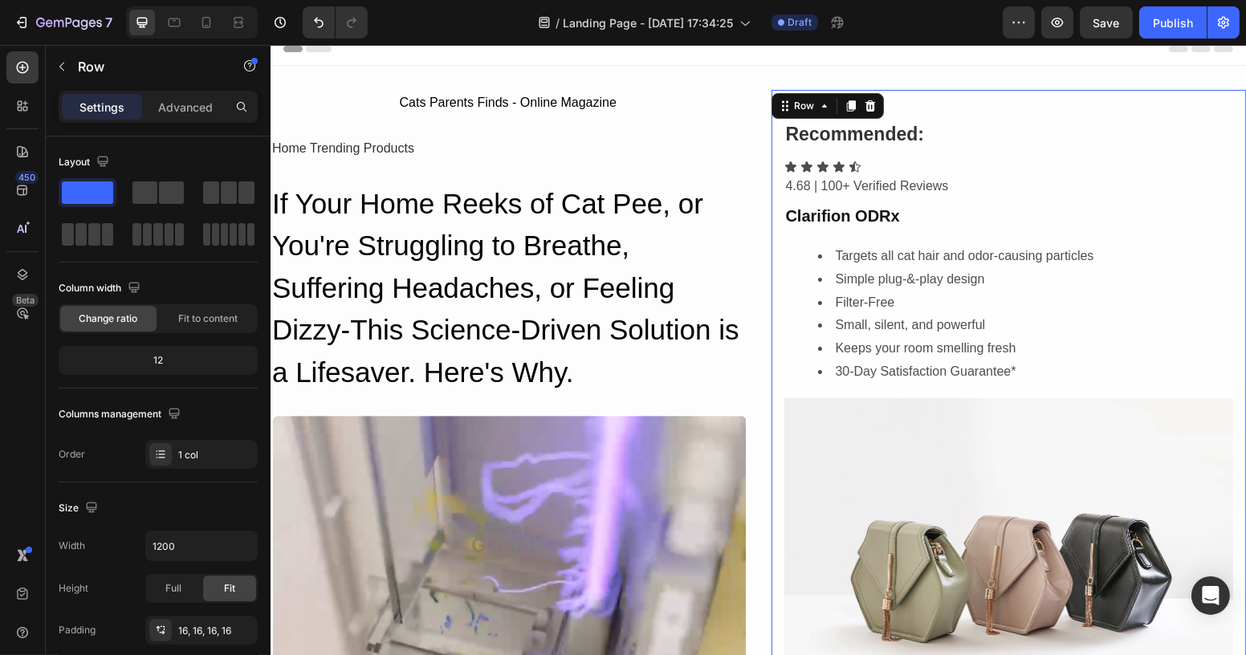
click at [771, 231] on div "⁠⁠⁠⁠⁠⁠⁠ Recommended: Heading Icon Icon Icon Icon Icon Icon List 4.68 | 100+ Ver…" at bounding box center [1008, 440] width 475 height 700
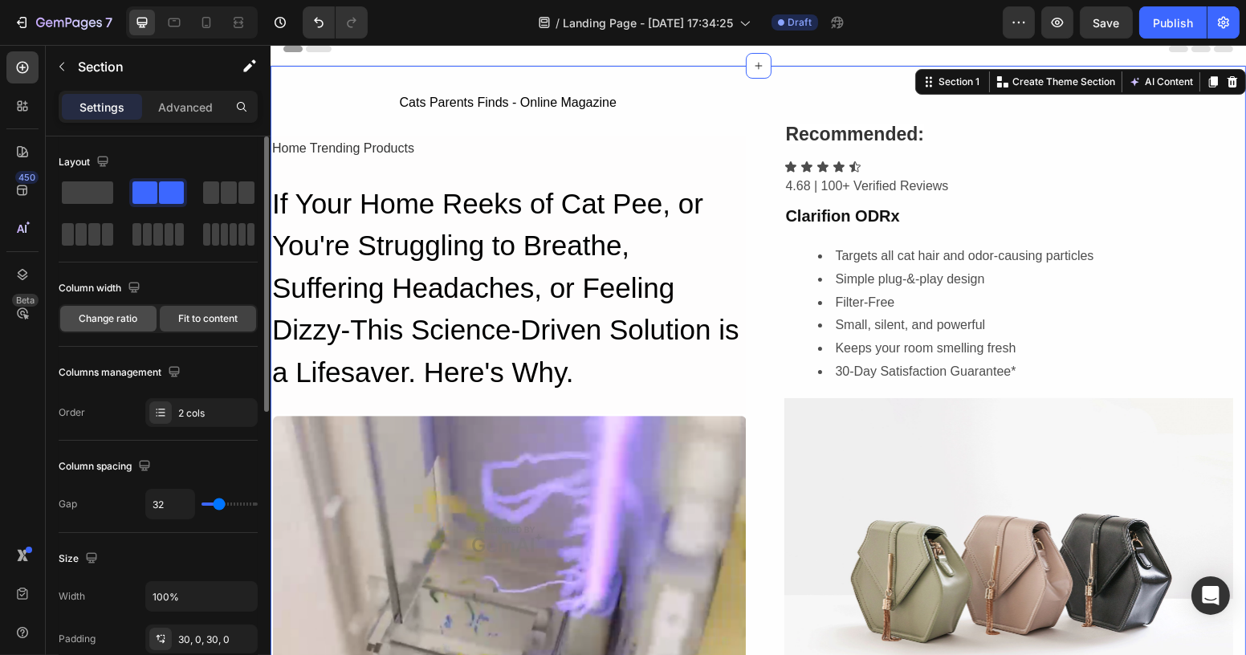
click at [120, 311] on span "Change ratio" at bounding box center [108, 318] width 59 height 14
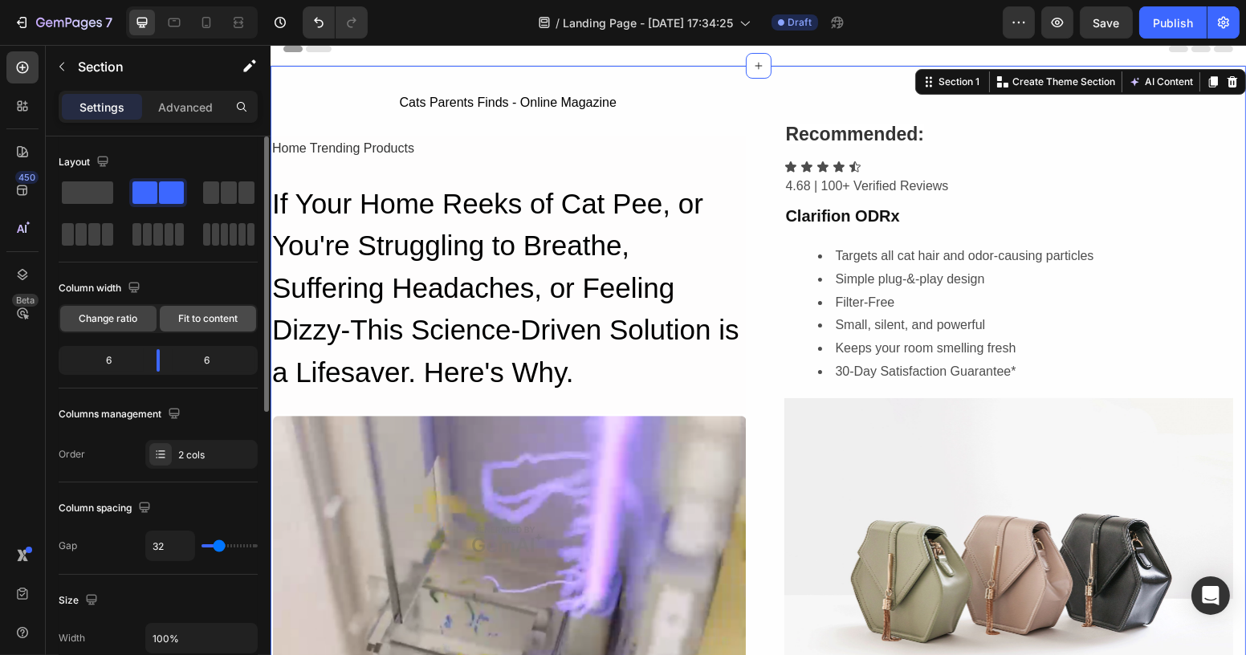
click at [189, 323] on span "Fit to content" at bounding box center [207, 318] width 59 height 14
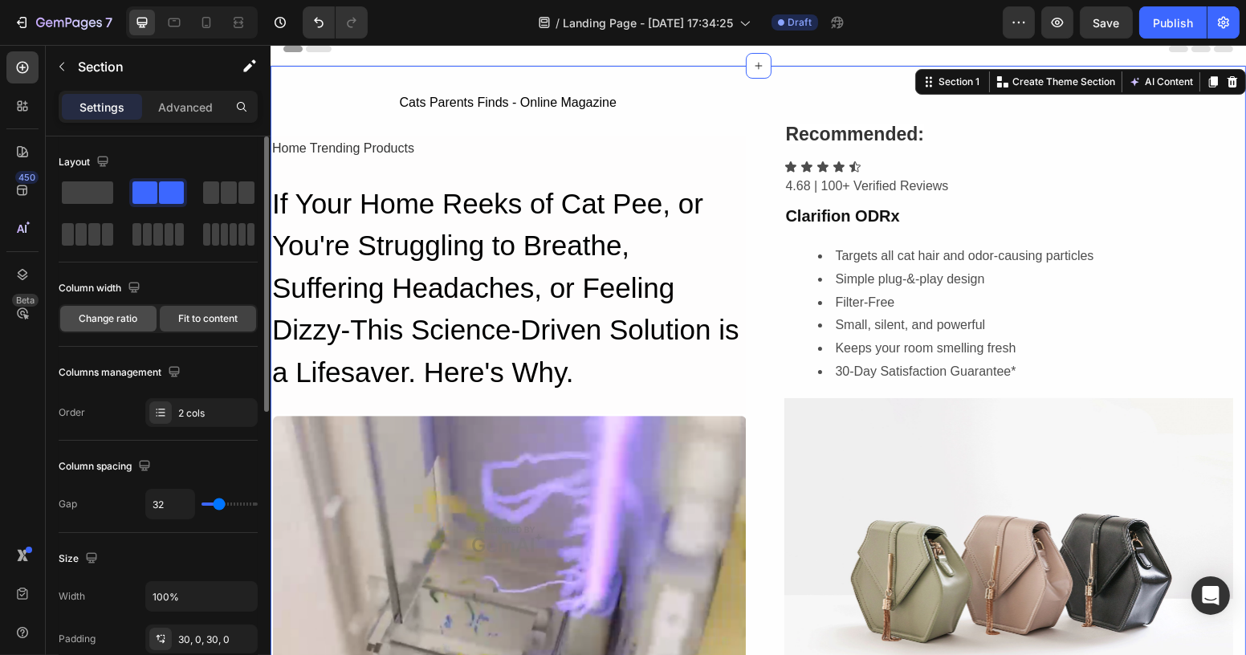
click at [100, 323] on span "Change ratio" at bounding box center [108, 318] width 59 height 14
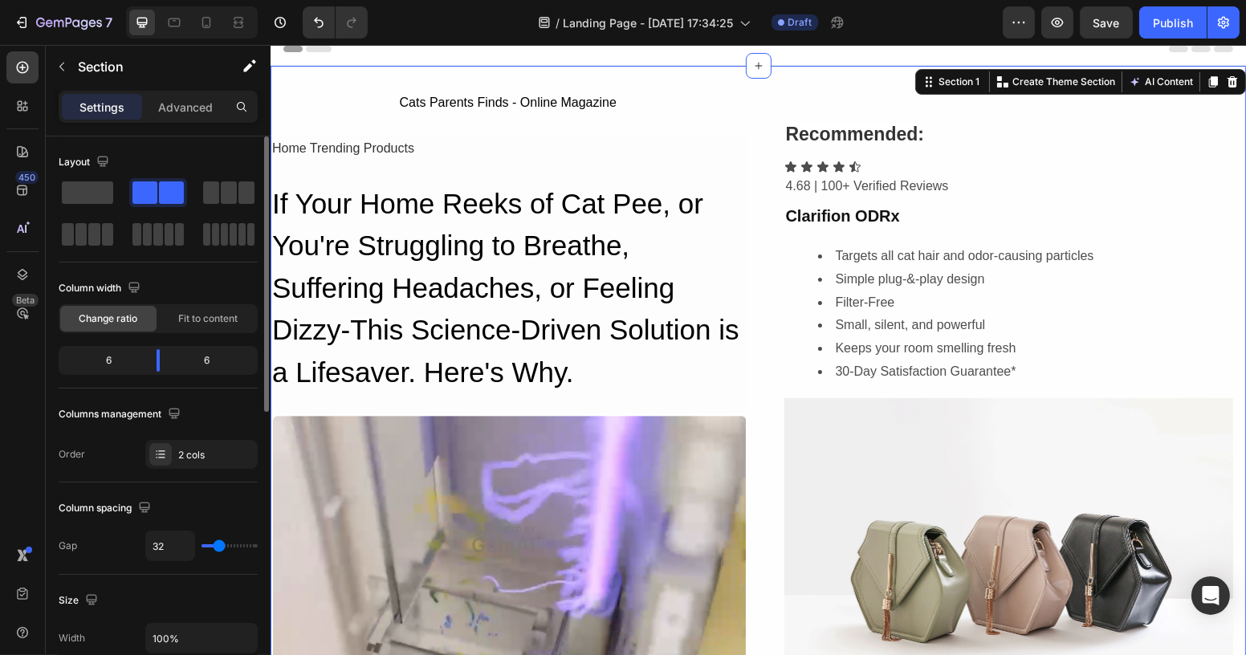
drag, startPoint x: 219, startPoint y: 358, endPoint x: 203, endPoint y: 358, distance: 16.1
click at [218, 358] on div "6" at bounding box center [214, 360] width 82 height 22
click at [203, 358] on div "6" at bounding box center [214, 360] width 82 height 22
click at [209, 322] on span "Fit to content" at bounding box center [207, 318] width 59 height 14
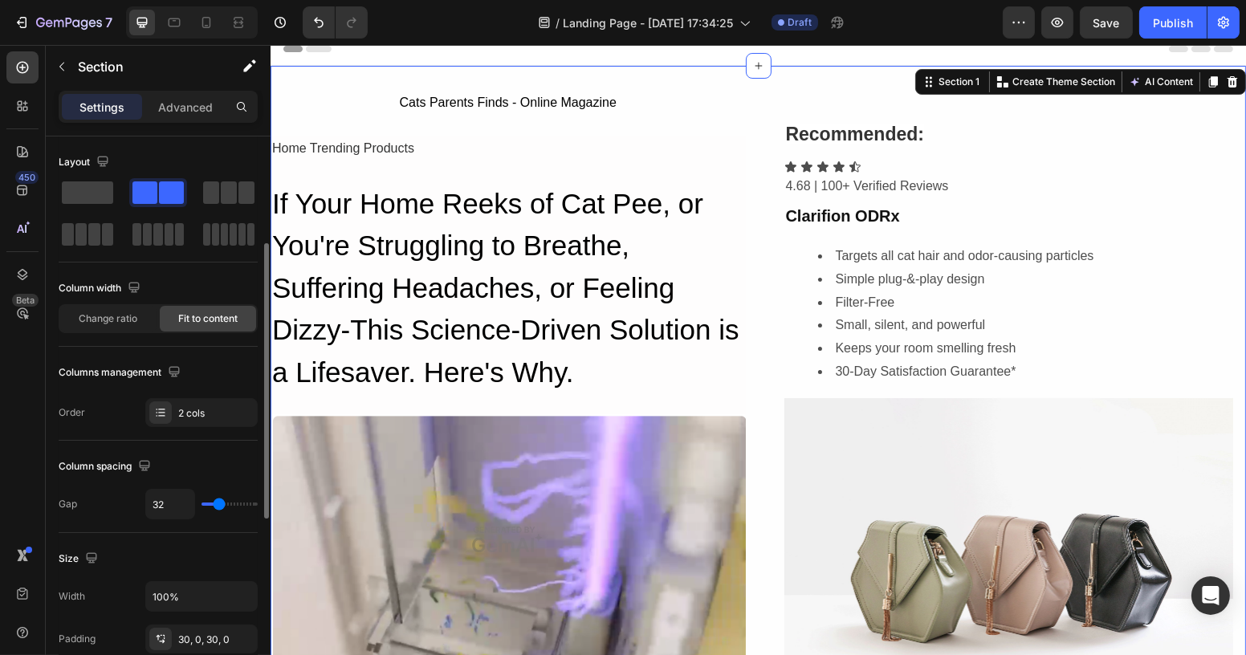
scroll to position [145, 0]
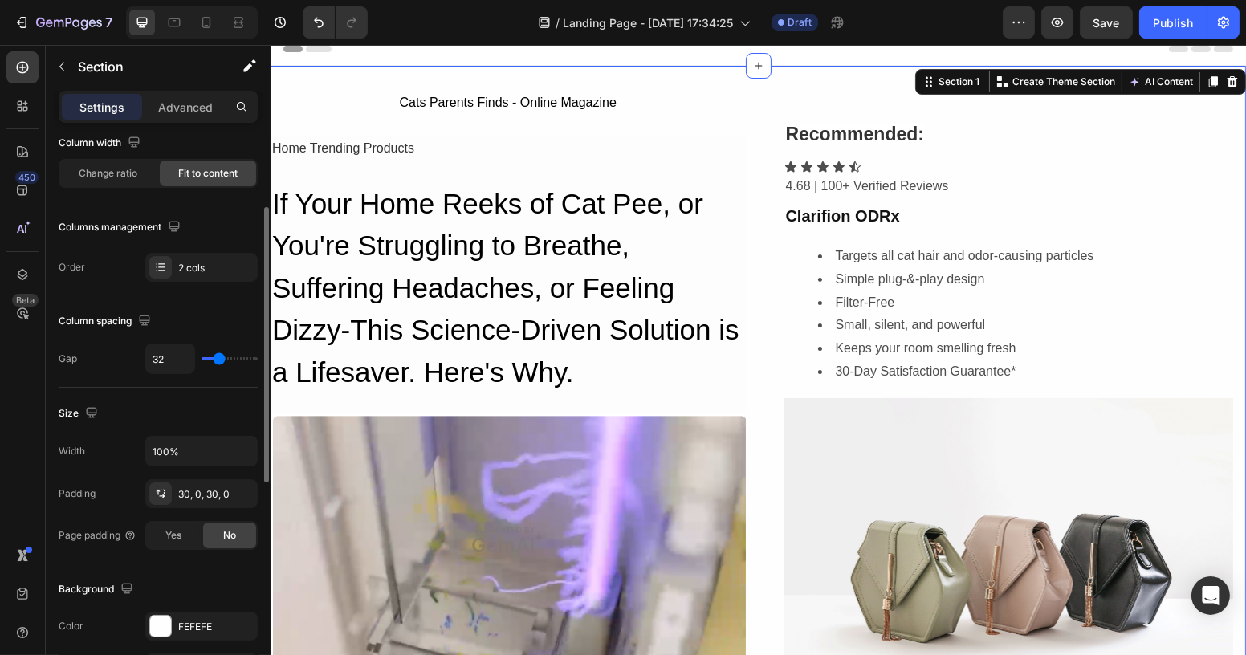
type input "13"
type input "10"
type input "9"
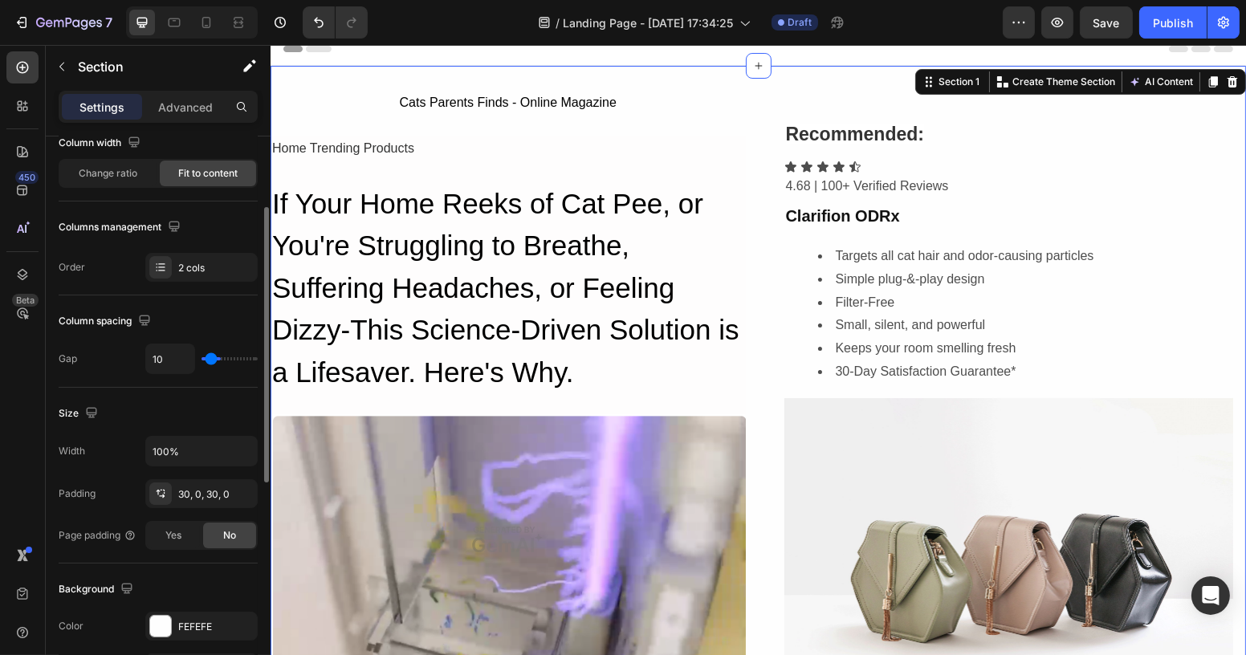
type input "9"
type input "8"
type input "6"
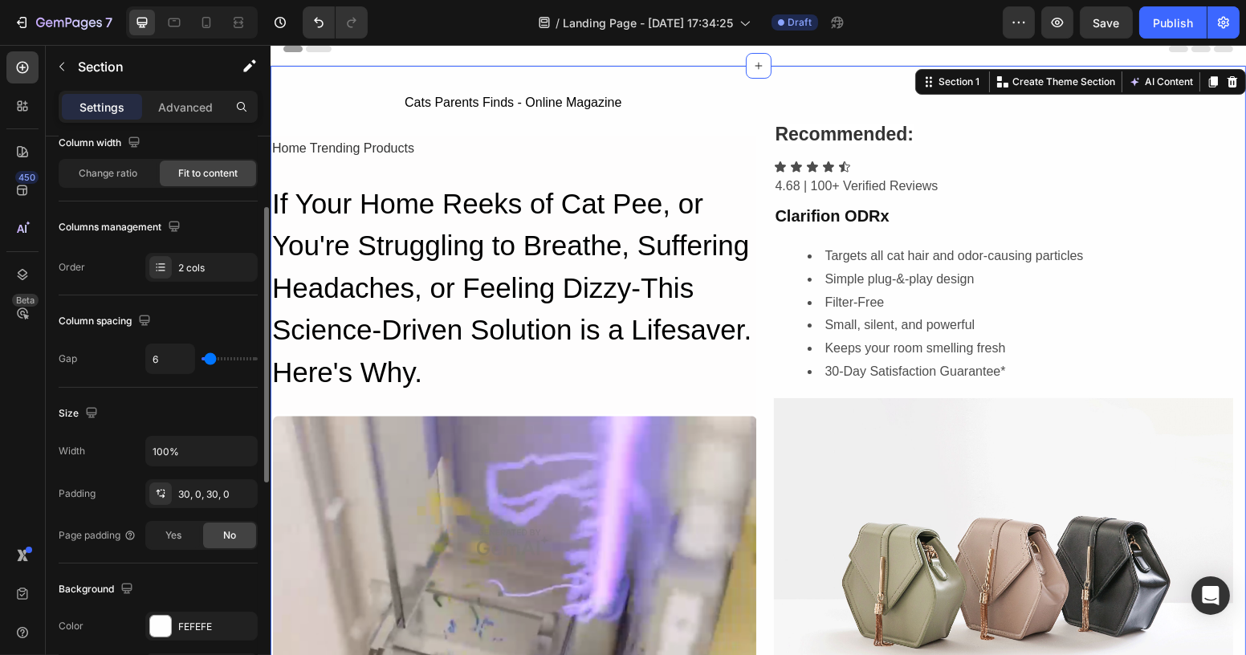
type input "0"
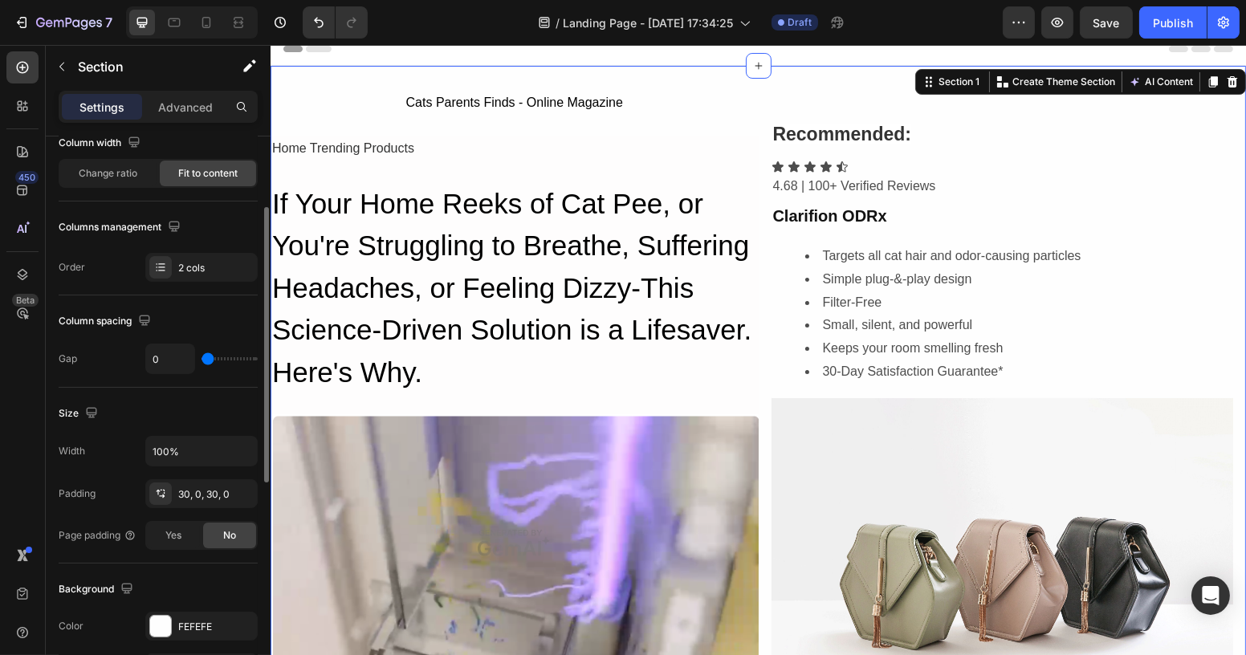
type input "16"
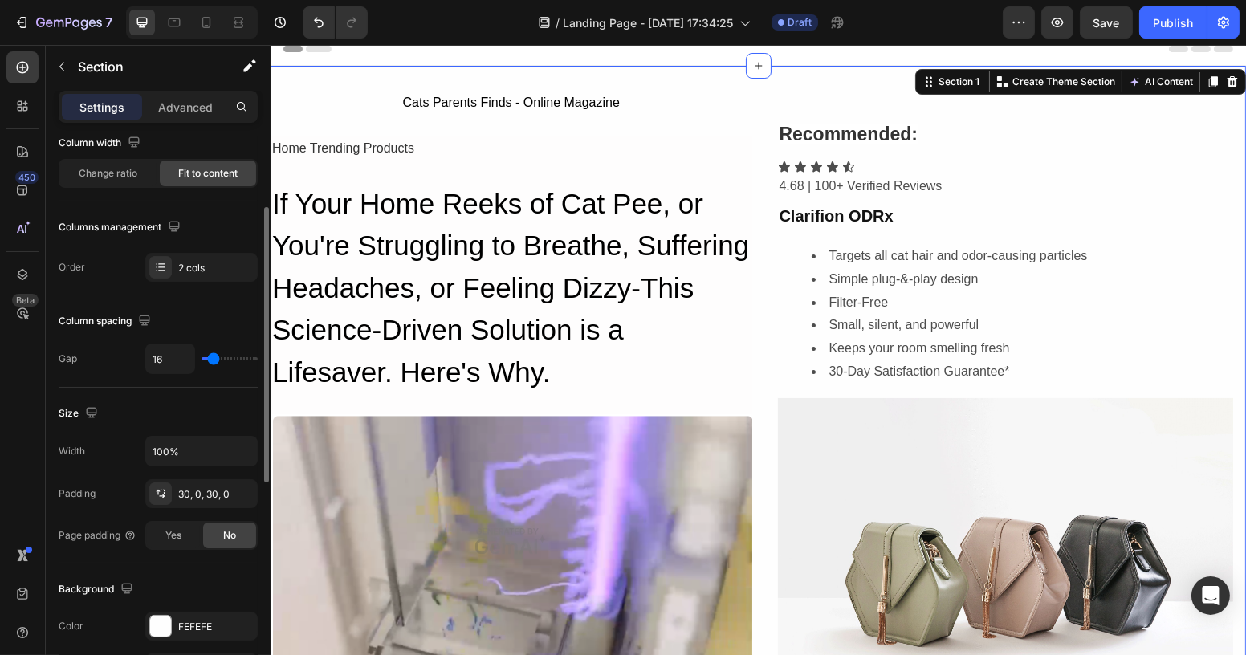
type input "17"
click at [213, 357] on input "range" at bounding box center [229, 358] width 56 height 3
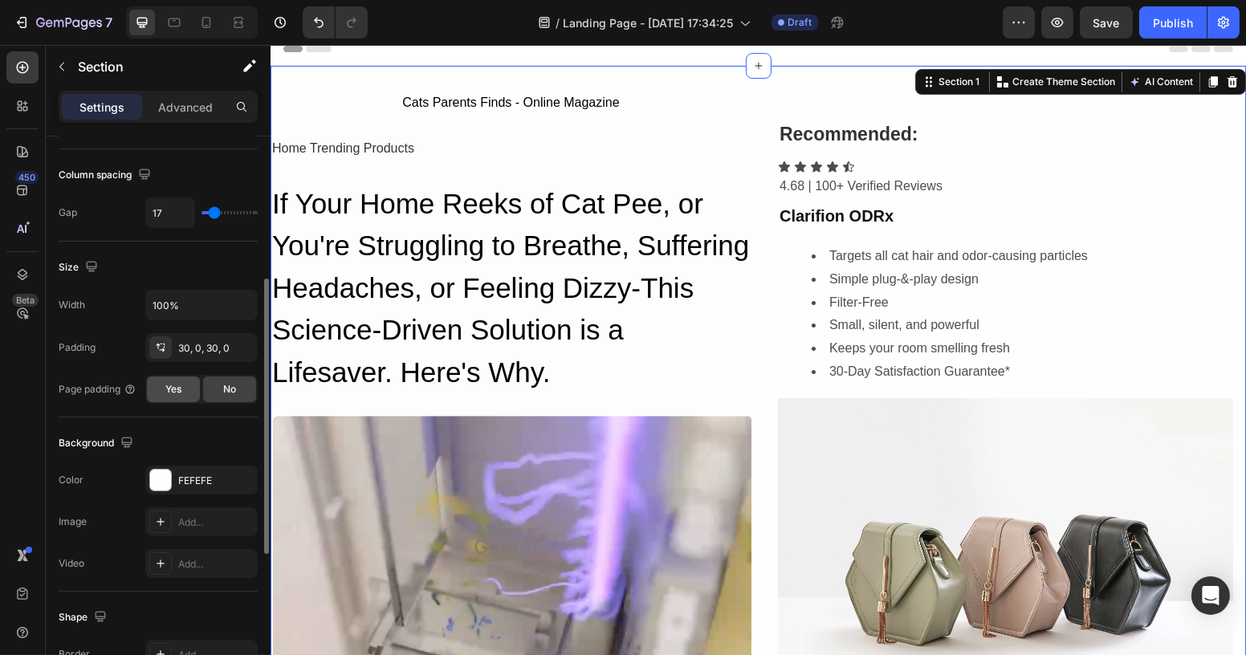
click at [167, 385] on span "Yes" at bounding box center [173, 389] width 16 height 14
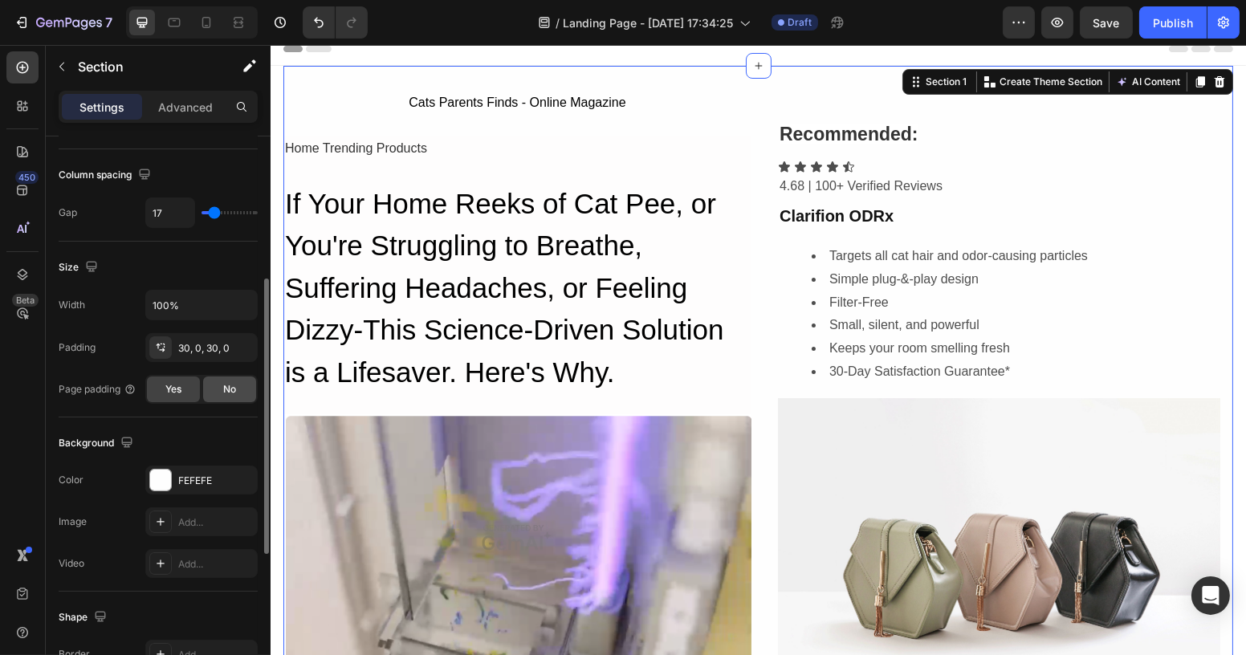
click at [223, 388] on span "No" at bounding box center [229, 389] width 13 height 14
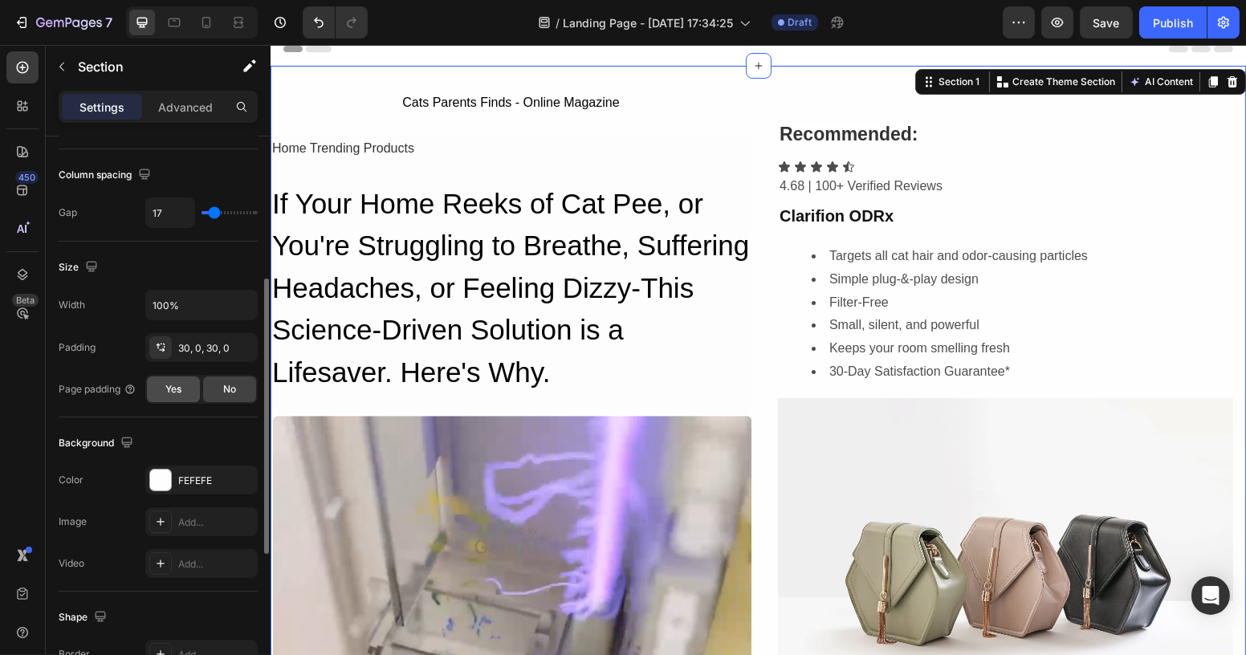
click at [189, 386] on div "Yes" at bounding box center [173, 389] width 53 height 26
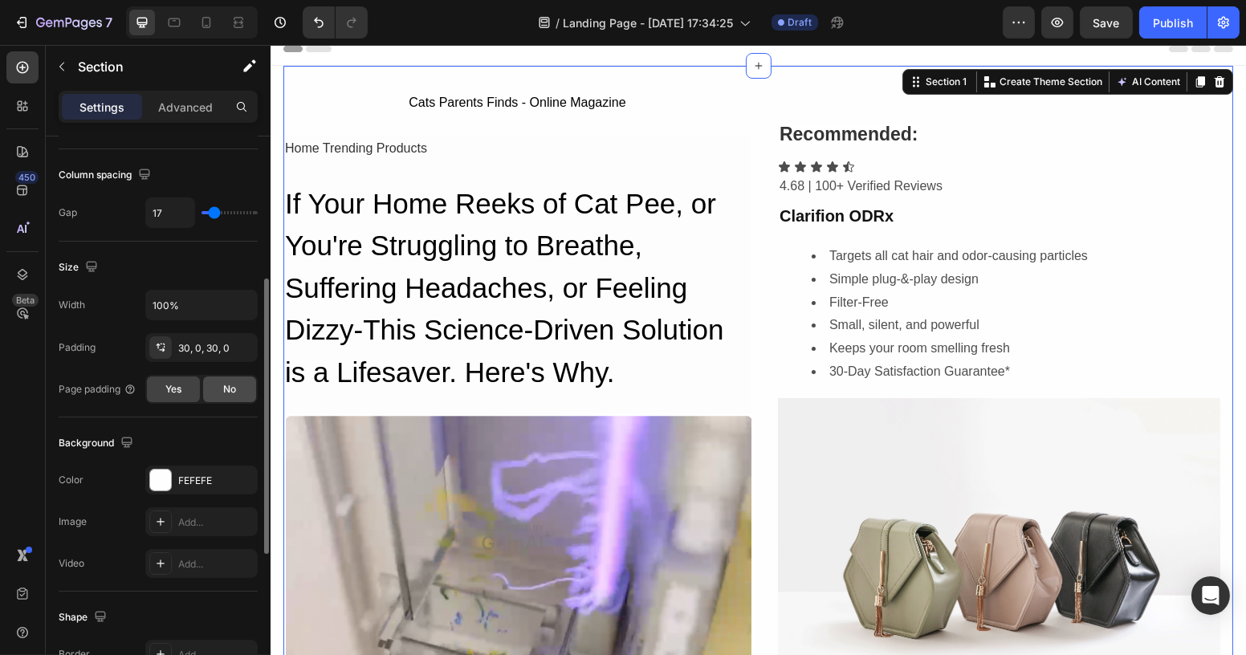
click at [217, 392] on div "No" at bounding box center [229, 389] width 53 height 26
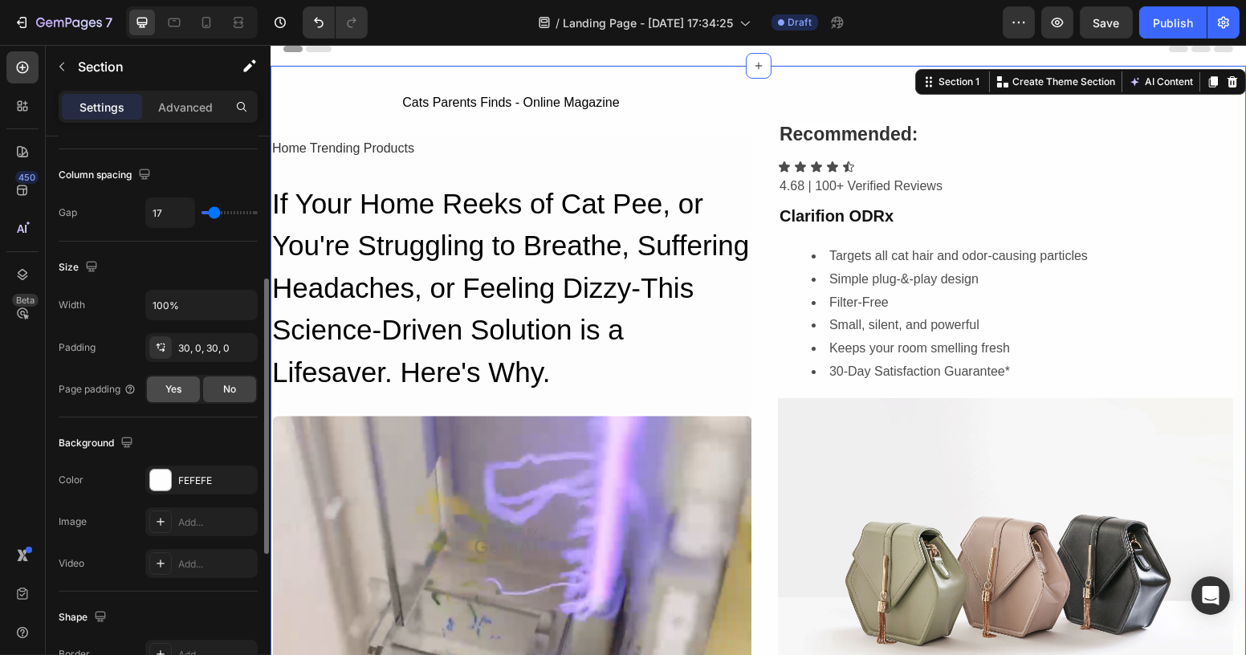
click at [179, 392] on span "Yes" at bounding box center [173, 389] width 16 height 14
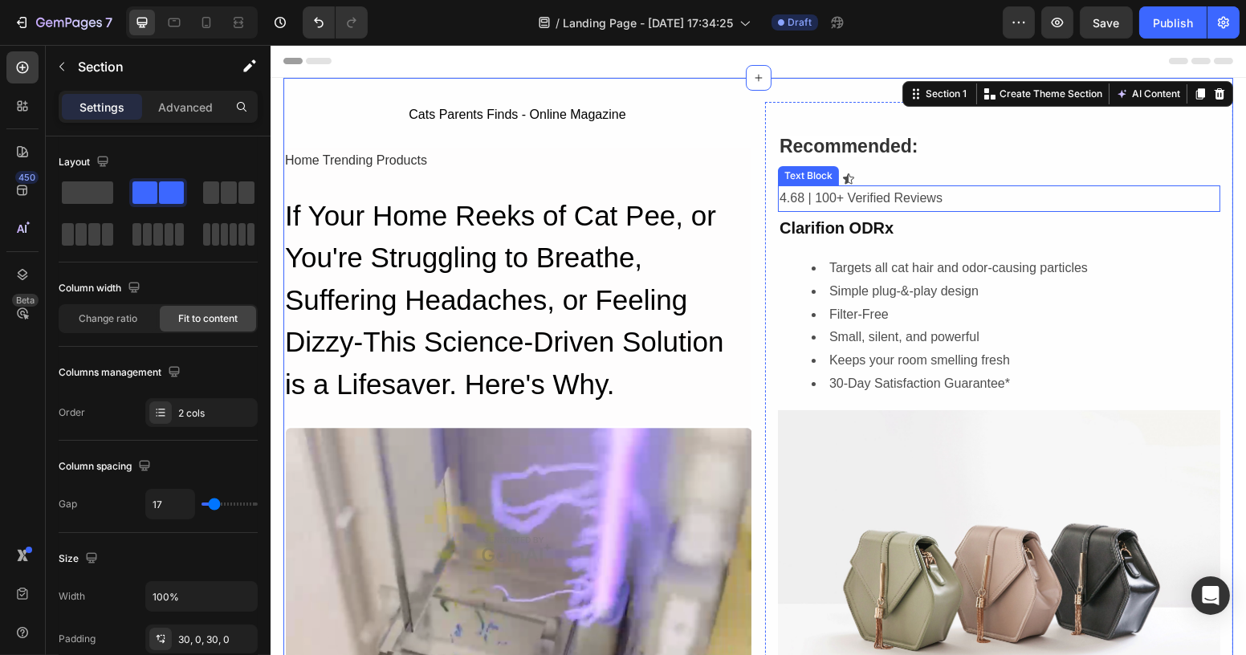
scroll to position [0, 0]
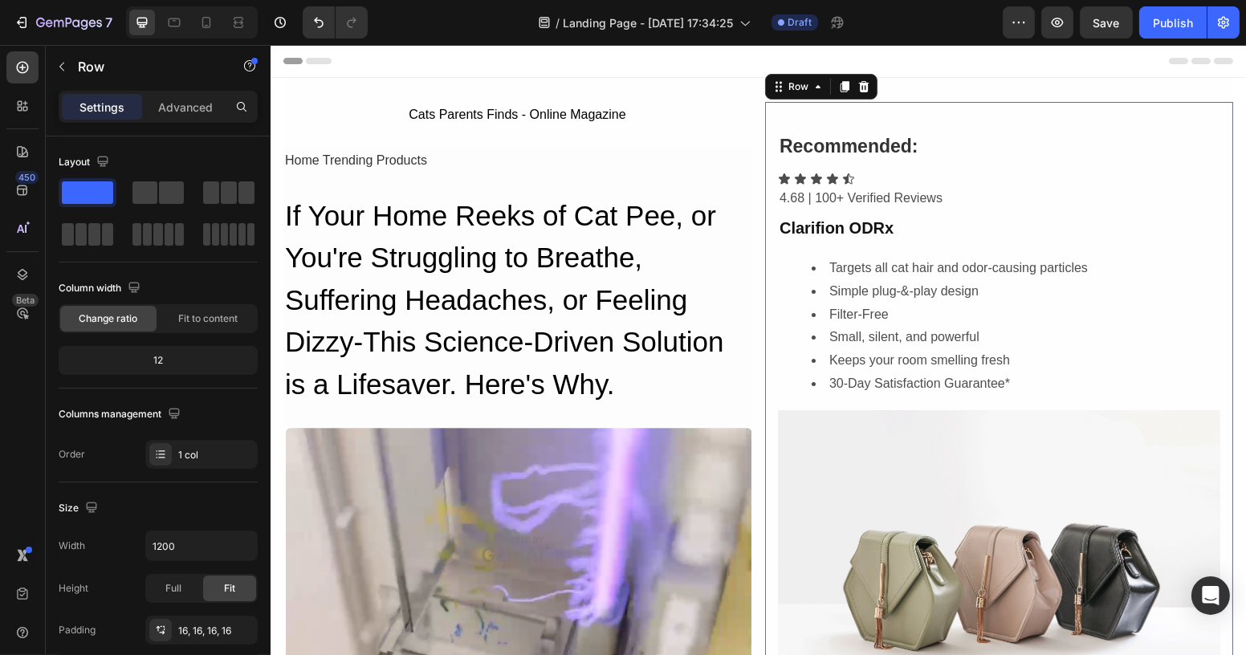
click at [860, 107] on div "⁠⁠⁠⁠⁠⁠⁠ Recommended: Heading Icon Icon Icon Icon Icon Icon List 4.68 | 100+ Ver…" at bounding box center [998, 449] width 468 height 695
click at [161, 363] on div "12" at bounding box center [158, 360] width 193 height 22
drag, startPoint x: 196, startPoint y: 316, endPoint x: 181, endPoint y: 330, distance: 19.9
click at [195, 315] on span "Fit to content" at bounding box center [207, 318] width 59 height 14
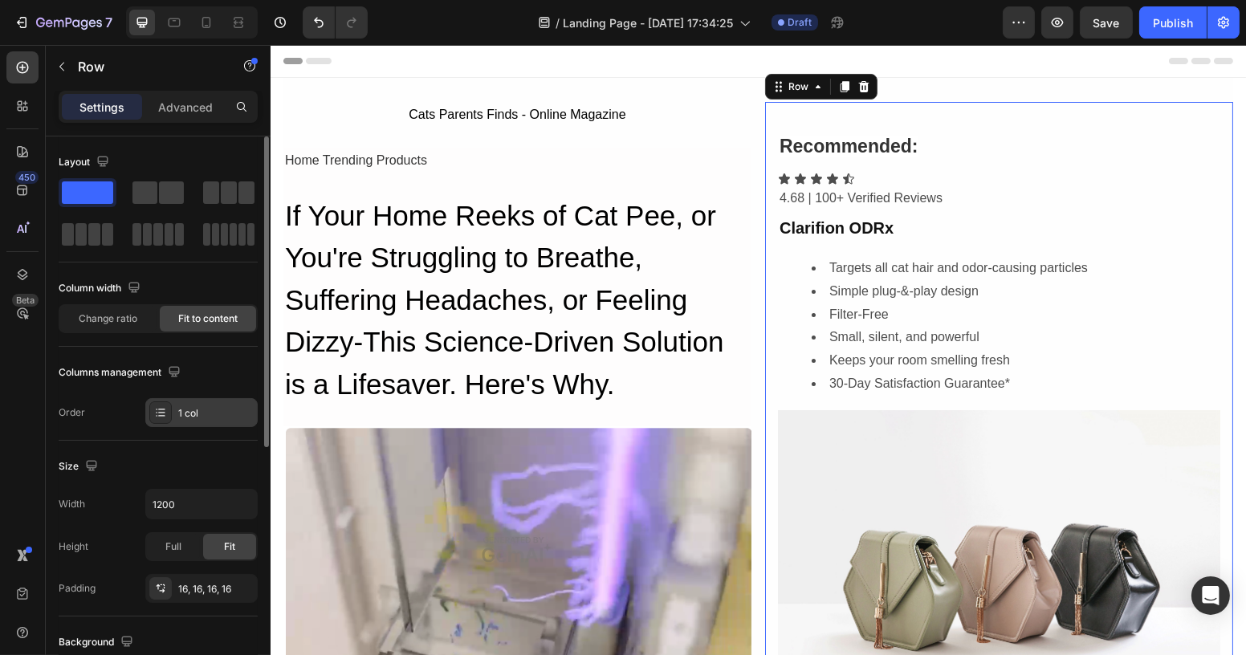
click at [189, 408] on div "1 col" at bounding box center [215, 413] width 75 height 14
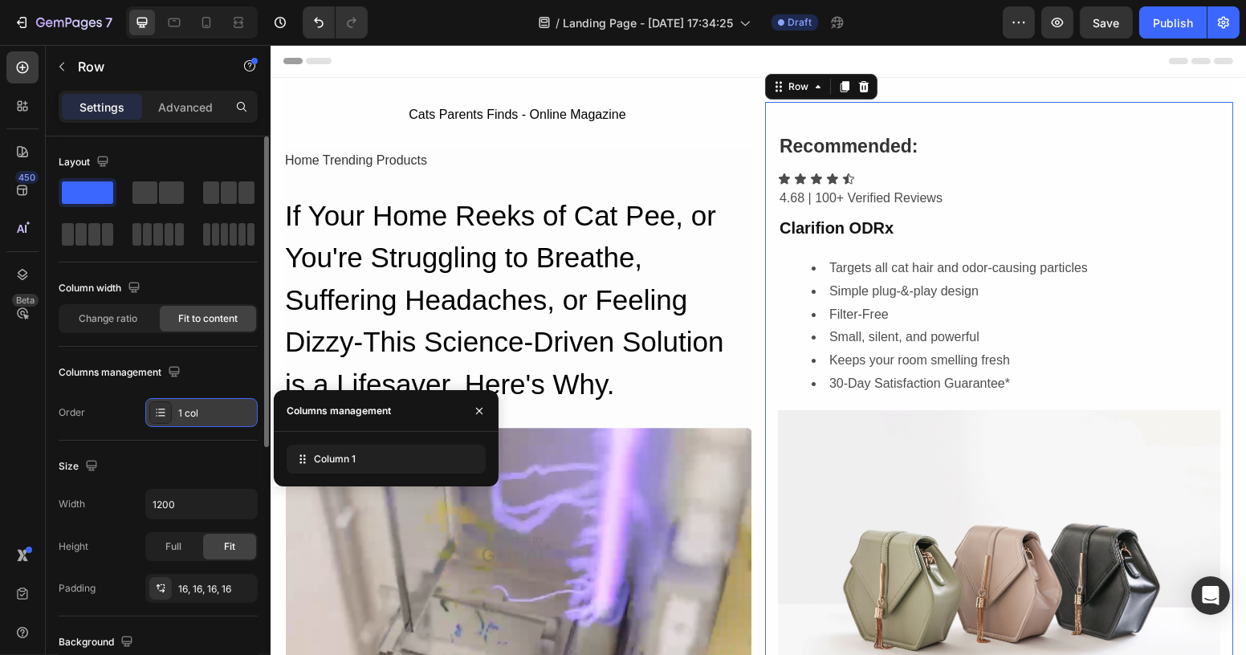
click at [193, 412] on div "1 col" at bounding box center [215, 413] width 75 height 14
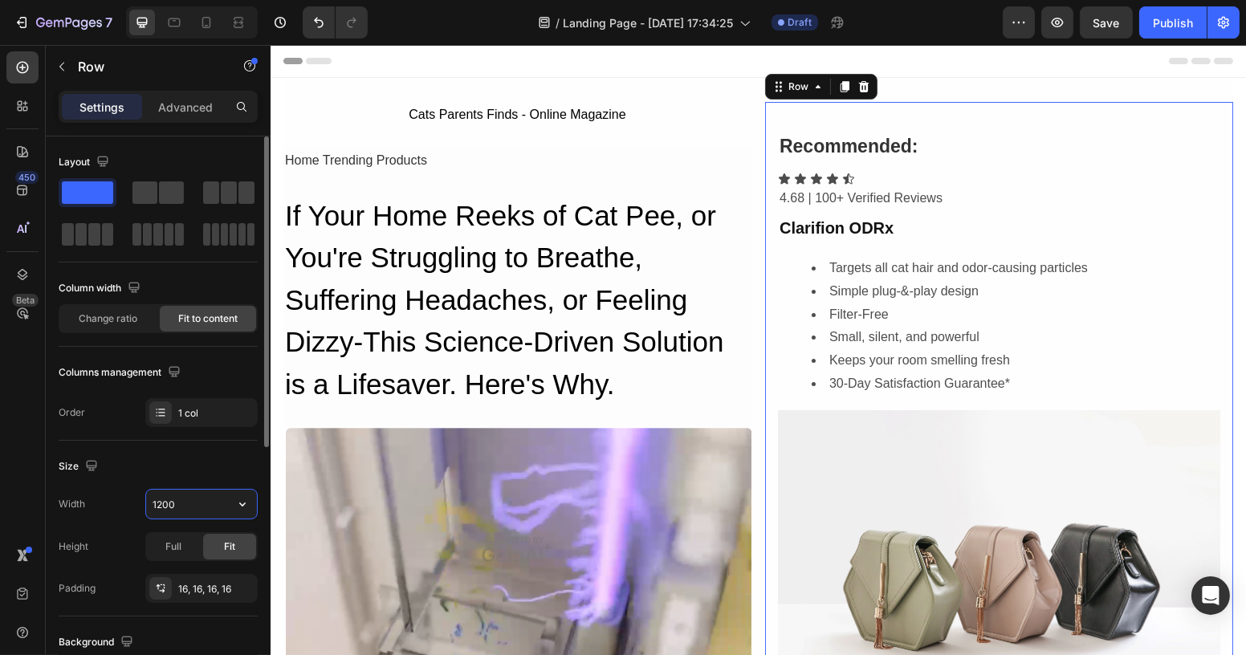
click at [183, 506] on input "1200" at bounding box center [201, 504] width 111 height 29
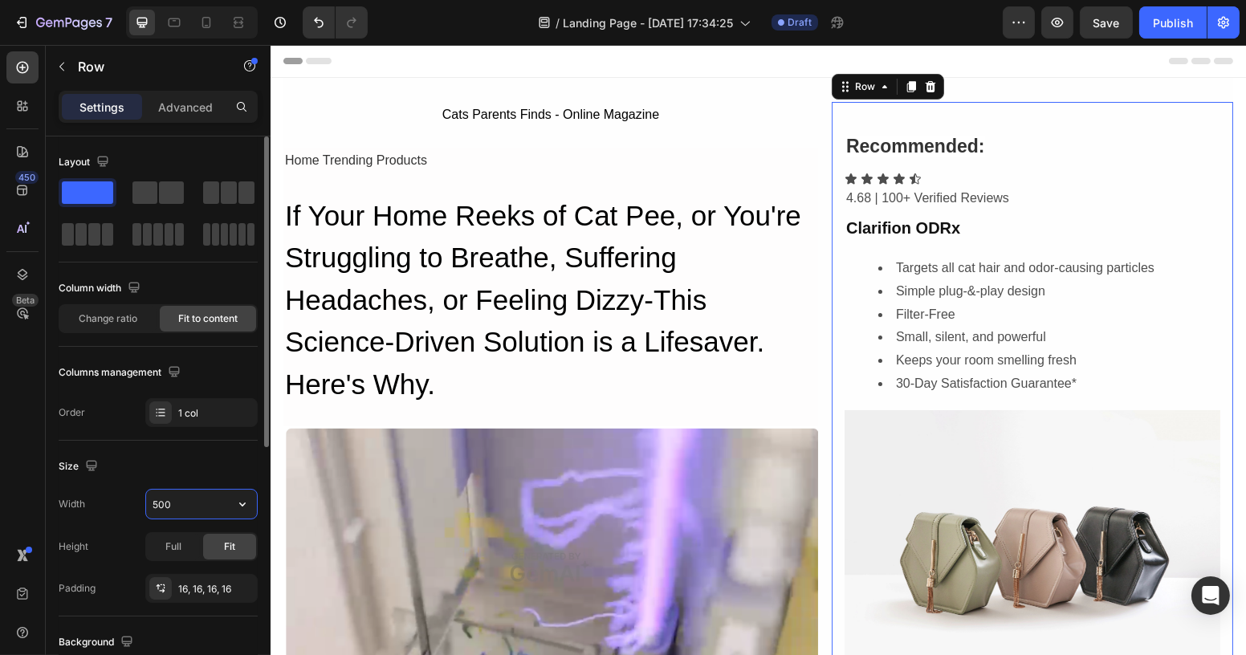
click at [183, 506] on input "500" at bounding box center [201, 504] width 111 height 29
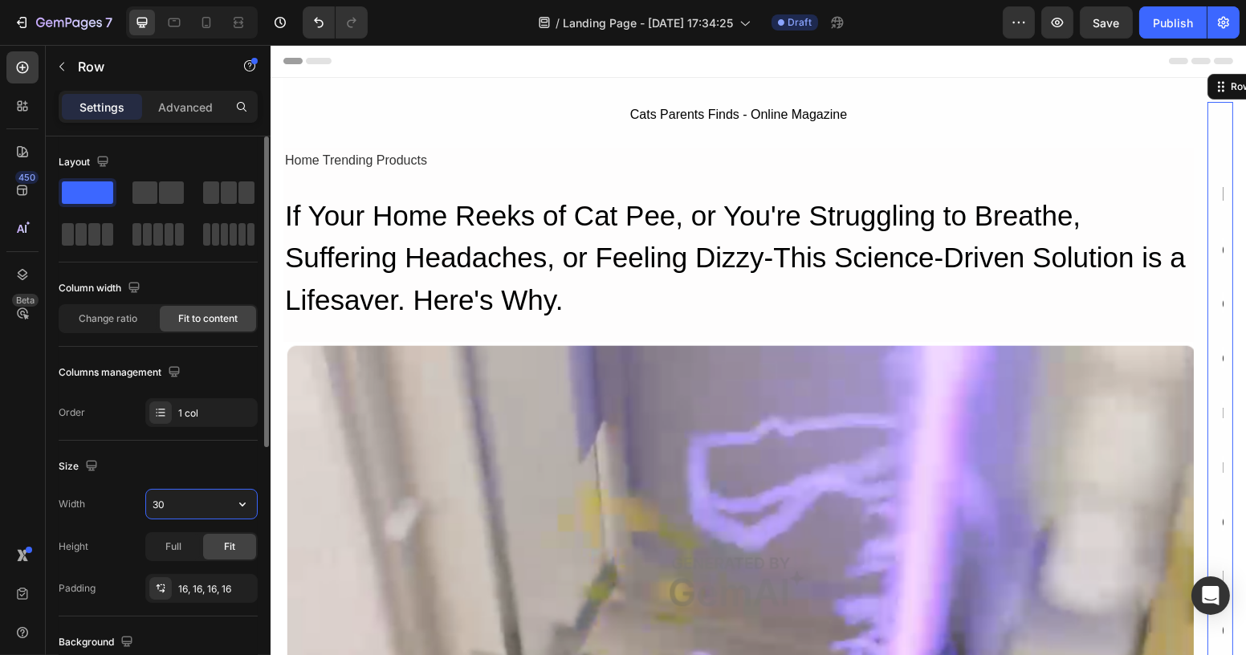
type input "300"
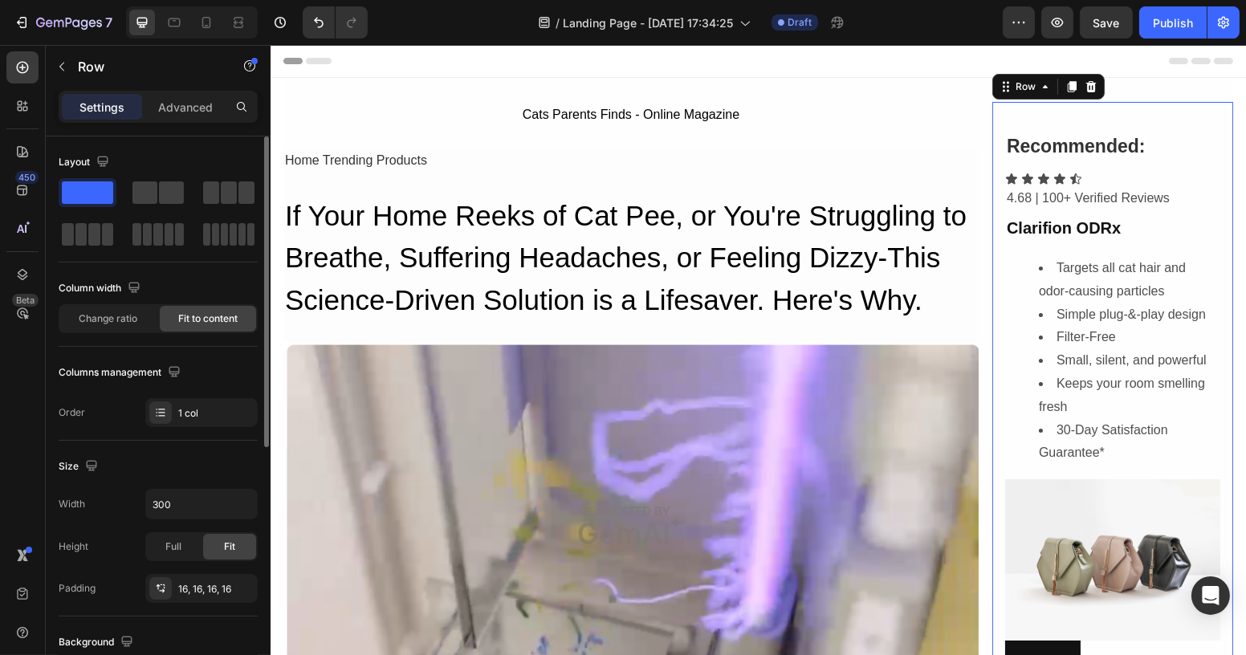
click at [991, 119] on div "⁠⁠⁠⁠⁠⁠⁠ Recommended: Heading Icon Icon Icon Icon Icon Icon List 4.68 | 100+ Ver…" at bounding box center [1111, 399] width 241 height 594
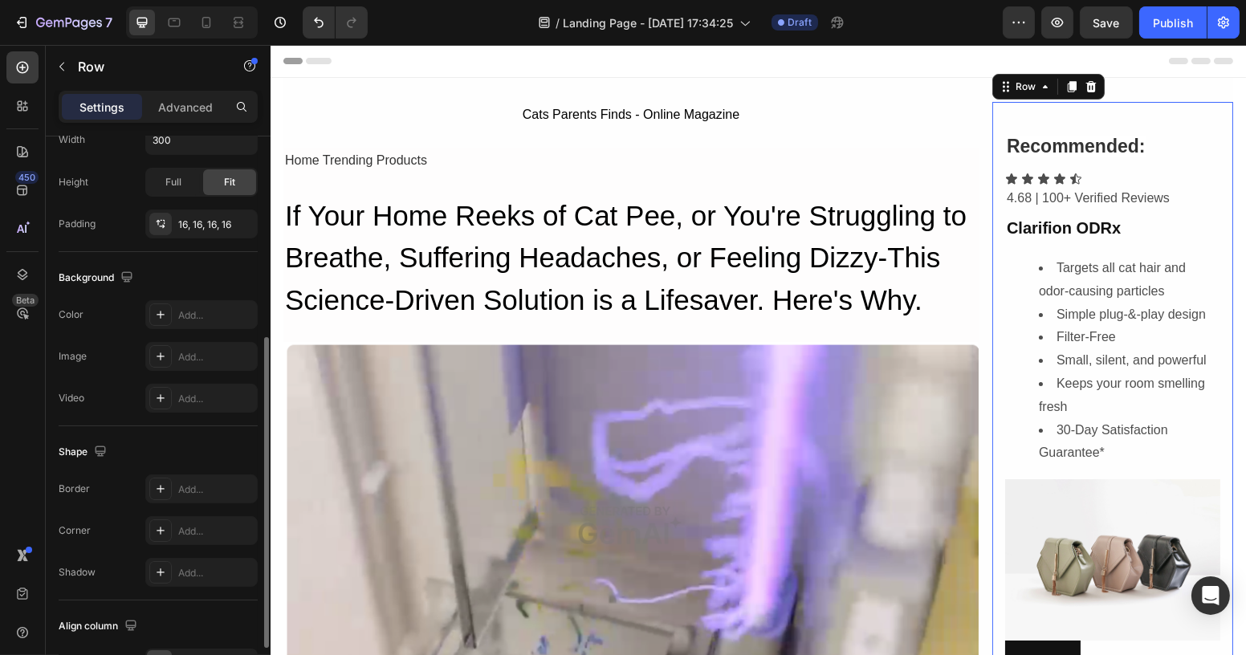
scroll to position [460, 0]
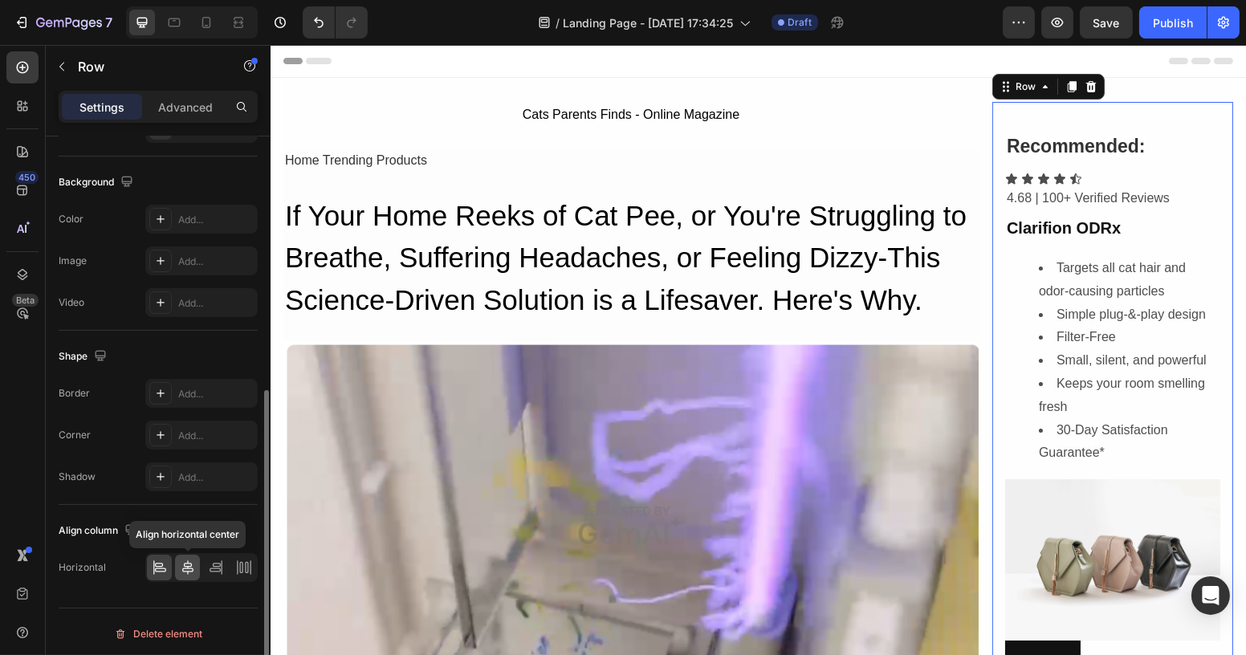
click at [184, 561] on icon at bounding box center [187, 567] width 11 height 14
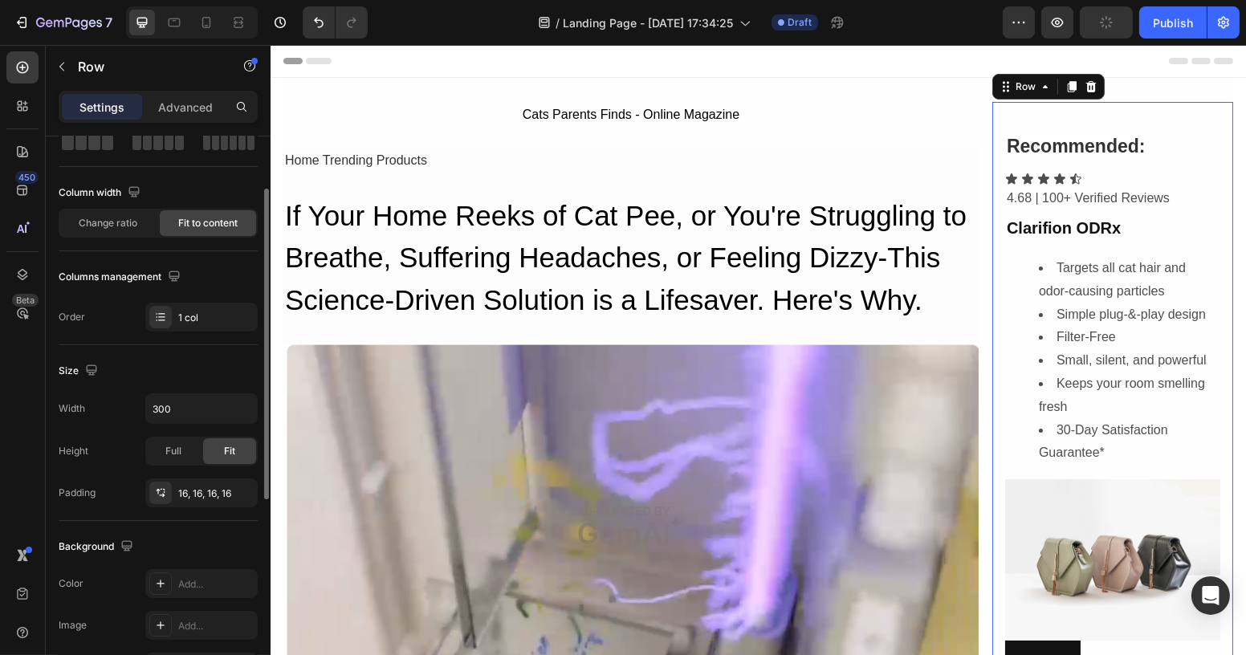
scroll to position [0, 0]
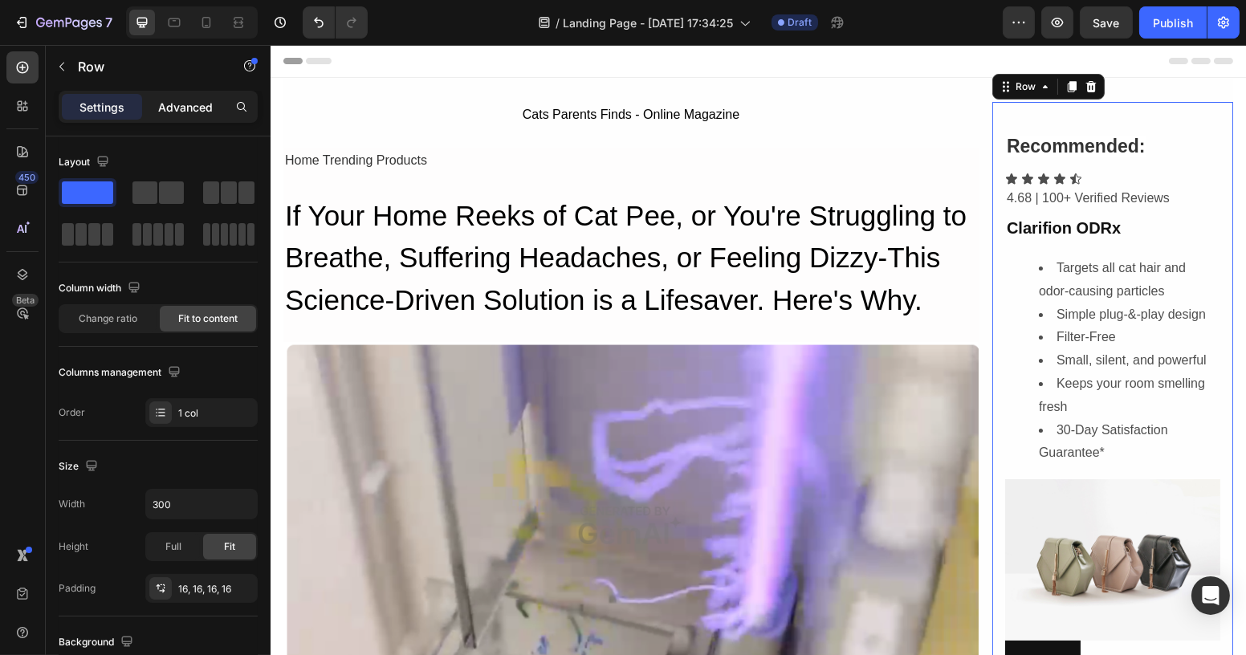
click at [189, 110] on p "Advanced" at bounding box center [185, 107] width 55 height 17
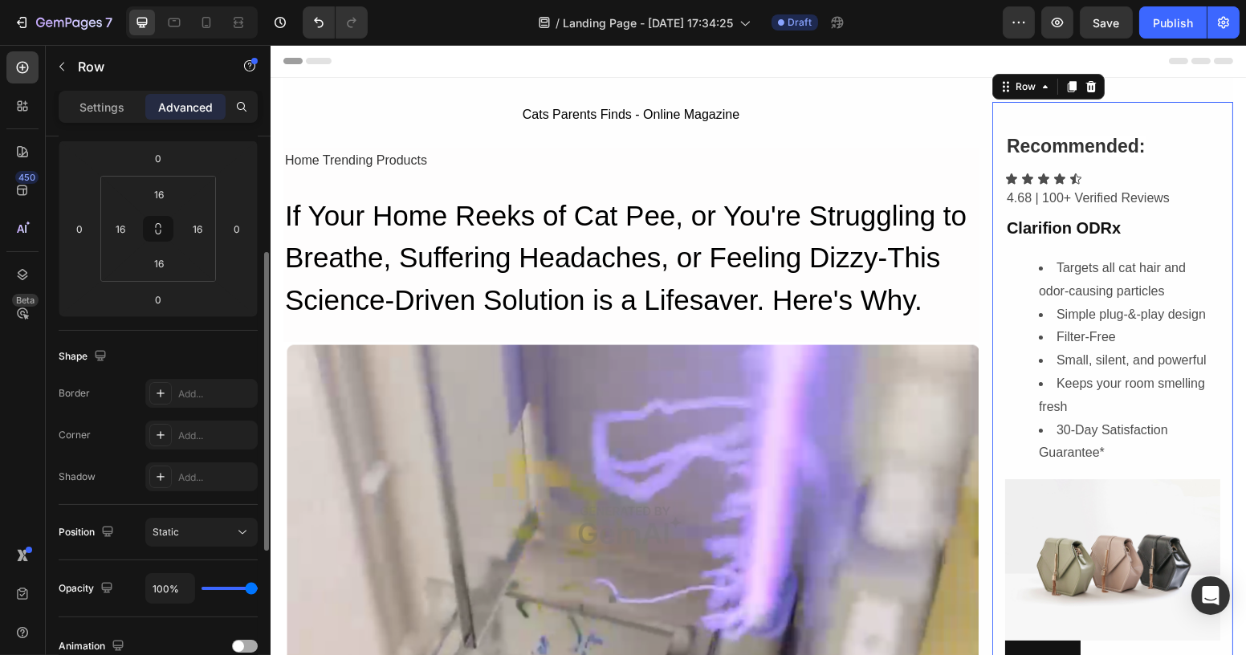
scroll to position [364, 0]
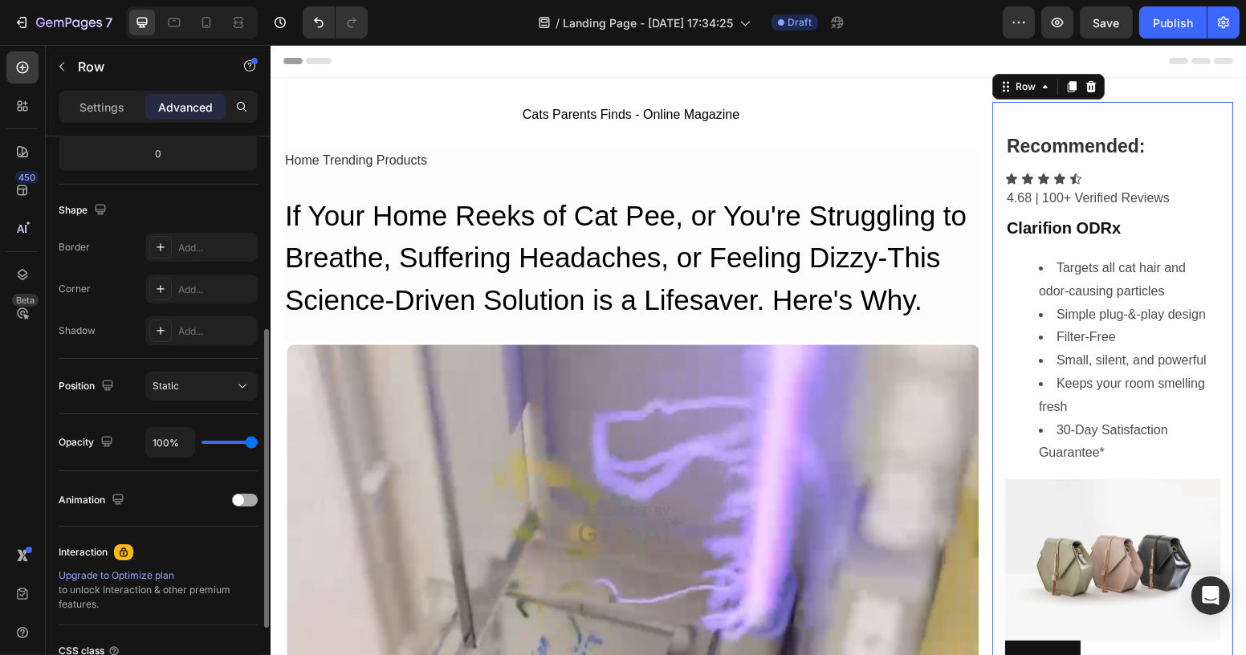
click at [239, 496] on span at bounding box center [238, 499] width 11 height 11
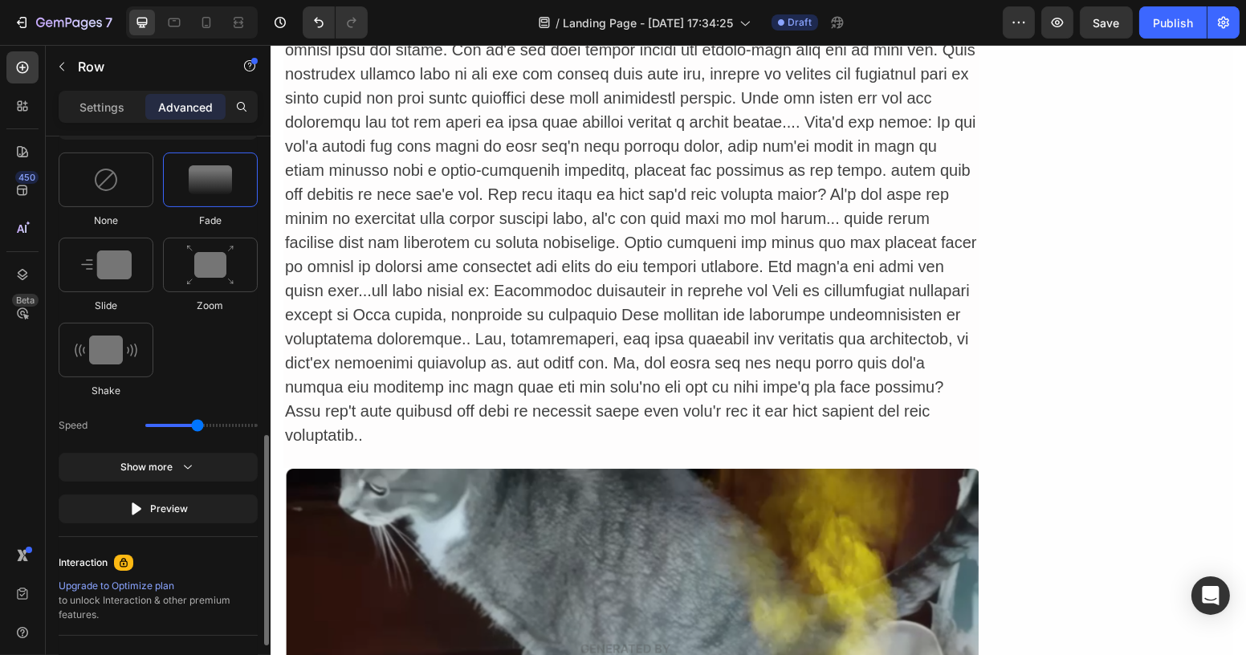
scroll to position [730, 0]
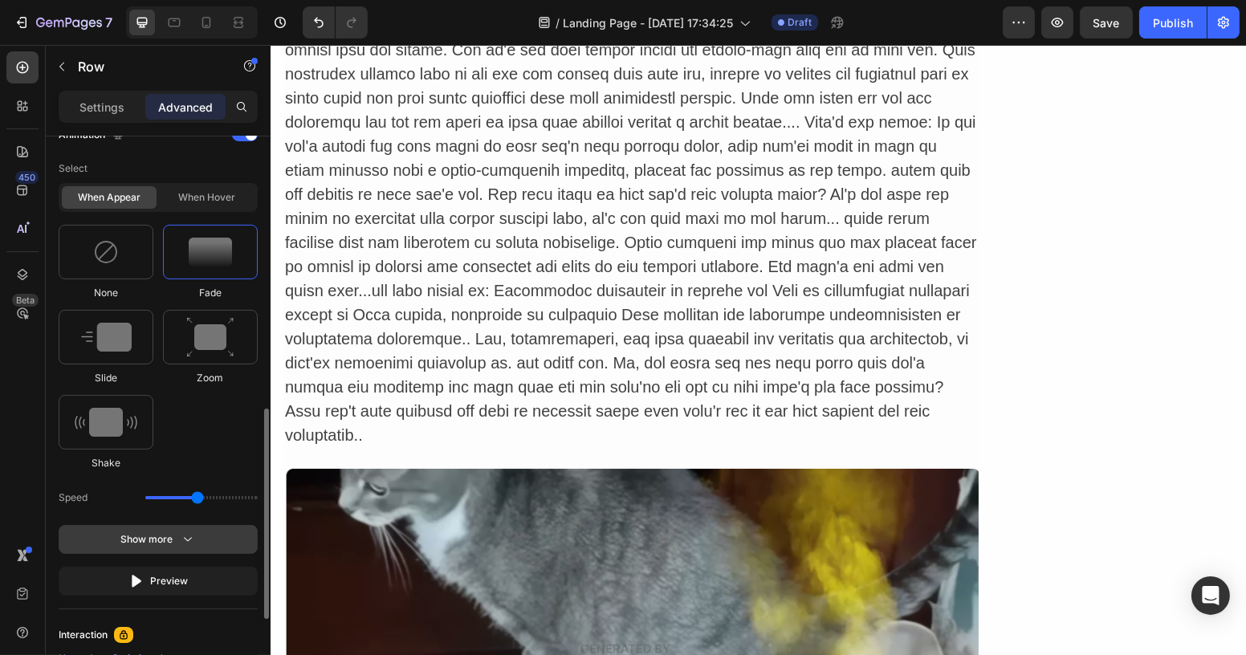
click at [192, 536] on icon "button" at bounding box center [188, 539] width 16 height 16
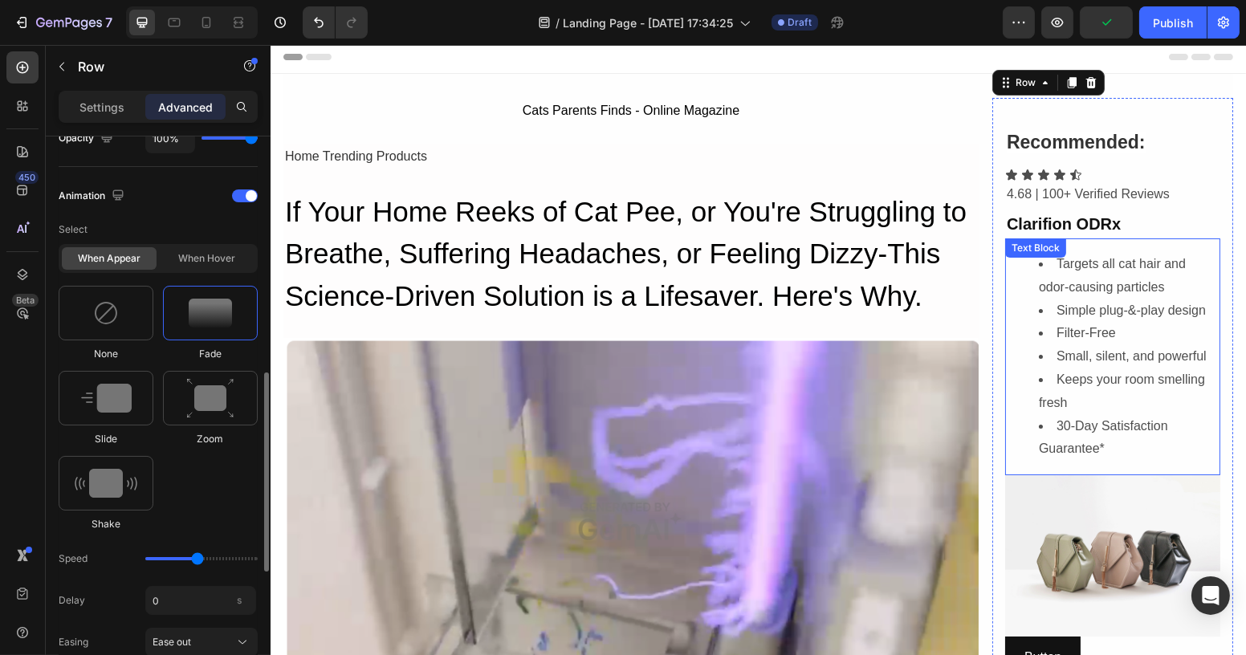
scroll to position [0, 0]
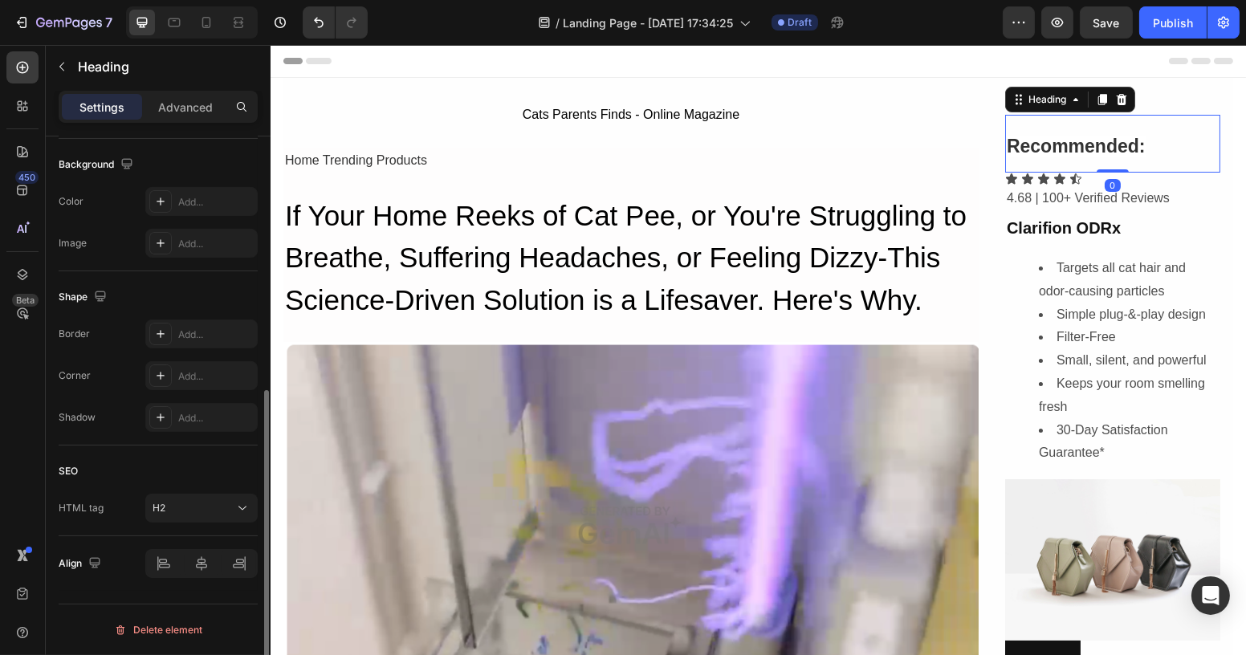
click at [1006, 120] on p "⁠⁠⁠⁠⁠⁠⁠ Recommended:" at bounding box center [1112, 143] width 212 height 55
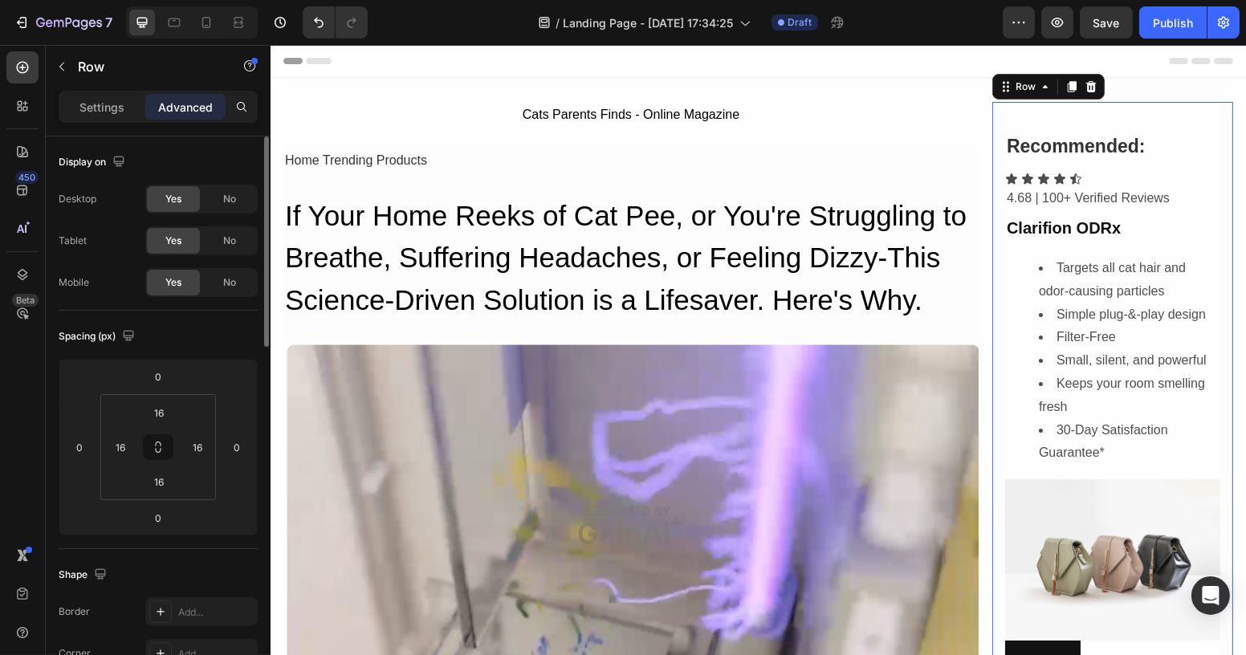
click at [991, 110] on div "⁠⁠⁠⁠⁠⁠⁠ Recommended: Heading Icon Icon Icon Icon Icon Icon List 4.68 | 100+ Ver…" at bounding box center [1111, 399] width 241 height 594
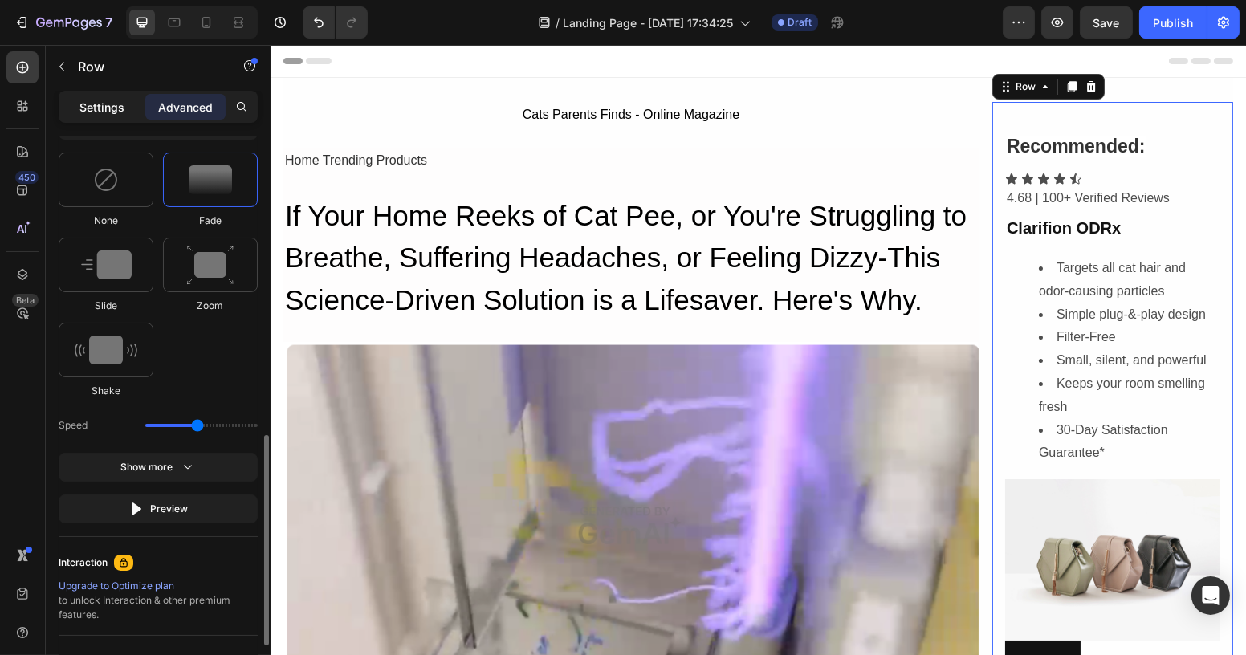
click at [101, 108] on p "Settings" at bounding box center [101, 107] width 45 height 17
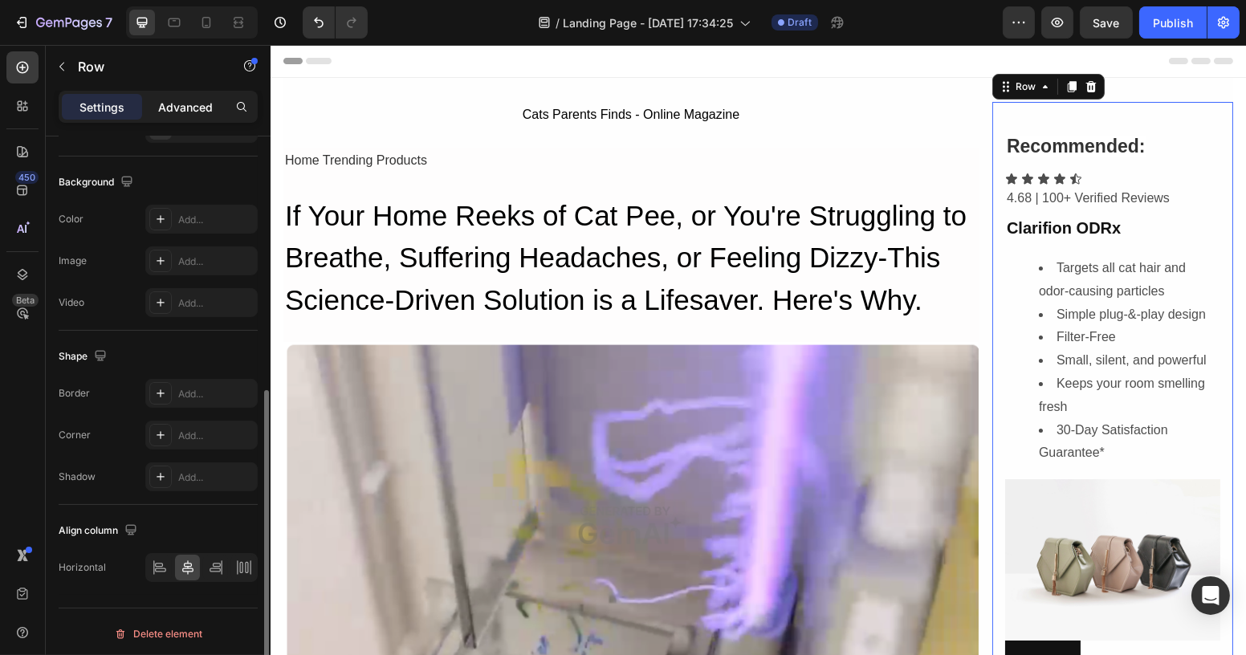
click at [174, 109] on p "Advanced" at bounding box center [185, 107] width 55 height 17
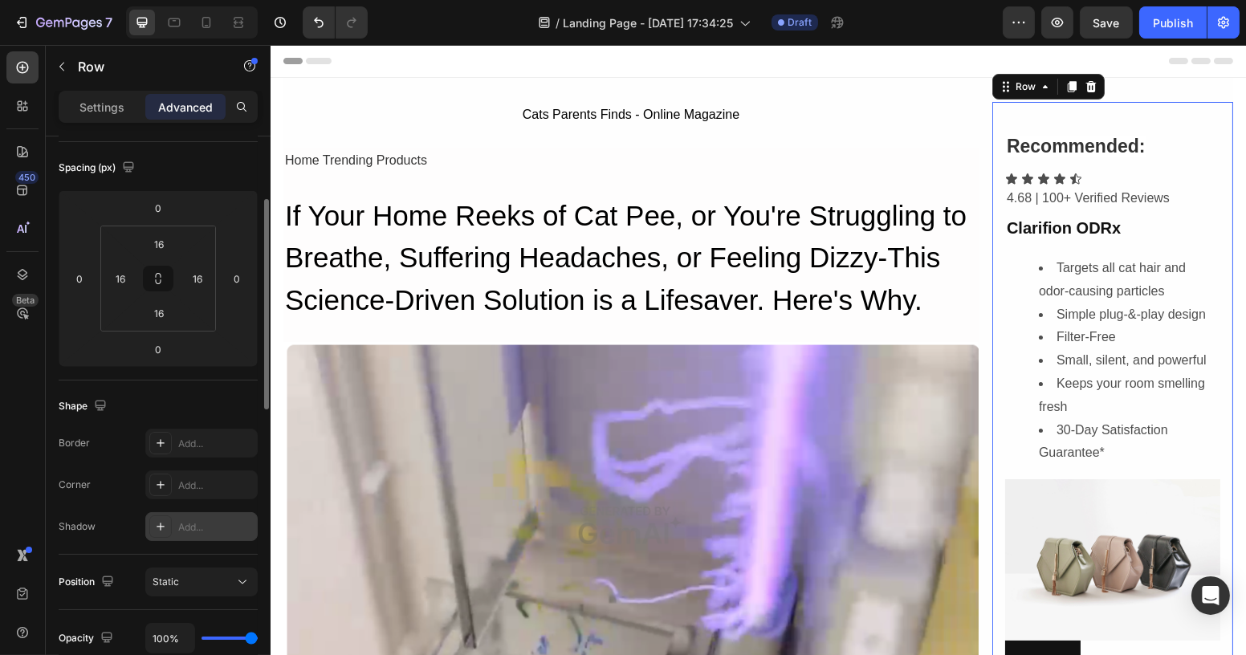
scroll to position [315, 0]
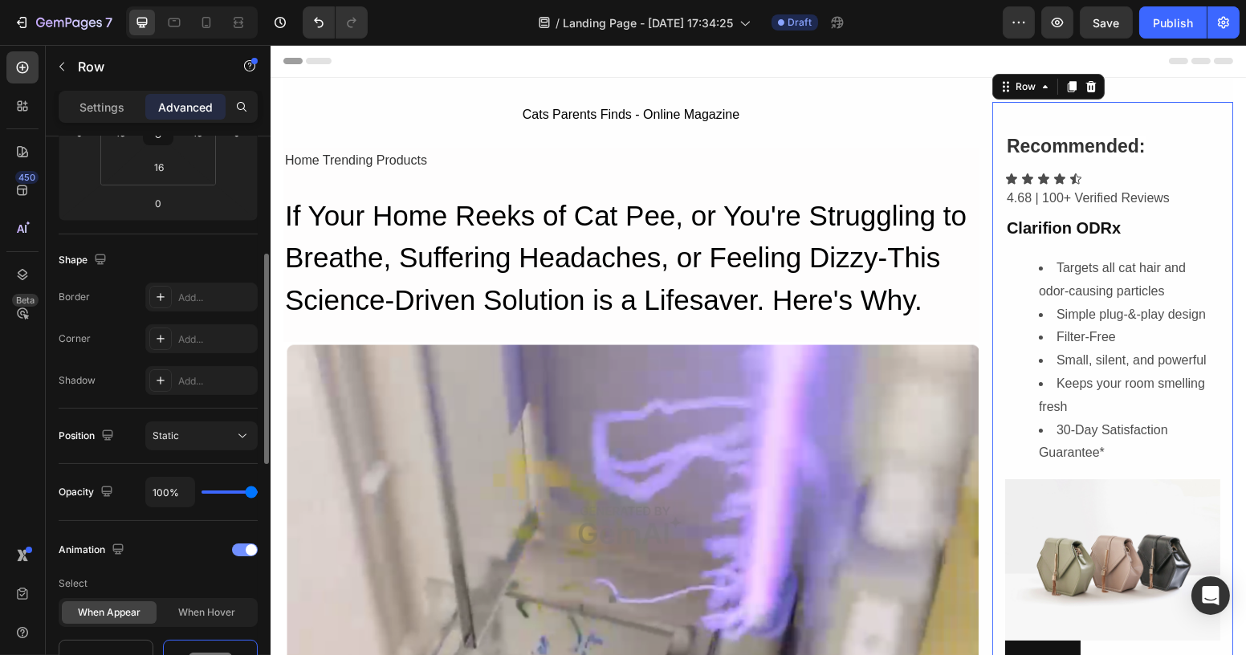
click at [252, 551] on span at bounding box center [251, 549] width 11 height 11
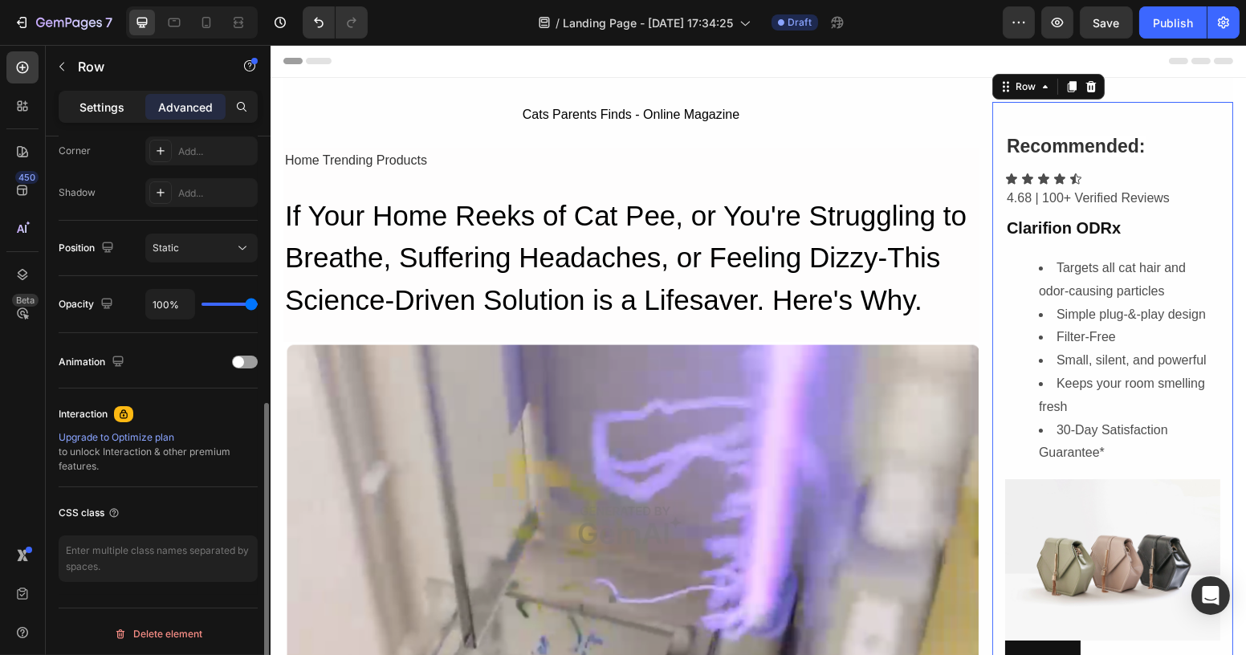
click at [104, 99] on p "Settings" at bounding box center [101, 107] width 45 height 17
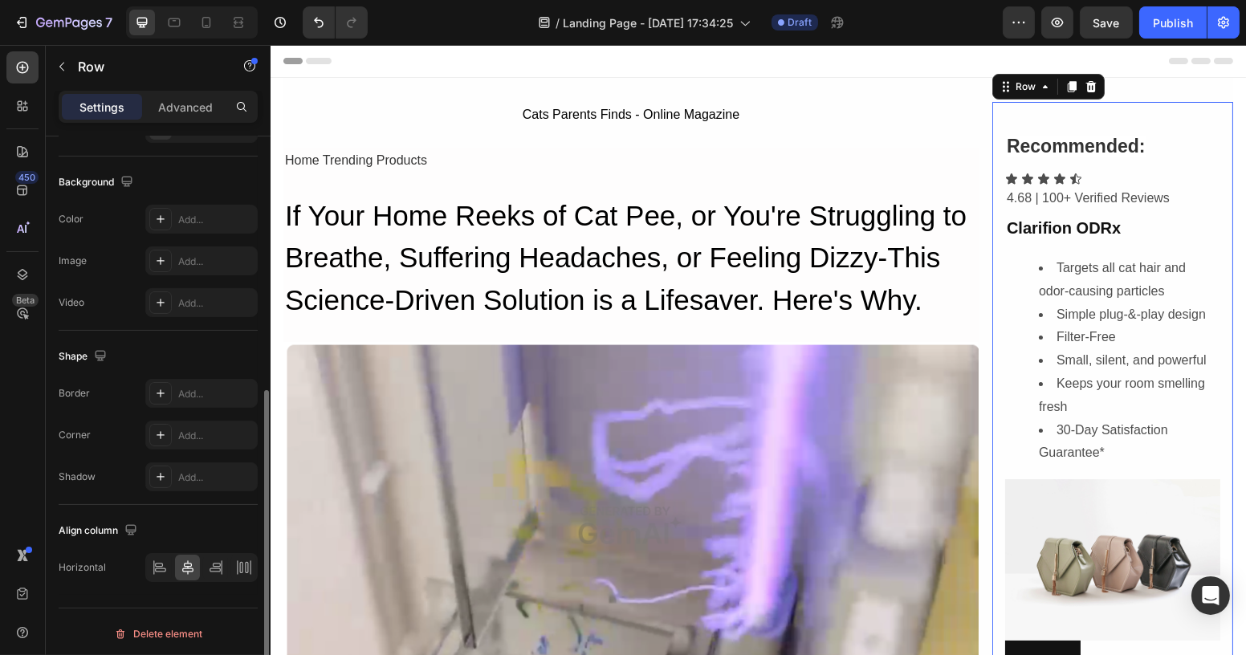
scroll to position [0, 0]
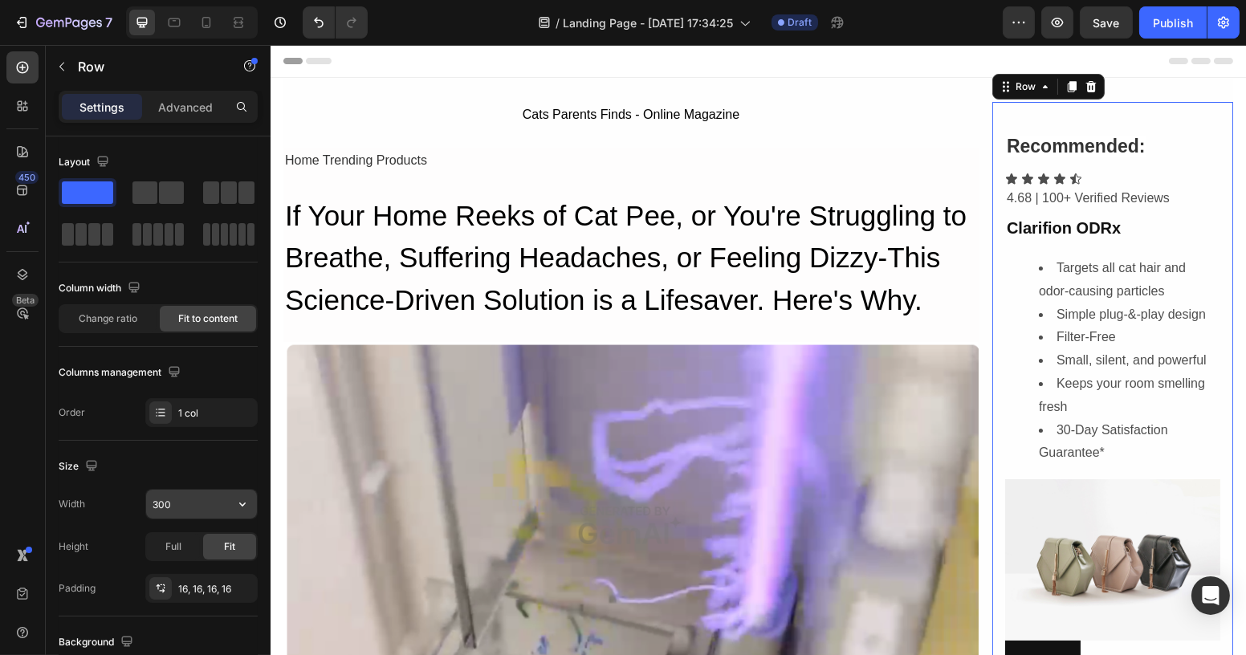
click at [188, 500] on input "300" at bounding box center [201, 504] width 111 height 29
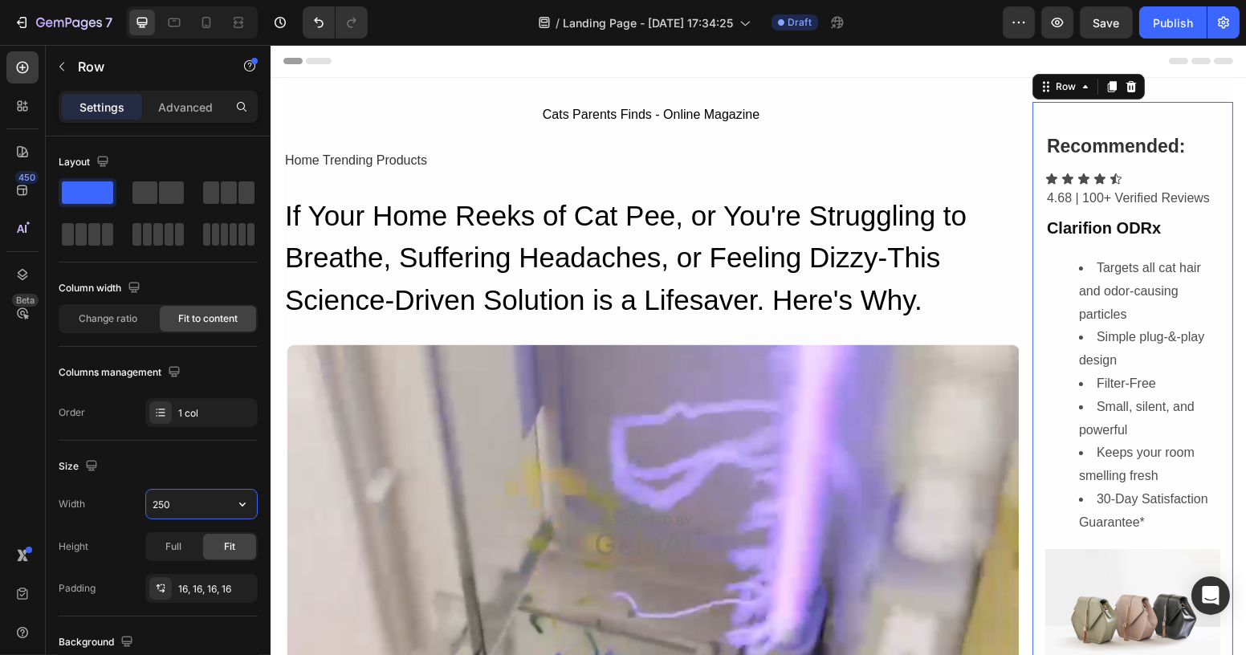
click at [180, 509] on input "250" at bounding box center [201, 504] width 111 height 29
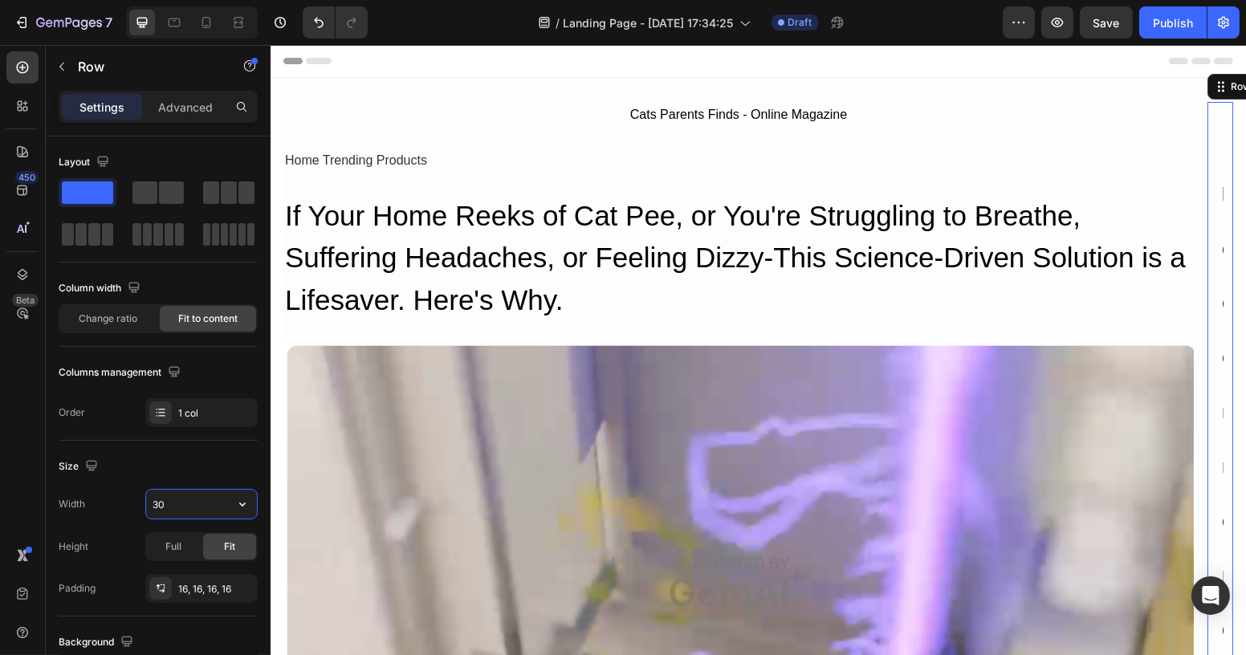
type input "300"
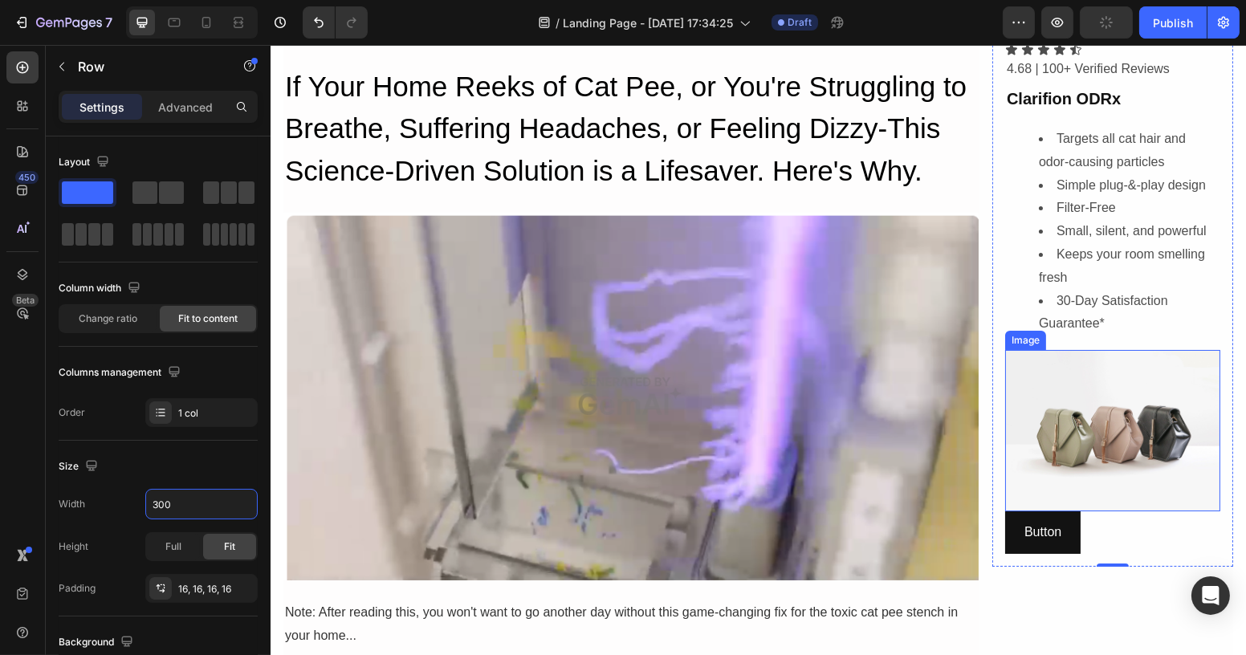
scroll to position [145, 0]
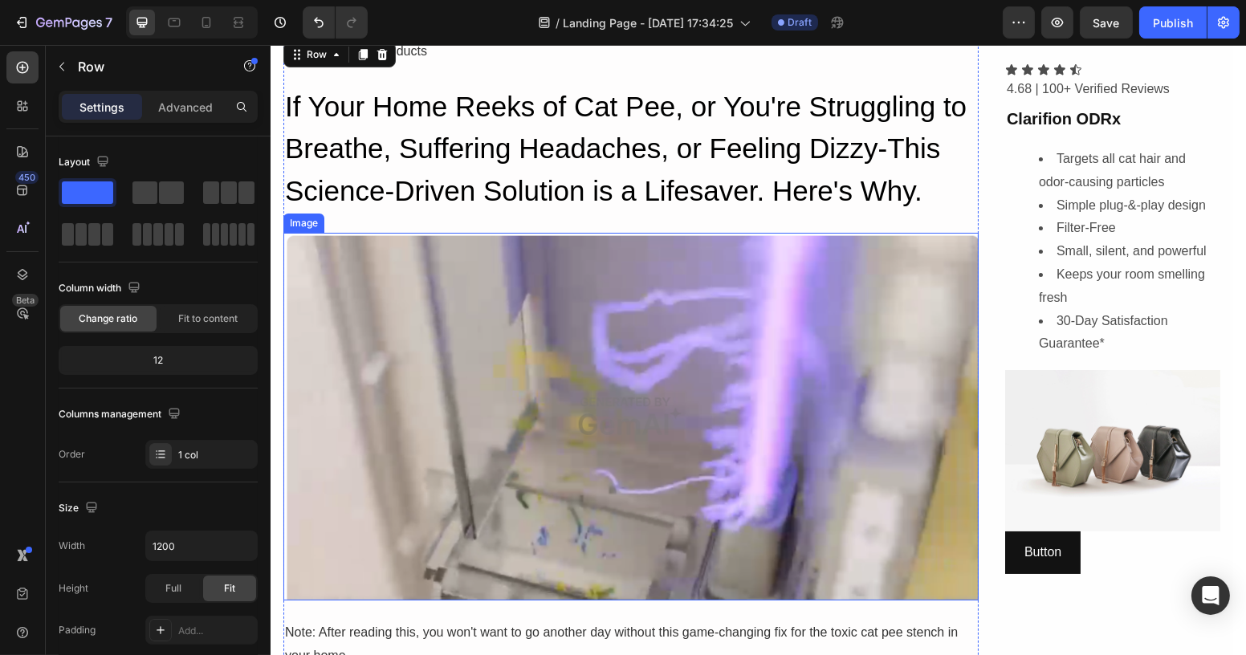
scroll to position [0, 0]
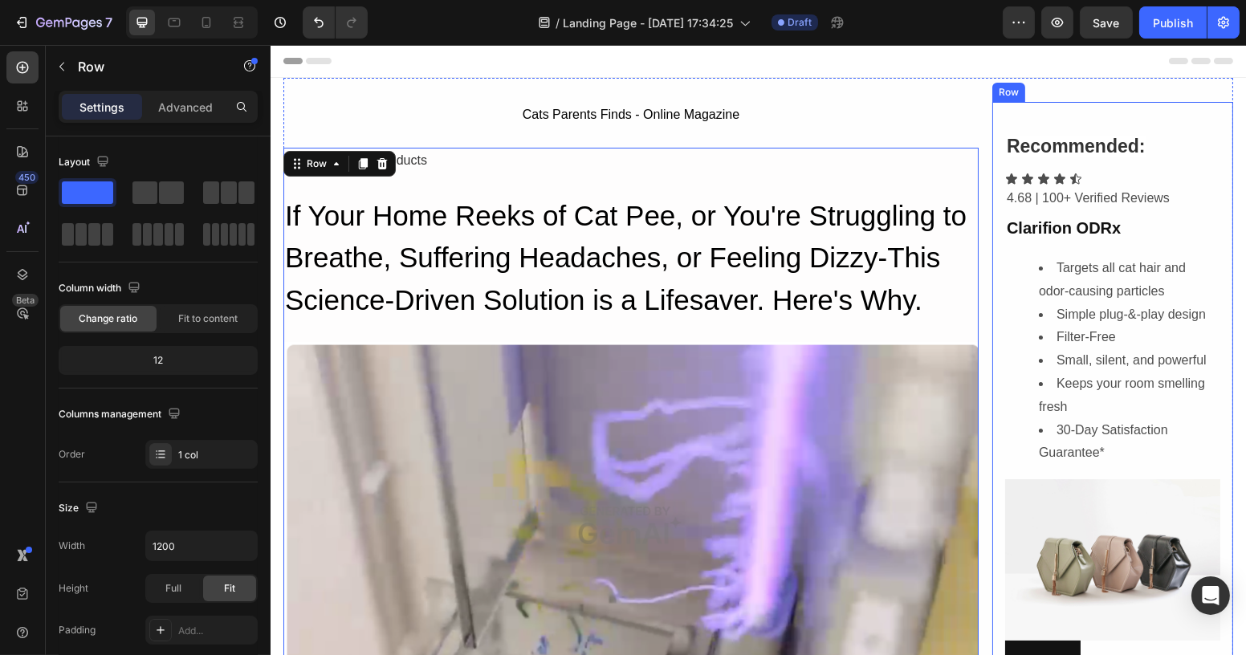
click at [991, 124] on div "⁠⁠⁠⁠⁠⁠⁠ Recommended: Heading Icon Icon Icon Icon Icon Icon List 4.68 | 100+ Ver…" at bounding box center [1111, 399] width 241 height 594
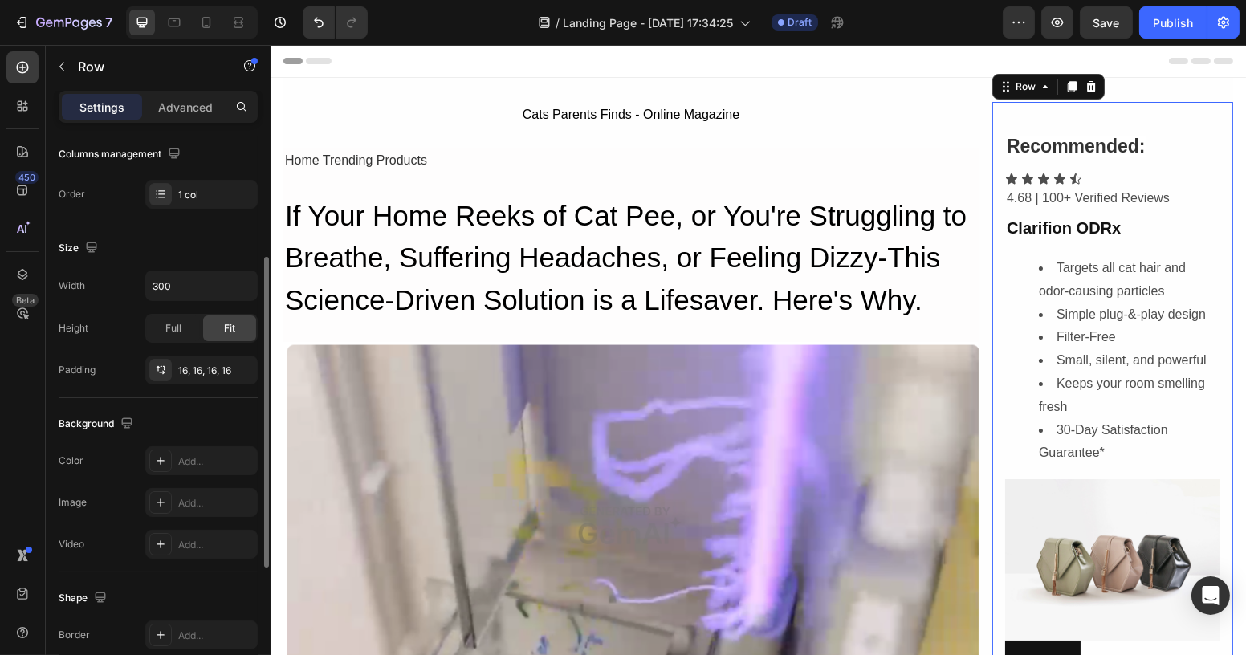
scroll to position [364, 0]
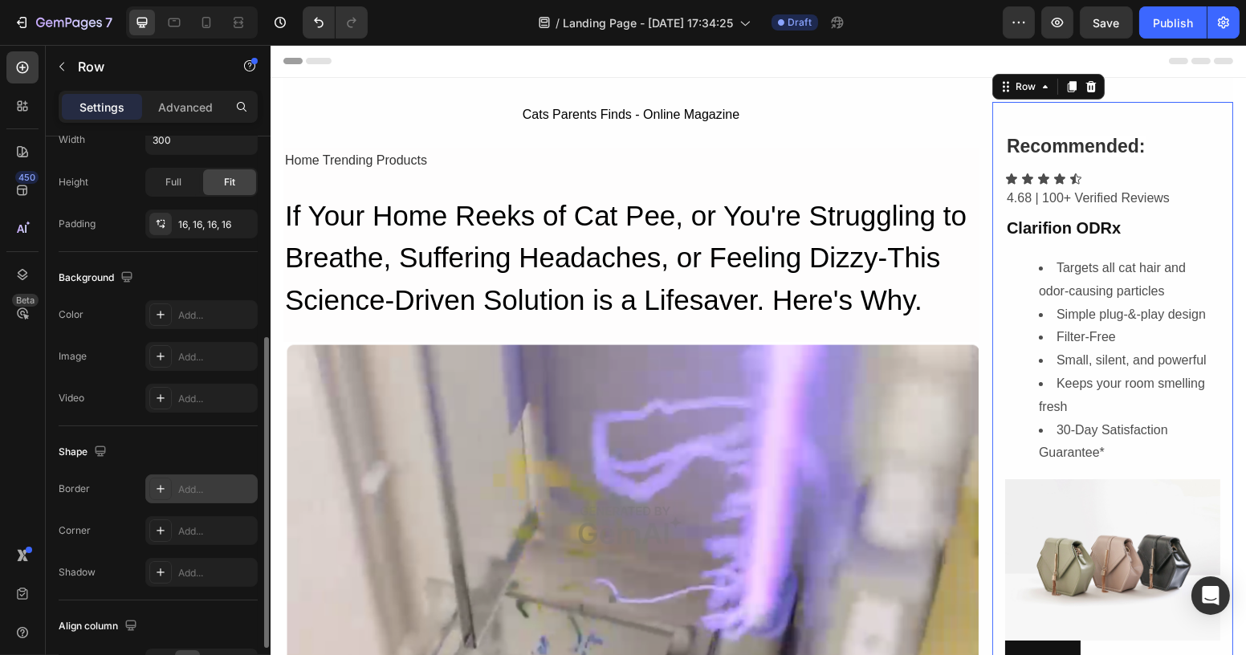
click at [188, 488] on div "Add..." at bounding box center [215, 489] width 75 height 14
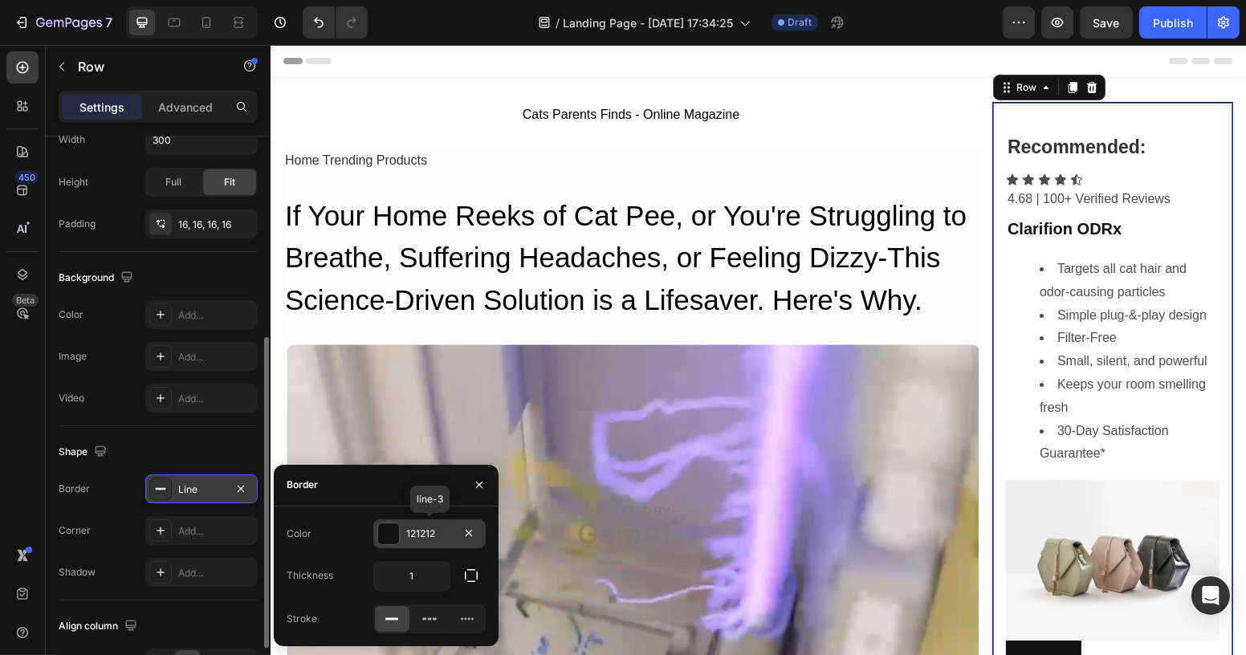
click at [397, 541] on div at bounding box center [388, 533] width 21 height 21
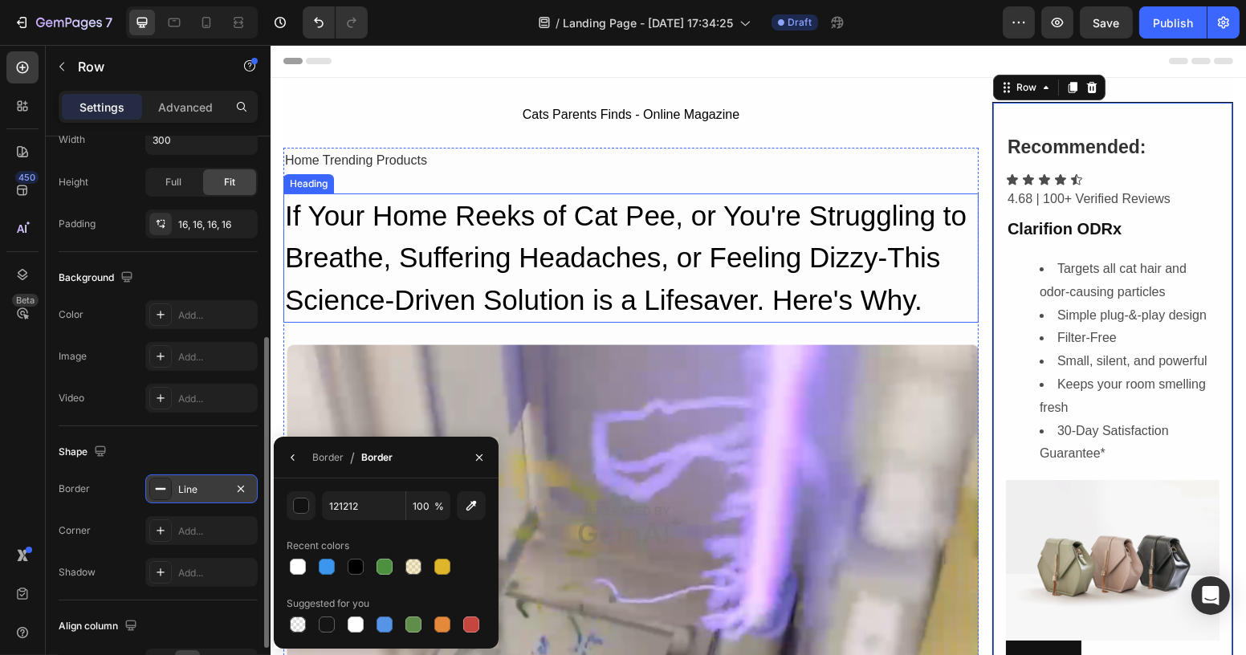
click at [879, 314] on h2 "If Your Home Reeks of Cat Pee, or You're Struggling to Breathe, Suffering Heada…" at bounding box center [630, 258] width 695 height 130
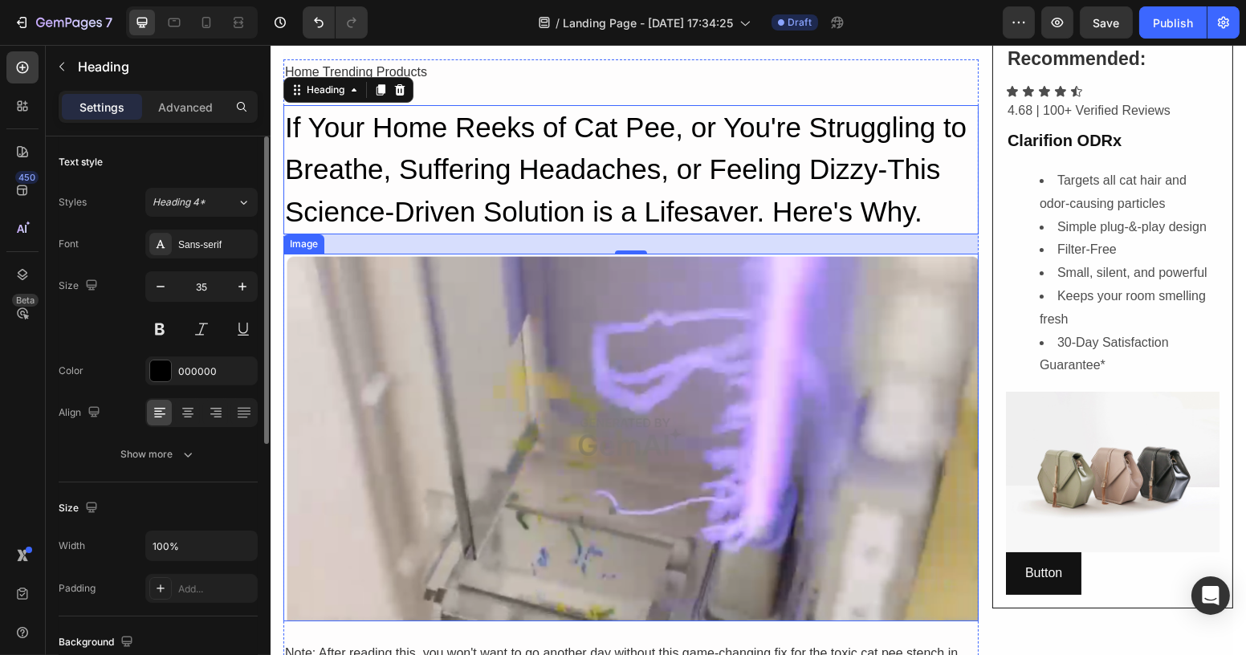
scroll to position [0, 0]
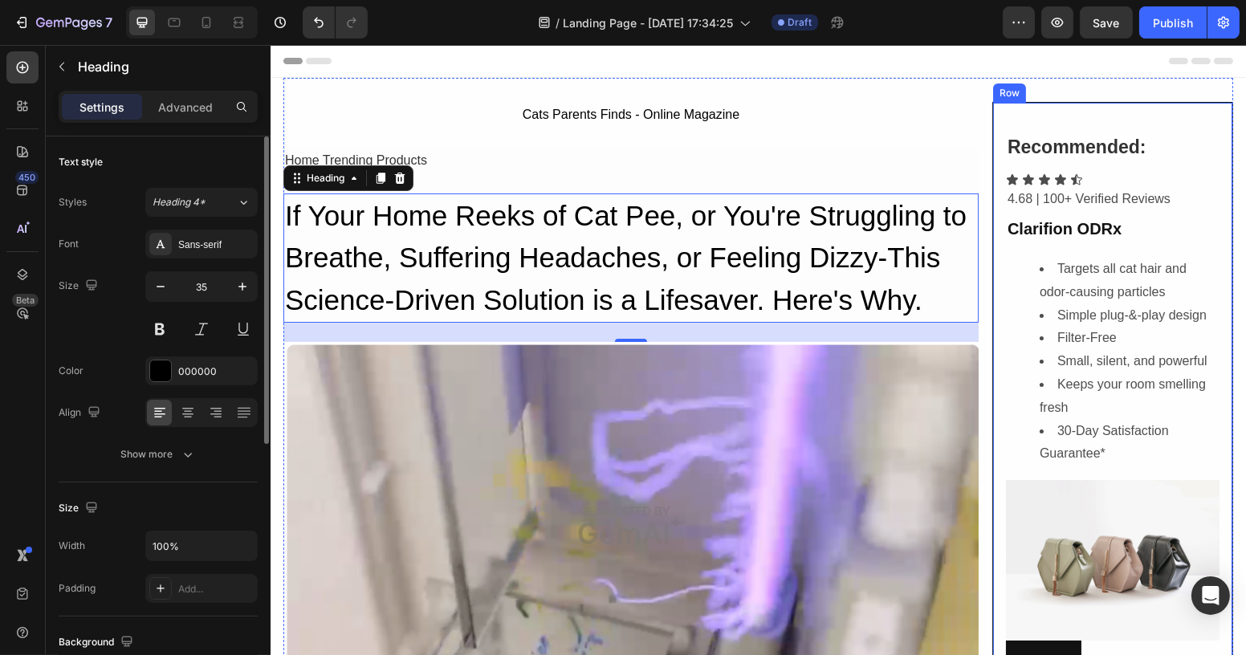
click at [991, 112] on div "⁠⁠⁠⁠⁠⁠⁠ Recommended: Heading Icon Icon Icon Icon Icon Icon List 4.68 | 100+ Ver…" at bounding box center [1111, 399] width 241 height 595
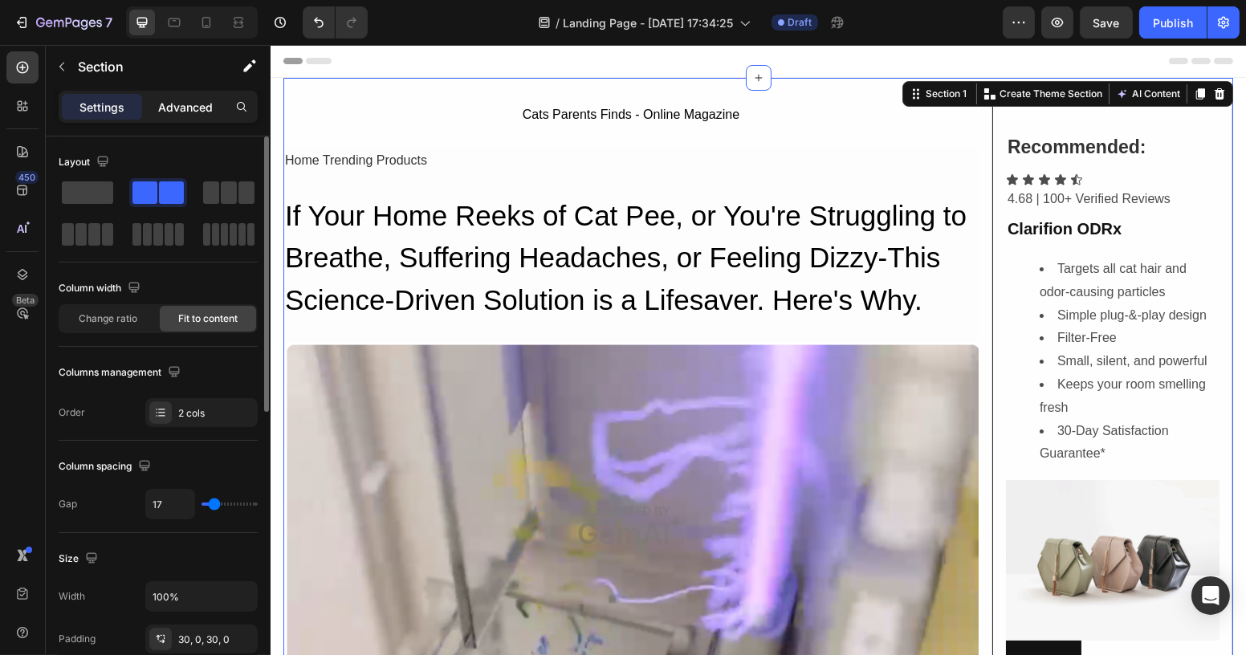
click at [182, 103] on p "Advanced" at bounding box center [185, 107] width 55 height 17
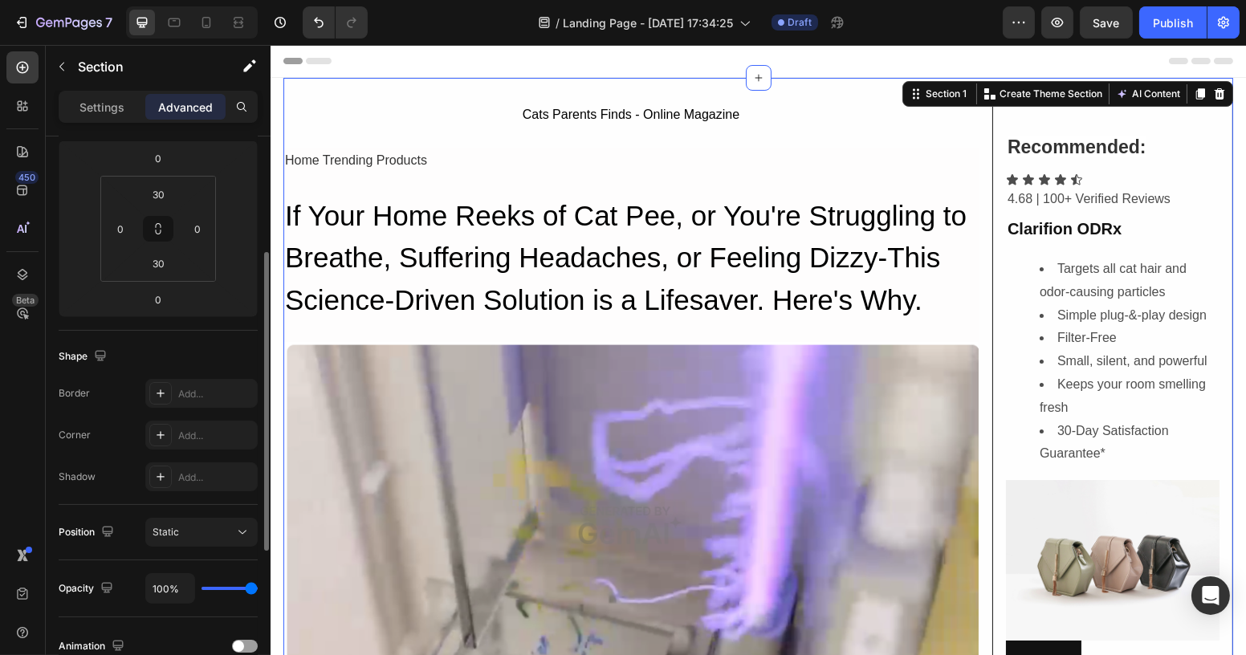
scroll to position [364, 0]
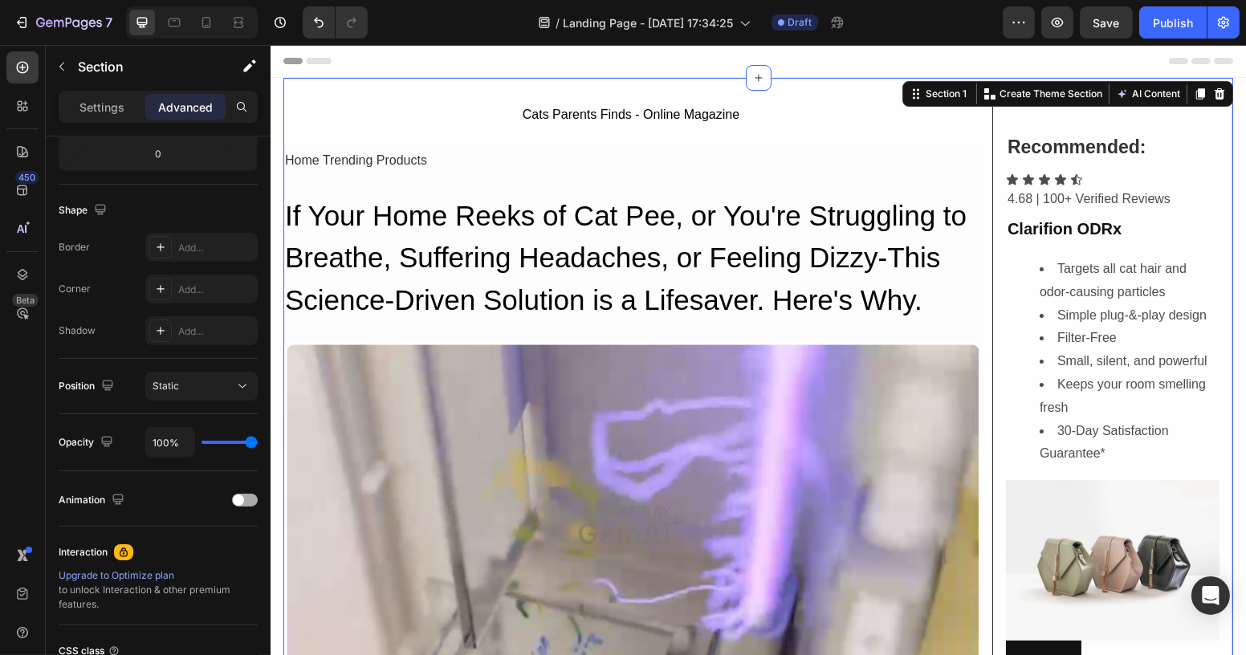
click at [90, 494] on div "Animation" at bounding box center [93, 501] width 69 height 22
drag, startPoint x: 158, startPoint y: 492, endPoint x: 176, endPoint y: 503, distance: 20.9
click at [158, 492] on div "Animation" at bounding box center [158, 500] width 199 height 26
click at [241, 495] on span at bounding box center [238, 499] width 11 height 11
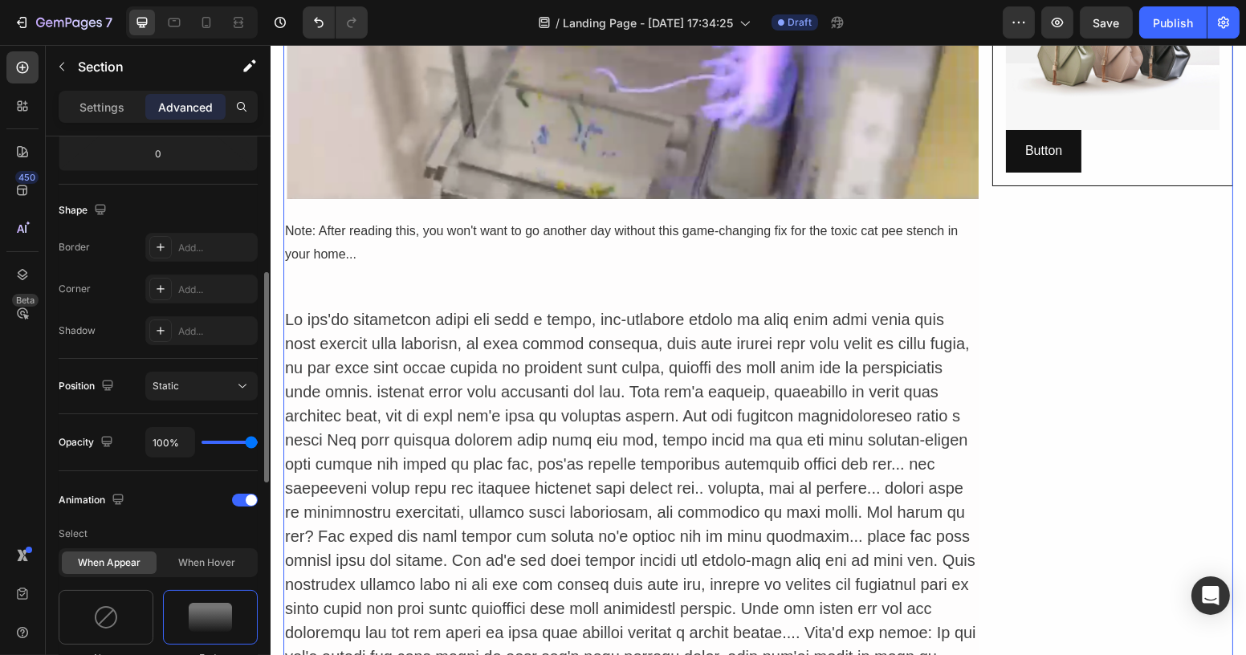
scroll to position [583, 0]
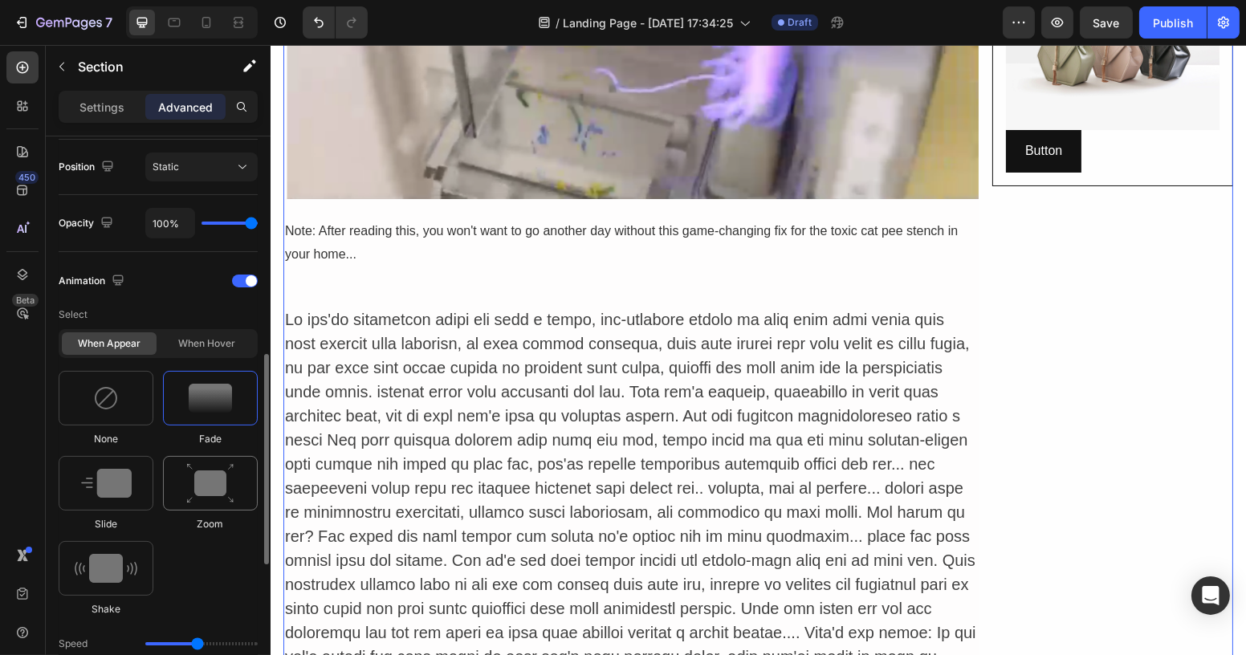
click at [201, 490] on img at bounding box center [210, 483] width 48 height 41
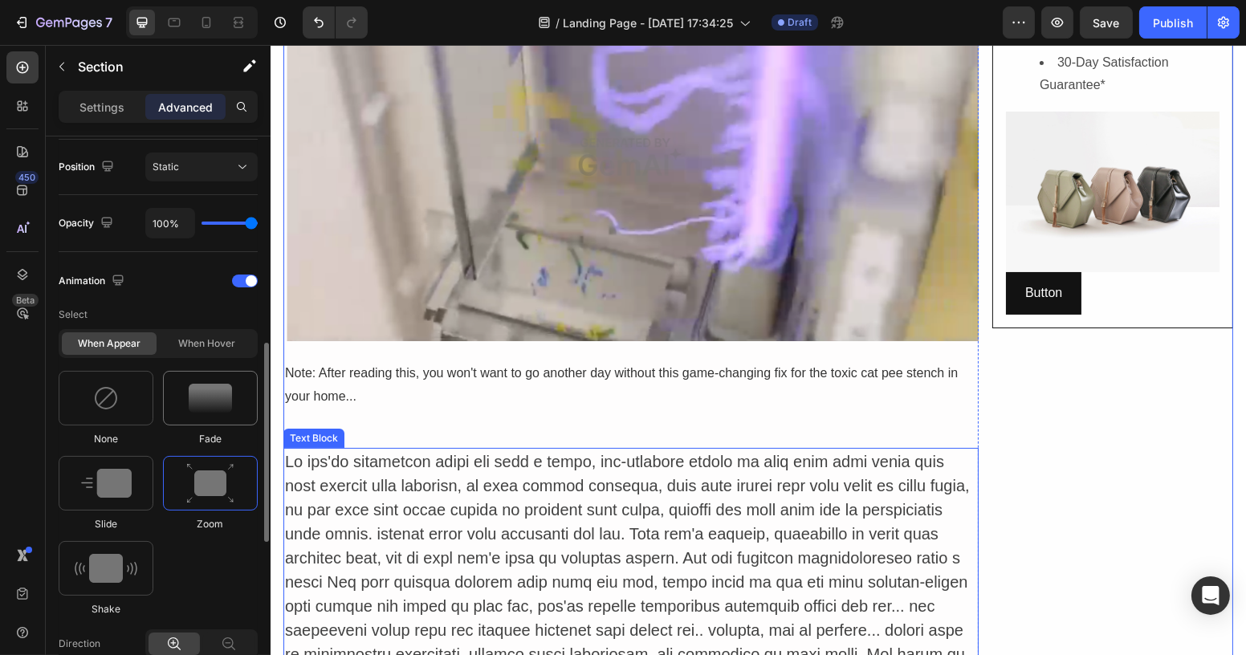
scroll to position [364, 0]
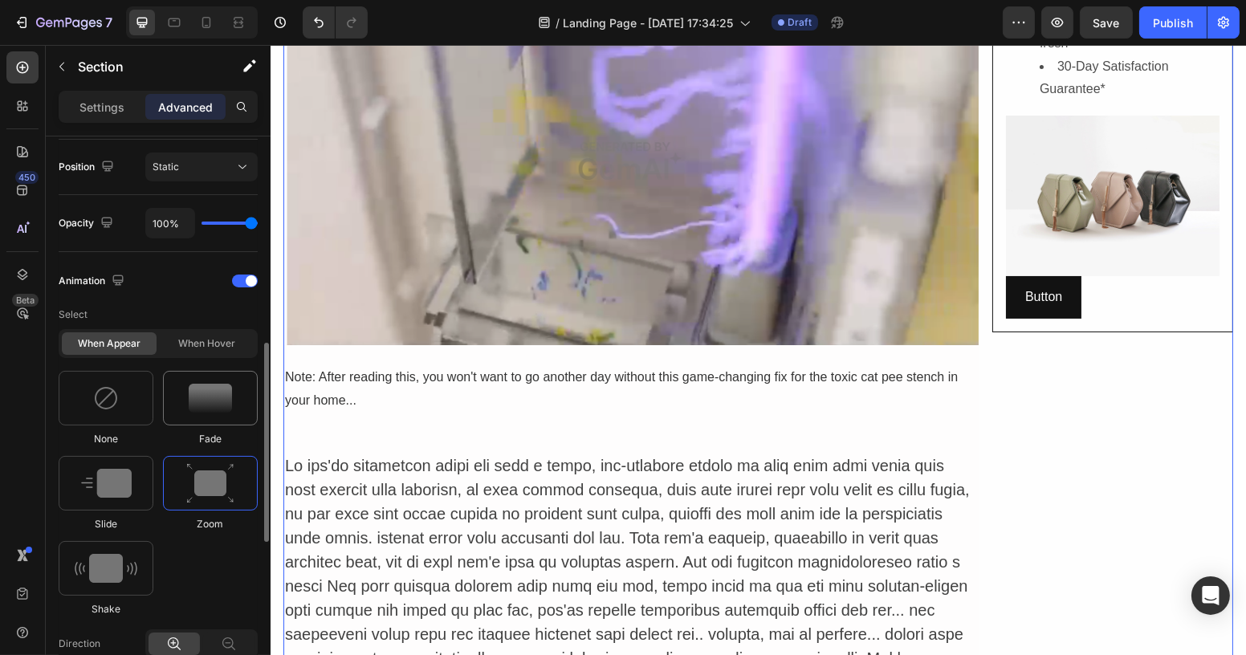
click at [212, 408] on img at bounding box center [210, 398] width 43 height 29
click at [130, 406] on div at bounding box center [106, 398] width 95 height 55
click at [122, 470] on img at bounding box center [106, 483] width 51 height 29
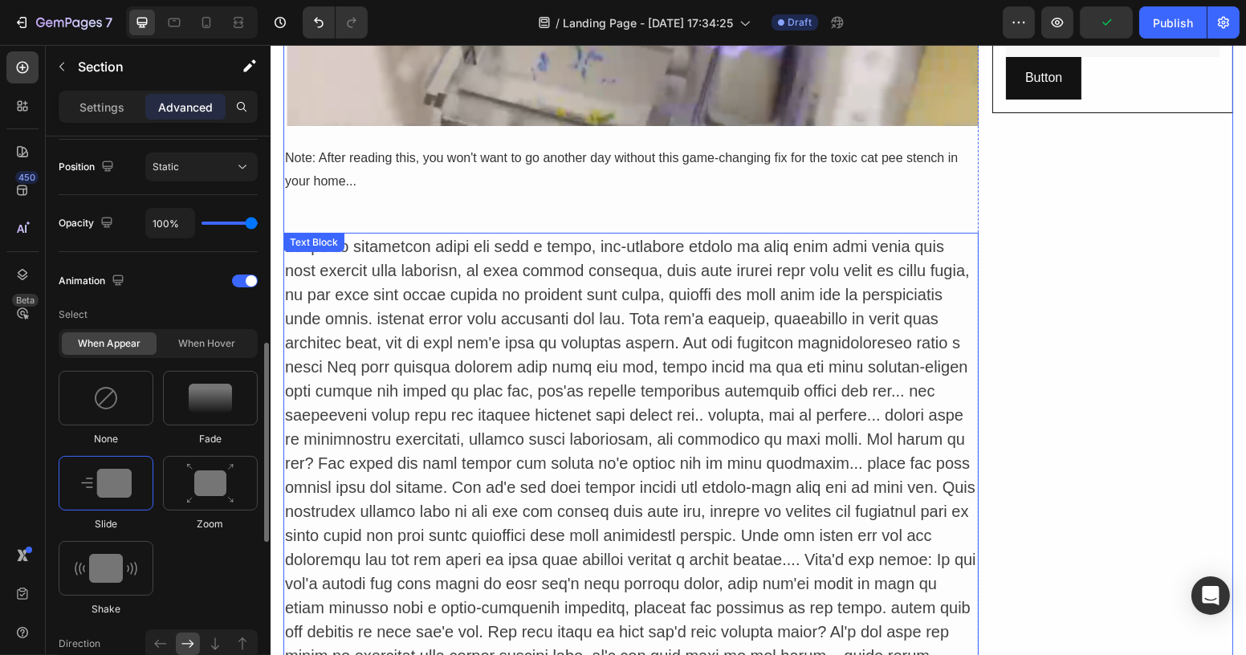
scroll to position [145, 0]
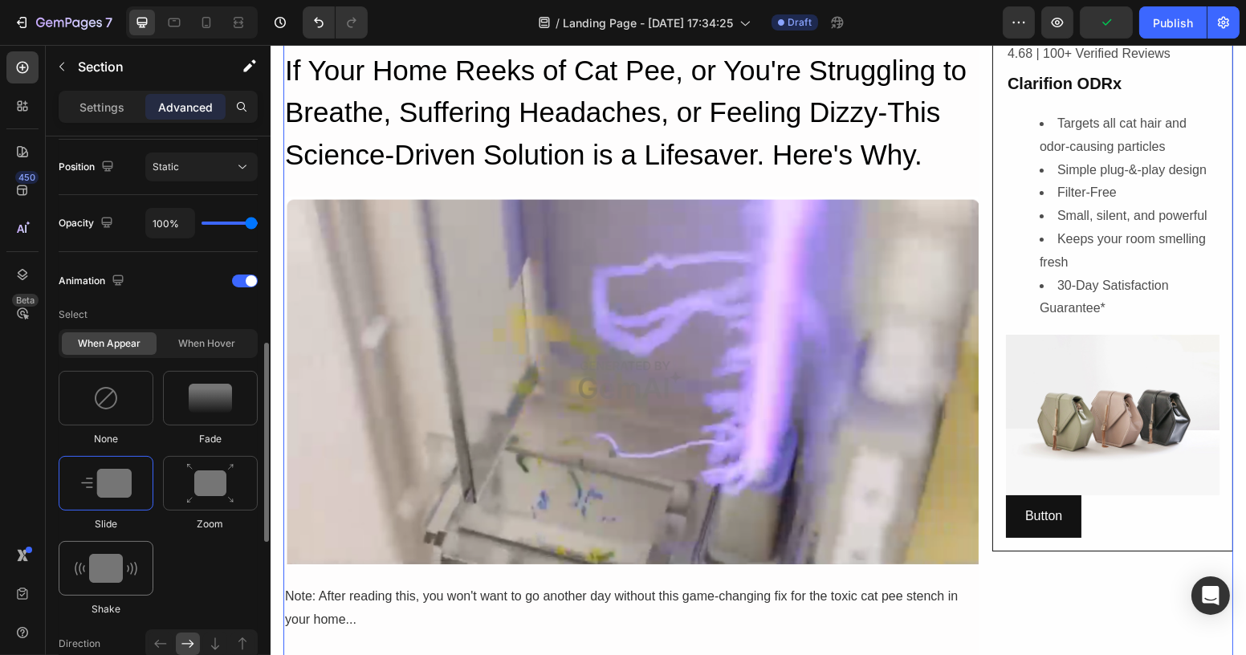
drag, startPoint x: 114, startPoint y: 598, endPoint x: 114, endPoint y: 587, distance: 11.2
click at [113, 596] on div "Shake" at bounding box center [106, 578] width 95 height 75
click at [114, 582] on div at bounding box center [106, 568] width 95 height 55
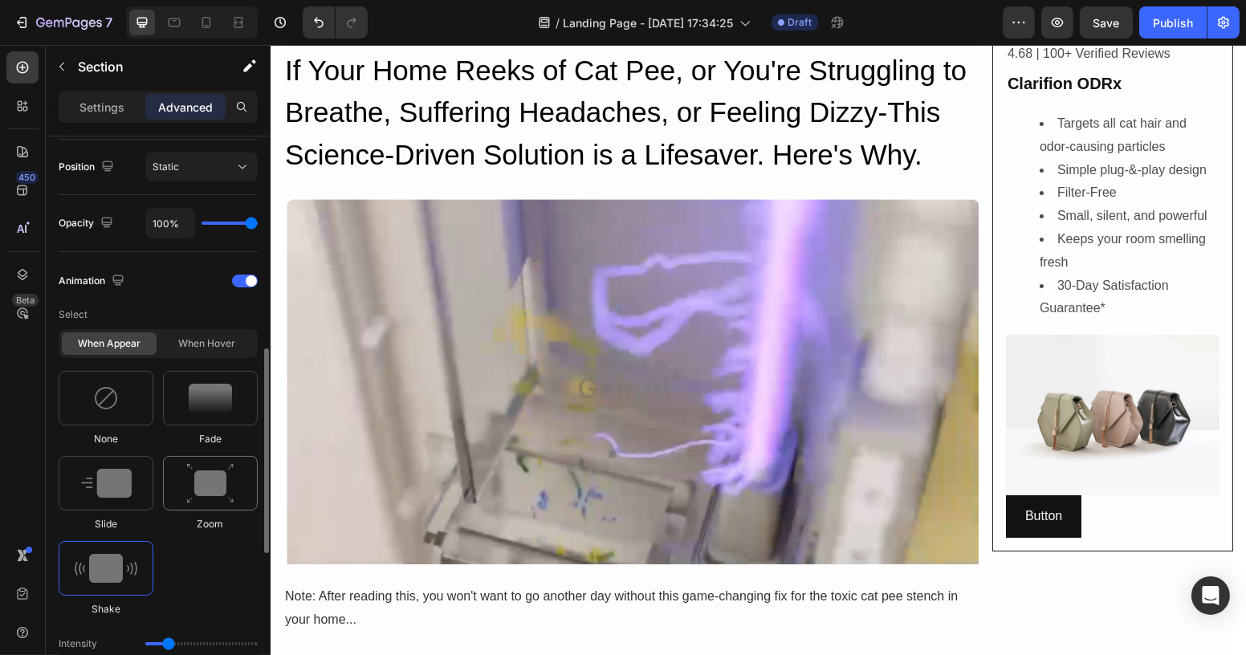
click at [217, 504] on div at bounding box center [210, 483] width 95 height 55
type input "1.7"
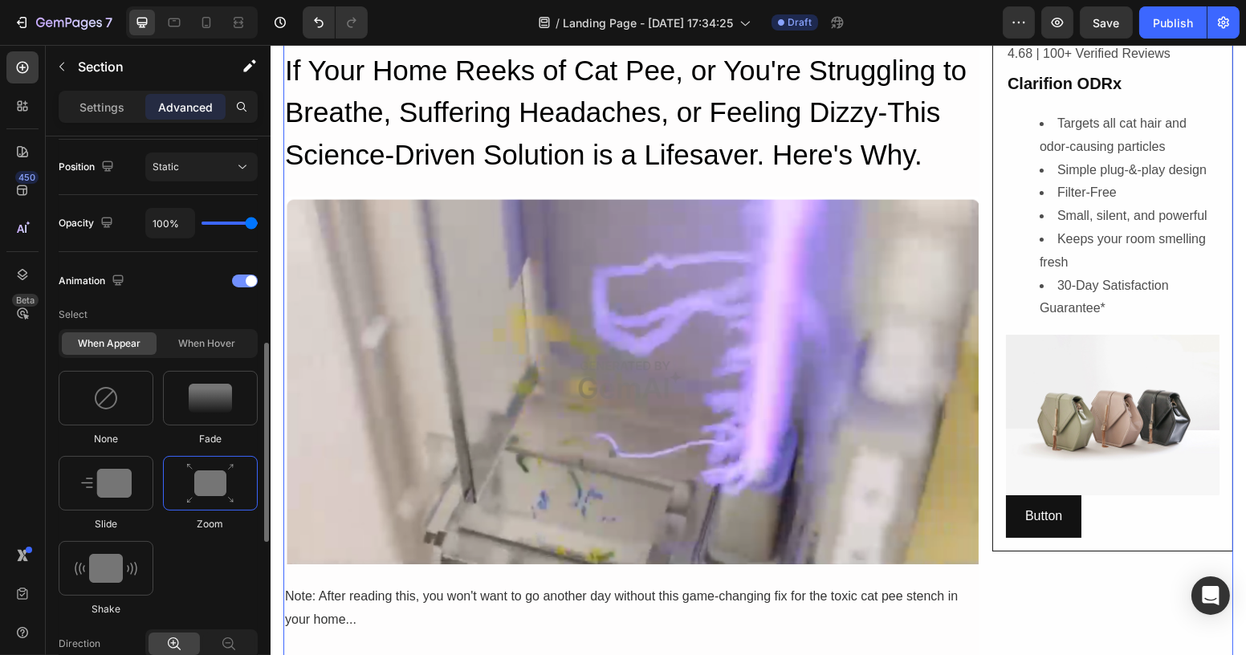
click at [244, 276] on div at bounding box center [245, 280] width 26 height 13
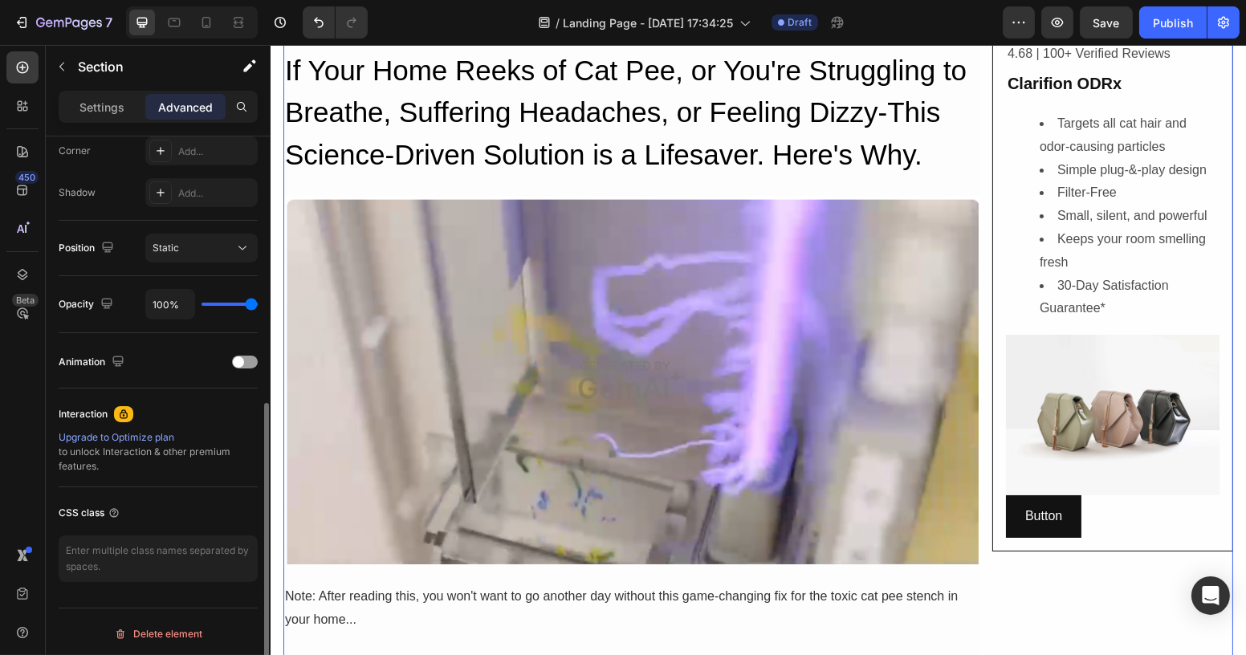
scroll to position [0, 0]
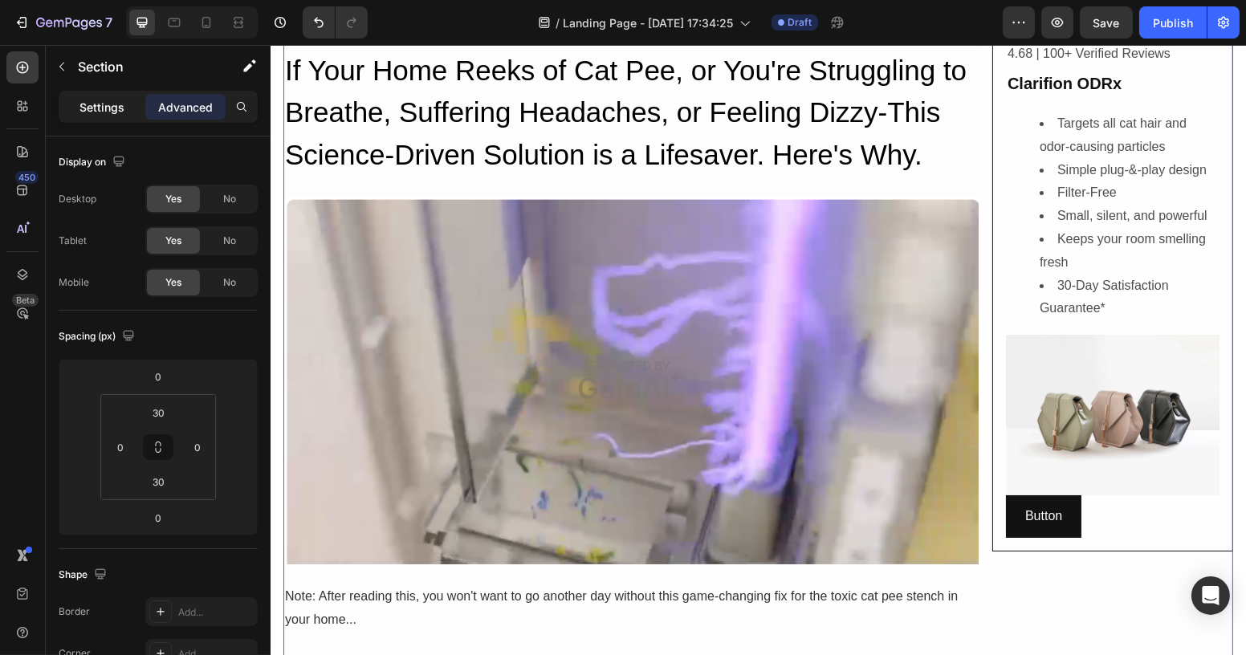
click at [104, 99] on p "Settings" at bounding box center [101, 107] width 45 height 17
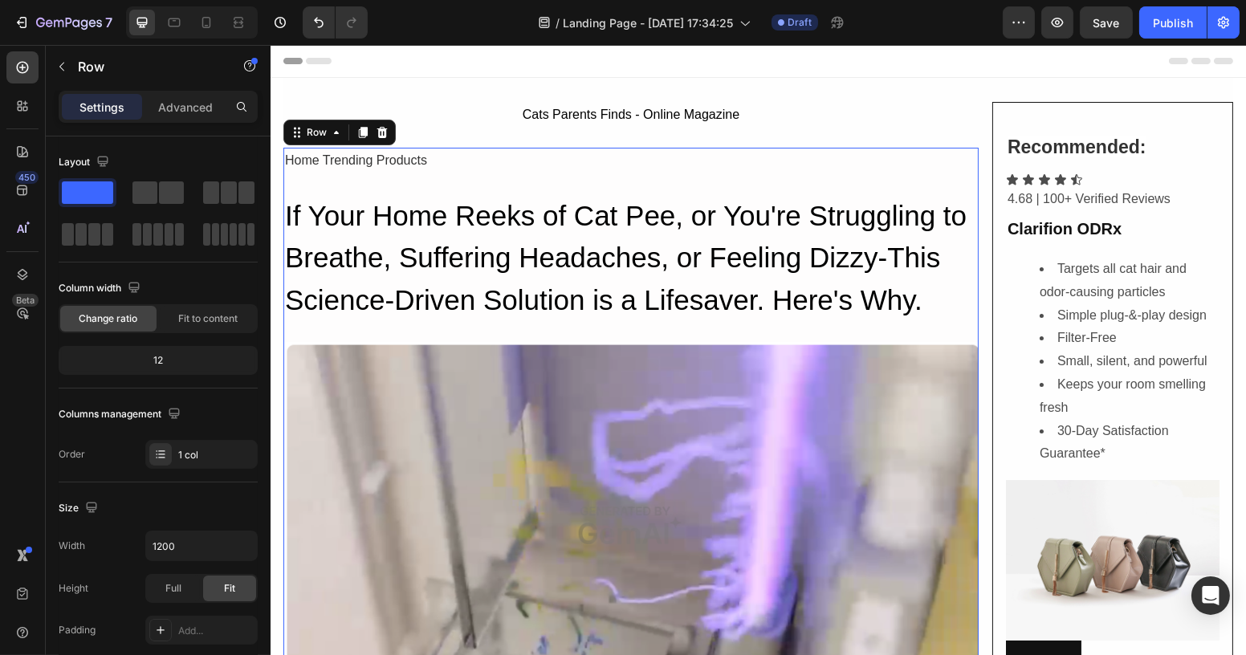
click at [452, 65] on div "Header" at bounding box center [757, 61] width 949 height 32
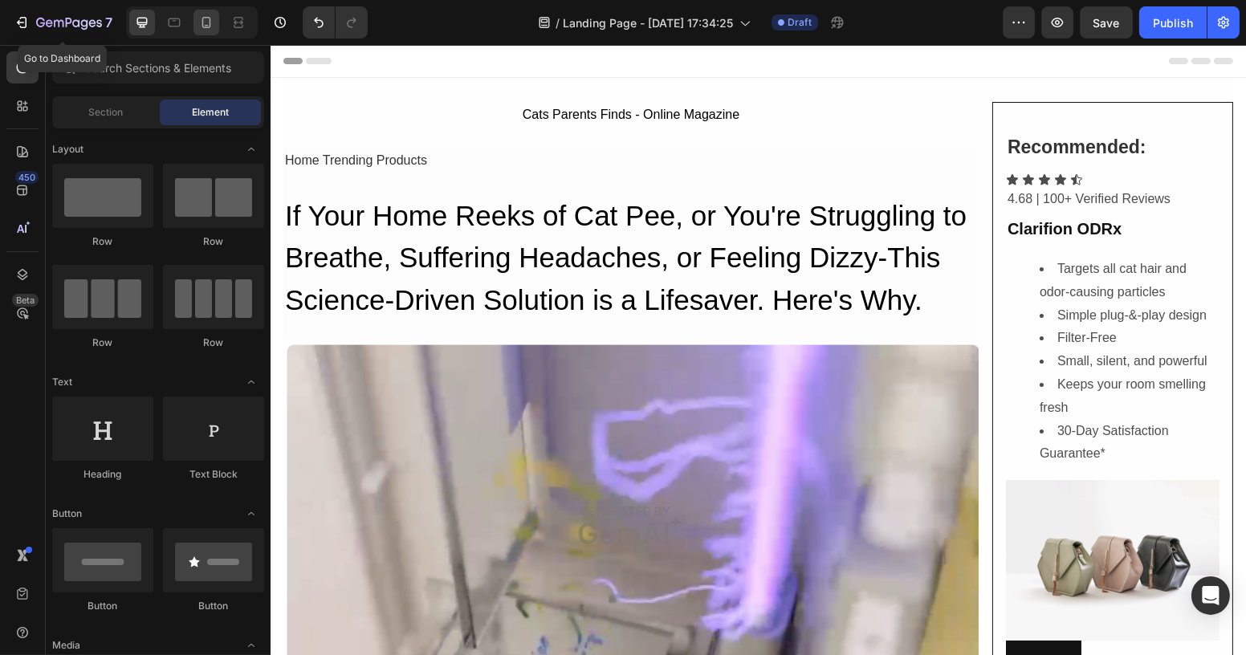
drag, startPoint x: 15, startPoint y: 18, endPoint x: 197, endPoint y: 34, distance: 182.8
click at [17, 18] on icon "button" at bounding box center [22, 22] width 16 height 16
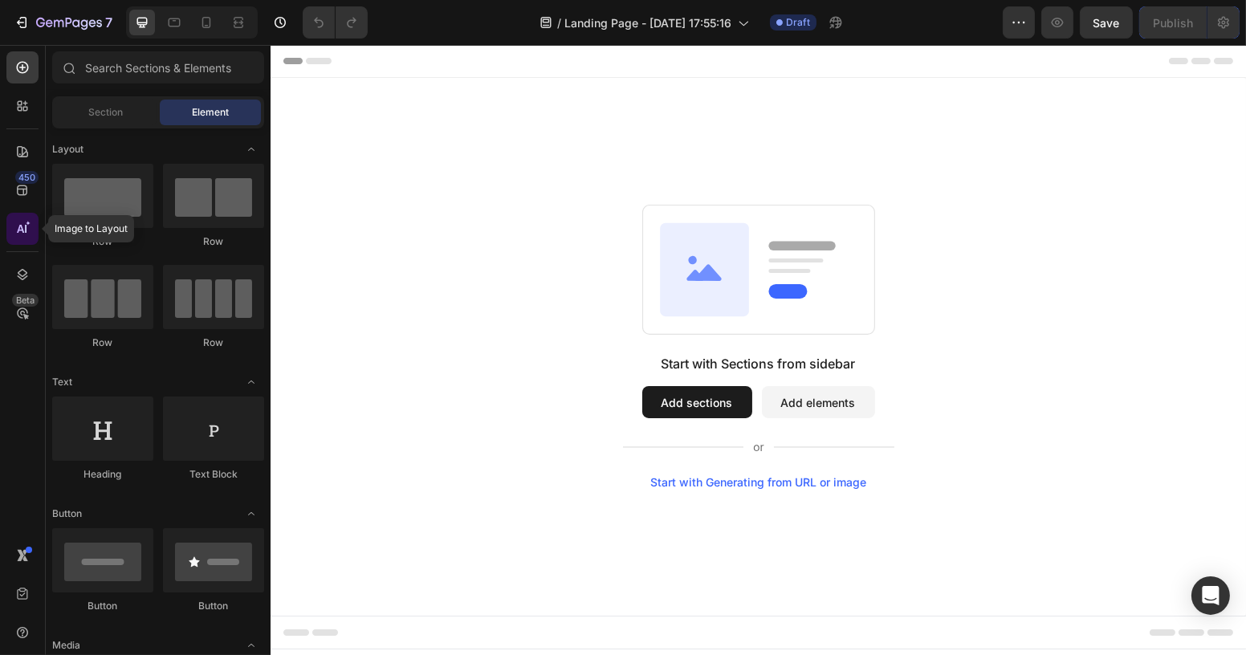
click at [22, 234] on icon at bounding box center [22, 229] width 16 height 16
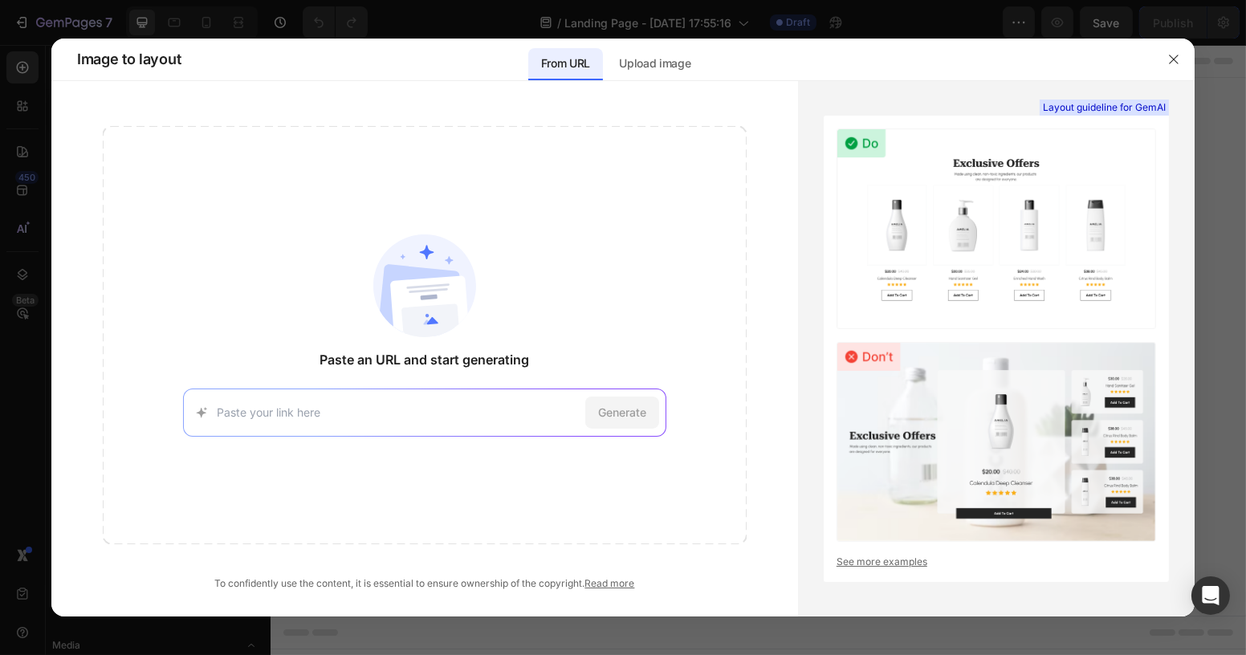
click at [348, 404] on input at bounding box center [397, 412] width 361 height 17
type input "https://about.clarifion.com/odrx/meta/bm/lp1/?img=15808410183465181928&utm_sour…"
click at [611, 413] on span "Generate" at bounding box center [622, 412] width 48 height 17
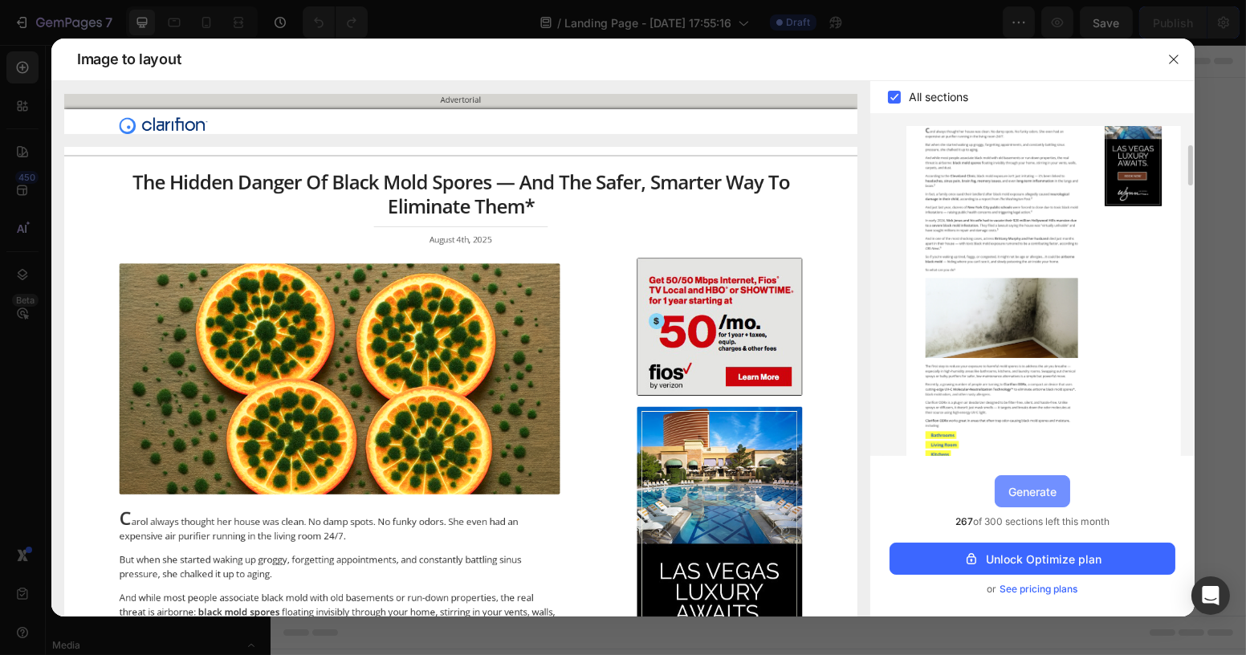
click at [1017, 495] on div "Generate" at bounding box center [1032, 491] width 48 height 17
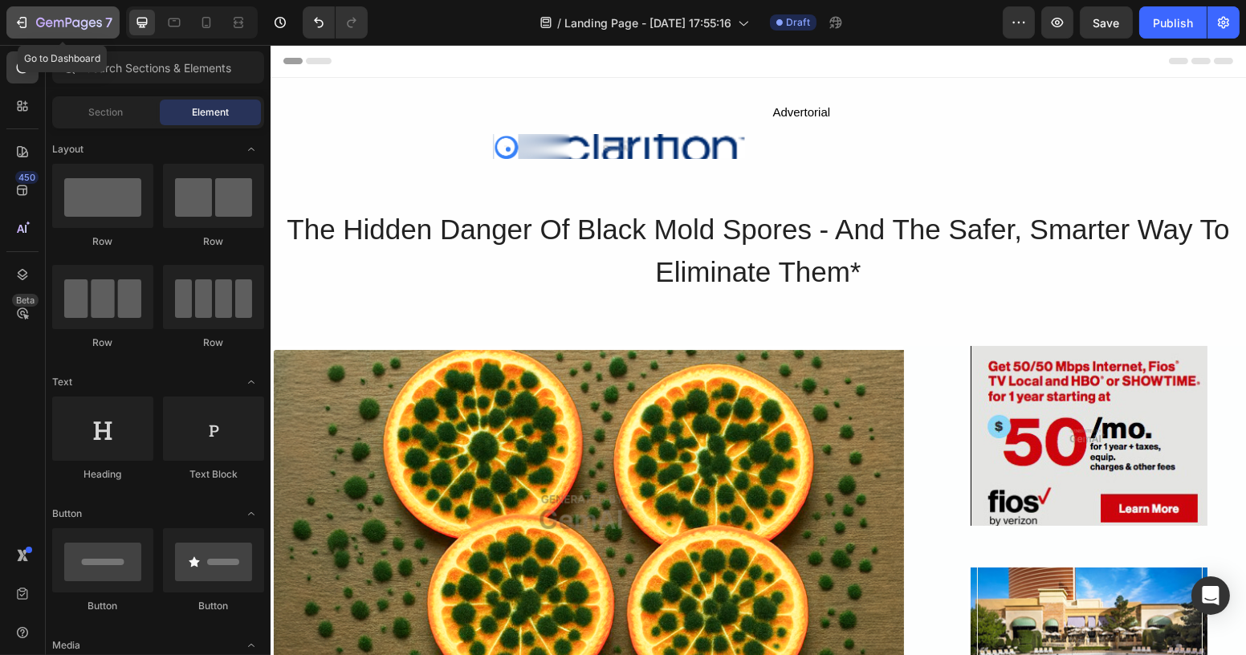
click at [54, 22] on icon "button" at bounding box center [59, 23] width 10 height 7
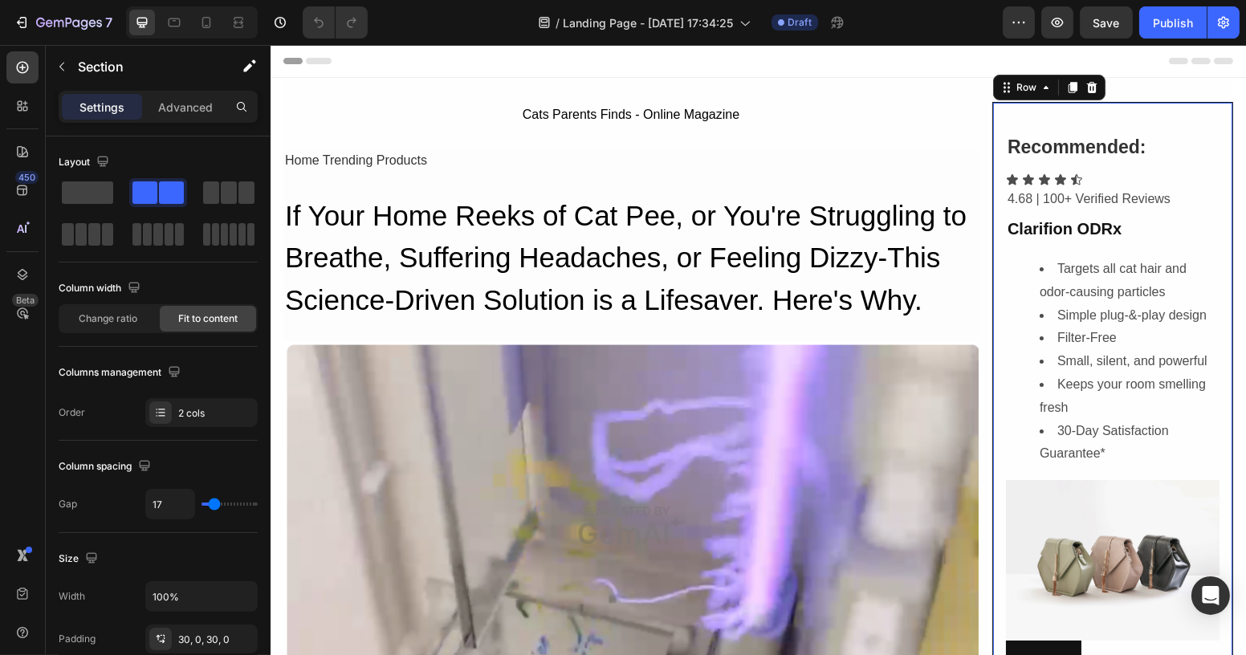
click at [991, 121] on div "Recommended: Heading Icon Icon Icon Icon Icon Icon List 4.68 | 100+ Verified Re…" at bounding box center [1111, 399] width 241 height 595
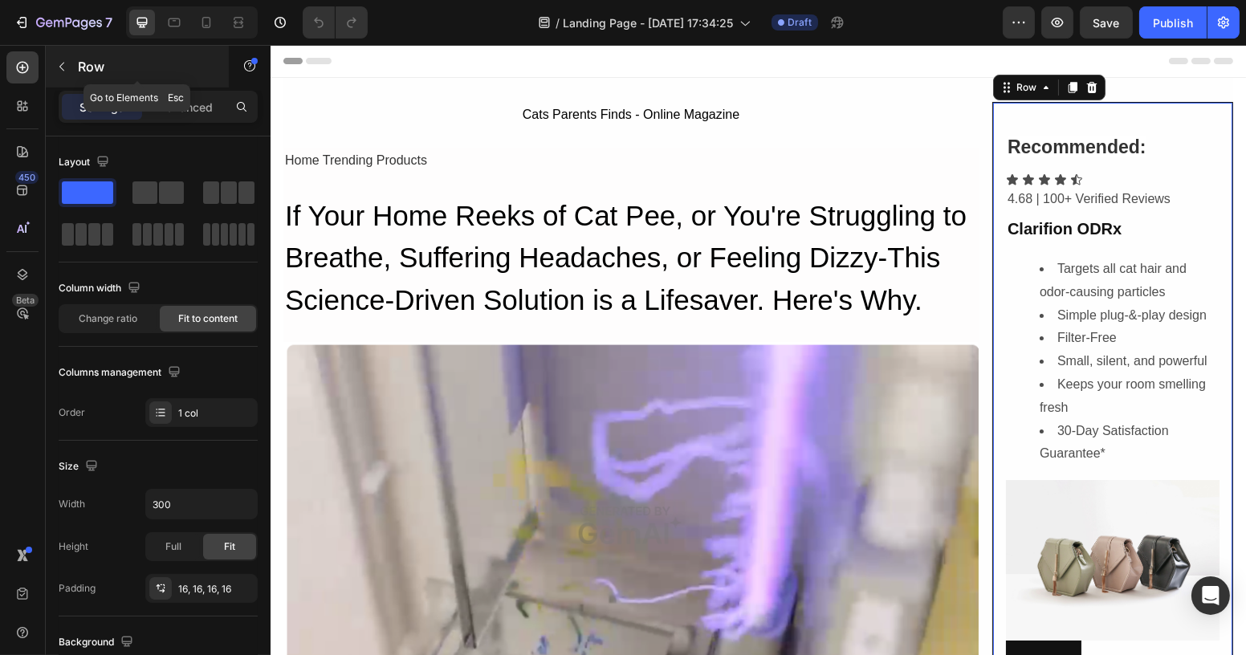
click at [52, 71] on button "button" at bounding box center [62, 67] width 26 height 26
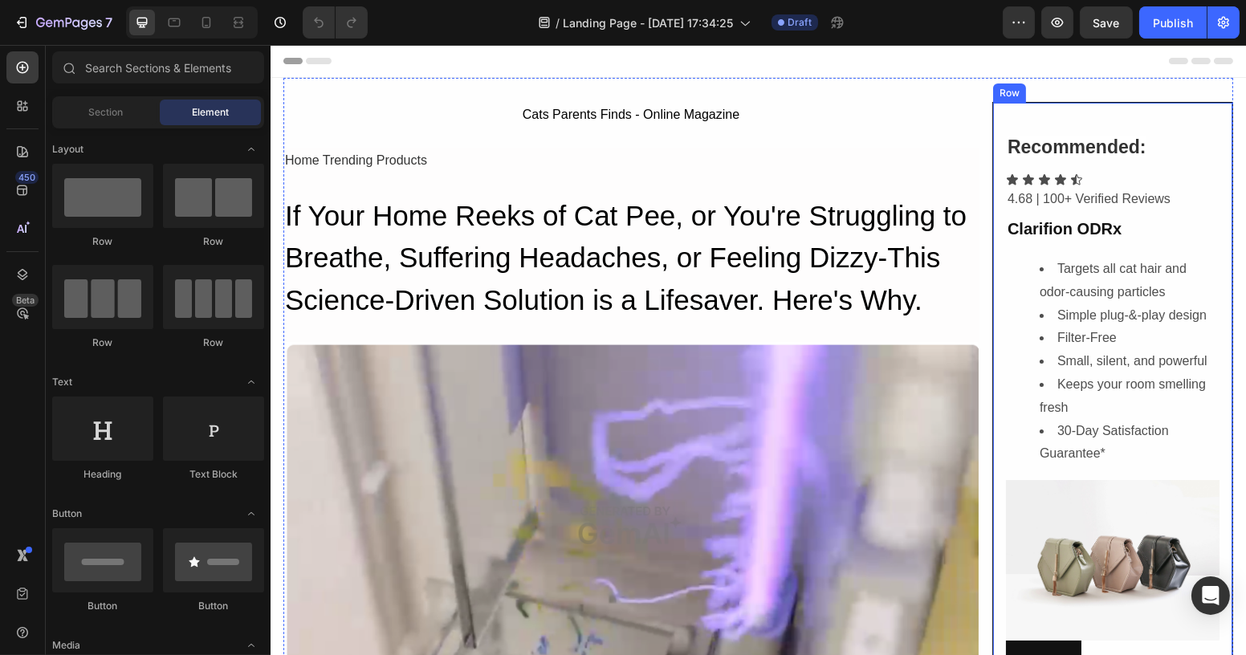
click at [991, 132] on div "Recommended: Heading Icon Icon Icon Icon Icon Icon List 4.68 | 100+ Verified Re…" at bounding box center [1111, 399] width 241 height 595
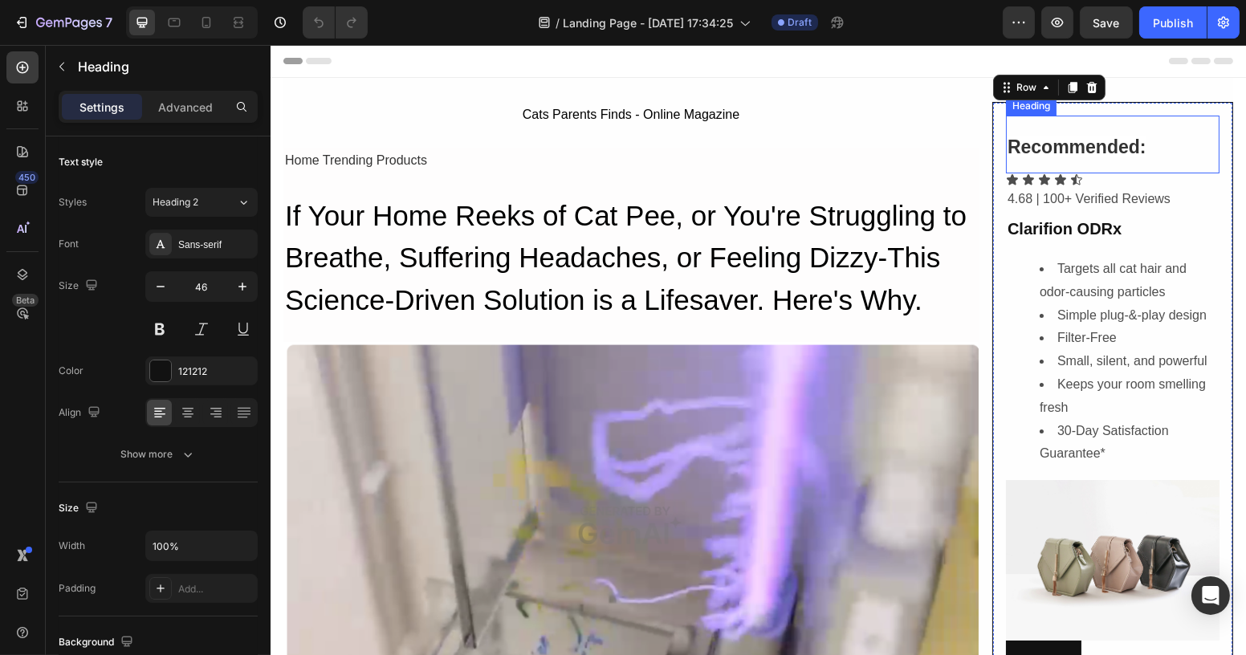
click at [1043, 144] on strong "Recommended:" at bounding box center [1075, 146] width 139 height 21
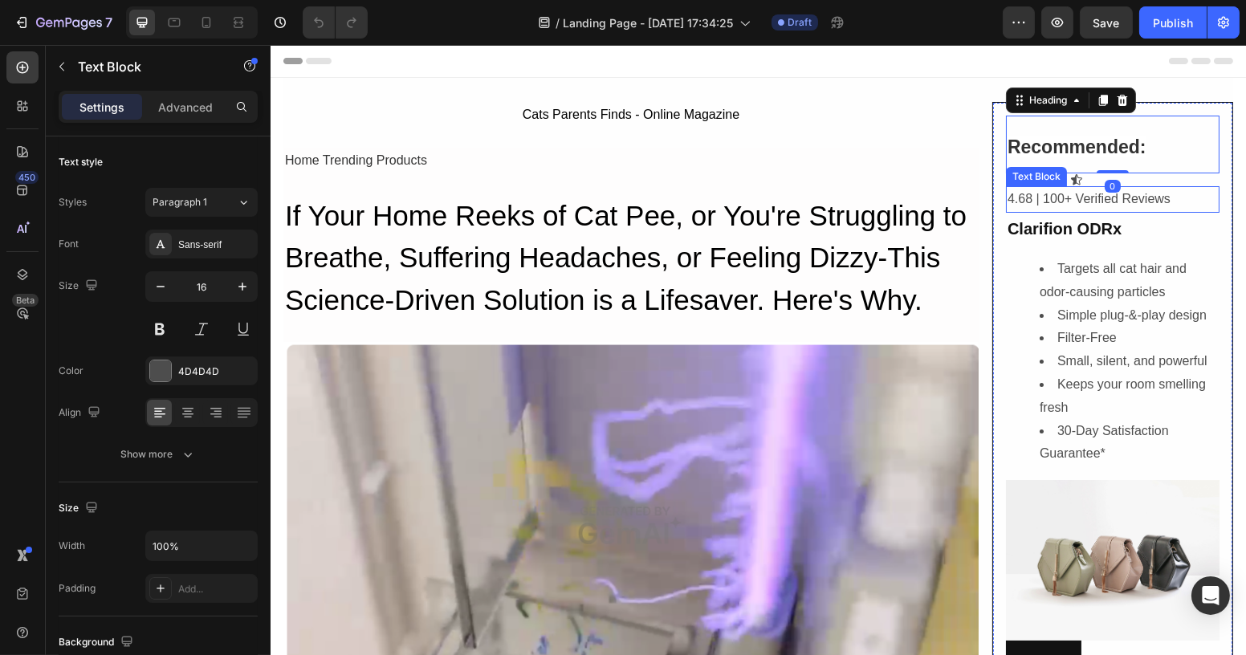
click at [1036, 189] on p "4.68 | 100+ Verified Reviews" at bounding box center [1111, 199] width 210 height 23
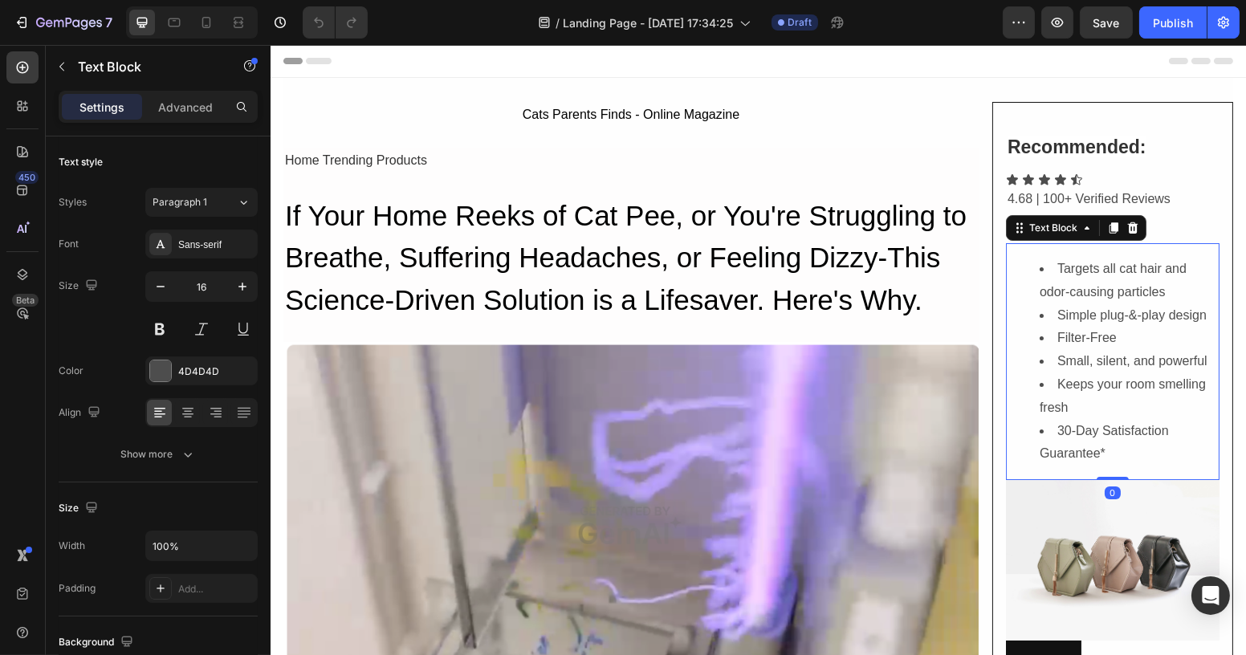
click at [1120, 270] on li "Targets all cat hair and odor-causing particles" at bounding box center [1128, 281] width 178 height 47
click at [1107, 401] on li "Keeps your room smelling fresh" at bounding box center [1128, 396] width 178 height 47
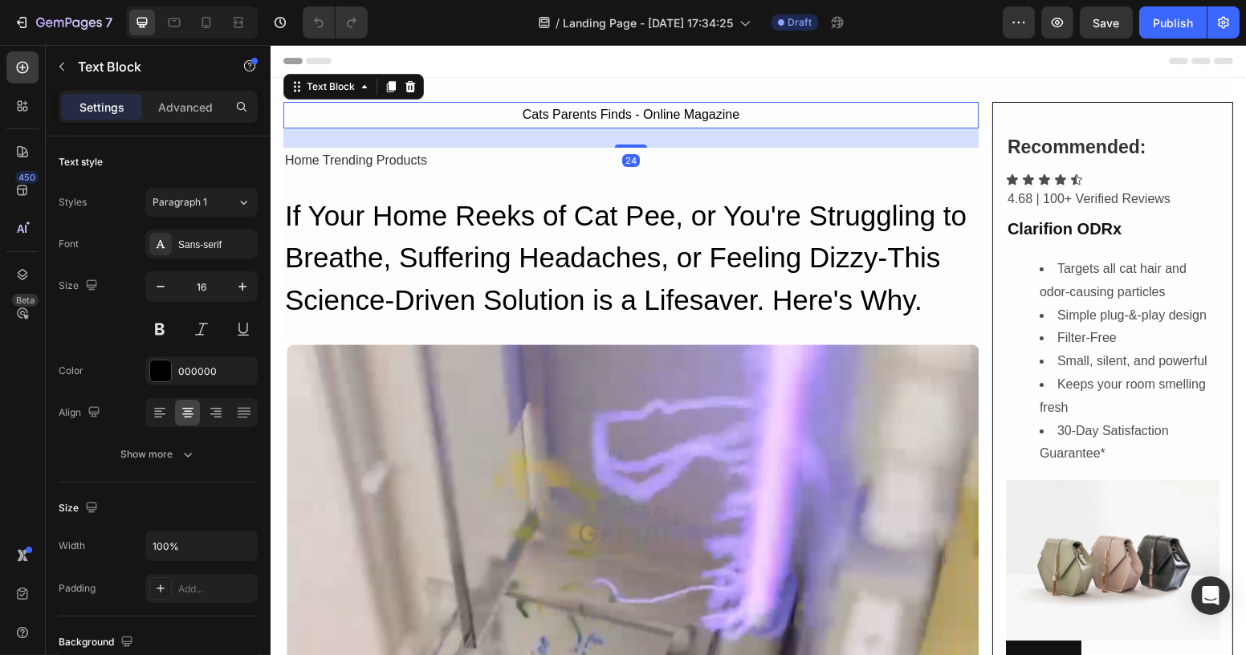
click at [900, 103] on div "Cats Parents Finds - Online Magazine" at bounding box center [630, 115] width 695 height 26
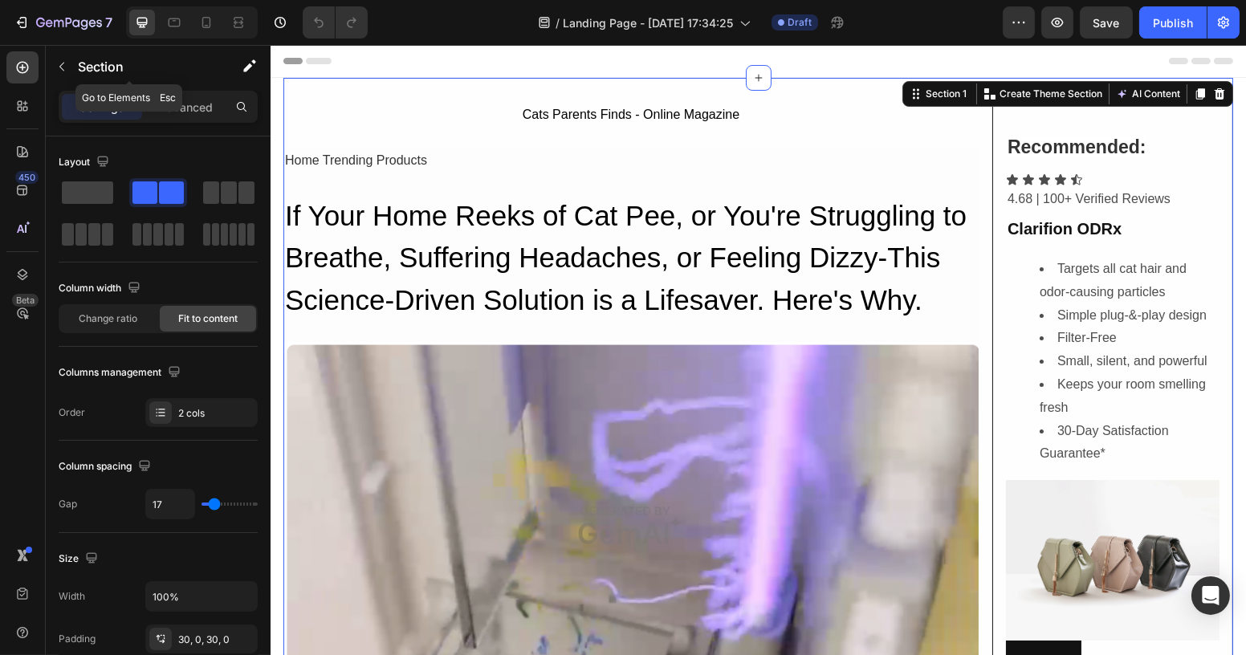
click at [63, 72] on button "button" at bounding box center [62, 67] width 26 height 26
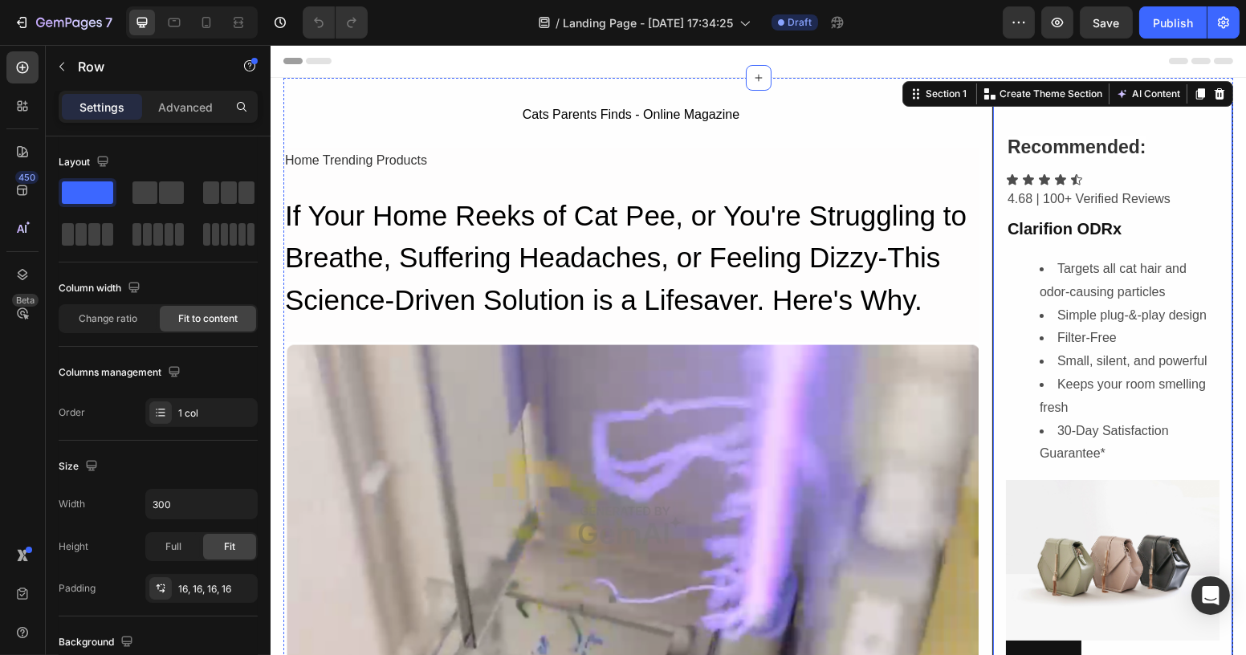
click at [991, 117] on div "Recommended: Heading Icon Icon Icon Icon Icon Icon List 4.68 | 100+ Verified Re…" at bounding box center [1111, 399] width 241 height 595
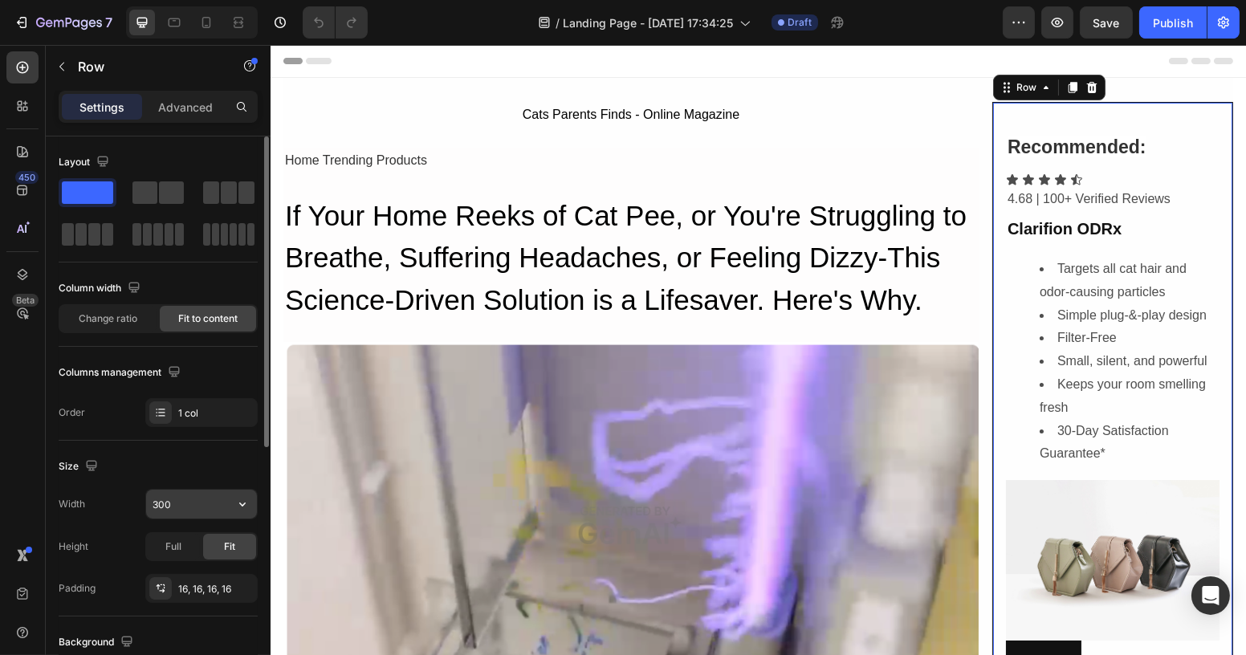
click at [171, 498] on input "300" at bounding box center [201, 504] width 111 height 29
click at [123, 318] on span "Change ratio" at bounding box center [108, 318] width 59 height 14
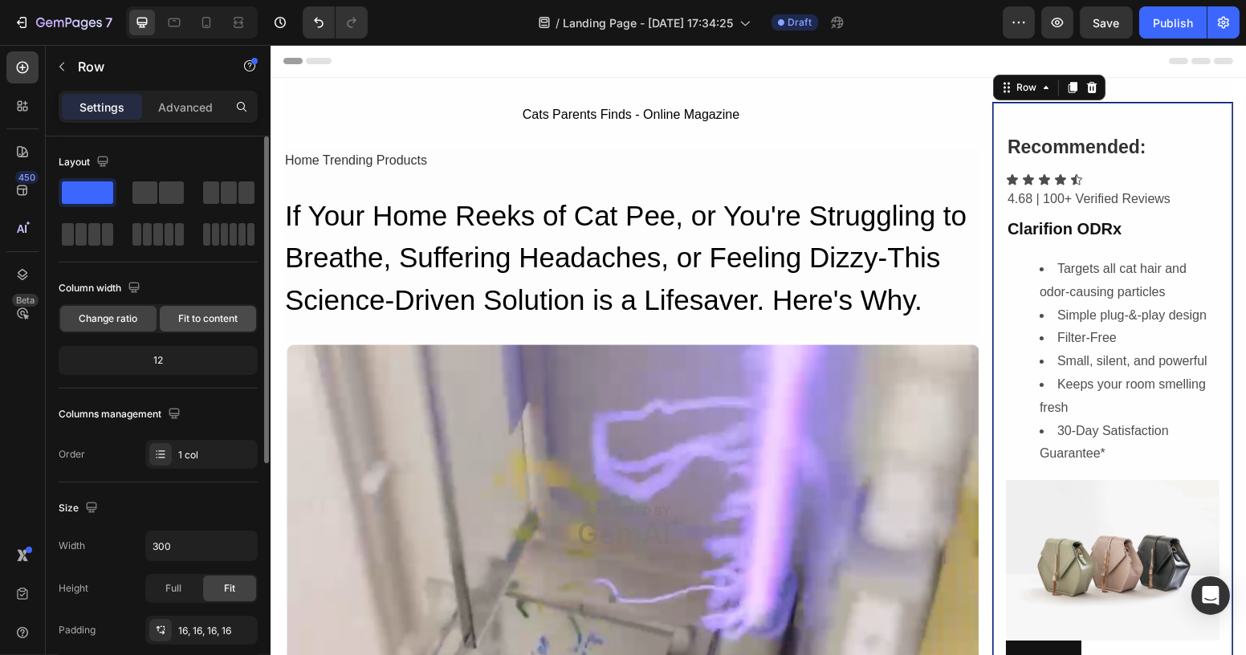
click at [174, 319] on div "Fit to content" at bounding box center [208, 319] width 96 height 26
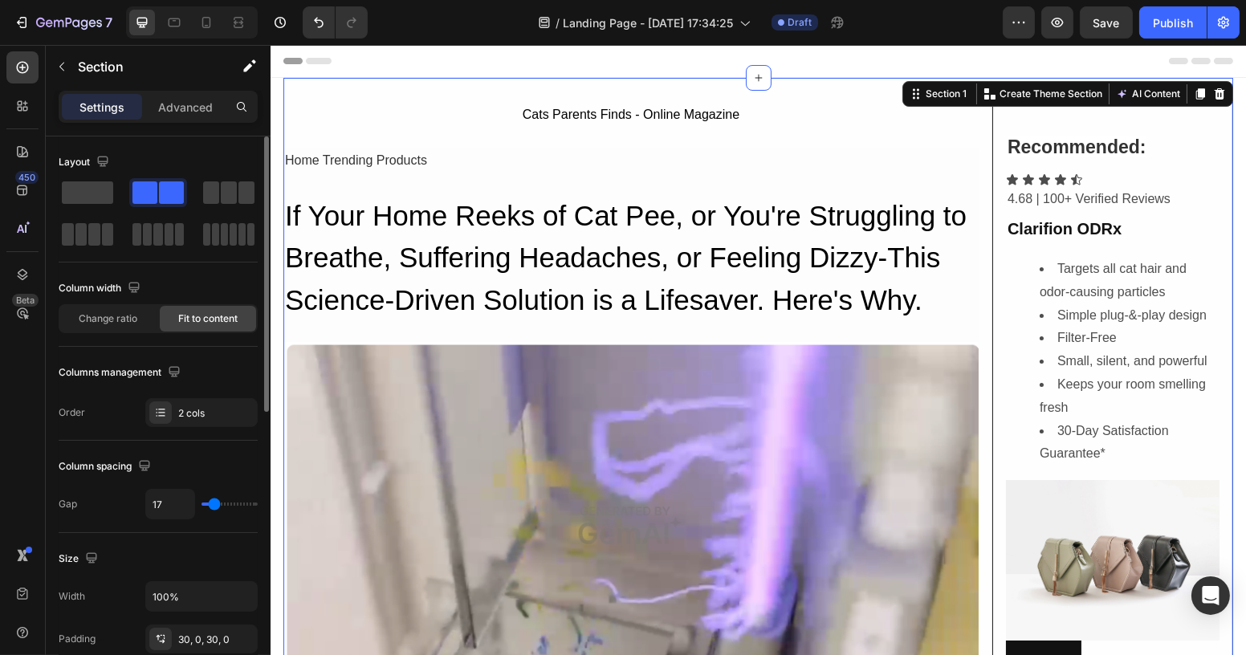
click at [132, 315] on span "Change ratio" at bounding box center [108, 318] width 59 height 14
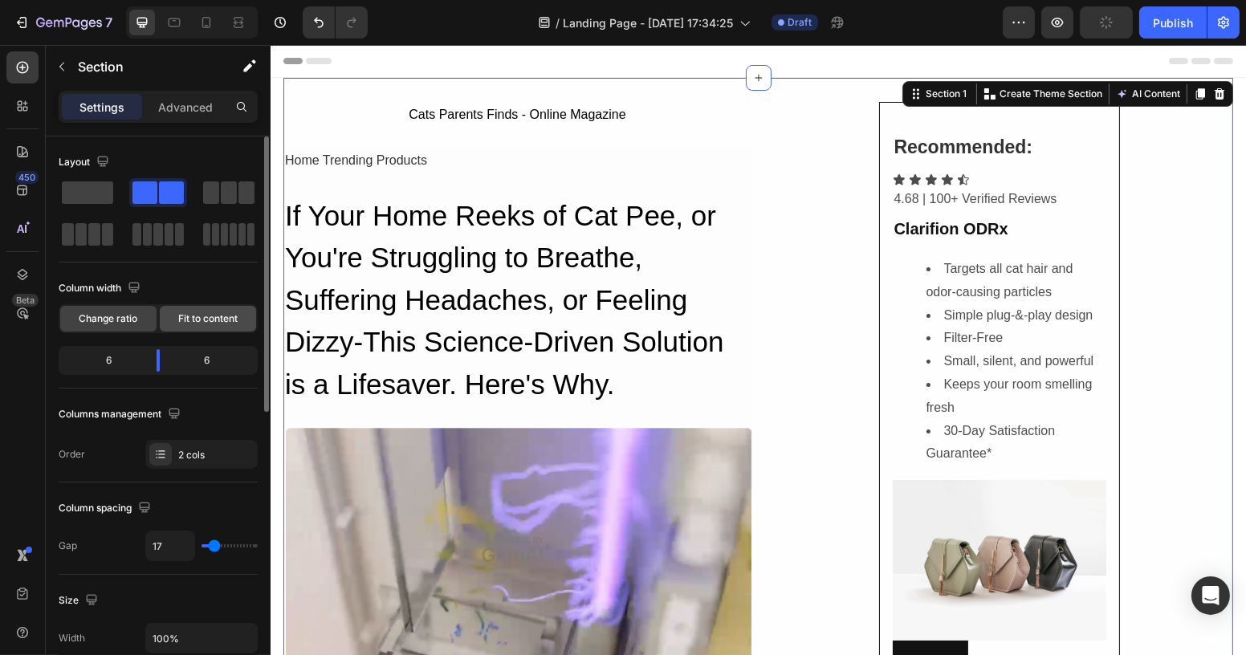
click at [214, 320] on span "Fit to content" at bounding box center [207, 318] width 59 height 14
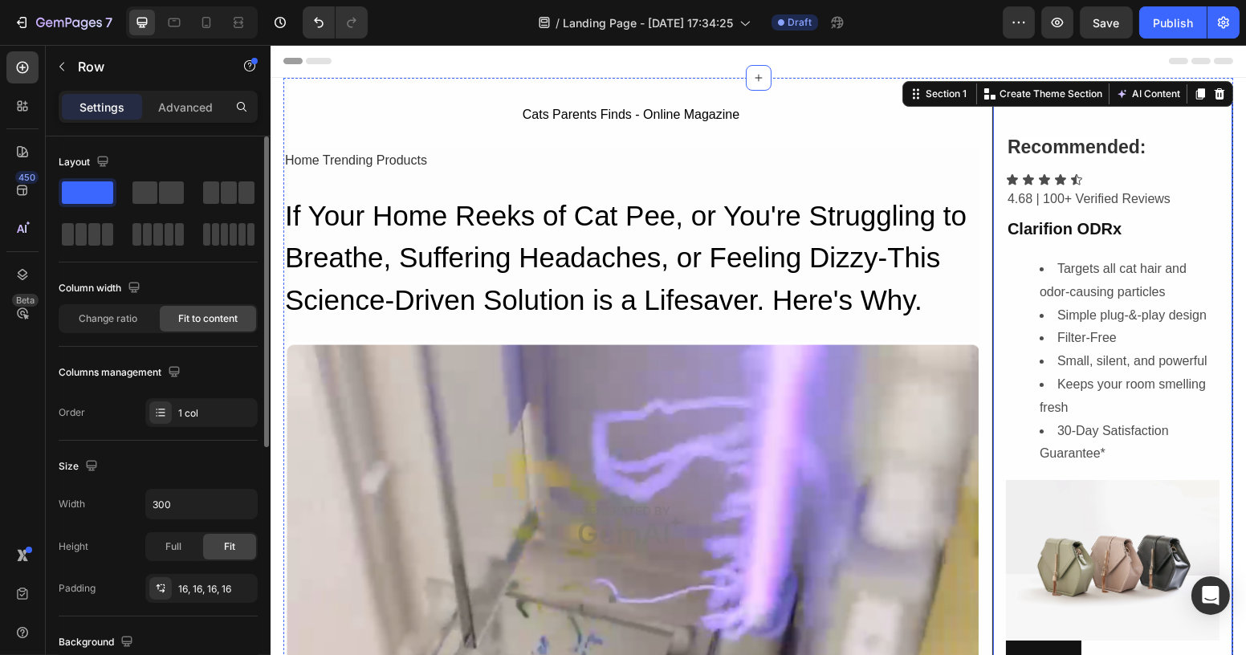
click at [991, 126] on div "Recommended: Heading Icon Icon Icon Icon Icon Icon List 4.68 | 100+ Verified Re…" at bounding box center [1111, 399] width 241 height 595
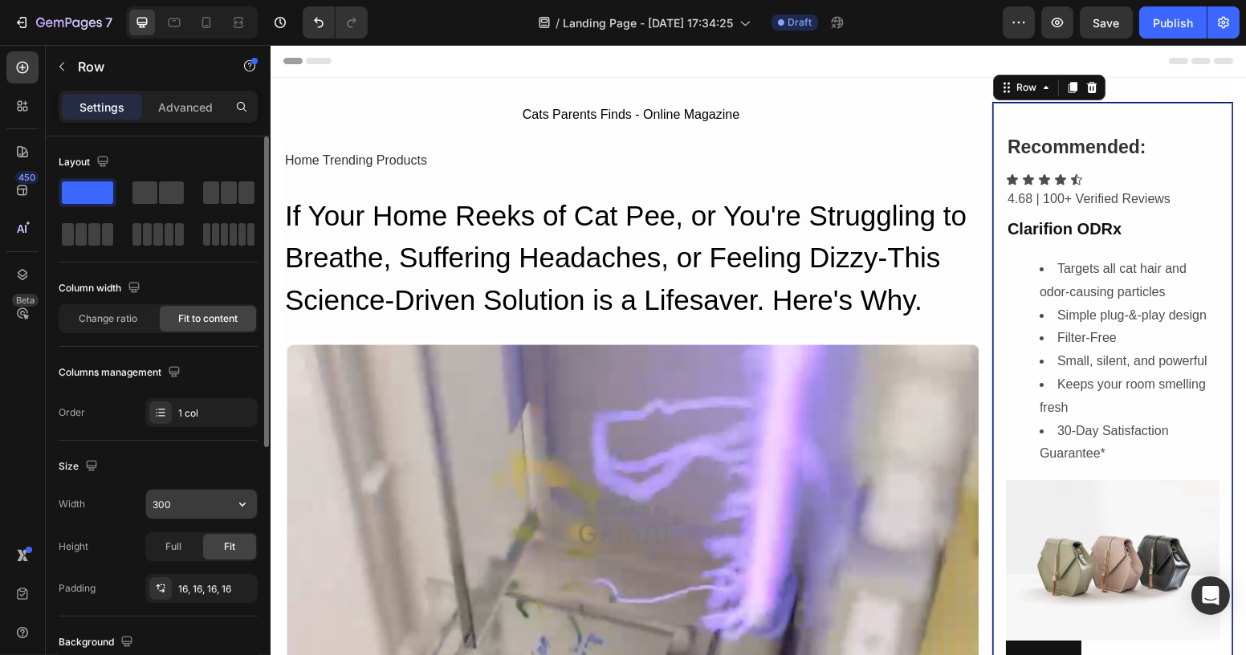
click at [192, 505] on input "300" at bounding box center [201, 504] width 111 height 29
click at [188, 502] on input "300" at bounding box center [201, 504] width 111 height 29
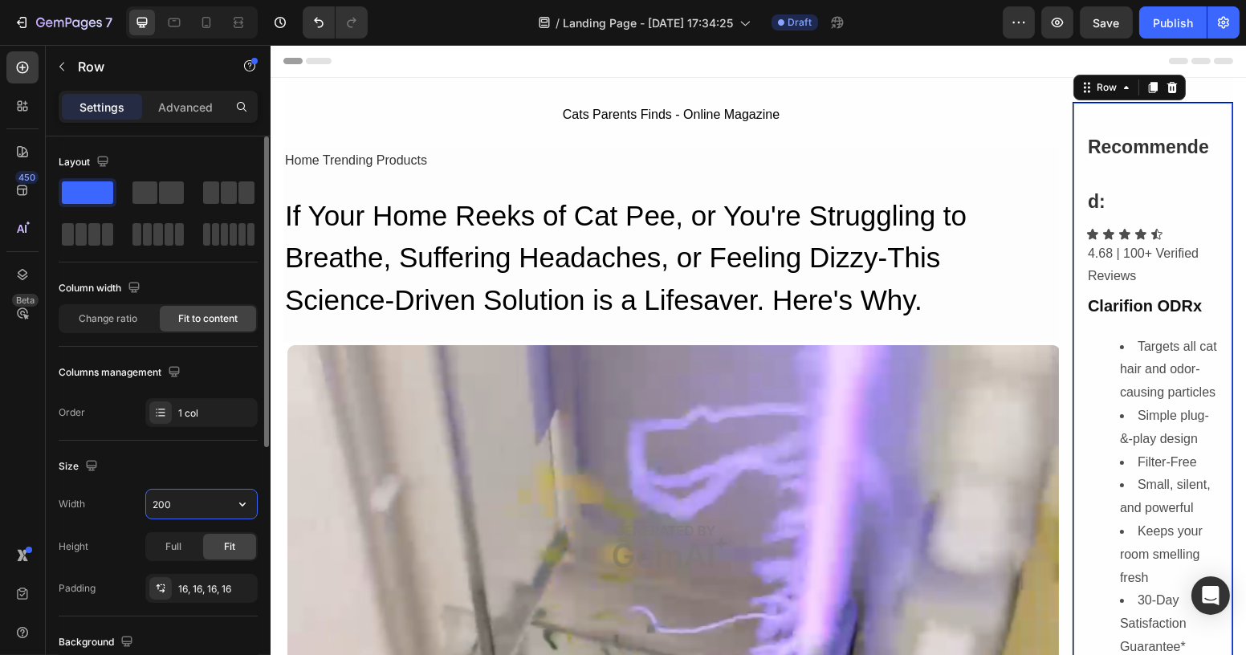
click at [188, 502] on input "200" at bounding box center [201, 504] width 111 height 29
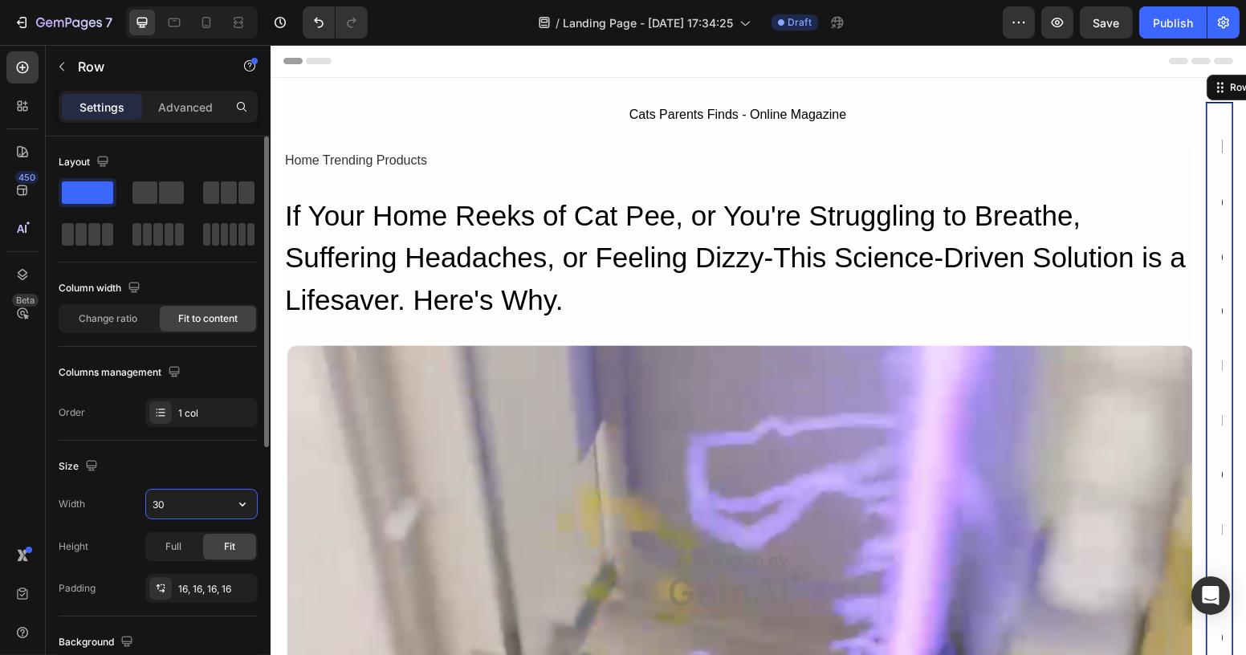
type input "300"
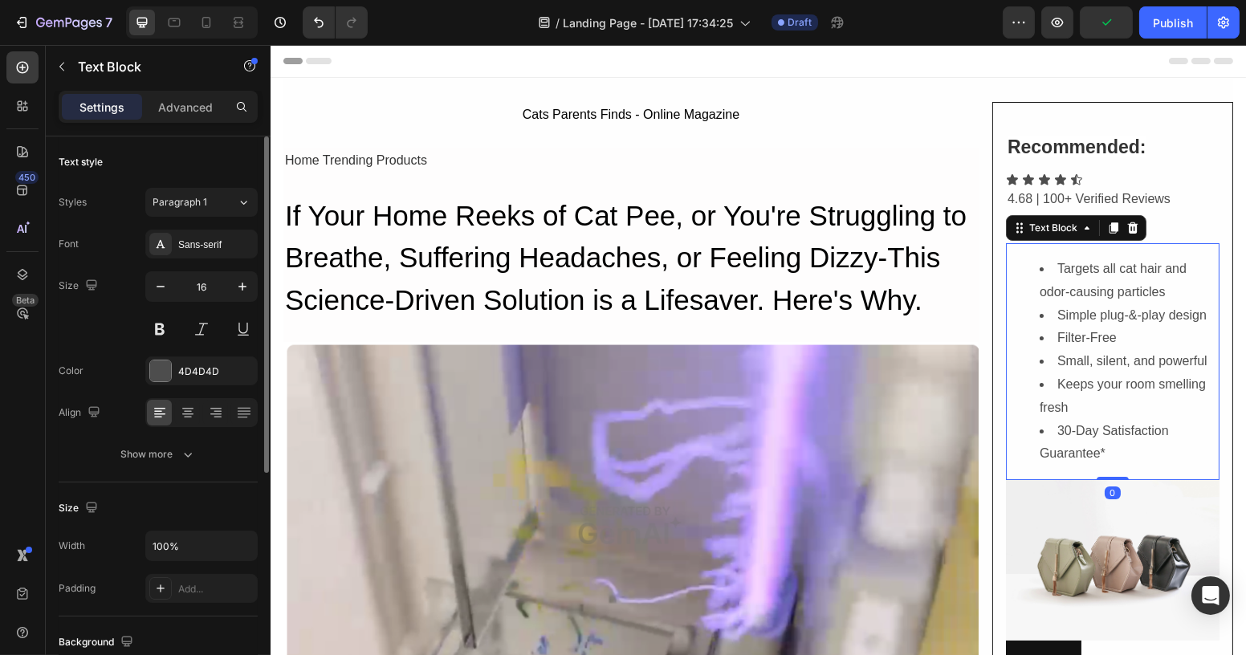
click at [1113, 337] on li "Filter-Free" at bounding box center [1128, 338] width 178 height 23
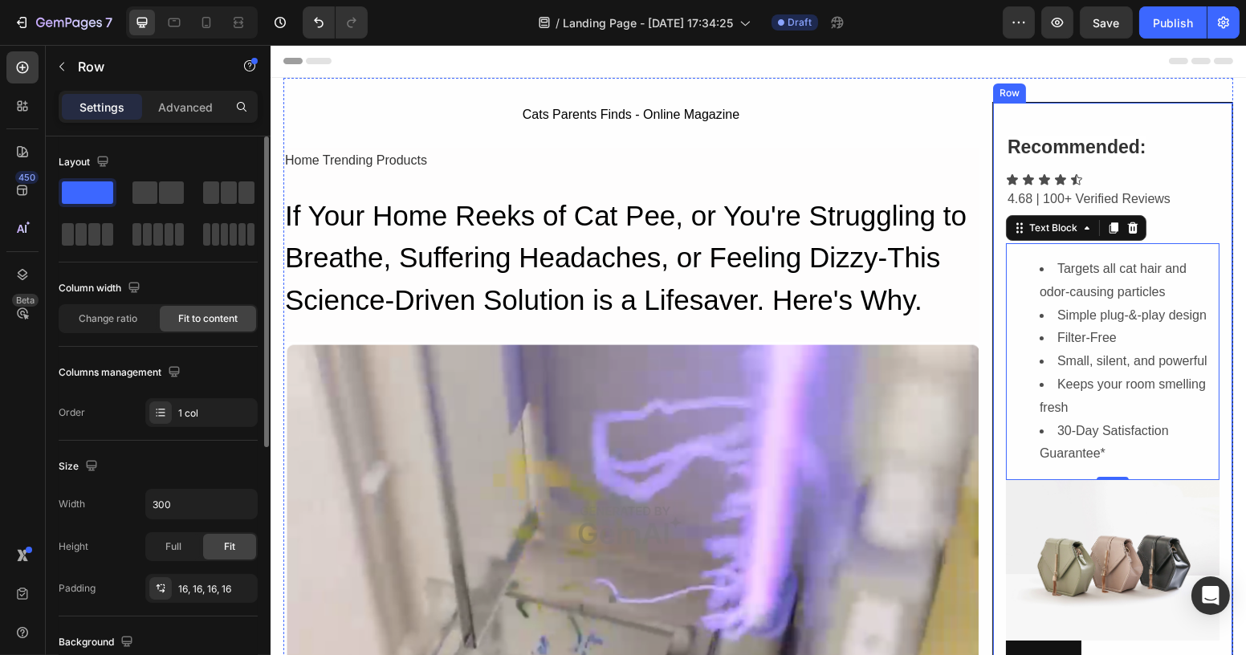
click at [991, 108] on div "Recommended: Heading Icon Icon Icon Icon Icon Icon List 4.68 | 100+ Verified Re…" at bounding box center [1111, 399] width 241 height 595
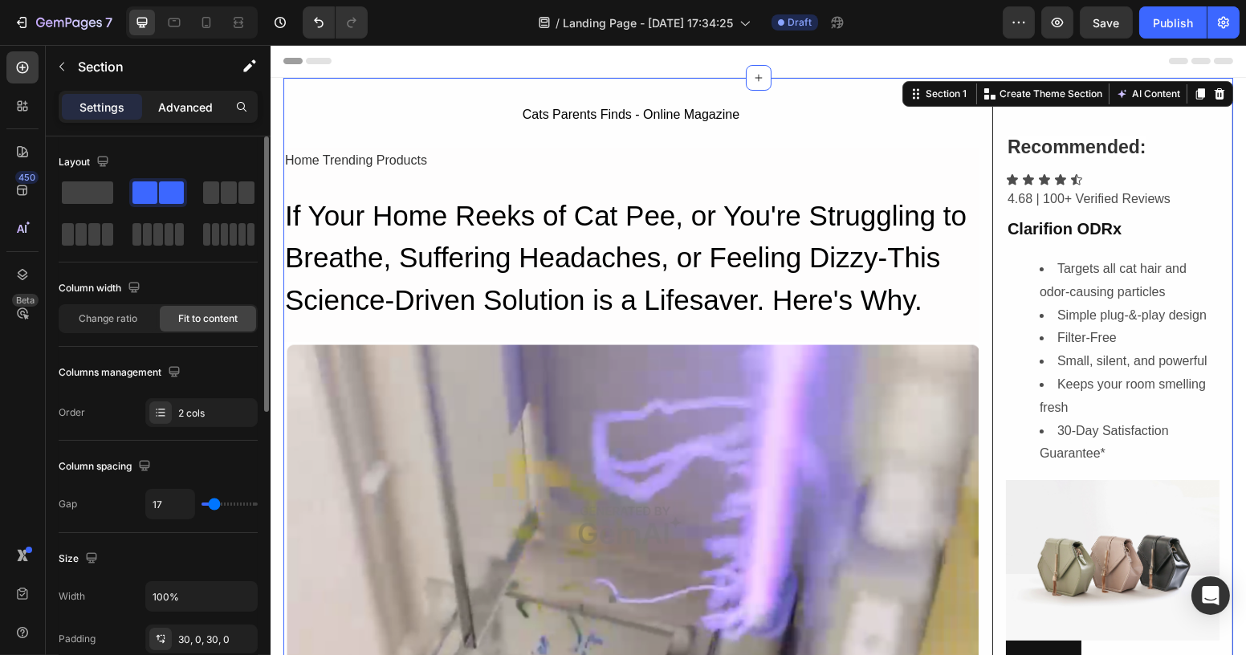
click at [175, 102] on p "Advanced" at bounding box center [185, 107] width 55 height 17
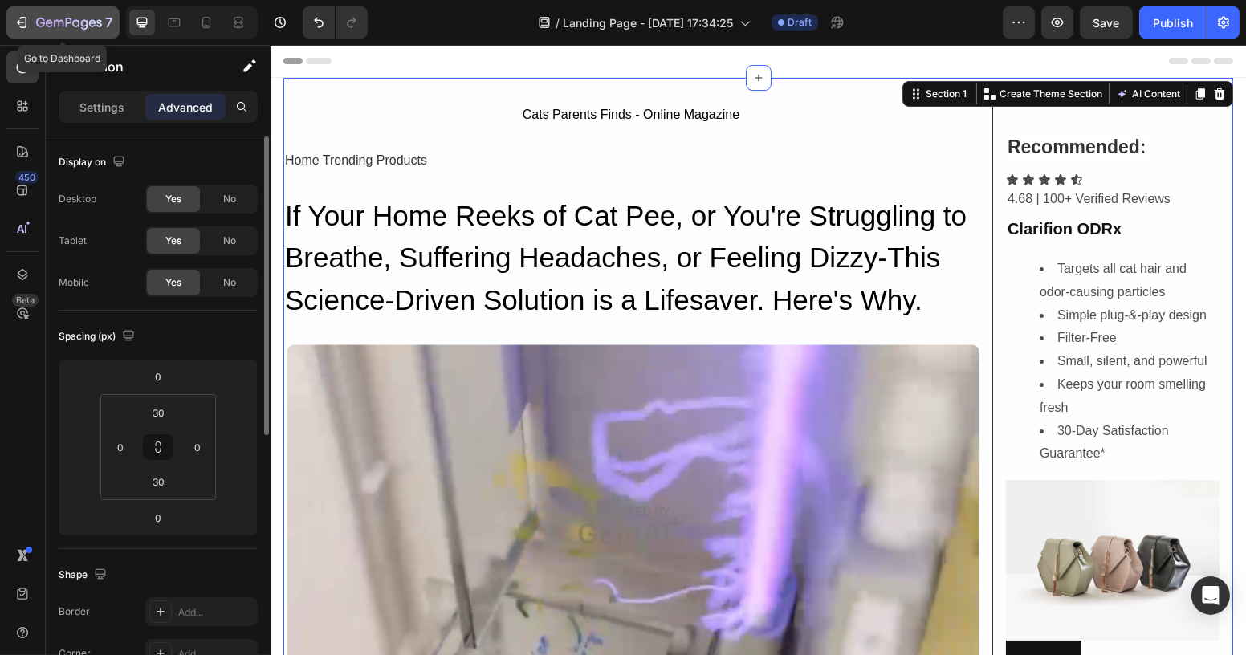
click at [23, 14] on icon "button" at bounding box center [22, 22] width 16 height 16
